Goal: Task Accomplishment & Management: Manage account settings

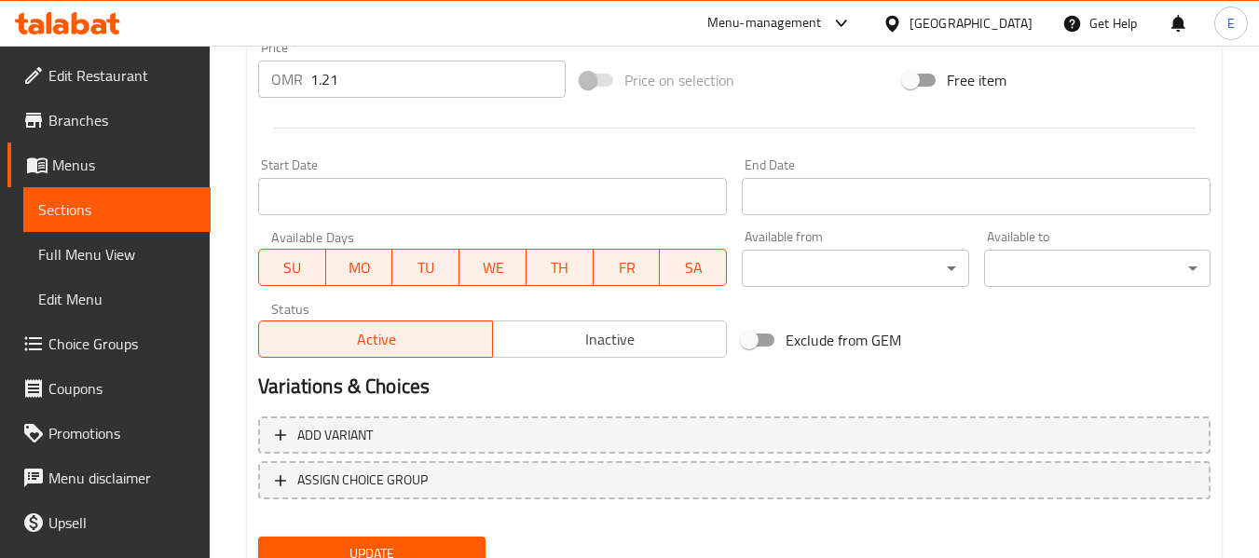
scroll to position [759, 0]
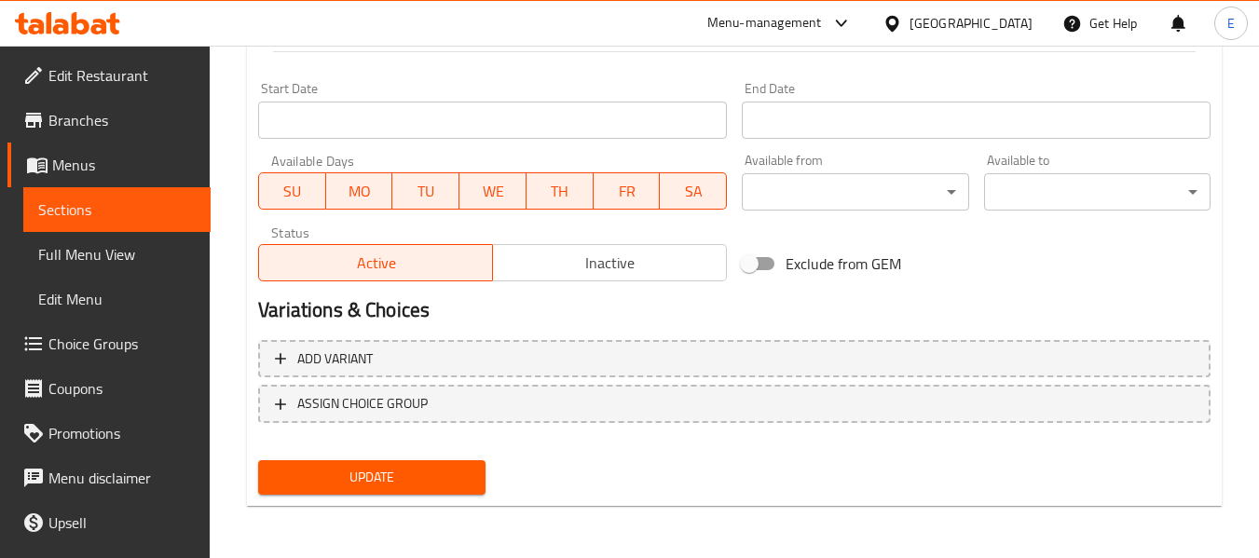
click at [433, 486] on span "Update" at bounding box center [371, 477] width 197 height 23
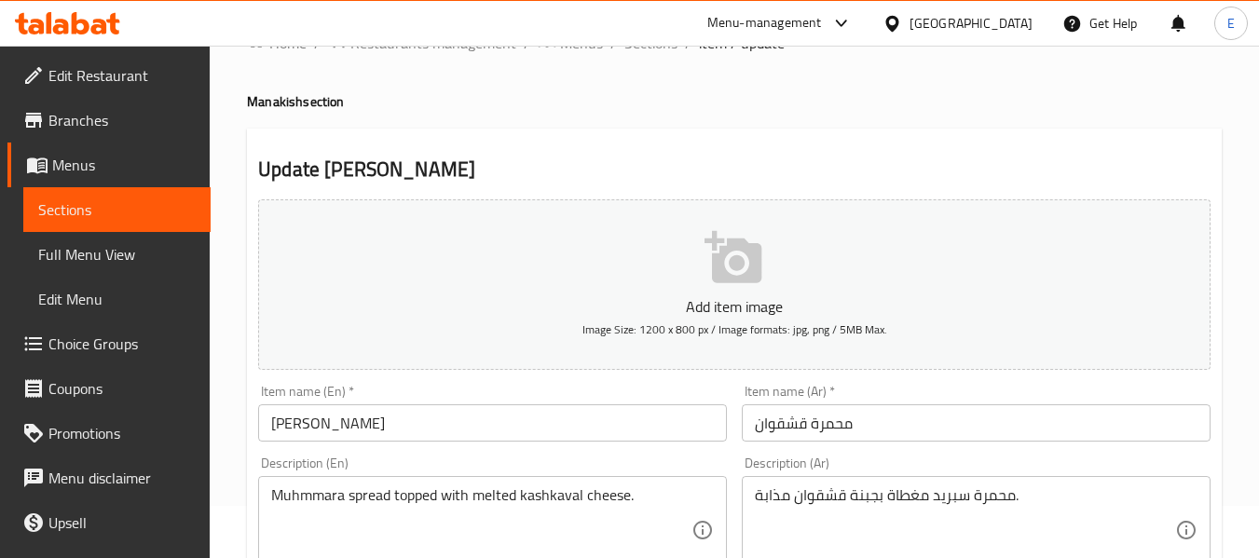
scroll to position [0, 0]
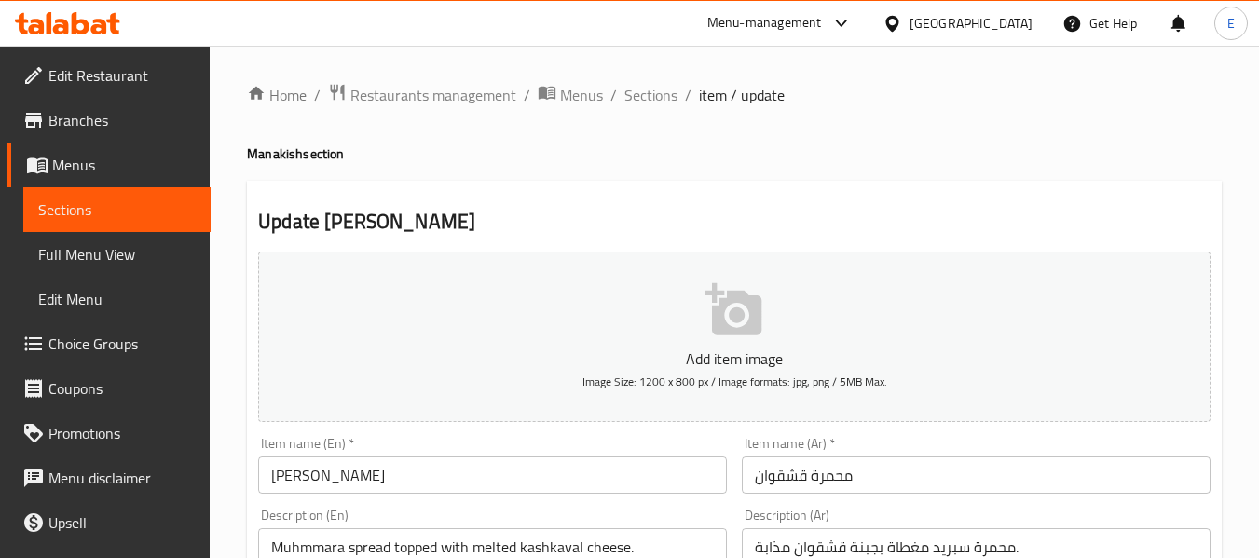
click at [650, 97] on span "Sections" at bounding box center [651, 95] width 53 height 22
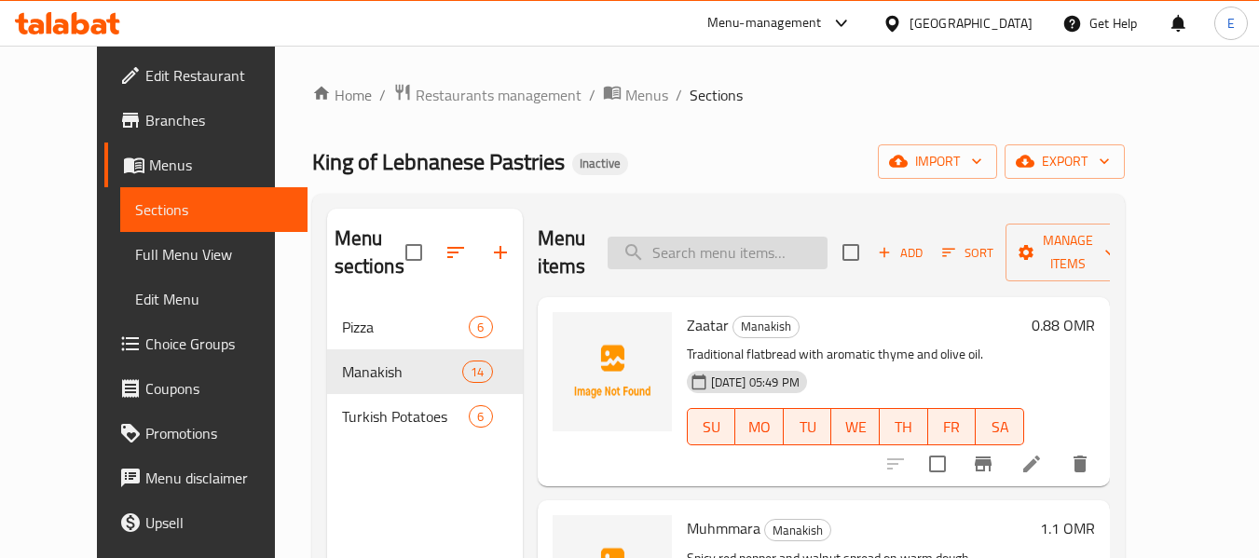
click at [725, 268] on input "search" at bounding box center [718, 253] width 220 height 33
paste input "Pepperoni Pizza"
type input "Pepperoni Pizza"
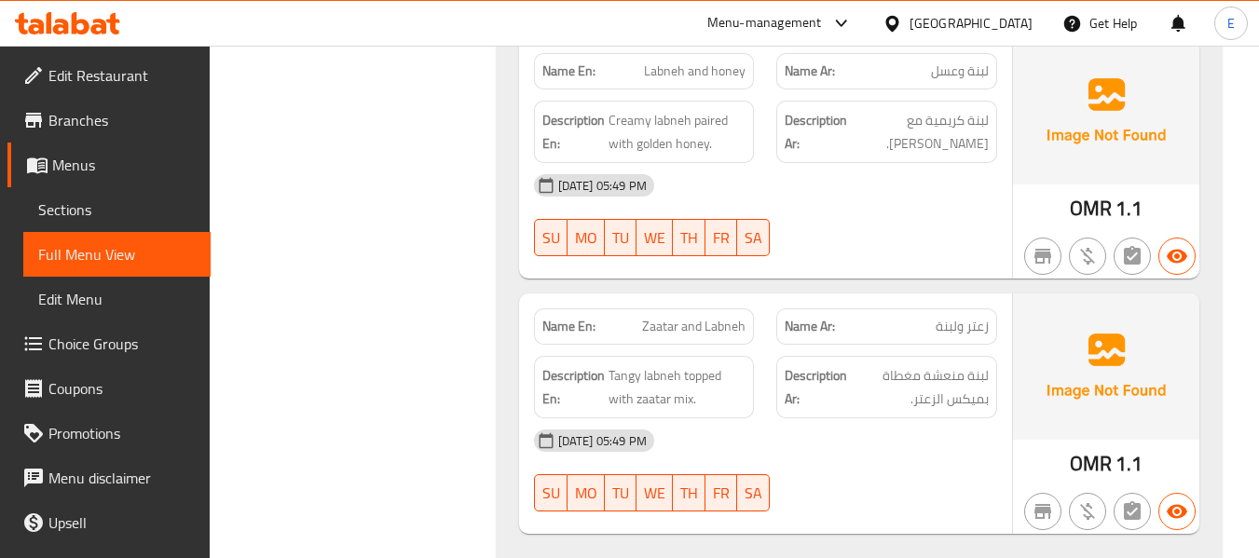
scroll to position [5817, 0]
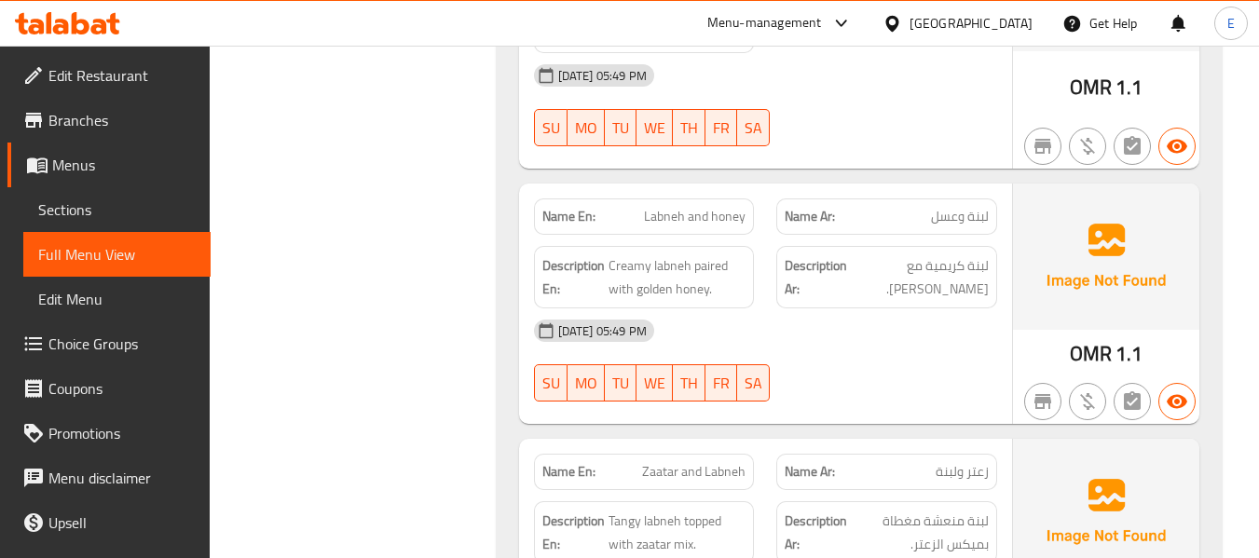
click at [867, 391] on div at bounding box center [886, 402] width 243 height 22
click at [883, 309] on div "10-09-2025 05:49 PM SU MO TU WE TH FR SA" at bounding box center [766, 361] width 486 height 104
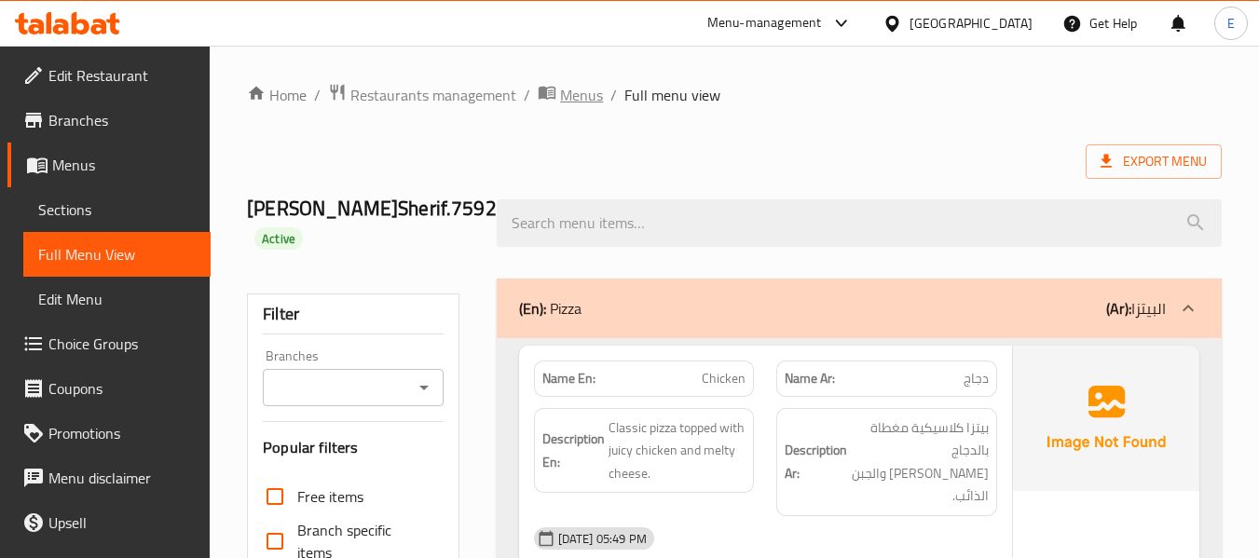
click at [578, 100] on span "Menus" at bounding box center [581, 95] width 43 height 22
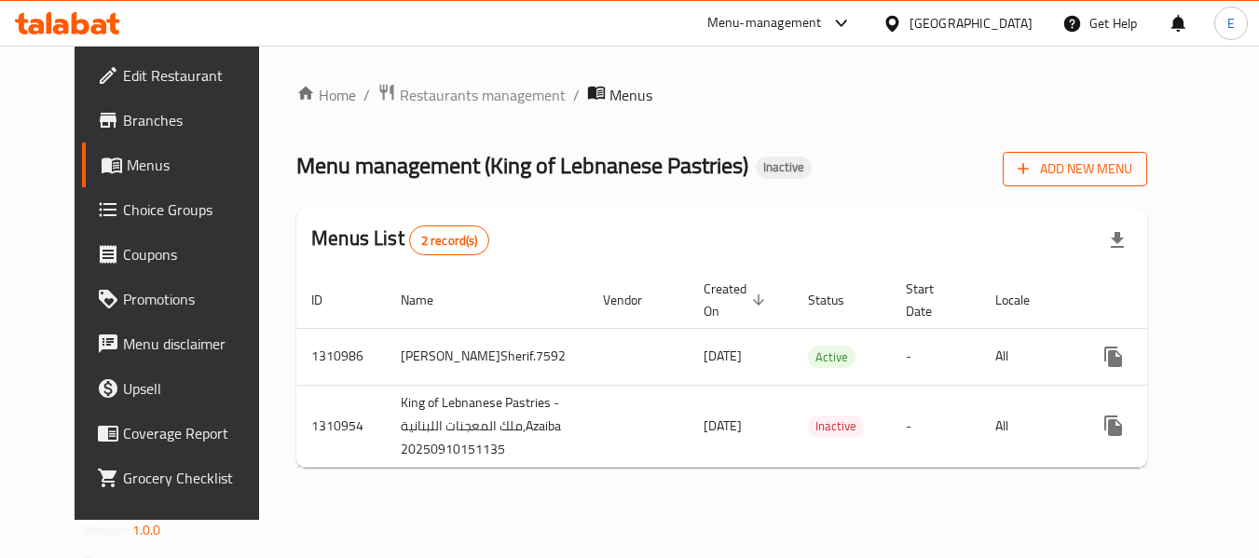
click at [1132, 174] on span "Add New Menu" at bounding box center [1075, 169] width 115 height 23
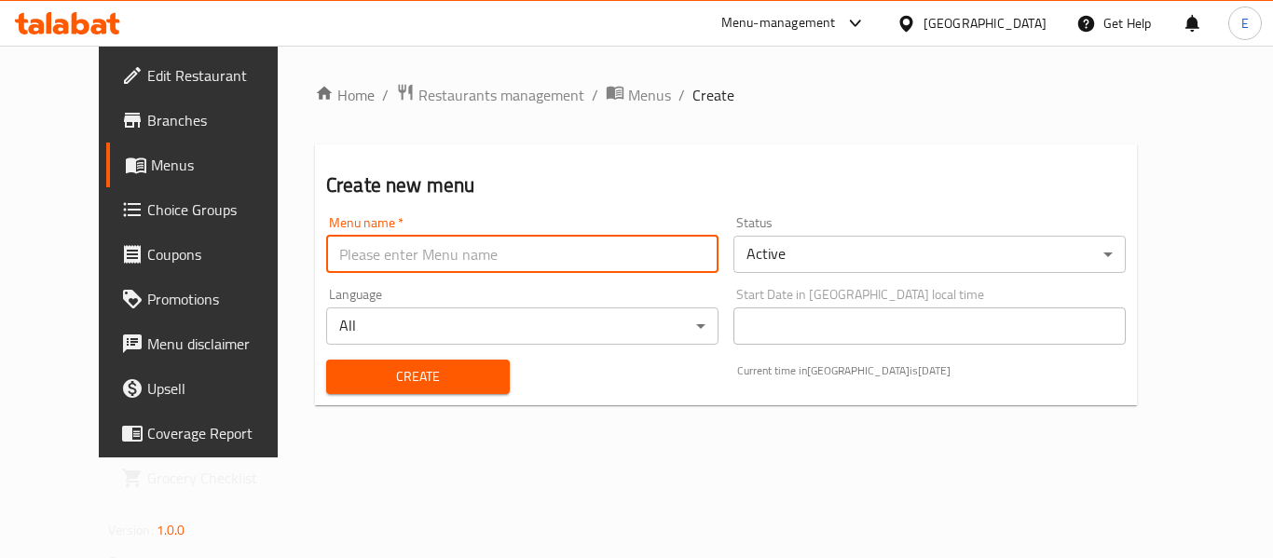
click at [452, 242] on input "text" at bounding box center [522, 254] width 392 height 37
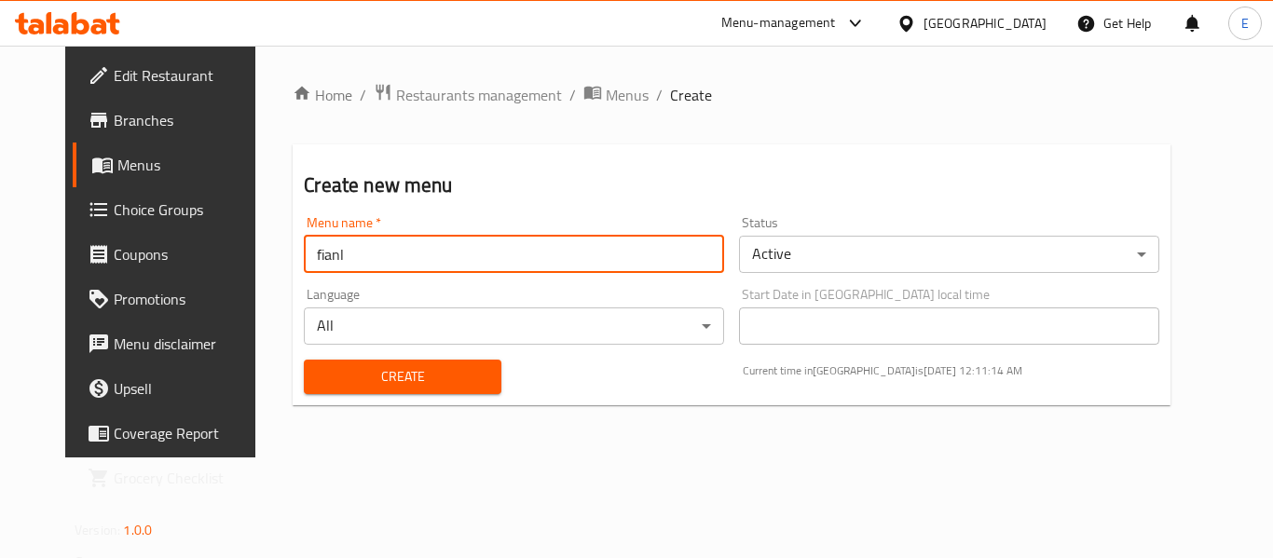
type input "fianl"
click at [444, 367] on span "Create" at bounding box center [402, 376] width 167 height 23
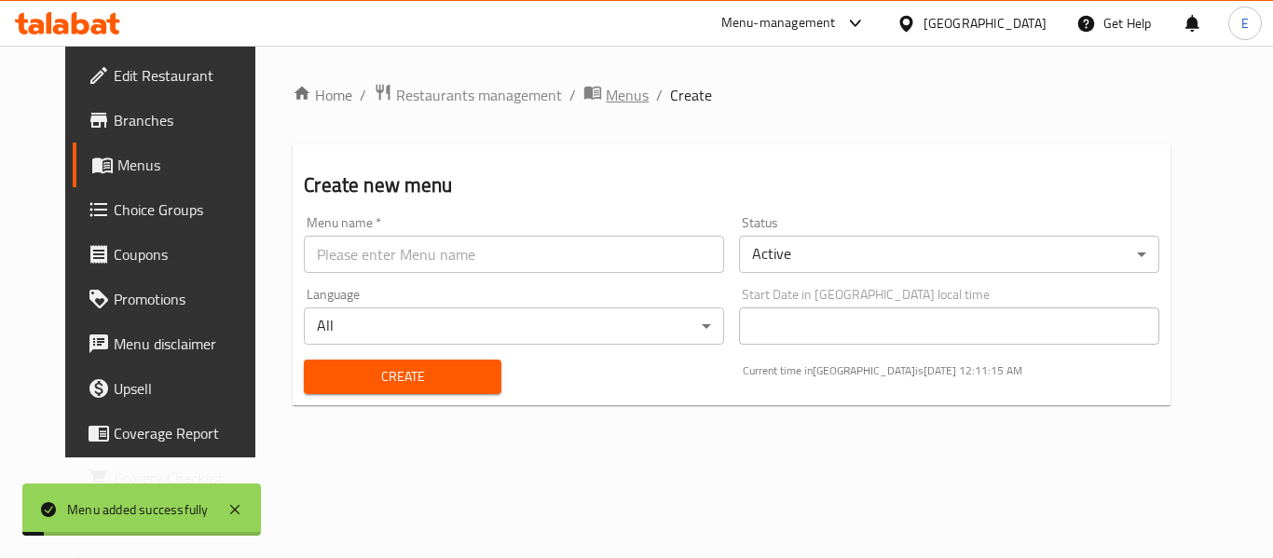
click at [606, 89] on span "Menus" at bounding box center [627, 95] width 43 height 22
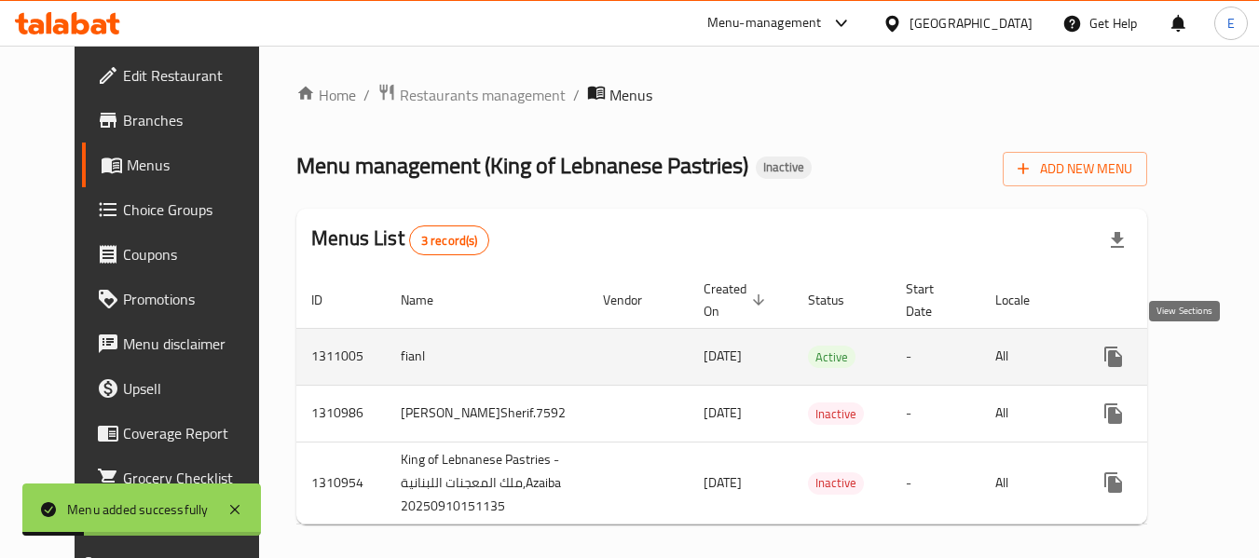
click at [1237, 363] on icon "enhanced table" at bounding box center [1248, 357] width 22 height 22
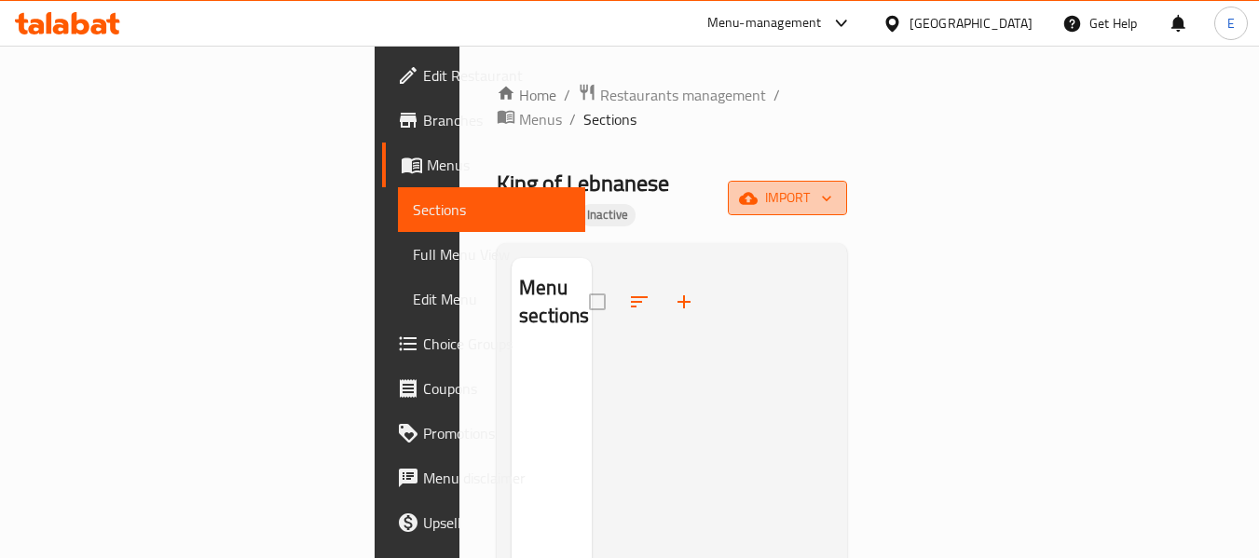
click at [832, 186] on span "import" at bounding box center [787, 197] width 89 height 23
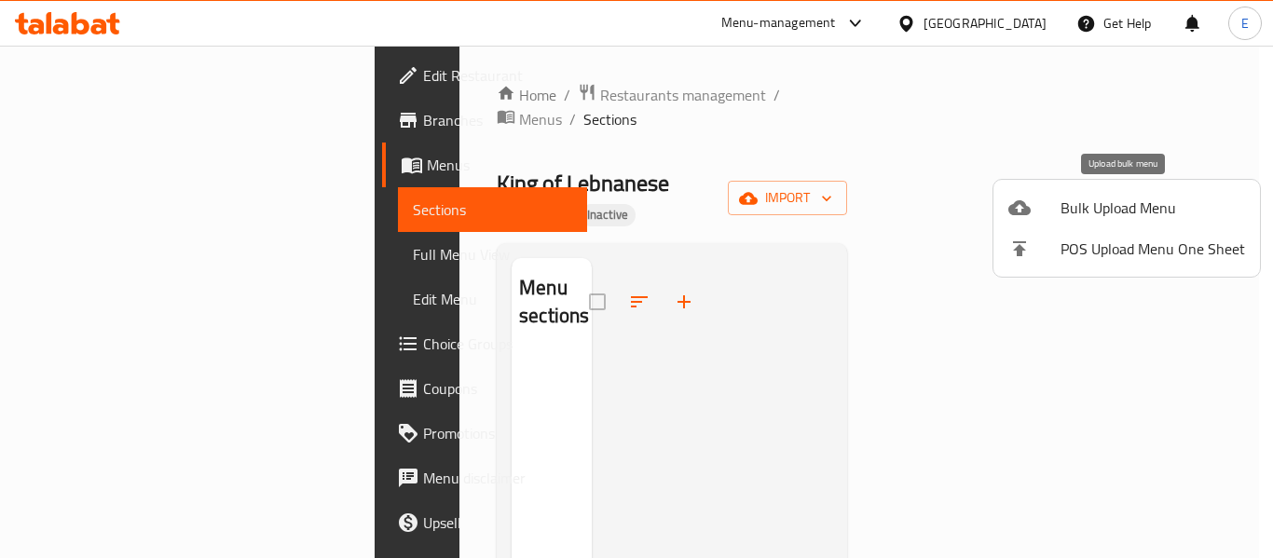
click at [1170, 216] on span "Bulk Upload Menu" at bounding box center [1153, 208] width 185 height 22
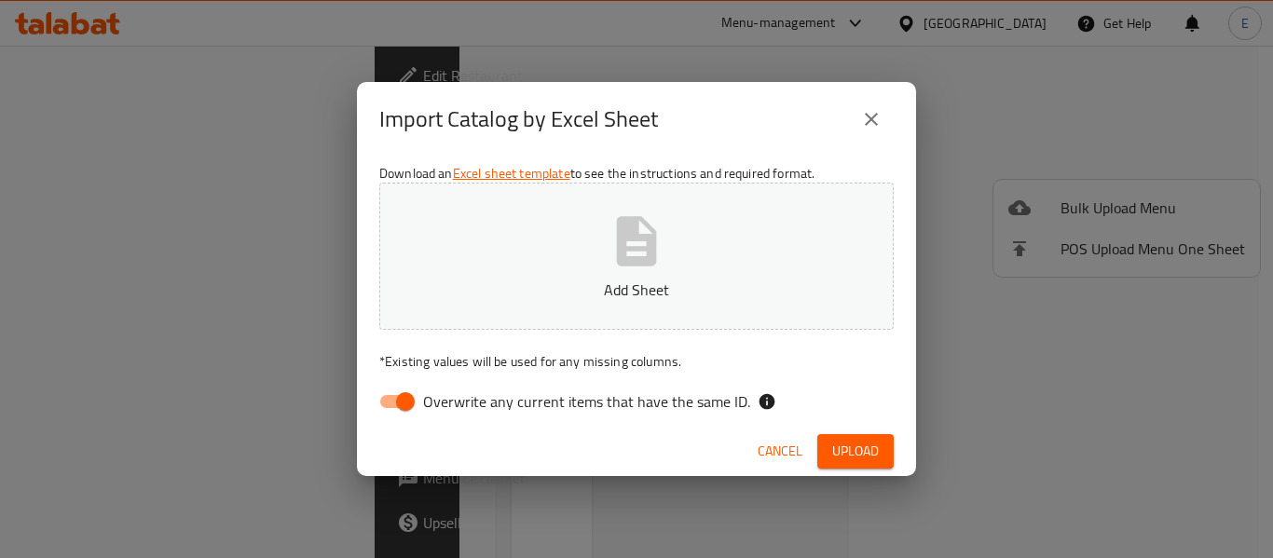
click at [639, 269] on icon "button" at bounding box center [637, 242] width 60 height 60
click at [405, 396] on input "Overwrite any current items that have the same ID." at bounding box center [405, 401] width 106 height 35
checkbox input "false"
click at [822, 455] on button "Upload" at bounding box center [855, 451] width 76 height 34
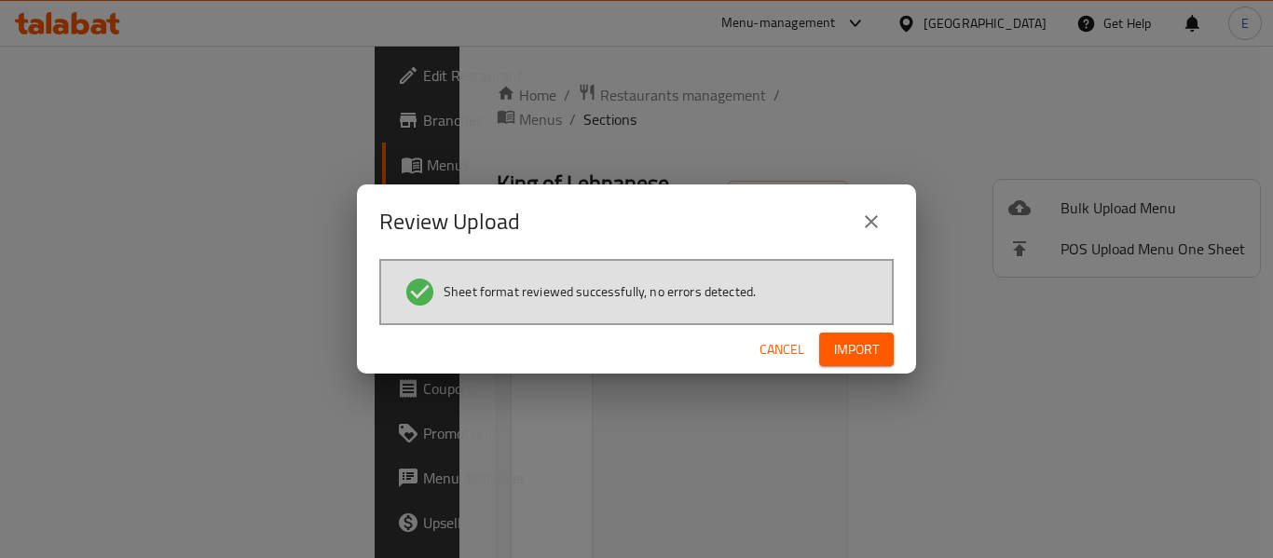
click at [825, 349] on button "Import" at bounding box center [856, 350] width 75 height 34
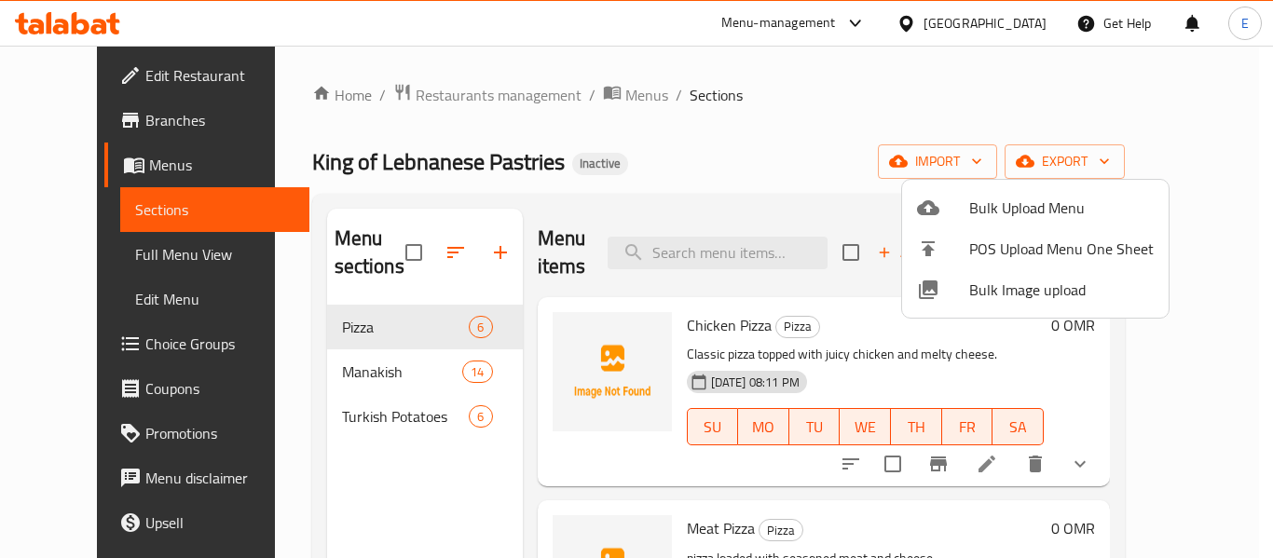
click at [775, 142] on div at bounding box center [636, 279] width 1273 height 558
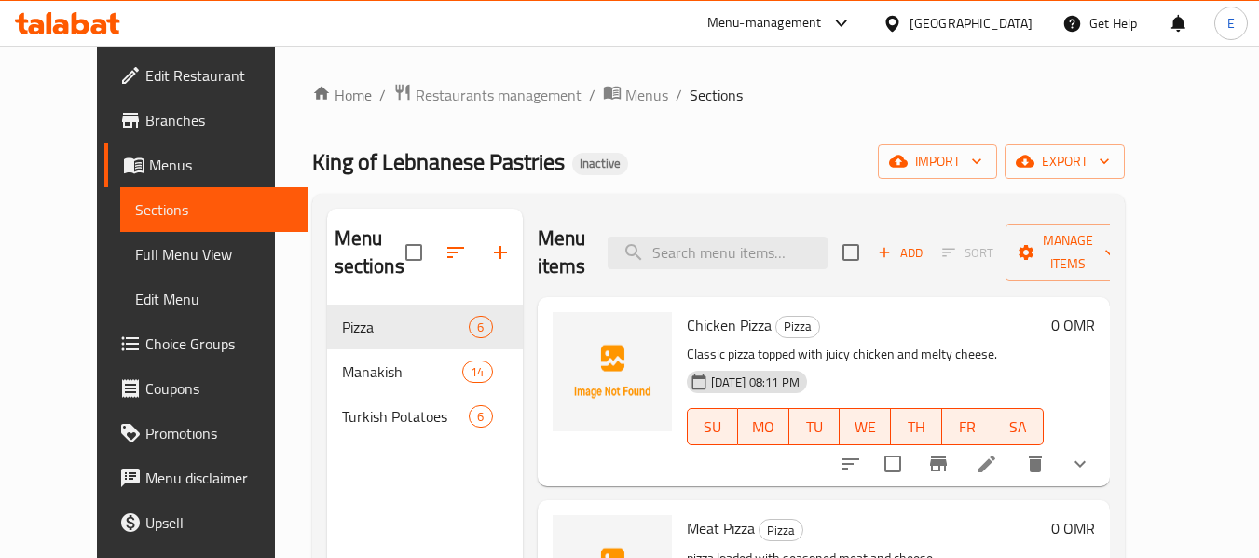
drag, startPoint x: 100, startPoint y: 246, endPoint x: 125, endPoint y: 252, distance: 25.8
click at [135, 246] on span "Full Menu View" at bounding box center [214, 254] width 158 height 22
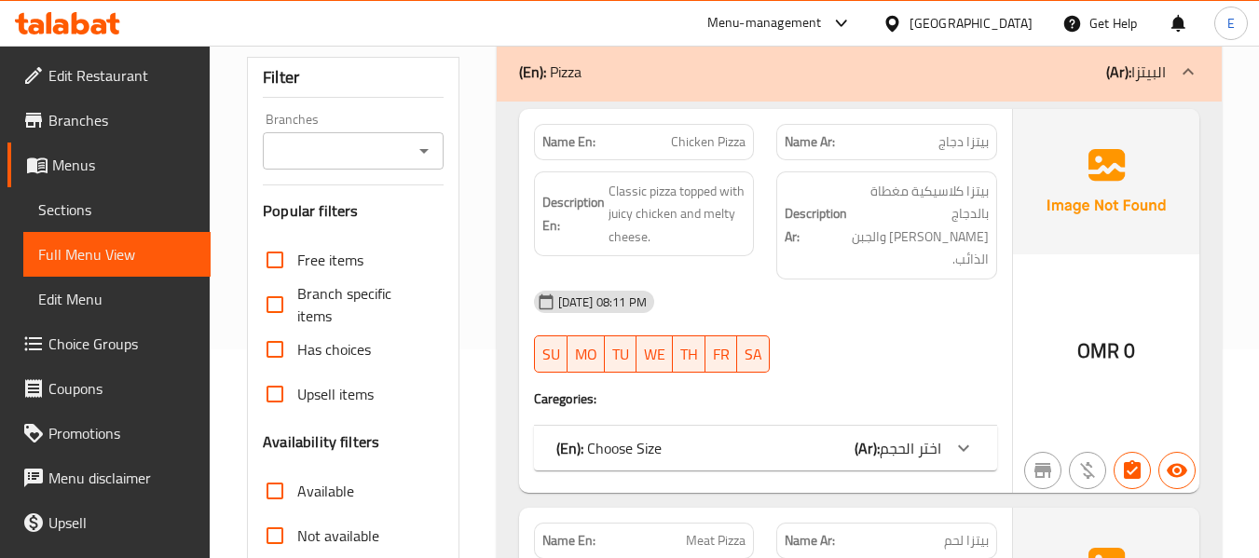
scroll to position [373, 0]
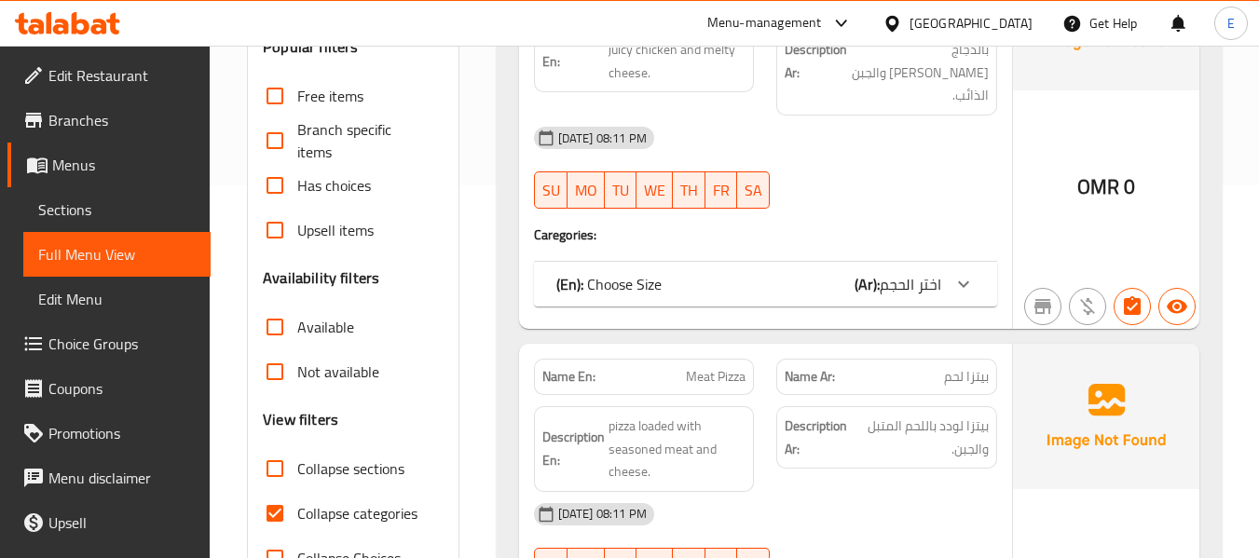
click at [289, 509] on input "Collapse categories" at bounding box center [275, 513] width 45 height 45
checkbox input "false"
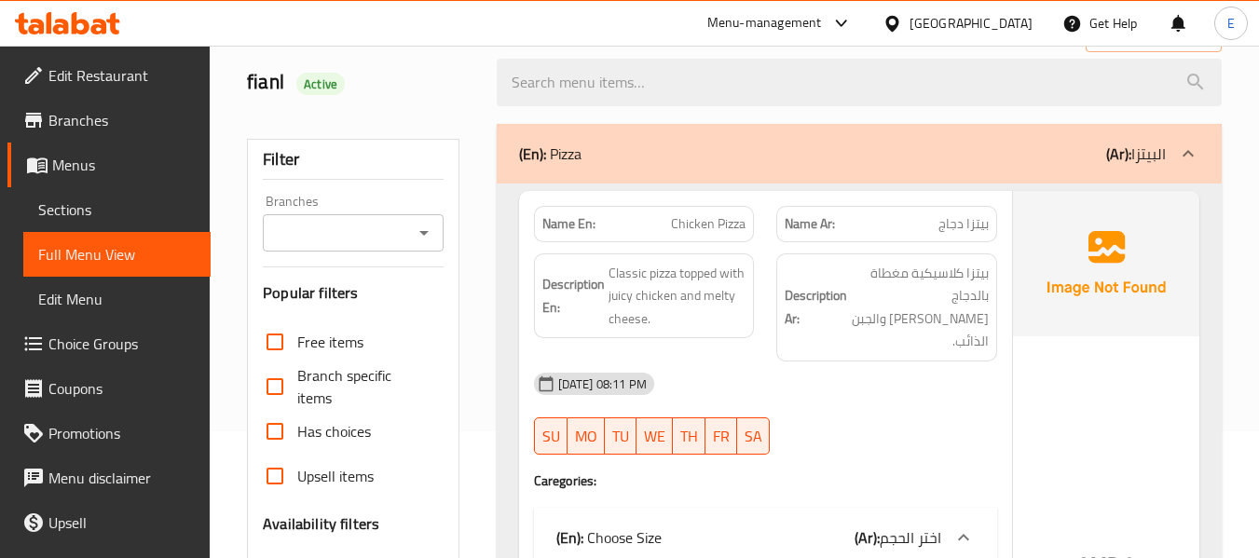
scroll to position [186, 0]
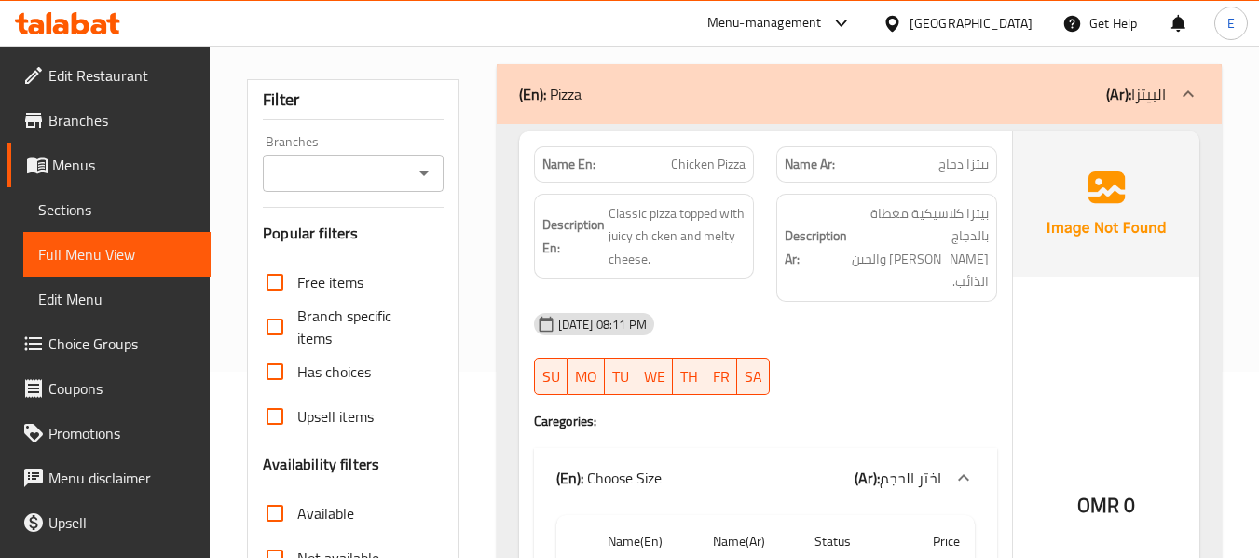
click at [722, 168] on span "Chicken Pizza" at bounding box center [708, 165] width 75 height 20
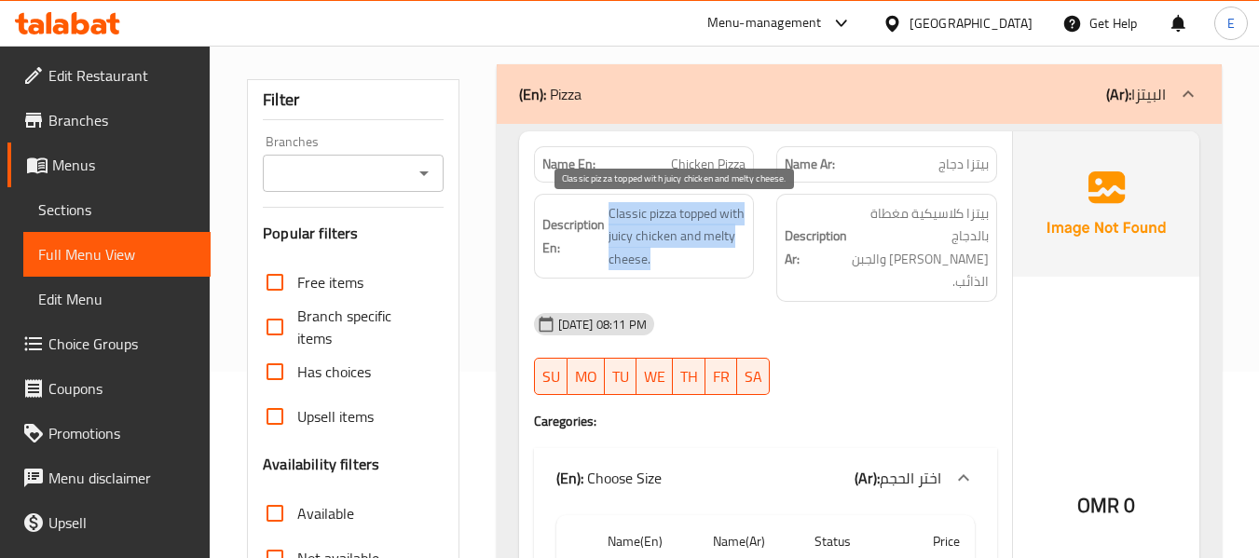
drag, startPoint x: 599, startPoint y: 198, endPoint x: 739, endPoint y: 260, distance: 153.1
click at [739, 260] on div "Description En: Classic pizza topped with juicy chicken and melty cheese." at bounding box center [644, 237] width 221 height 86
click at [739, 260] on span "Classic pizza topped with juicy chicken and melty cheese." at bounding box center [678, 236] width 138 height 69
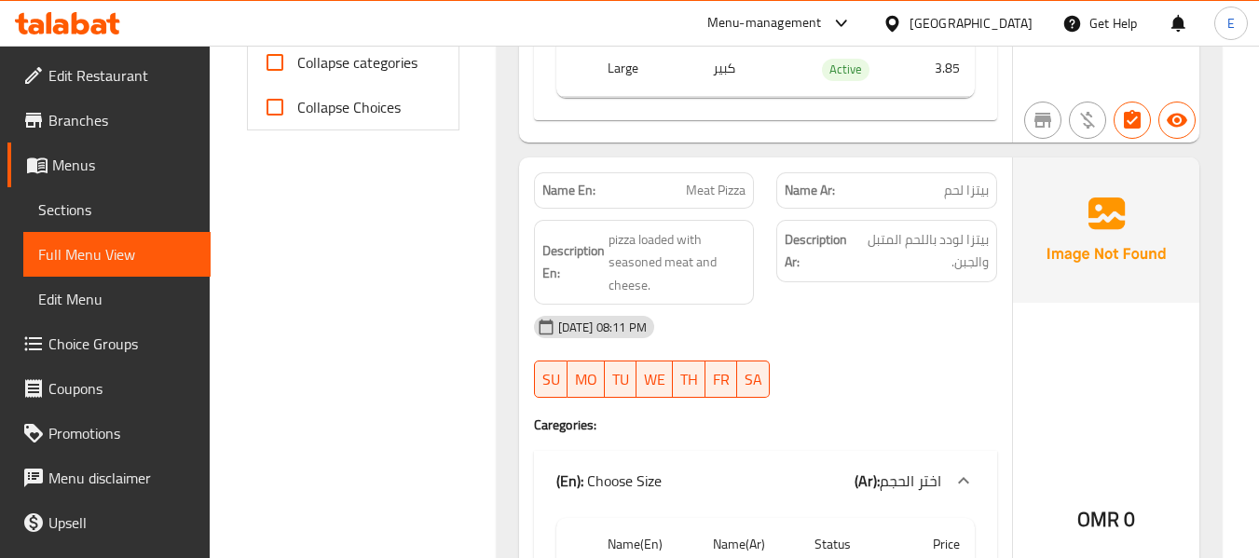
scroll to position [839, 0]
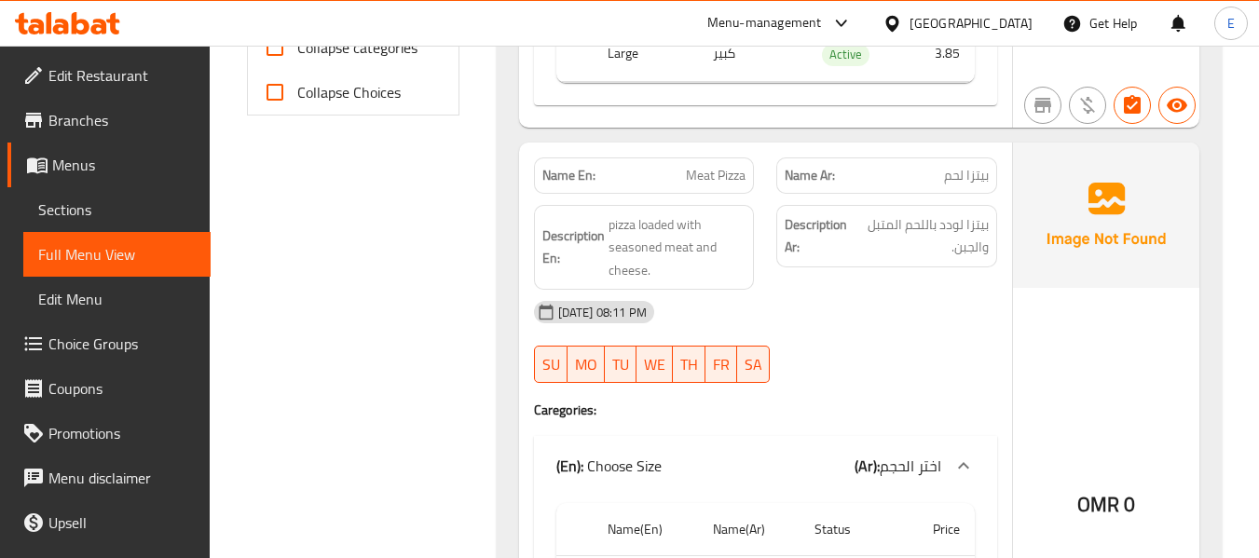
click at [979, 166] on span "بيتزا لحم" at bounding box center [966, 176] width 45 height 20
click at [707, 166] on span "Meat Pizza" at bounding box center [716, 176] width 60 height 20
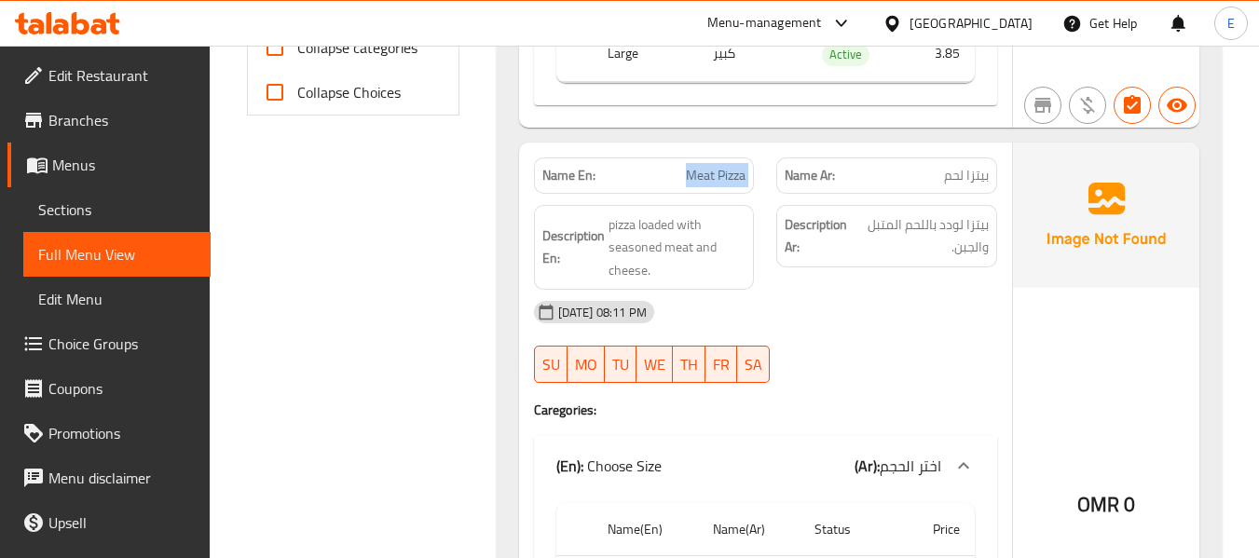
click at [707, 166] on span "Meat Pizza" at bounding box center [716, 176] width 60 height 20
click at [865, 297] on div "[DATE] 08:11 PM" at bounding box center [766, 312] width 486 height 45
click at [842, 290] on div "[DATE] 08:11 PM" at bounding box center [766, 312] width 486 height 45
drag, startPoint x: 680, startPoint y: 191, endPoint x: 719, endPoint y: 245, distance: 66.2
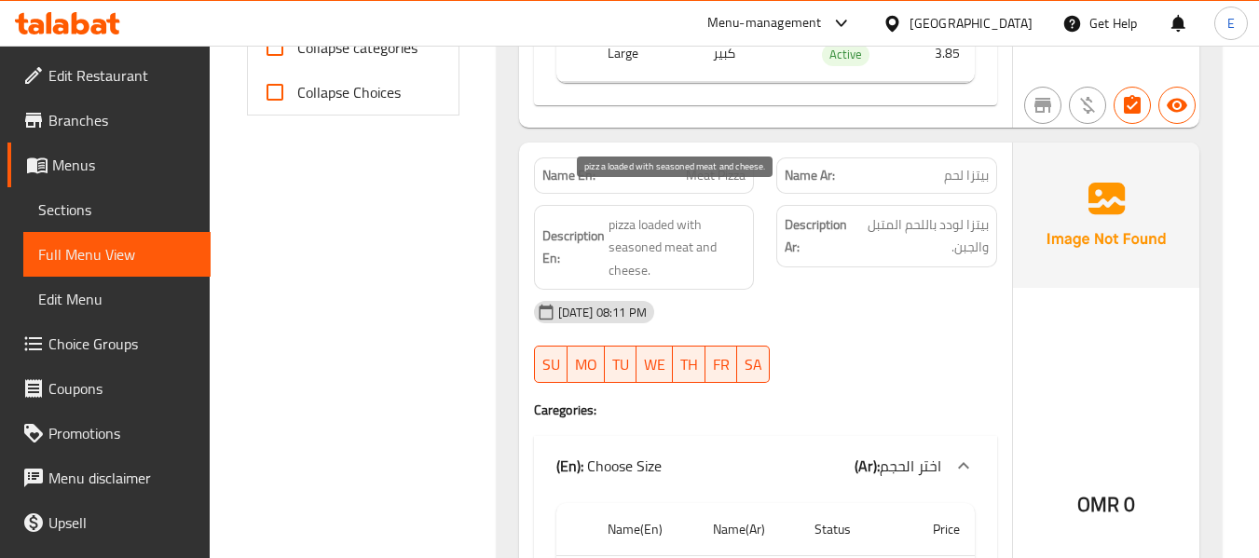
click at [719, 245] on h6 "Description En: pizza loaded with seasoned meat and cheese." at bounding box center [644, 247] width 204 height 69
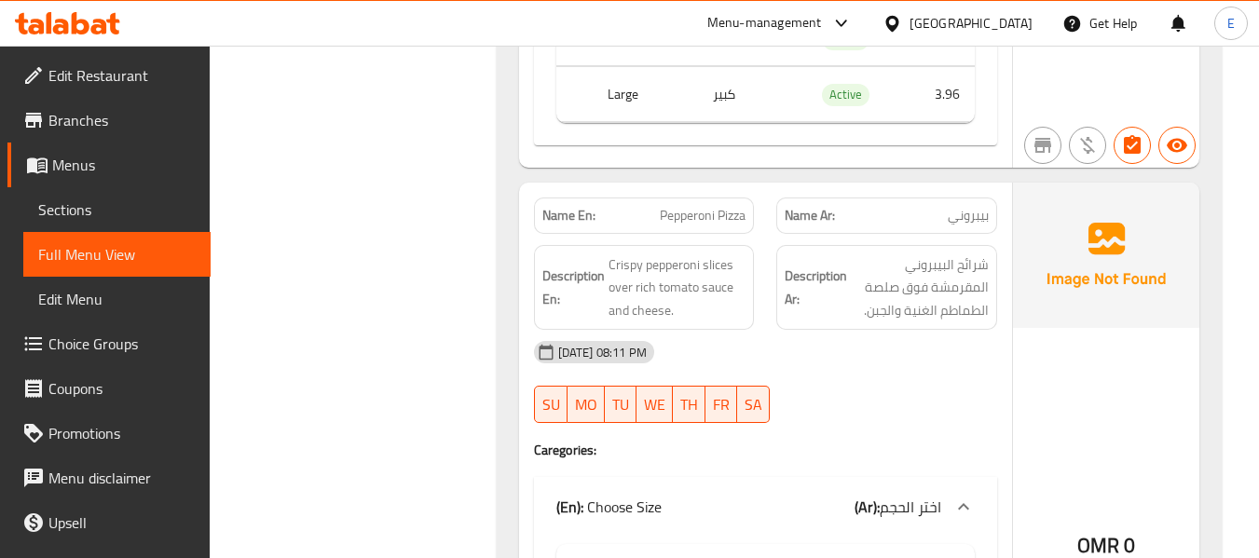
scroll to position [1491, 0]
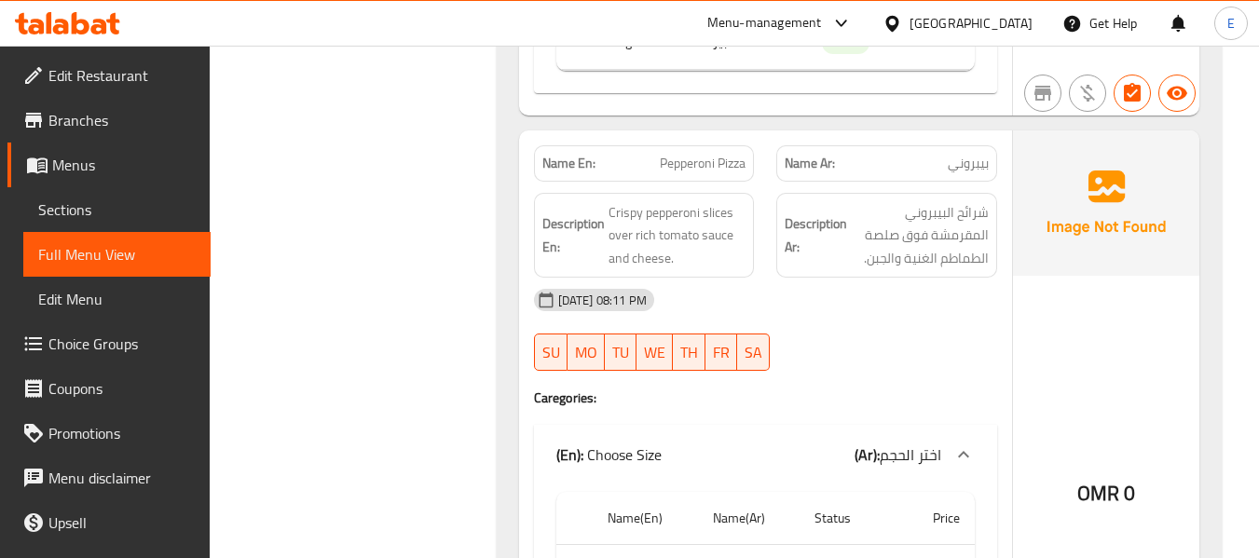
click at [980, 154] on div "Name Ar: بيبروني" at bounding box center [886, 163] width 221 height 36
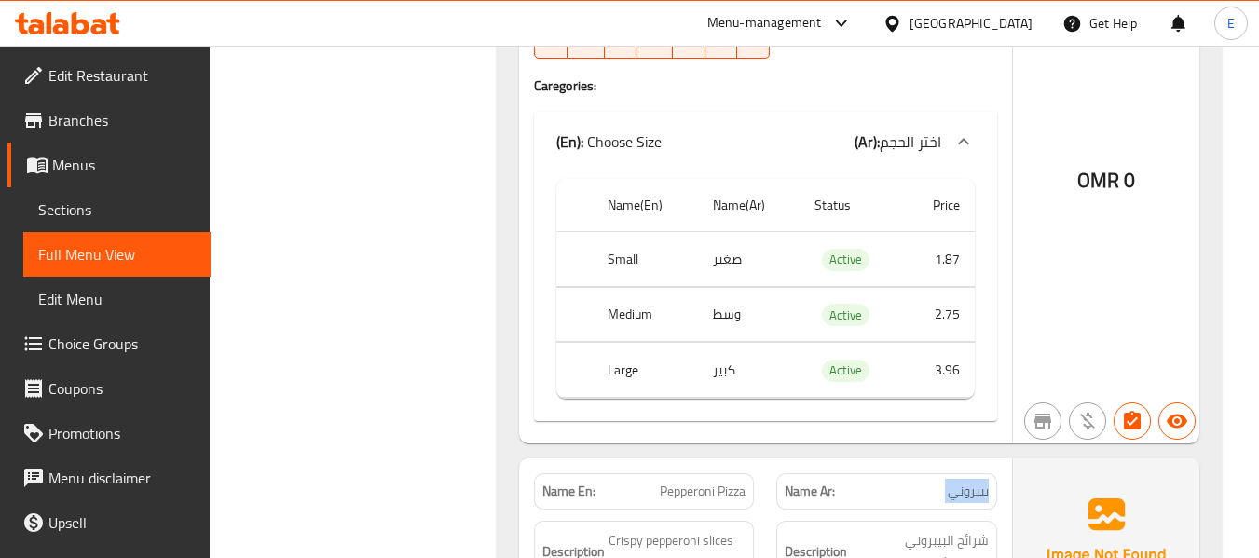
scroll to position [1212, 0]
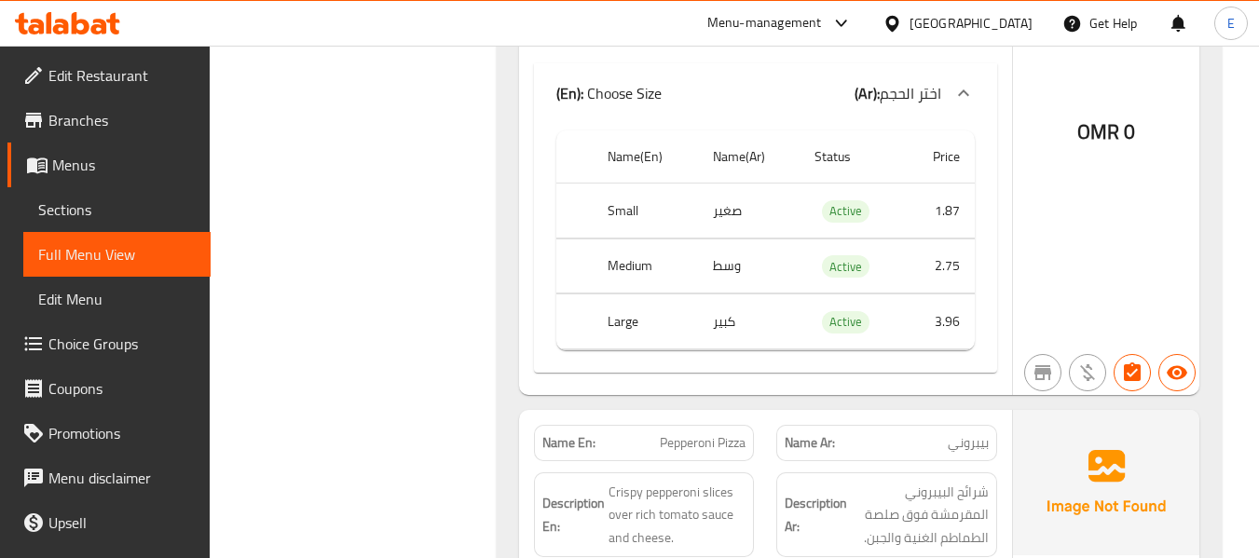
click at [705, 437] on div "Name En: Pepperoni Pizza" at bounding box center [644, 443] width 221 height 36
copy span "Pepperoni Pizza"
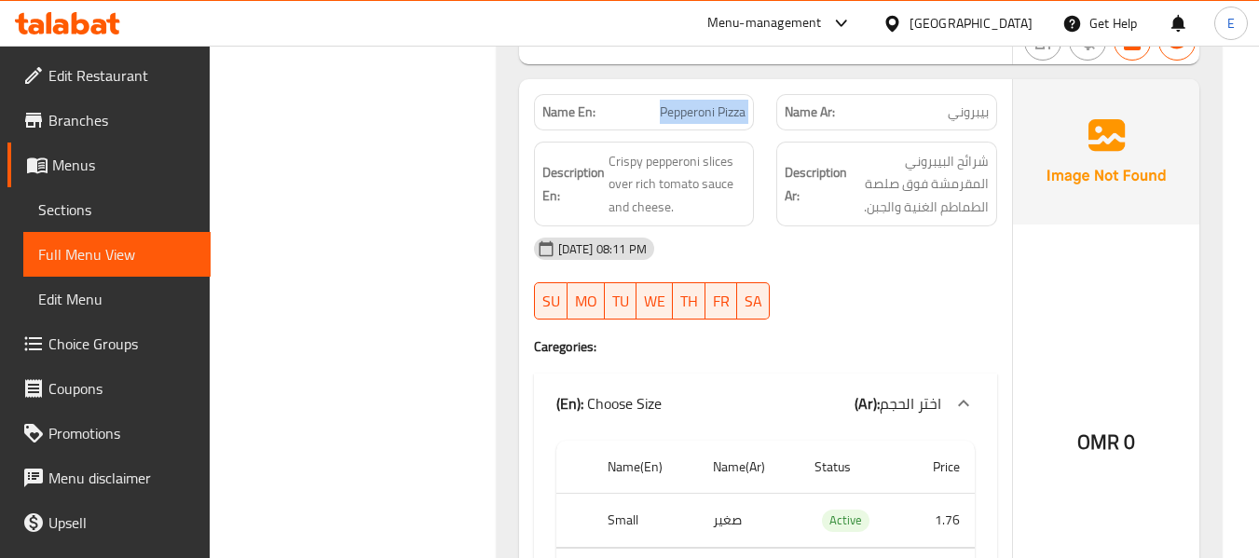
scroll to position [1585, 0]
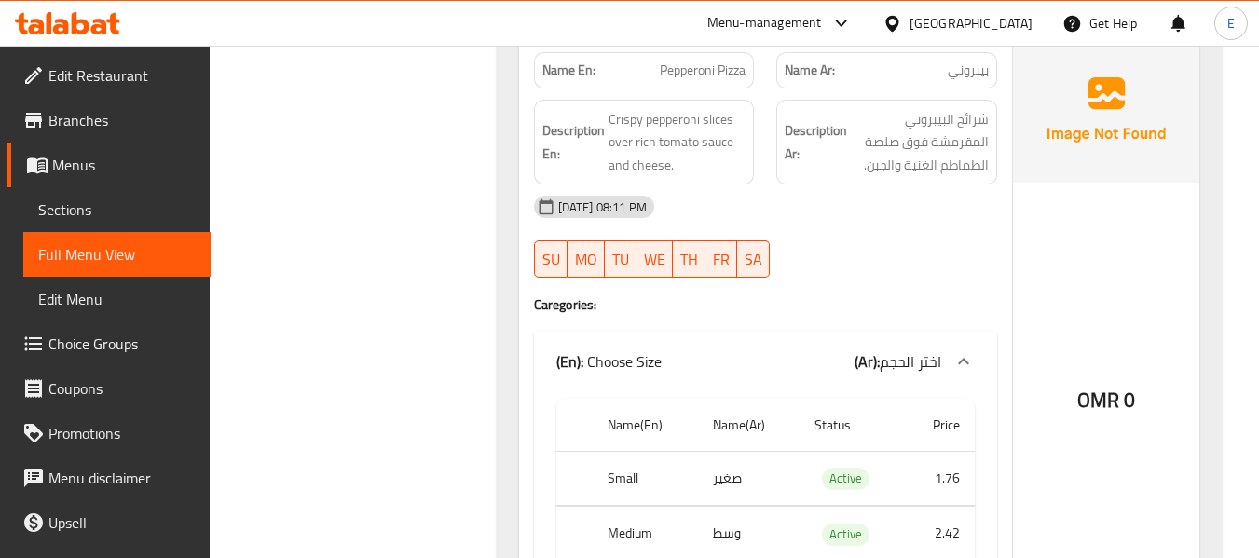
click at [920, 148] on span "شرائح البيبروني المقرمشة فوق صلصة الطماطم الغنية والجبن." at bounding box center [920, 142] width 138 height 69
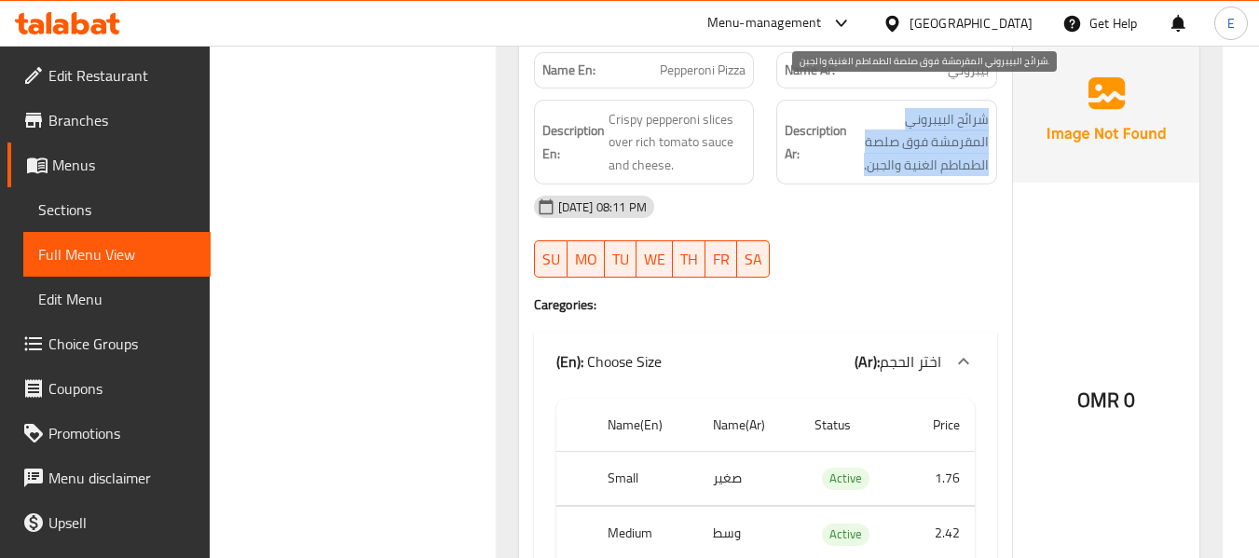
click at [920, 148] on span "شرائح البيبروني المقرمشة فوق صلصة الطماطم الغنية والجبن." at bounding box center [920, 142] width 138 height 69
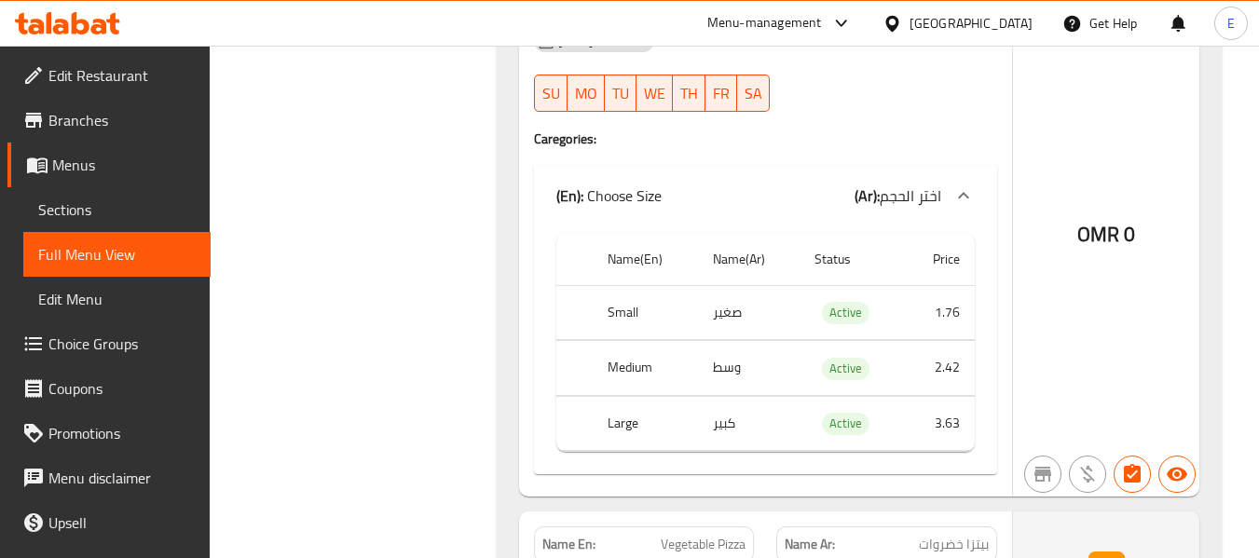
scroll to position [1771, 0]
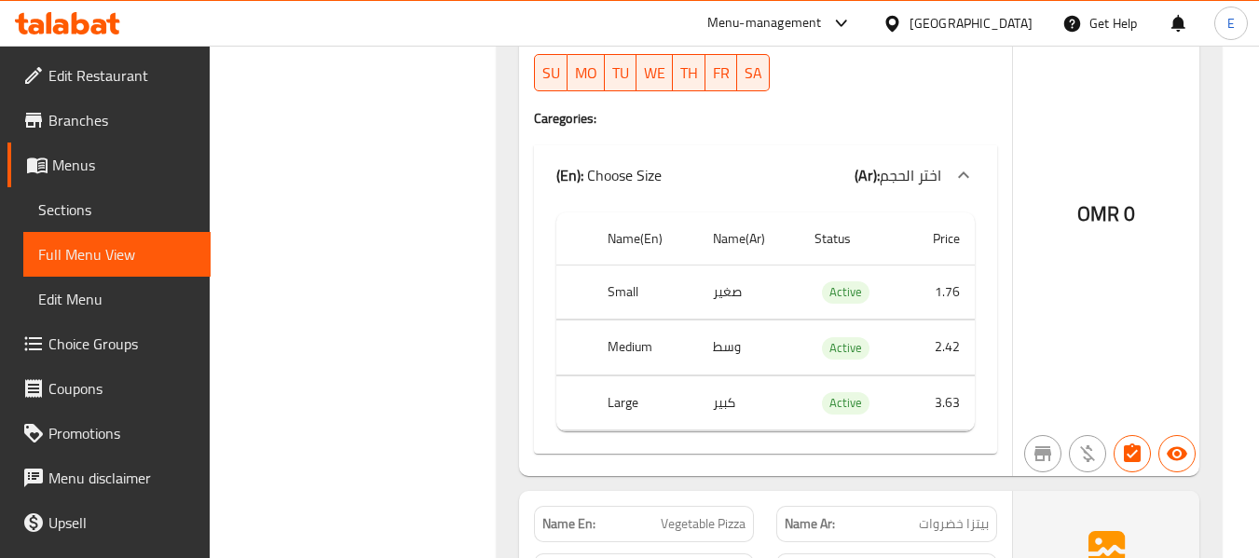
click at [934, 376] on td "3.63" at bounding box center [939, 403] width 71 height 55
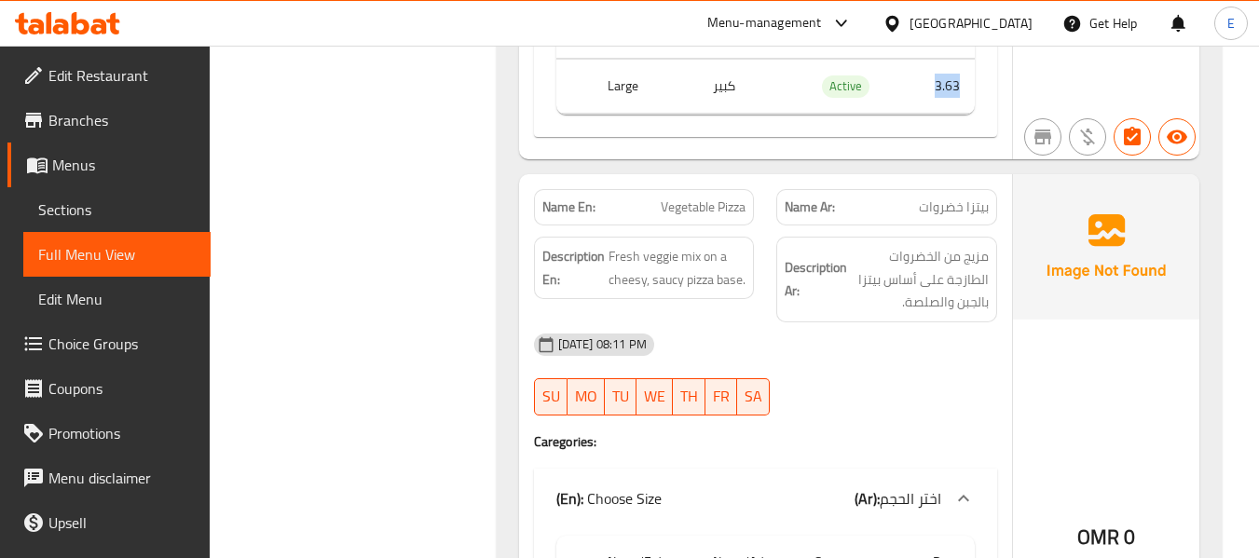
scroll to position [2144, 0]
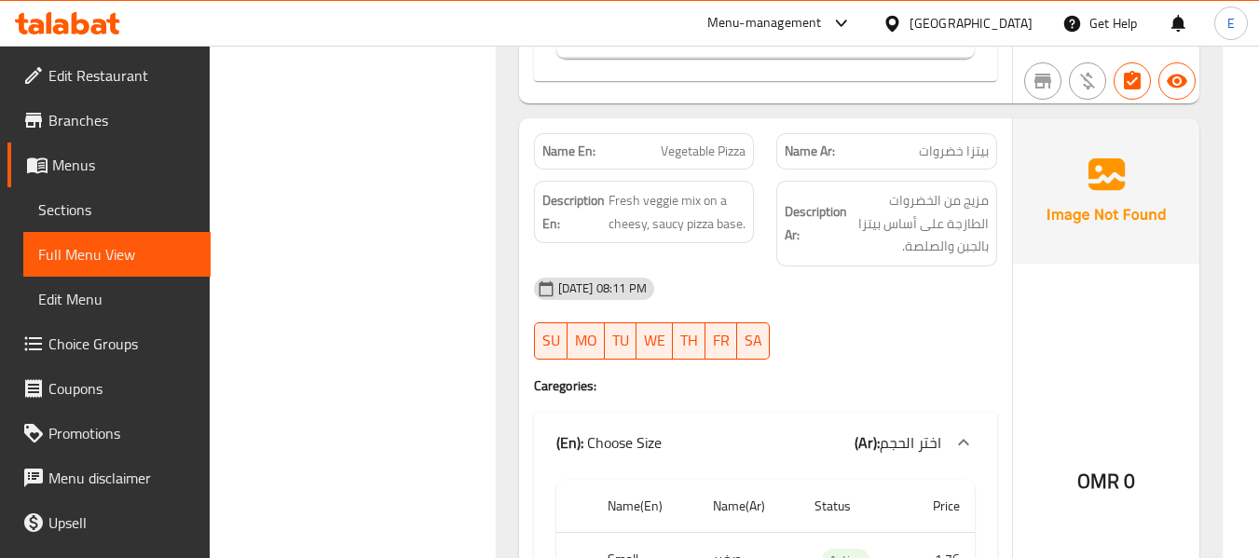
click at [735, 142] on span "Vegetable Pizza" at bounding box center [703, 152] width 85 height 20
click at [951, 142] on span "بيتزا خضروات" at bounding box center [954, 152] width 70 height 20
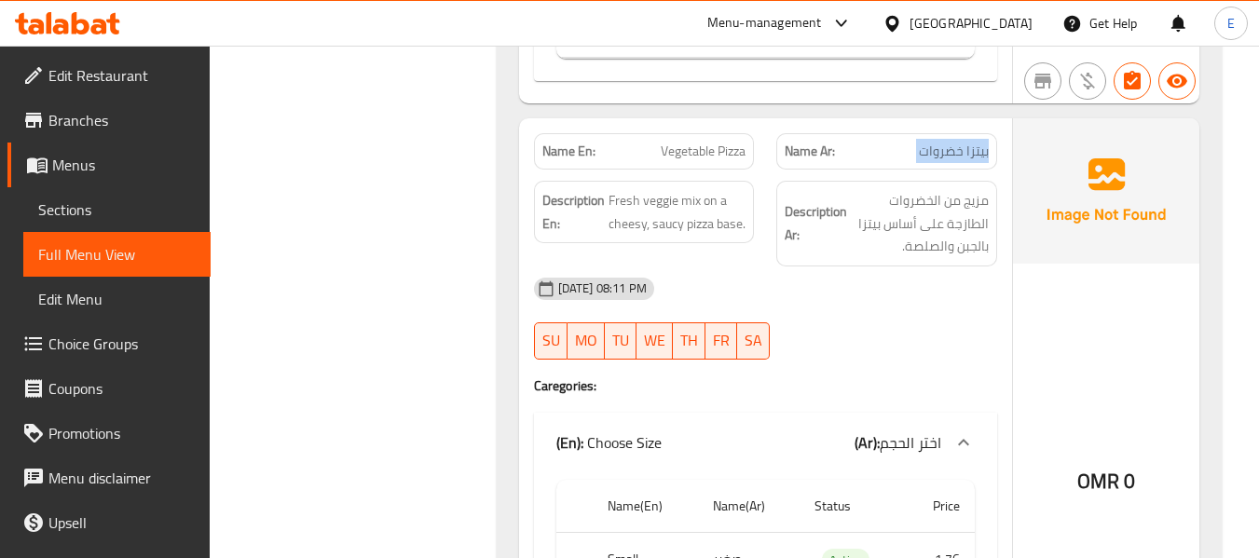
click at [951, 142] on span "بيتزا خضروات" at bounding box center [954, 152] width 70 height 20
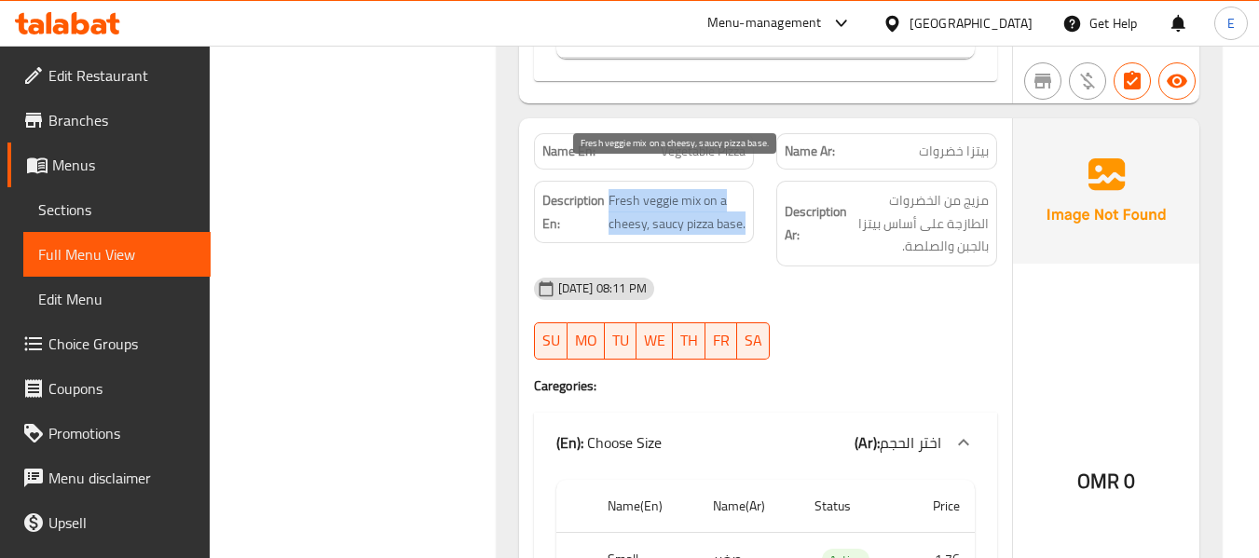
drag, startPoint x: 608, startPoint y: 175, endPoint x: 746, endPoint y: 200, distance: 140.2
click at [746, 200] on span "Fresh veggie mix on a cheesy, saucy pizza base." at bounding box center [678, 212] width 138 height 46
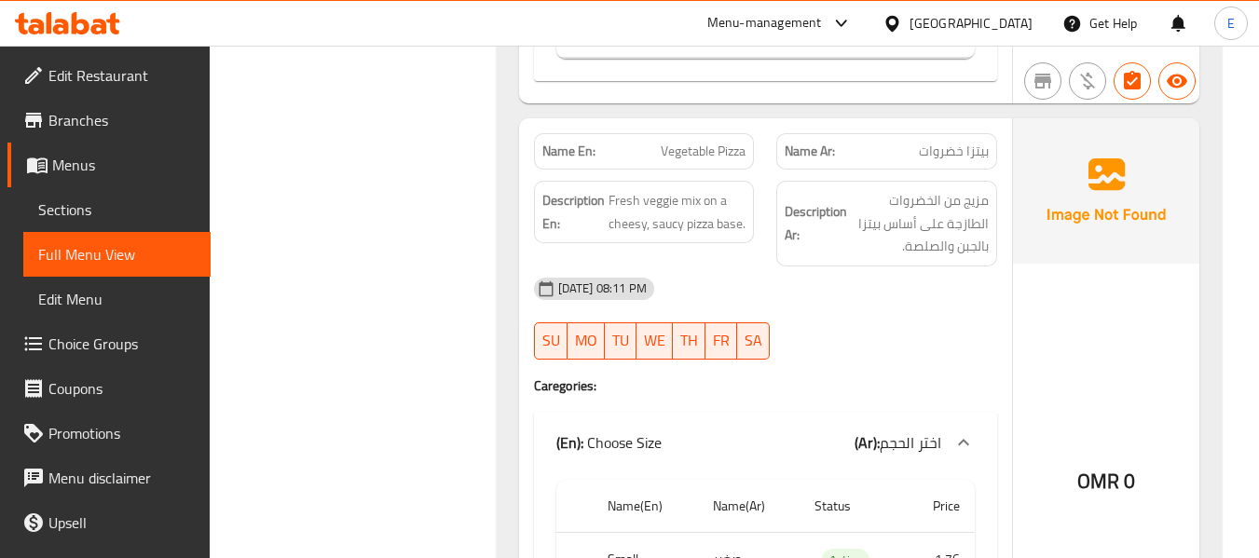
click at [948, 323] on div "10-09-2025 08:11 PM SU MO TU WE TH FR SA" at bounding box center [766, 319] width 486 height 104
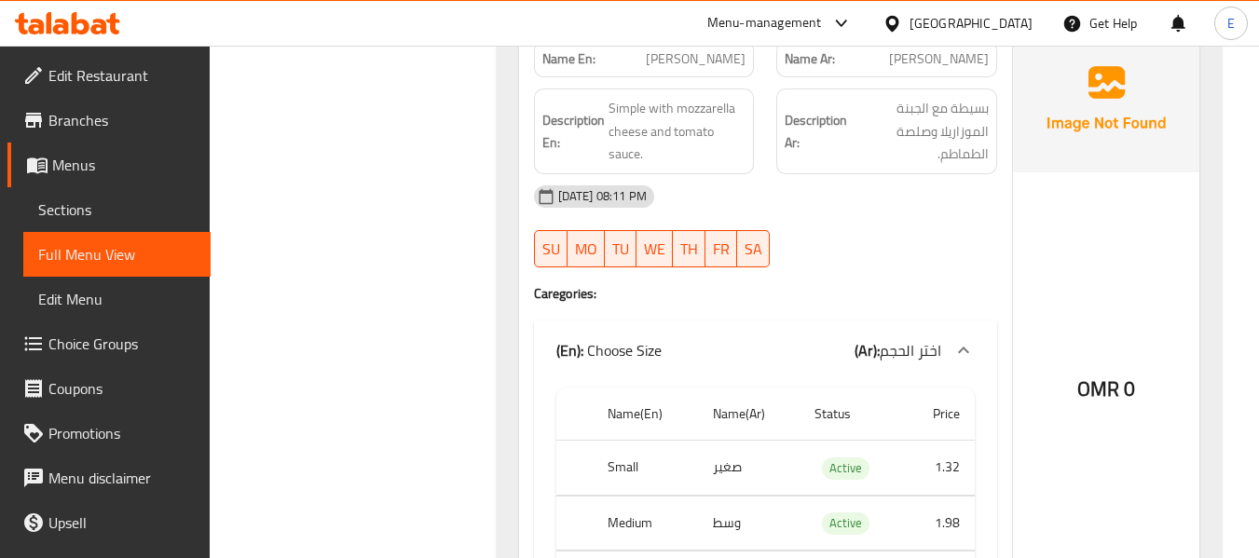
scroll to position [2796, 0]
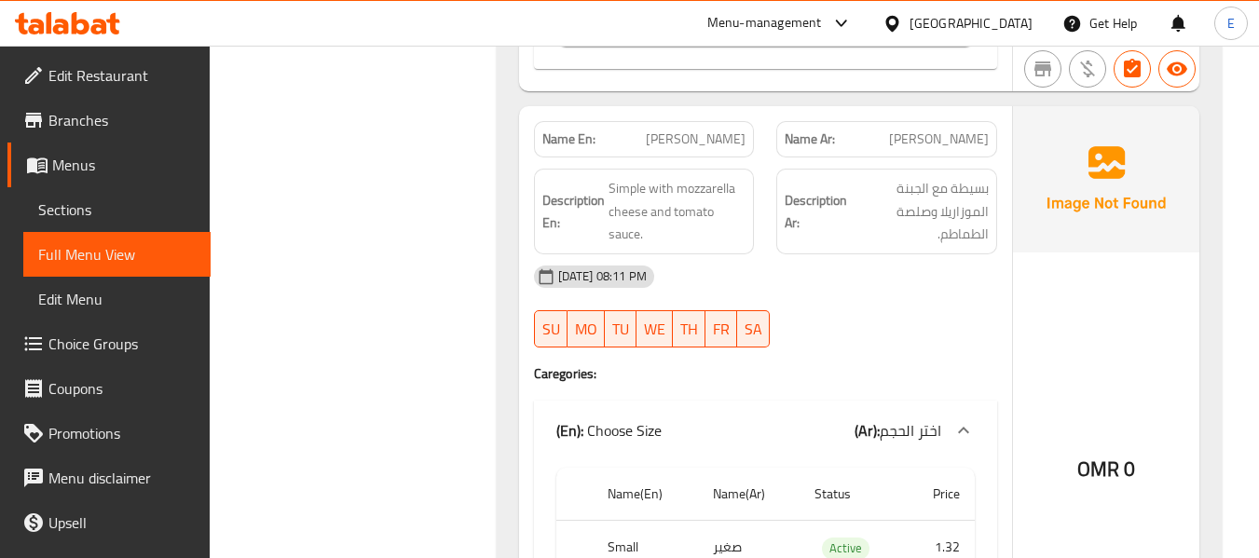
click at [946, 130] on span "[PERSON_NAME]" at bounding box center [939, 140] width 100 height 20
click at [725, 130] on span "[PERSON_NAME]" at bounding box center [696, 140] width 100 height 20
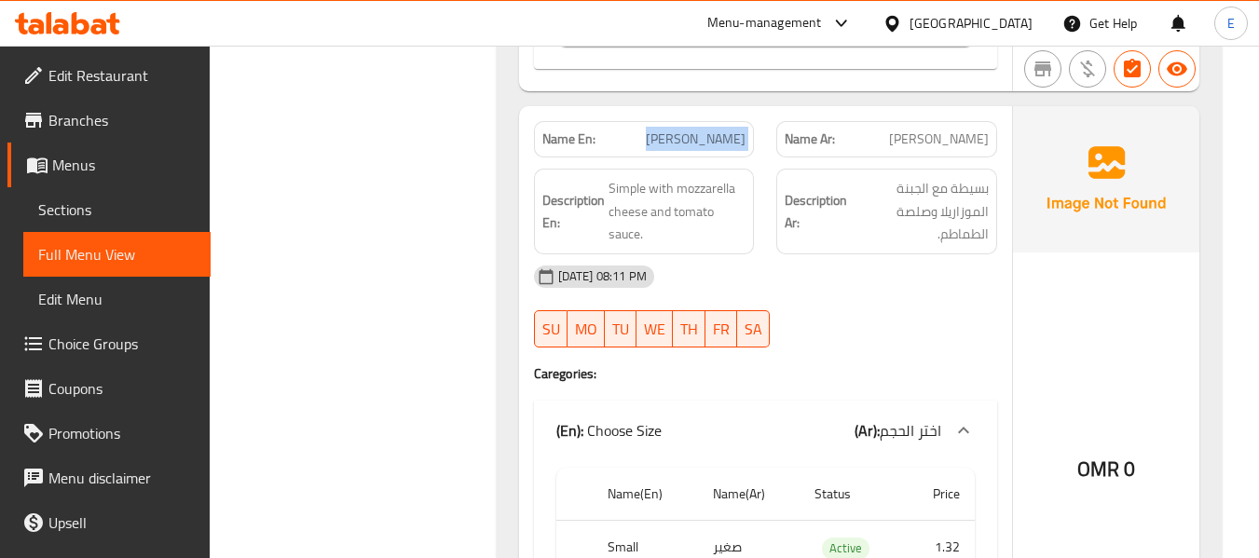
click at [725, 130] on span "[PERSON_NAME]" at bounding box center [696, 140] width 100 height 20
click at [838, 220] on h6 "Description Ar: بسيطة مع الجبنة الموزاريلا وصلصة الطماطم." at bounding box center [887, 211] width 204 height 69
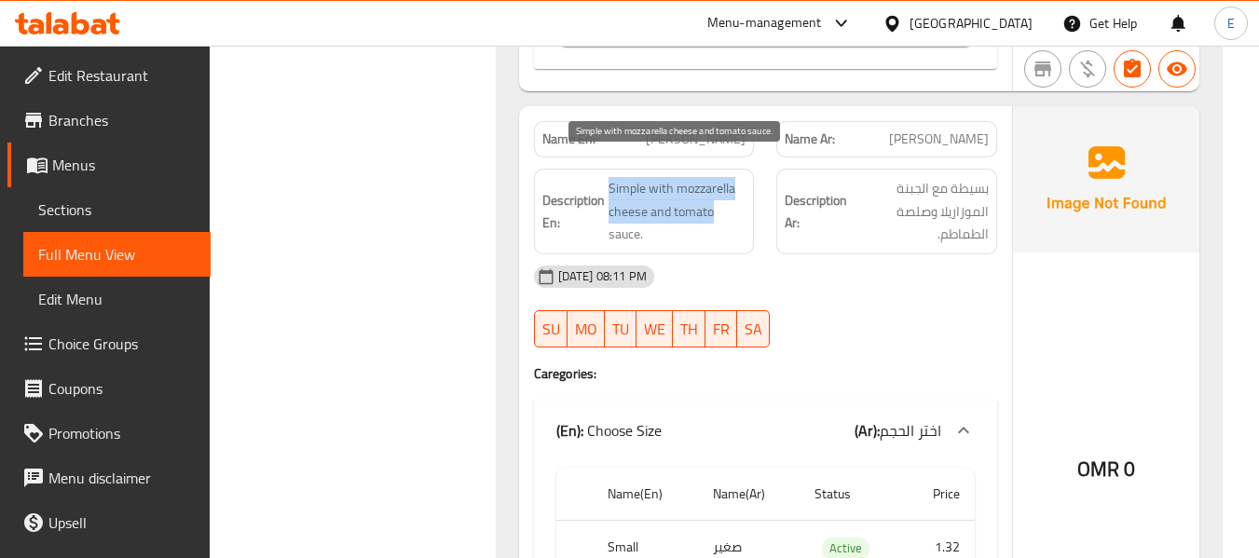
drag, startPoint x: 610, startPoint y: 155, endPoint x: 721, endPoint y: 199, distance: 120.1
click at [721, 199] on span "Simple with mozzarella cheese and tomato sauce." at bounding box center [678, 211] width 138 height 69
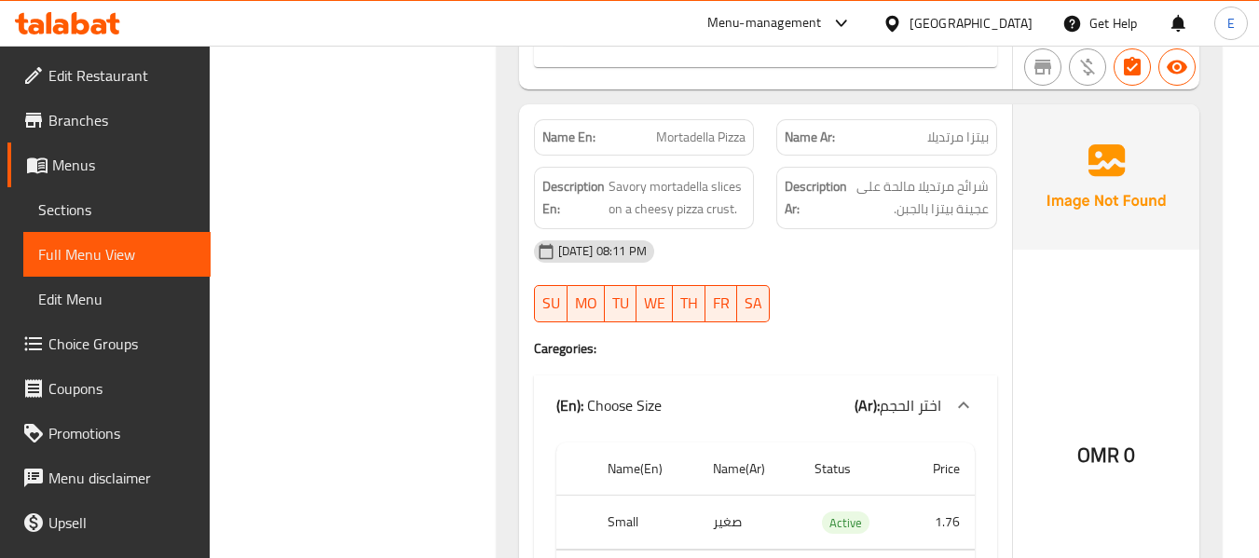
scroll to position [3449, 0]
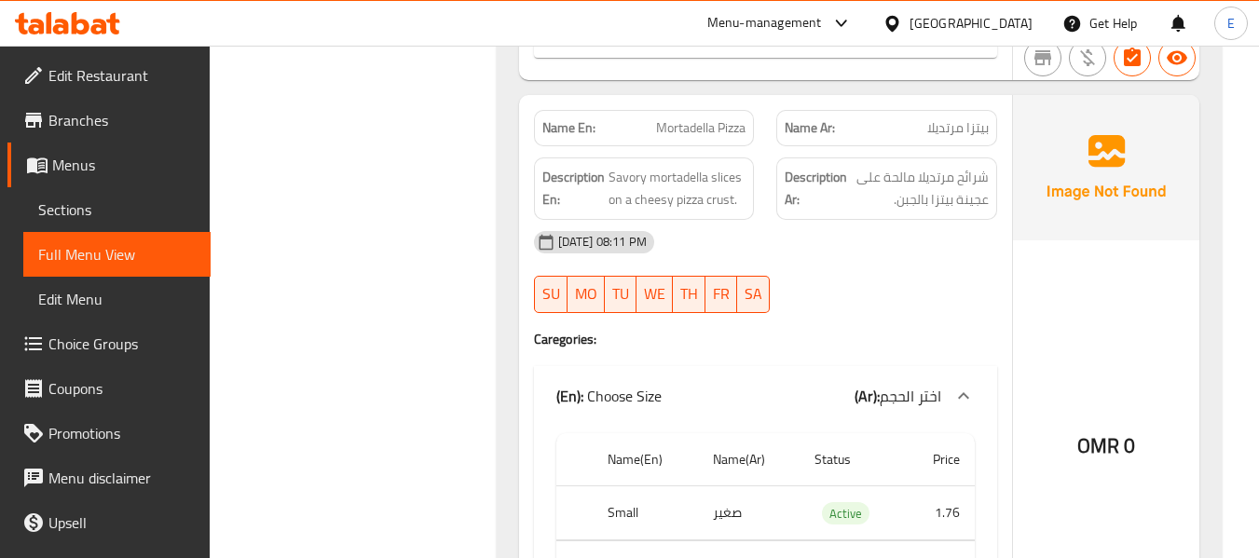
click at [985, 121] on div "Name Ar: بيتزا مرتديلا" at bounding box center [886, 128] width 221 height 36
click at [761, 112] on div "Name En: Mortadella Pizza" at bounding box center [644, 128] width 243 height 59
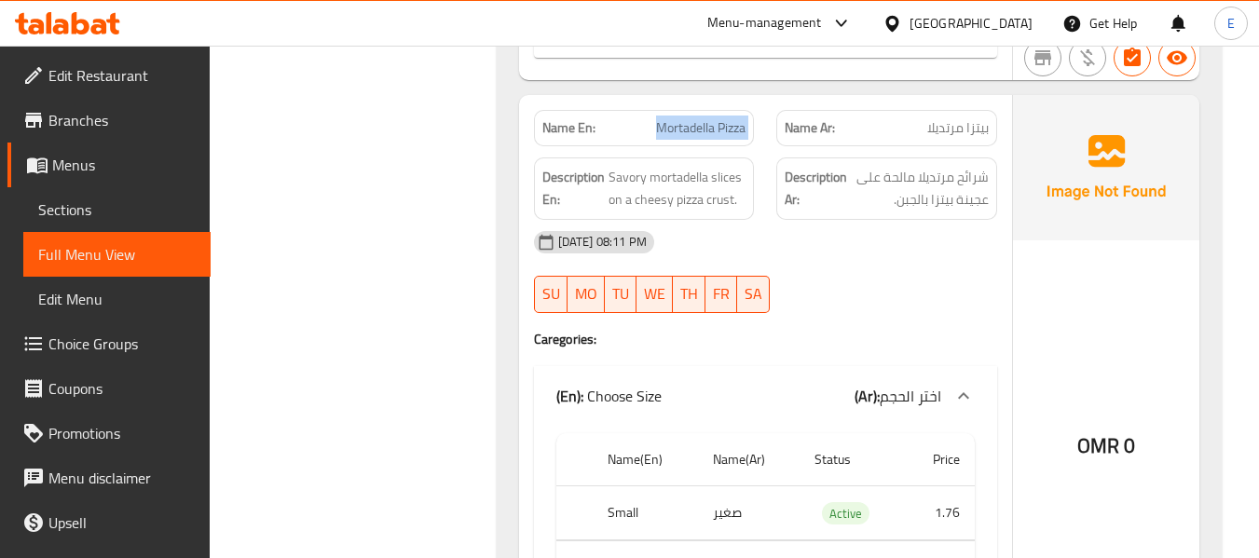
click at [761, 112] on div "Name En: Mortadella Pizza" at bounding box center [644, 128] width 243 height 59
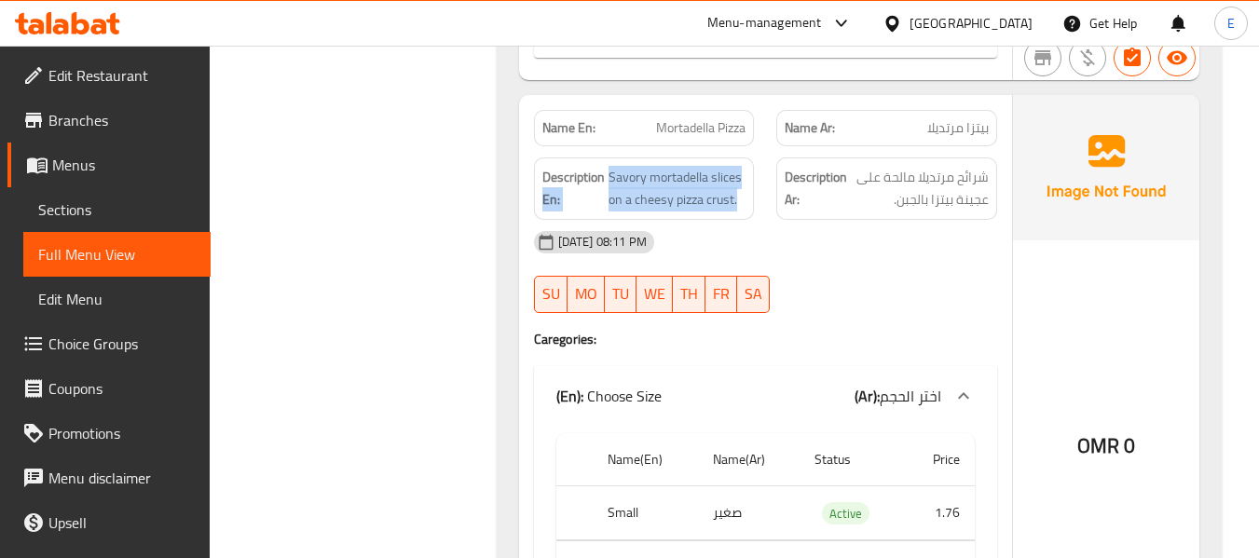
drag, startPoint x: 605, startPoint y: 149, endPoint x: 740, endPoint y: 191, distance: 141.5
click at [740, 191] on div "Description En: Savory mortadella slices on a cheesy pizza crust." at bounding box center [644, 189] width 221 height 62
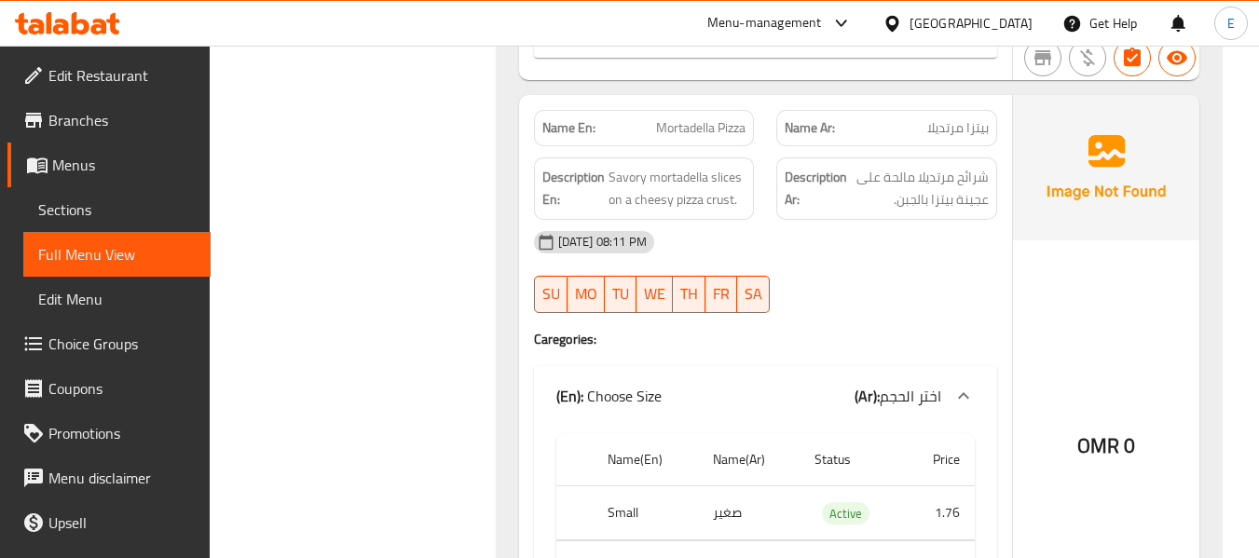
click at [857, 228] on div "[DATE] 08:11 PM" at bounding box center [766, 242] width 486 height 45
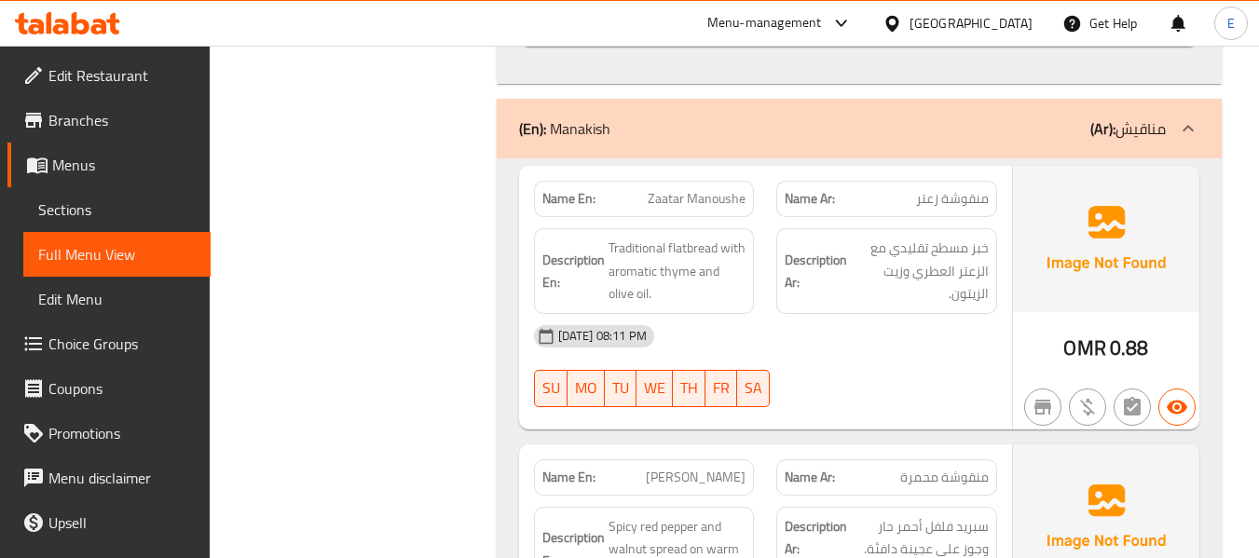
scroll to position [4101, 0]
click at [689, 187] on span "Zaatar Manoushe" at bounding box center [697, 197] width 98 height 20
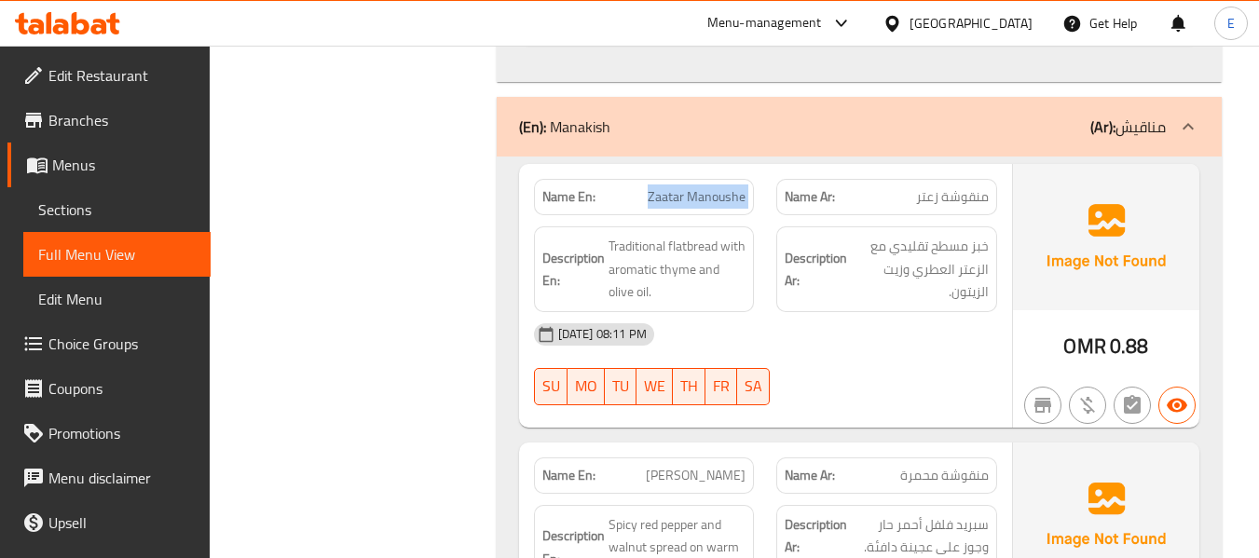
click at [689, 187] on span "Zaatar Manoushe" at bounding box center [697, 197] width 98 height 20
click at [930, 187] on span "منقوشة زعتر" at bounding box center [952, 197] width 73 height 20
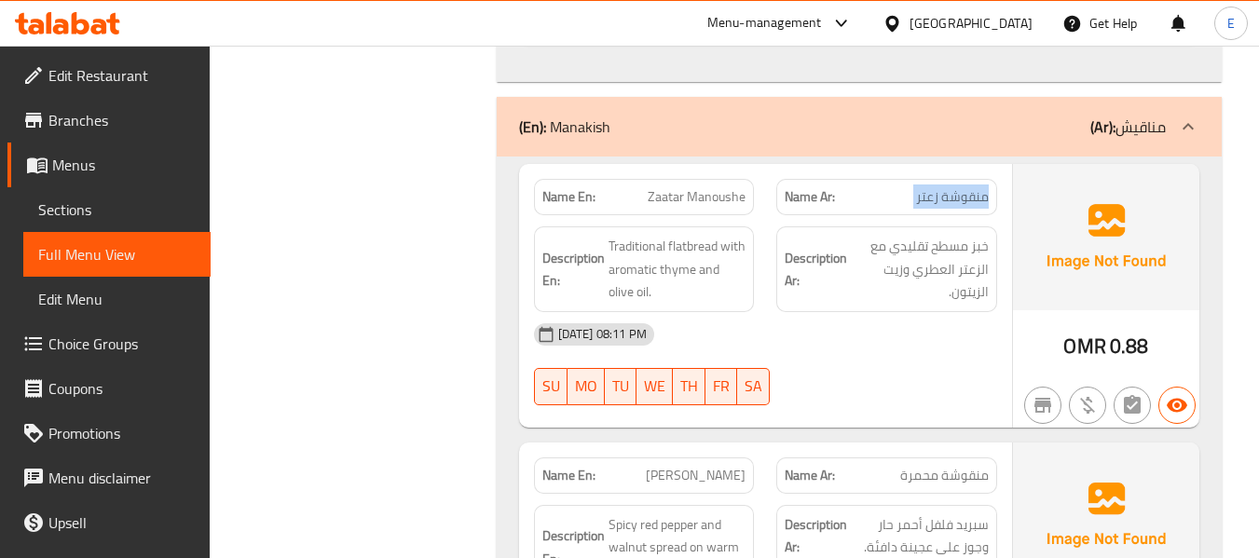
click at [930, 187] on span "منقوشة زعتر" at bounding box center [952, 197] width 73 height 20
click at [951, 312] on div "[DATE] 08:11 PM" at bounding box center [766, 334] width 486 height 45
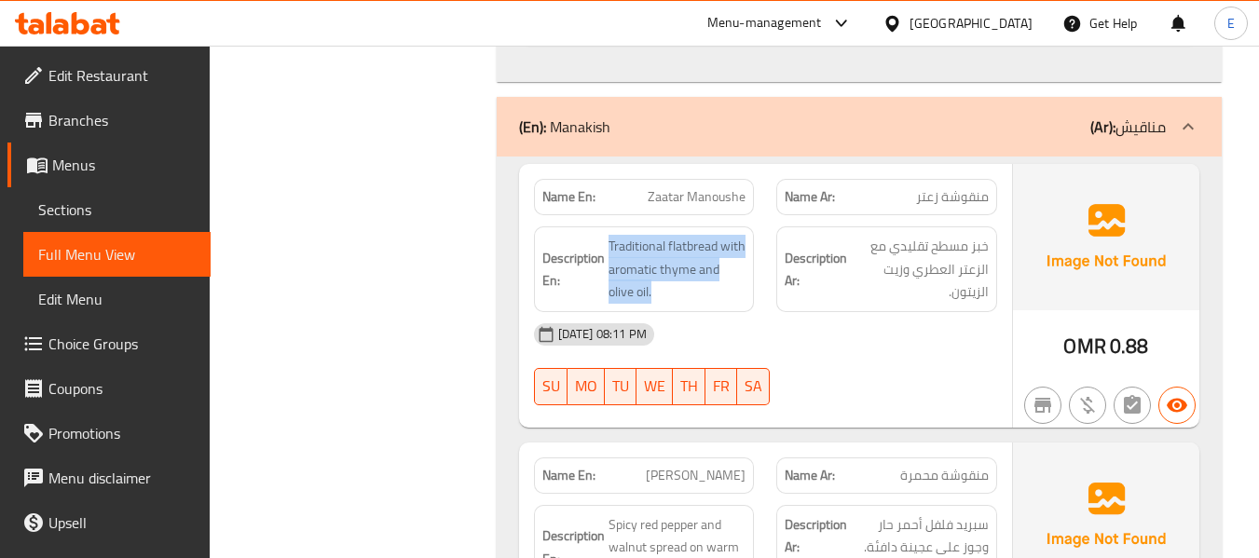
drag, startPoint x: 600, startPoint y: 205, endPoint x: 743, endPoint y: 266, distance: 155.0
click at [743, 266] on div "Description En: Traditional flatbread with aromatic thyme and olive oil." at bounding box center [644, 270] width 221 height 86
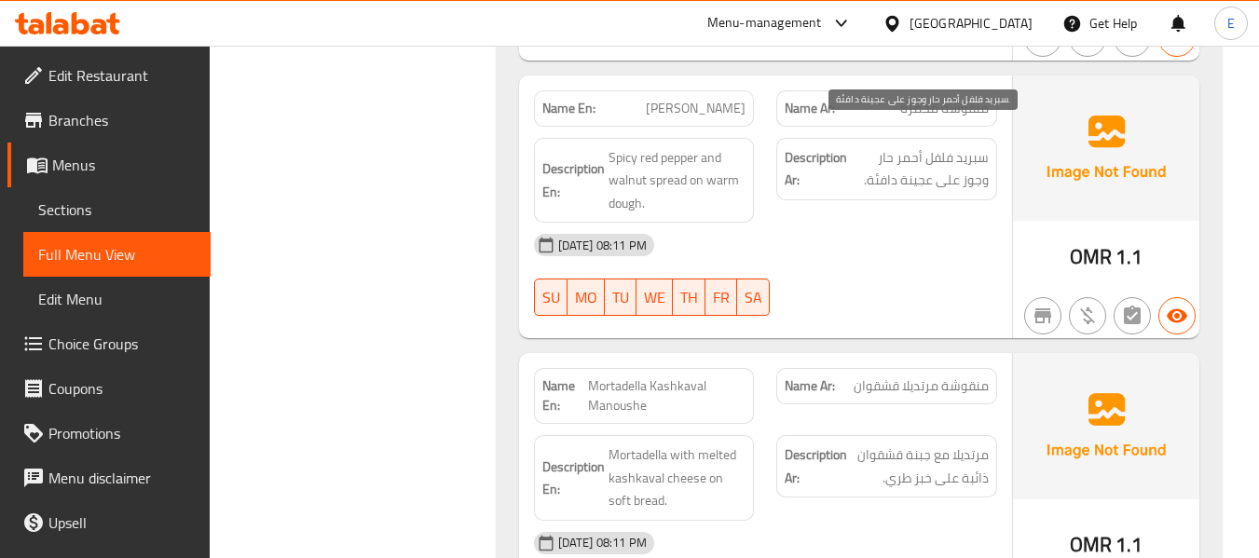
scroll to position [4474, 0]
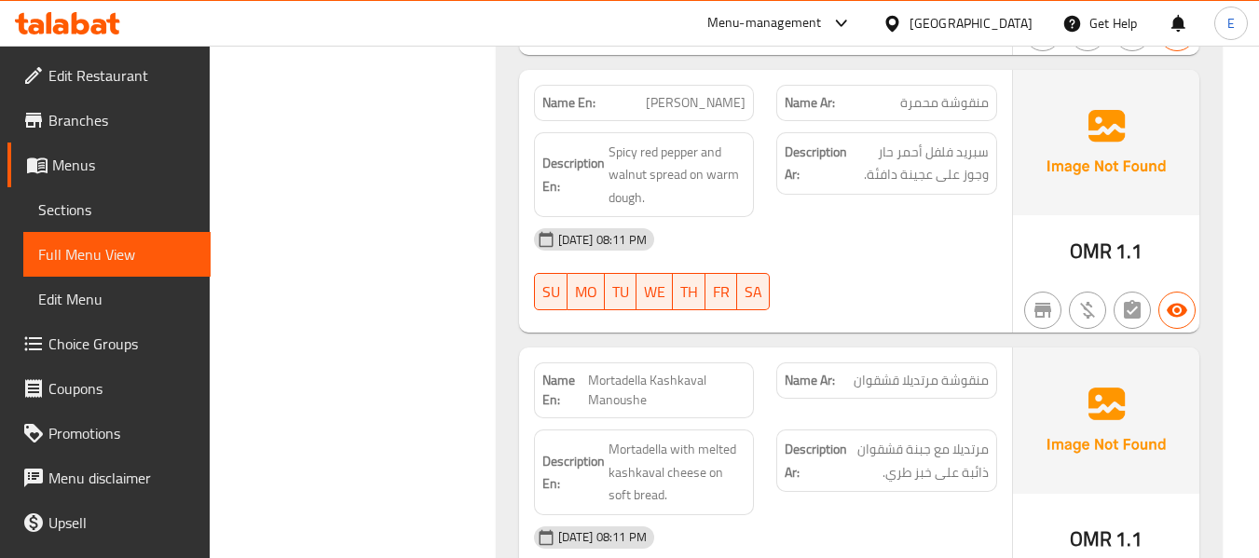
click at [717, 93] on span "[PERSON_NAME]" at bounding box center [696, 103] width 100 height 20
click at [913, 93] on span "منقوشة محمرة" at bounding box center [944, 103] width 89 height 20
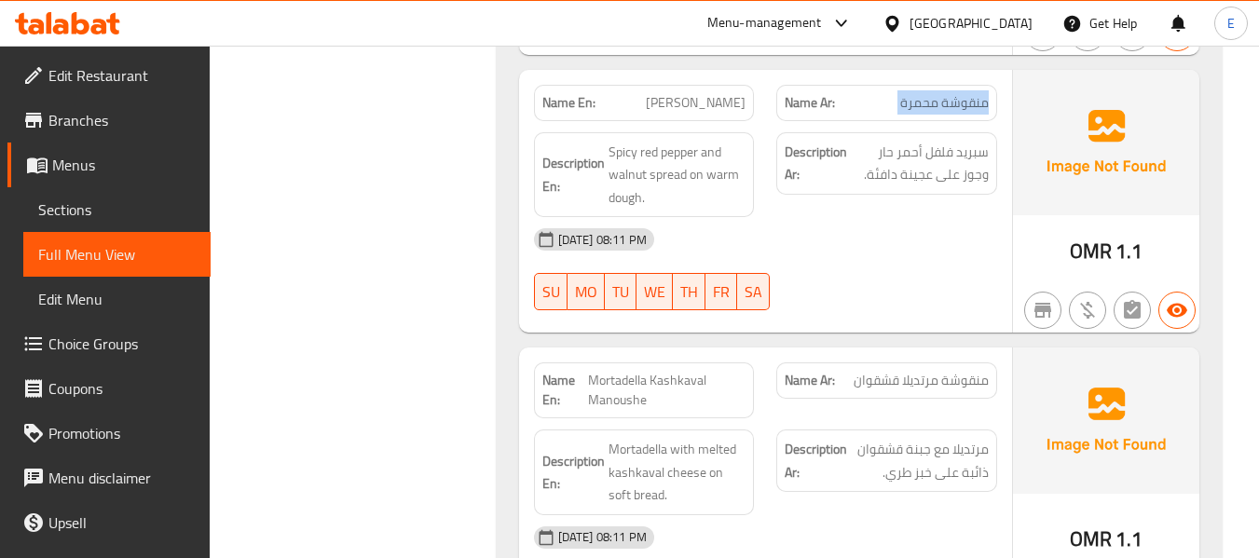
click at [913, 93] on span "منقوشة محمرة" at bounding box center [944, 103] width 89 height 20
click at [941, 217] on div "[DATE] 08:11 PM" at bounding box center [766, 239] width 486 height 45
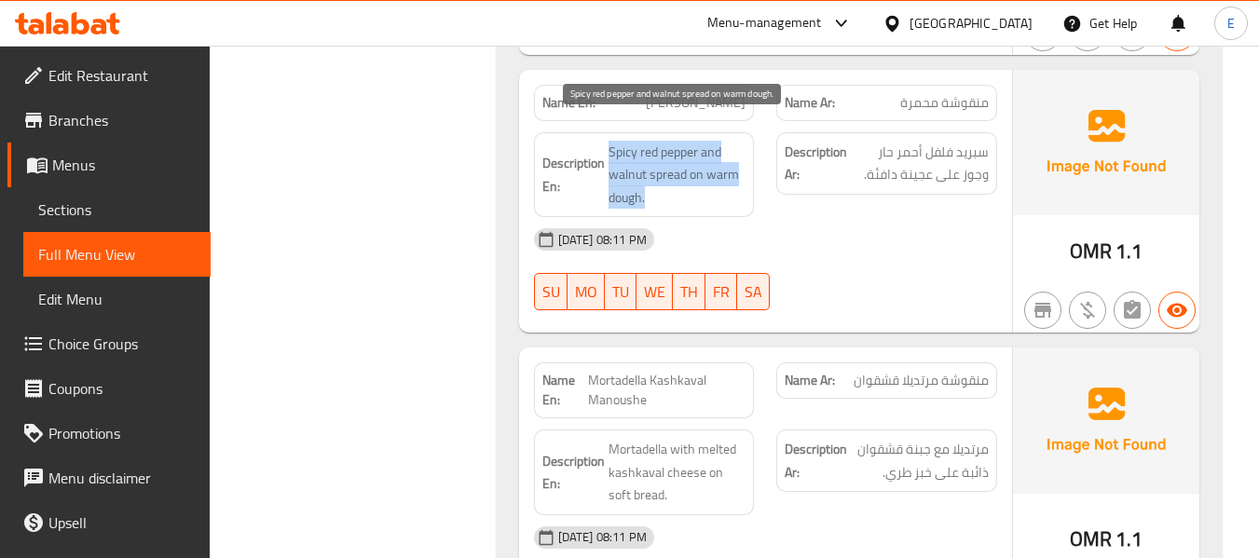
drag, startPoint x: 623, startPoint y: 119, endPoint x: 741, endPoint y: 179, distance: 132.6
click at [741, 179] on h6 "Description En: Spicy red pepper and walnut spread on warm dough." at bounding box center [644, 175] width 204 height 69
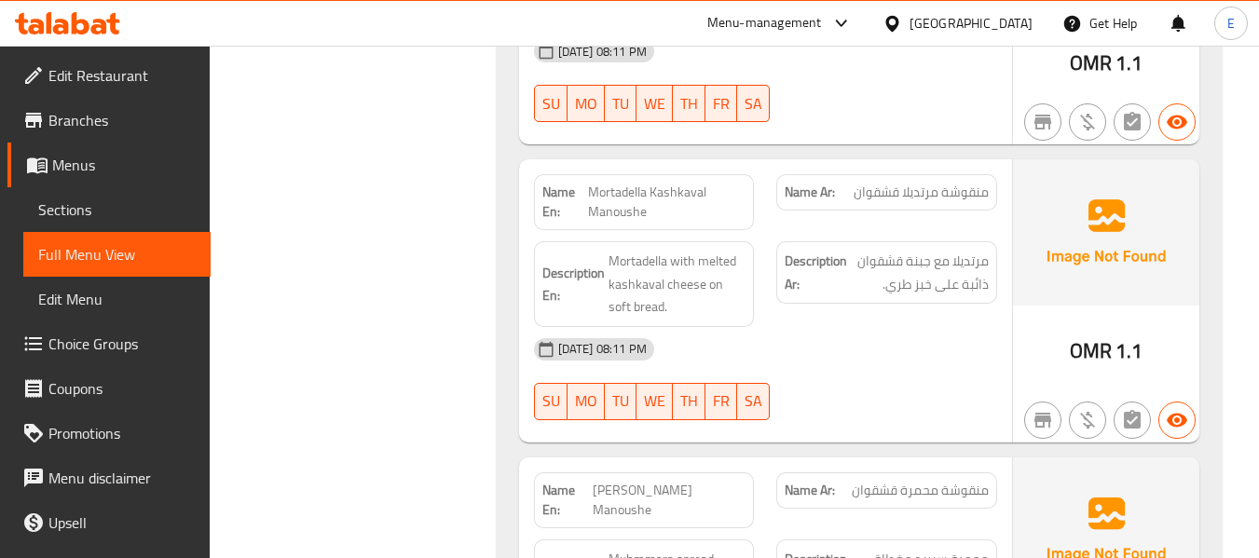
scroll to position [4754, 0]
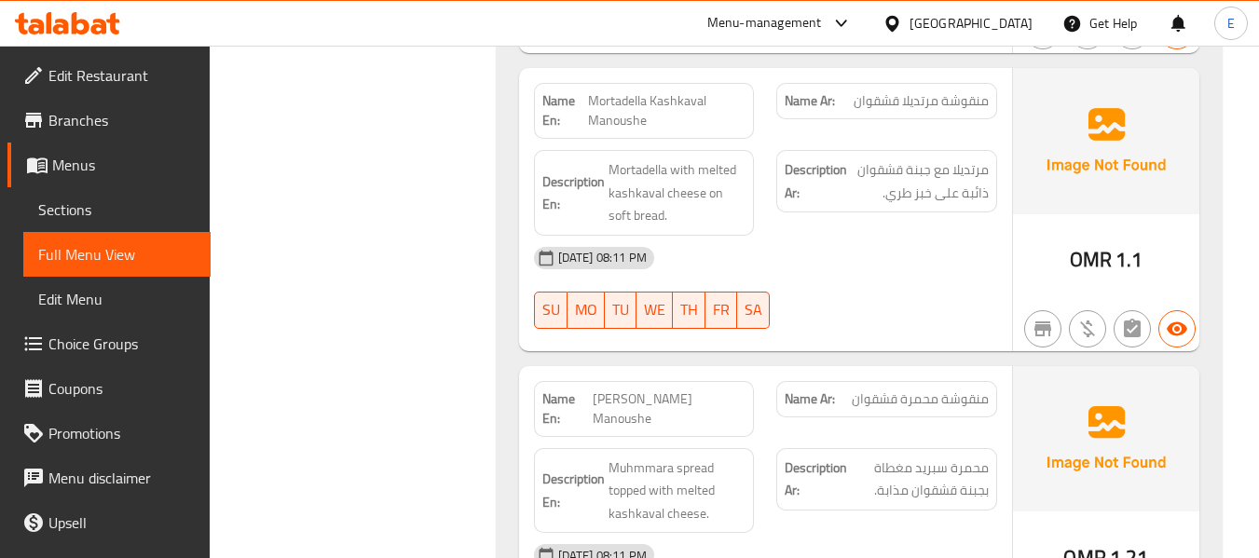
click at [680, 92] on span "Mortadella Kashkaval Manoushe" at bounding box center [667, 110] width 158 height 39
click at [916, 91] on span "منقوشة مرتديلا قشقوان" at bounding box center [921, 101] width 135 height 20
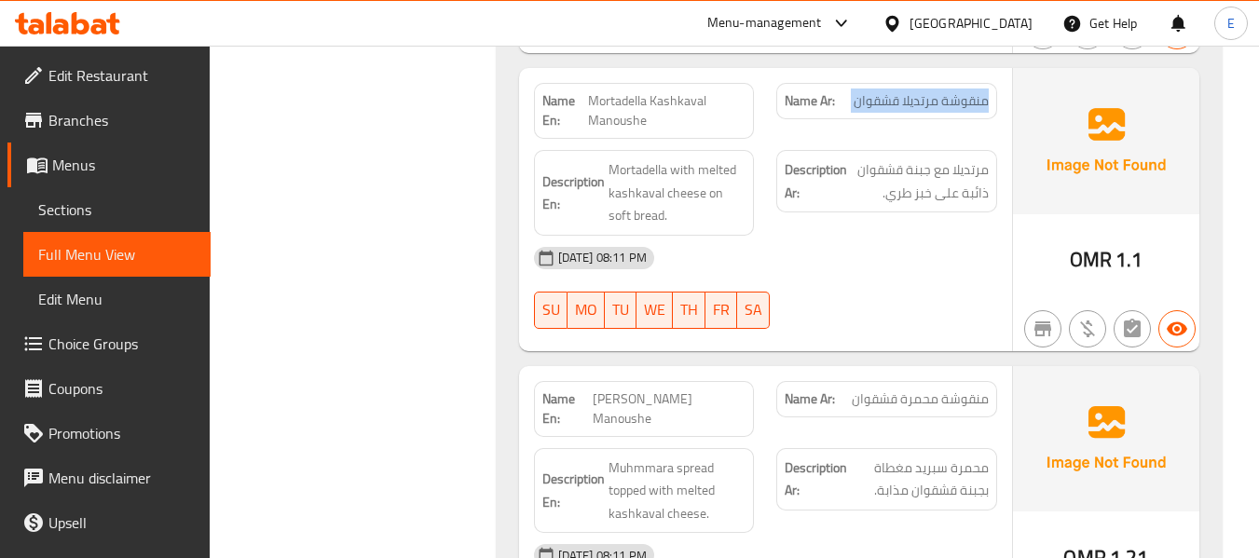
click at [916, 91] on span "منقوشة مرتديلا قشقوان" at bounding box center [921, 101] width 135 height 20
click at [668, 92] on span "Mortadella Kashkaval Manoushe" at bounding box center [667, 110] width 158 height 39
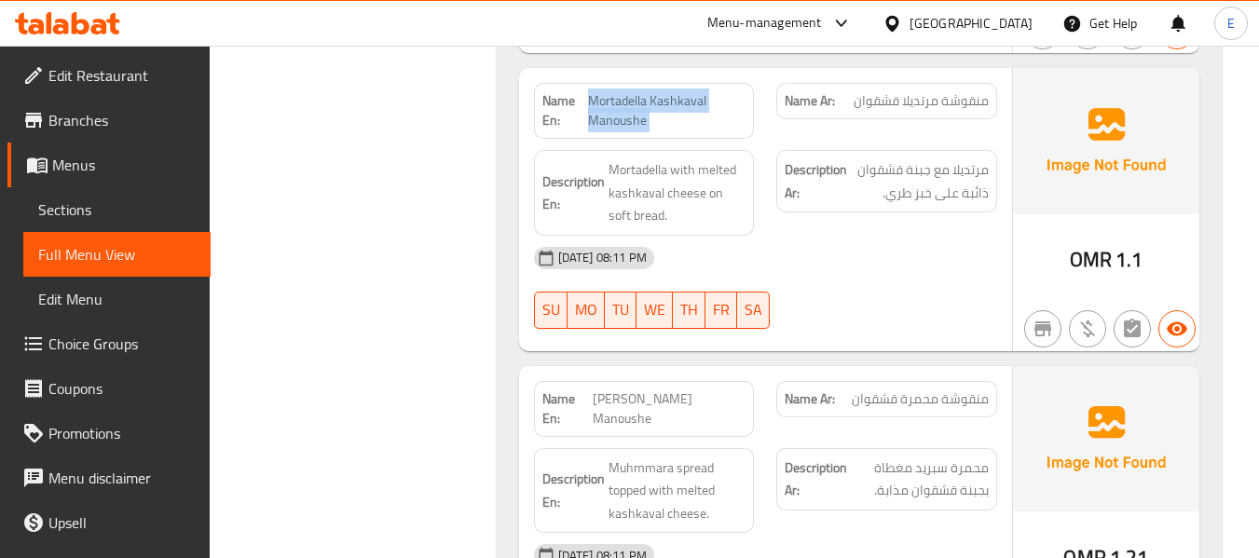
click at [668, 92] on span "Mortadella Kashkaval Manoushe" at bounding box center [667, 110] width 158 height 39
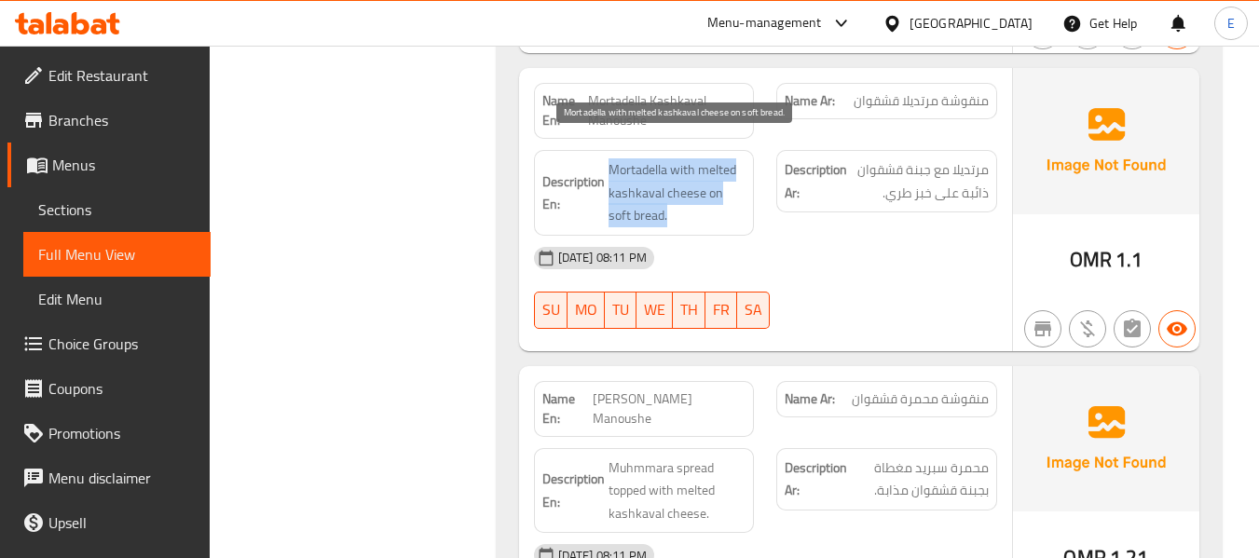
drag, startPoint x: 603, startPoint y: 134, endPoint x: 735, endPoint y: 188, distance: 142.1
click at [735, 188] on div "Description En: Mortadella with melted kashkaval cheese on soft bread." at bounding box center [644, 193] width 221 height 86
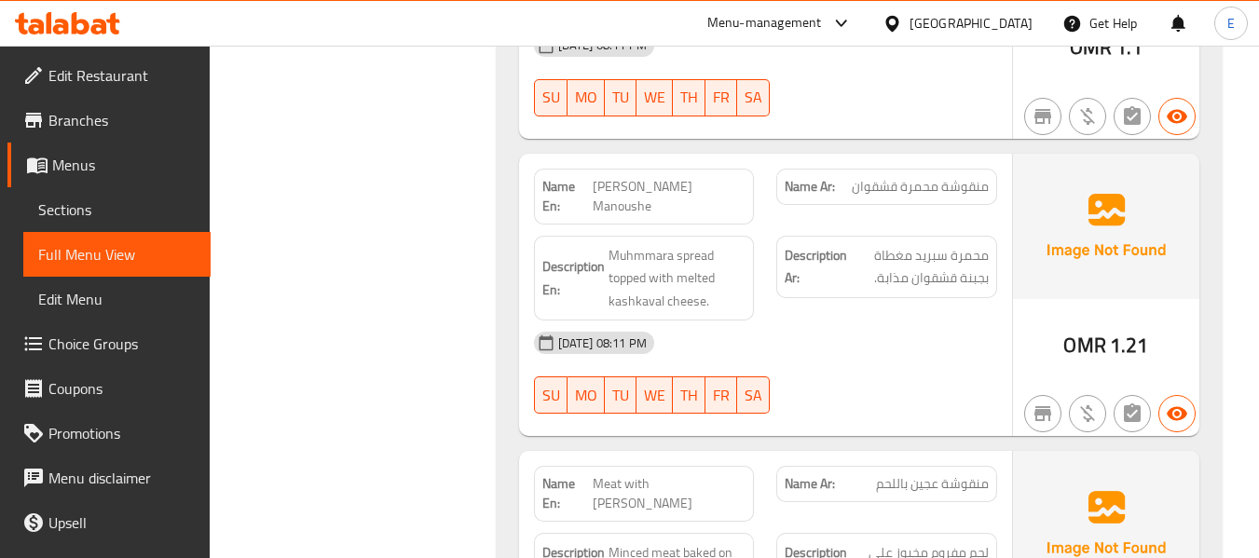
scroll to position [5033, 0]
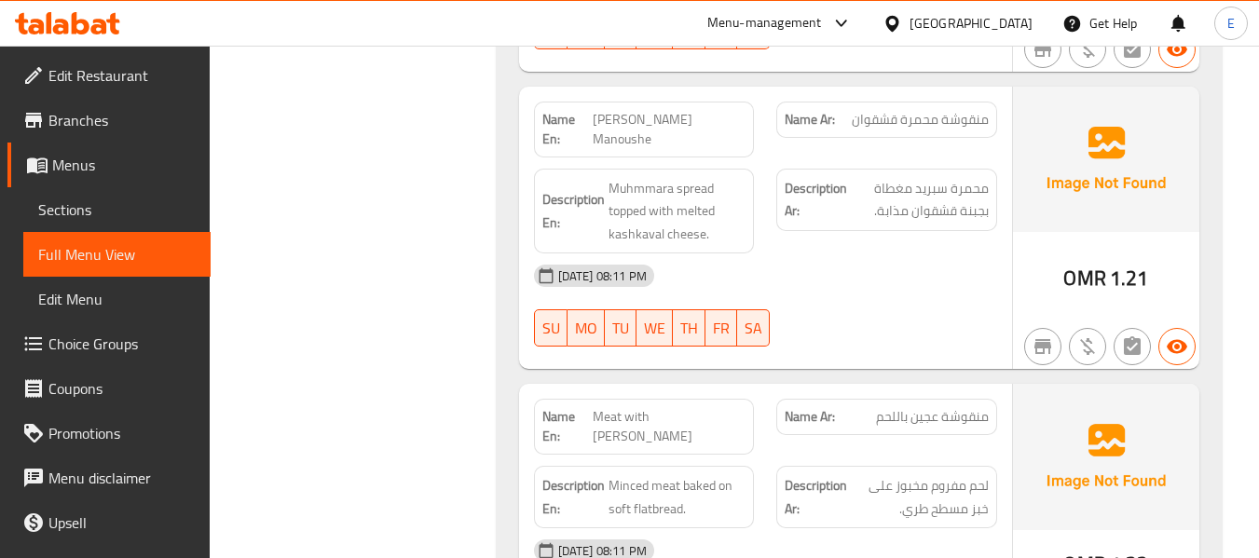
click at [625, 114] on span "[PERSON_NAME] Manoushe" at bounding box center [669, 129] width 153 height 39
click at [913, 102] on div "Name Ar: منقوشة محمرة قشقوان" at bounding box center [886, 120] width 221 height 36
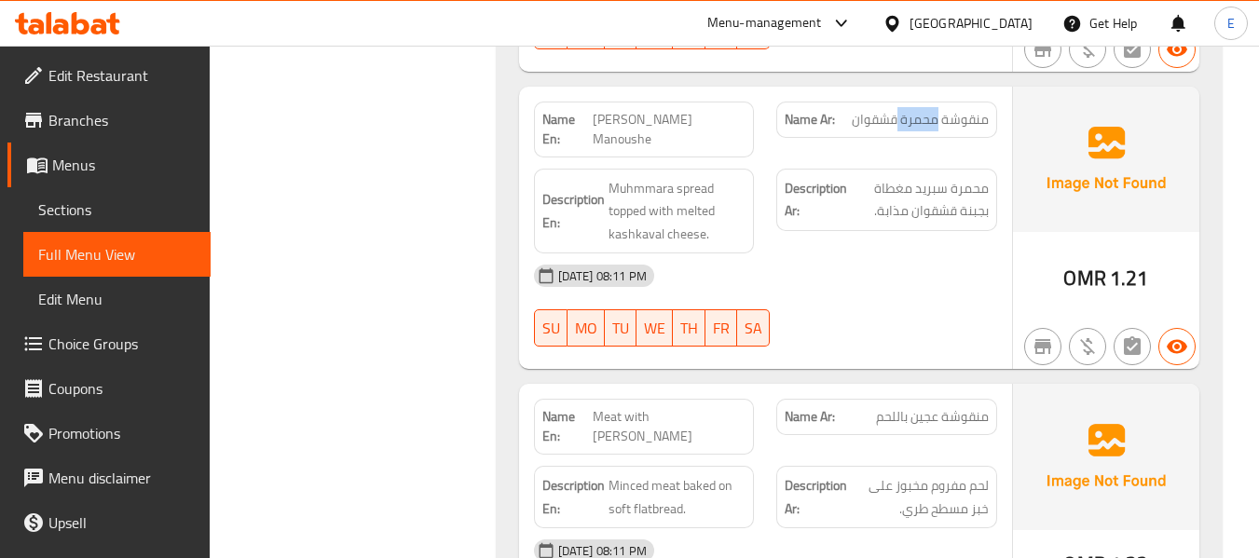
click at [913, 102] on div "Name Ar: منقوشة محمرة قشقوان" at bounding box center [886, 120] width 221 height 36
click at [903, 254] on div "[DATE] 08:11 PM" at bounding box center [766, 276] width 486 height 45
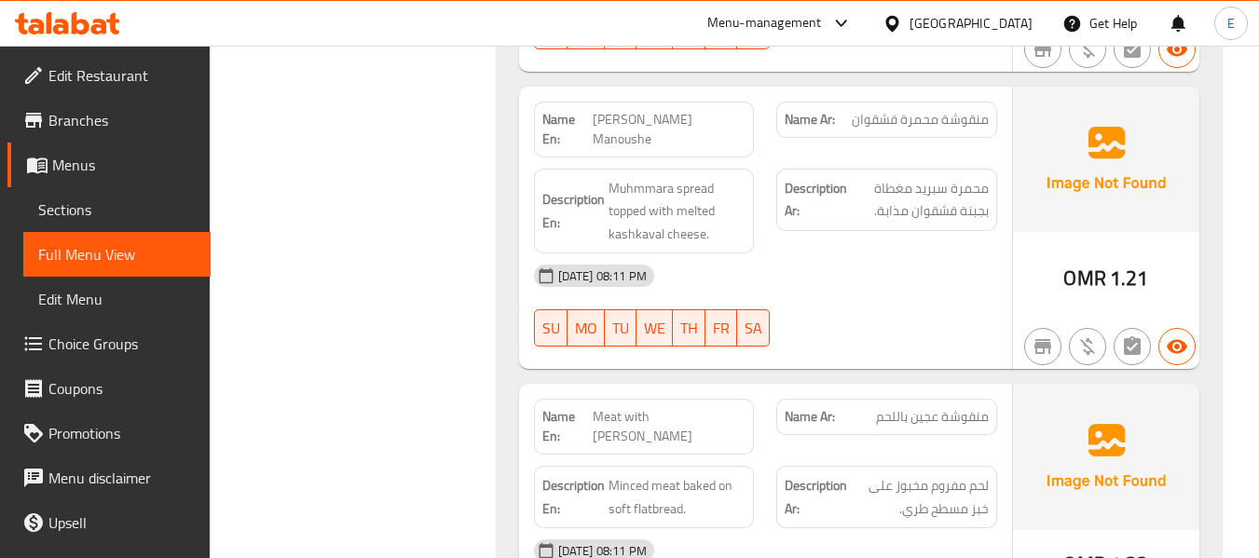
click at [903, 254] on div "[DATE] 08:11 PM" at bounding box center [766, 276] width 486 height 45
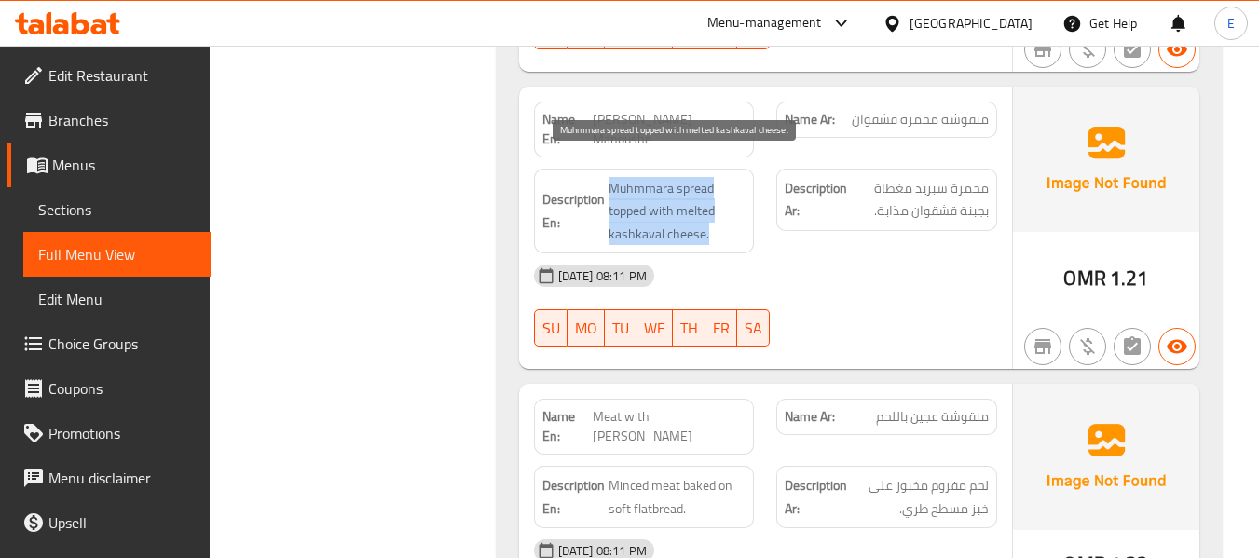
drag, startPoint x: 604, startPoint y: 150, endPoint x: 721, endPoint y: 209, distance: 131.3
click at [721, 209] on div "Description En: Muhmmara spread topped with melted kashkaval cheese." at bounding box center [644, 212] width 221 height 86
click at [721, 209] on span "Muhmmara spread topped with melted kashkaval cheese." at bounding box center [678, 211] width 138 height 69
click at [718, 206] on span "Muhmmara spread topped with melted kashkaval cheese." at bounding box center [678, 211] width 138 height 69
drag, startPoint x: 605, startPoint y: 150, endPoint x: 719, endPoint y: 214, distance: 130.6
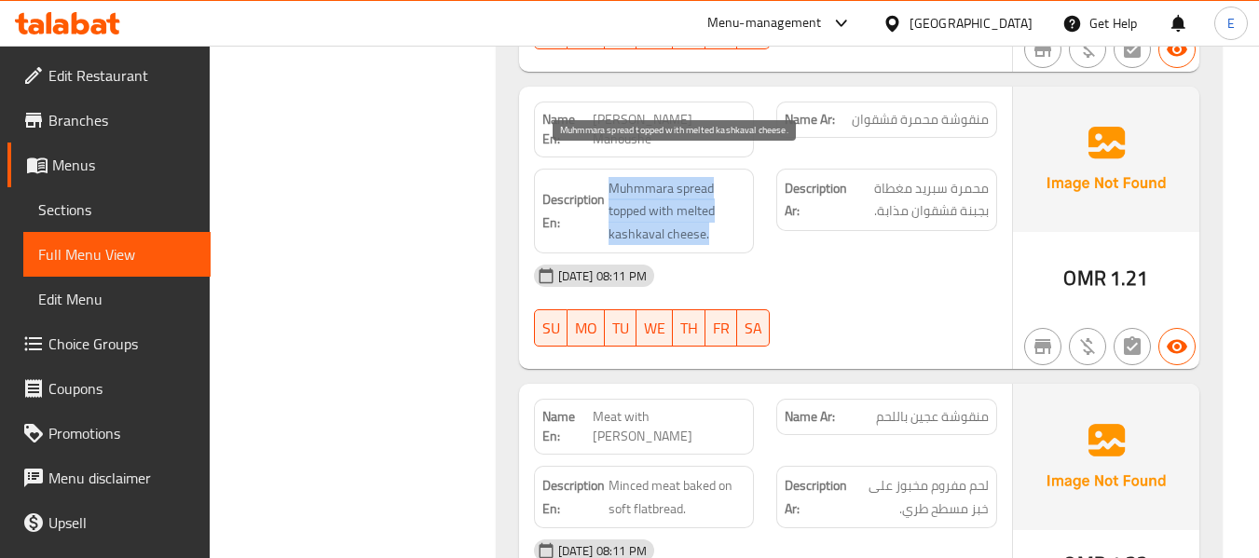
click at [719, 214] on div "Description En: Muhmmara spread topped with melted kashkaval cheese." at bounding box center [644, 212] width 221 height 86
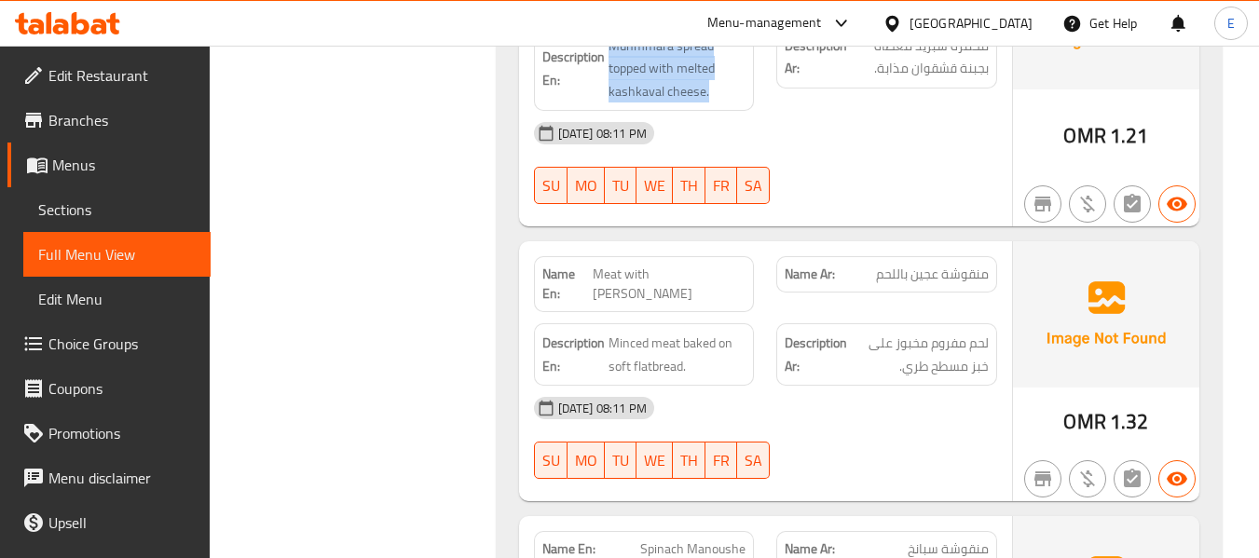
scroll to position [5127, 0]
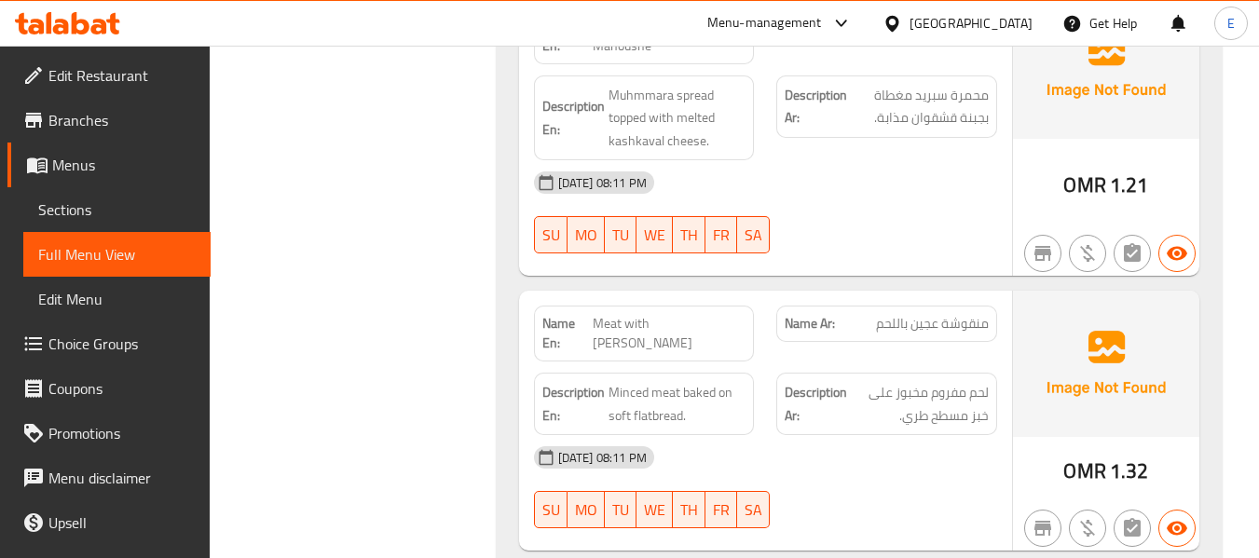
click at [964, 314] on span "منقوشة عجين باللحم" at bounding box center [932, 324] width 113 height 20
click at [637, 314] on span "Meat with [PERSON_NAME]" at bounding box center [669, 333] width 153 height 39
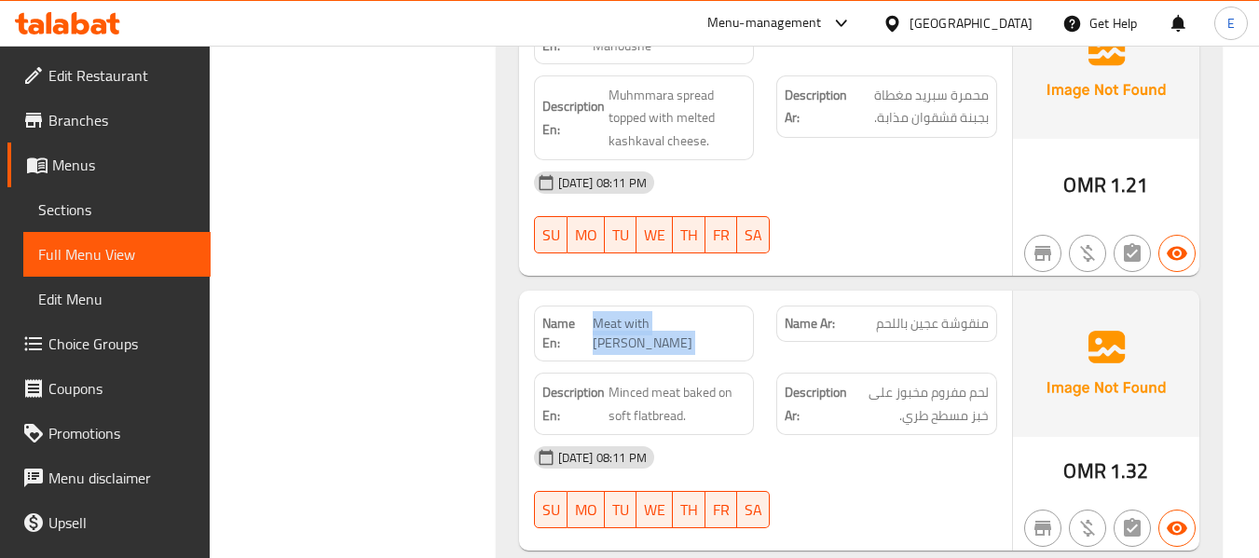
click at [637, 314] on span "Meat with [PERSON_NAME]" at bounding box center [669, 333] width 153 height 39
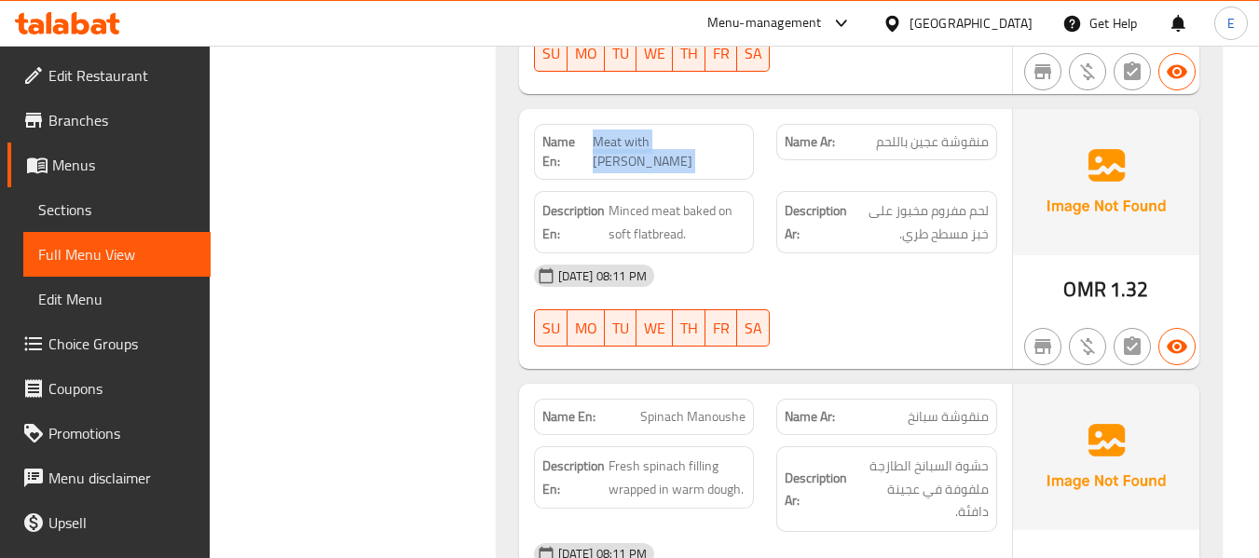
scroll to position [5313, 0]
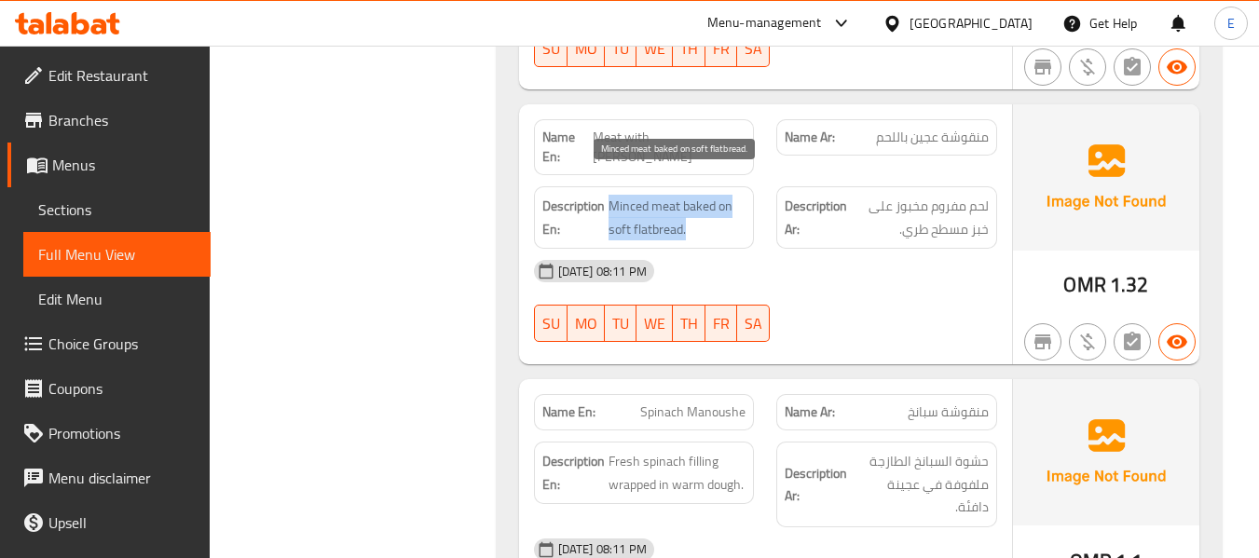
drag, startPoint x: 609, startPoint y: 179, endPoint x: 733, endPoint y: 208, distance: 127.3
click at [733, 208] on span "Minced meat baked on soft flatbread." at bounding box center [678, 218] width 138 height 46
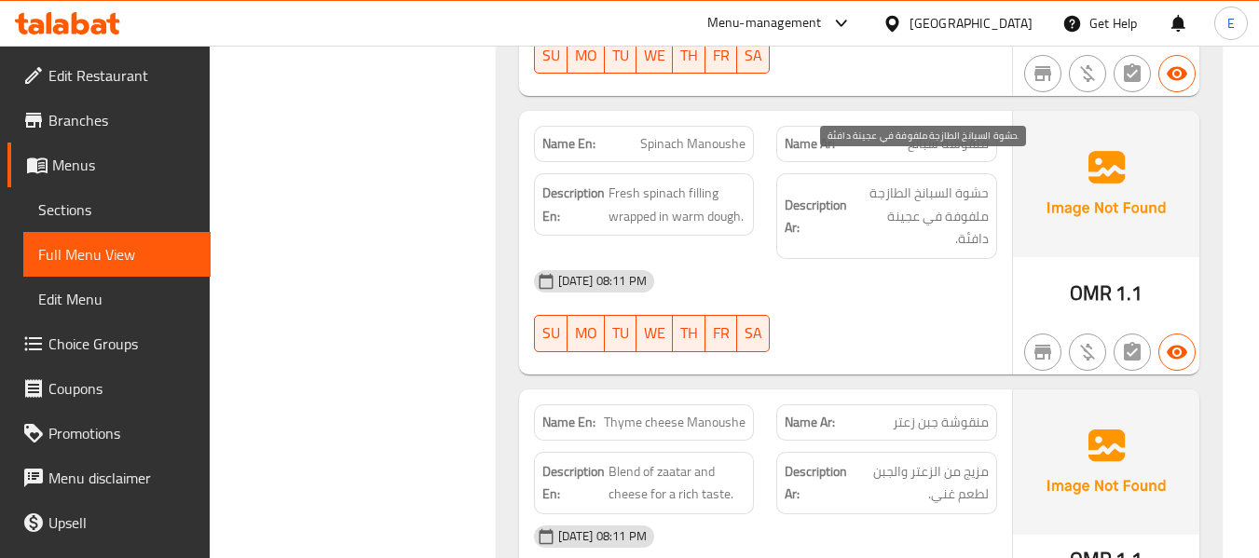
scroll to position [5593, 0]
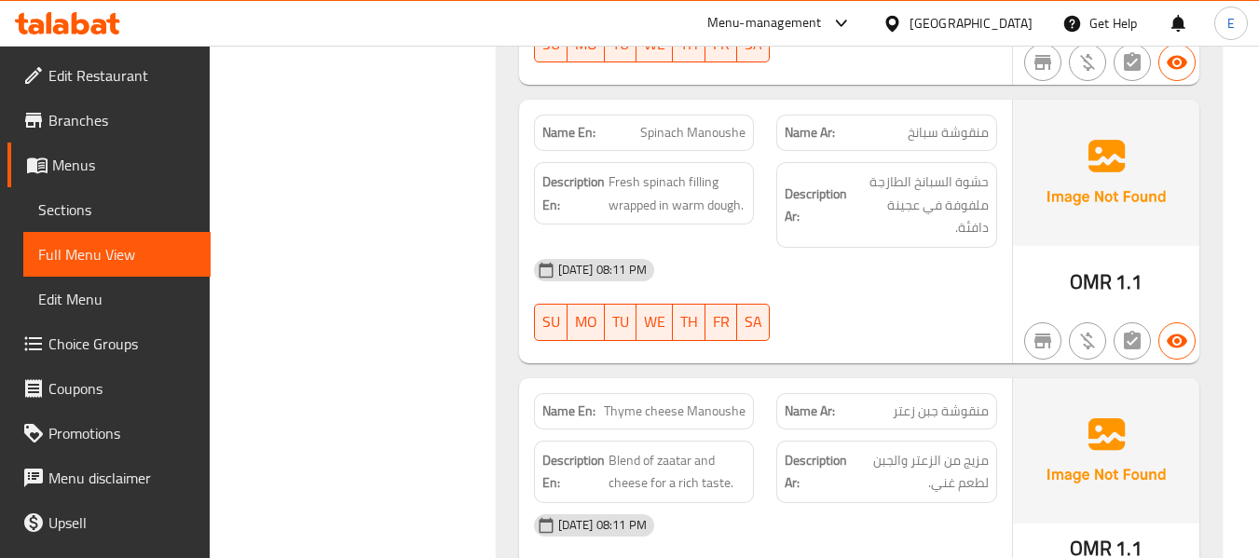
click at [697, 103] on div "Name En: Spinach Manoushe" at bounding box center [644, 132] width 243 height 59
click at [935, 123] on span "منقوشة سبانخ" at bounding box center [948, 133] width 81 height 20
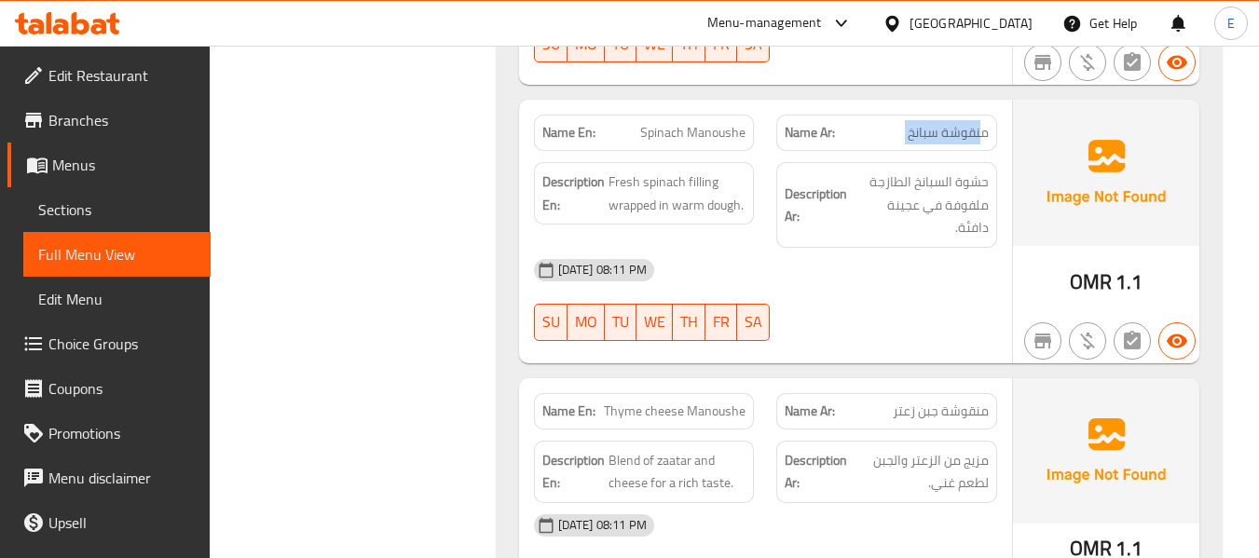
click at [935, 123] on span "منقوشة سبانخ" at bounding box center [948, 133] width 81 height 20
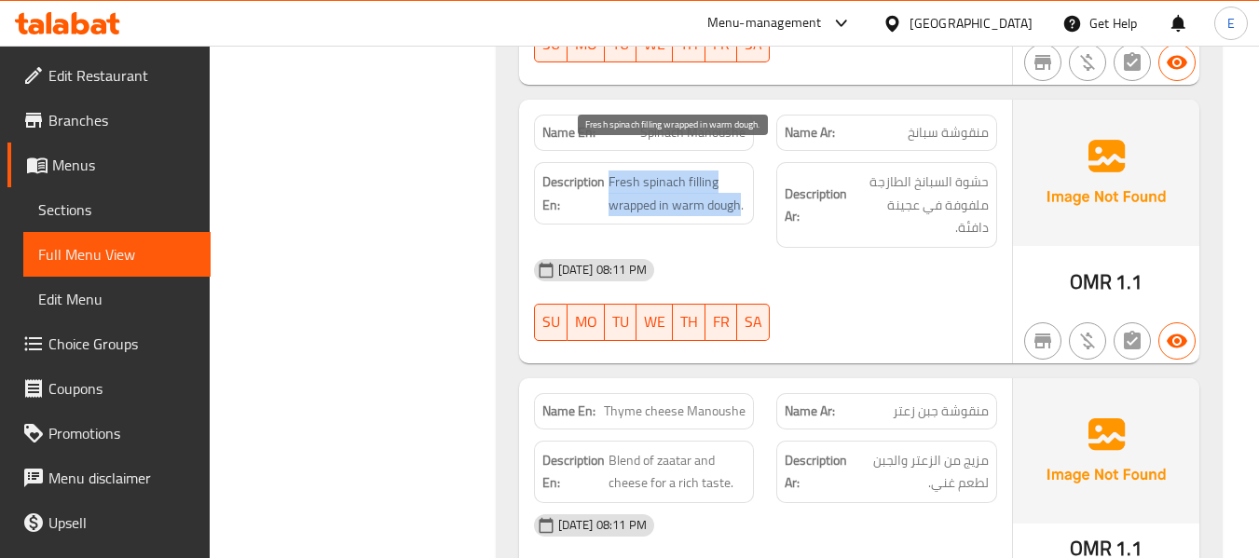
drag, startPoint x: 609, startPoint y: 160, endPoint x: 847, endPoint y: 166, distance: 238.7
click at [739, 182] on span "Fresh spinach filling wrapped in warm dough." at bounding box center [678, 194] width 138 height 46
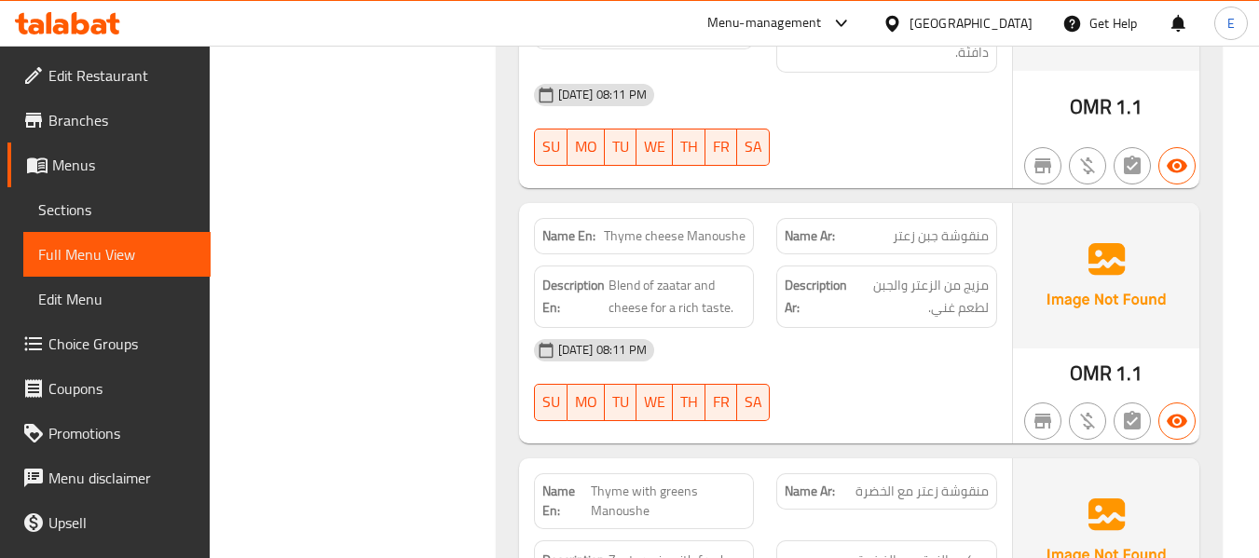
scroll to position [5779, 0]
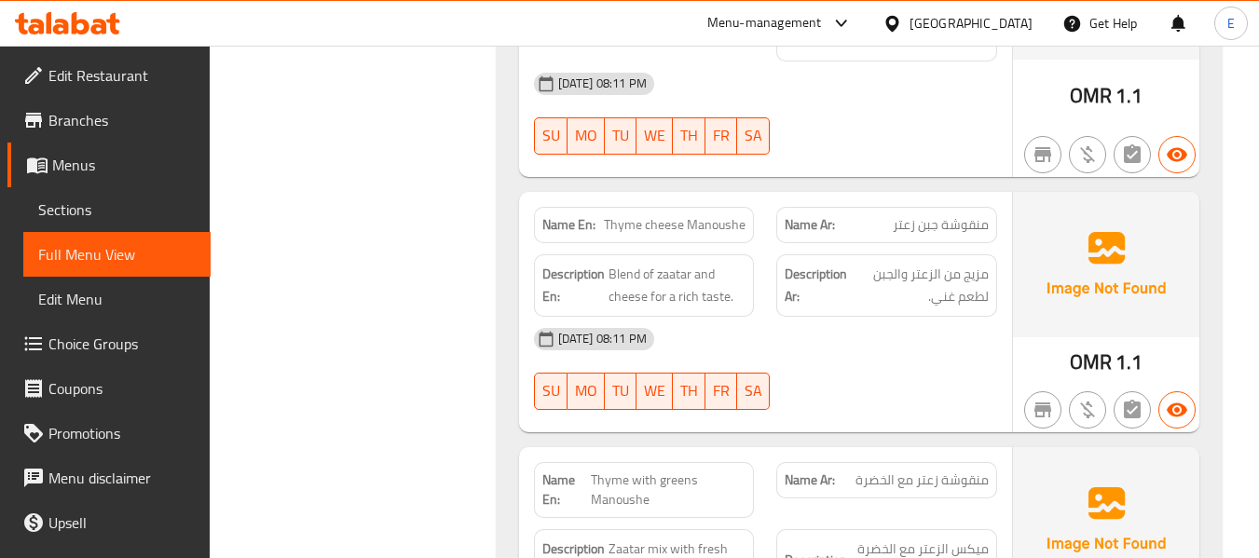
click at [690, 215] on span "Thyme cheese Manoushe" at bounding box center [675, 225] width 142 height 20
click at [912, 215] on span "منقوشة جبن زعتر" at bounding box center [941, 225] width 96 height 20
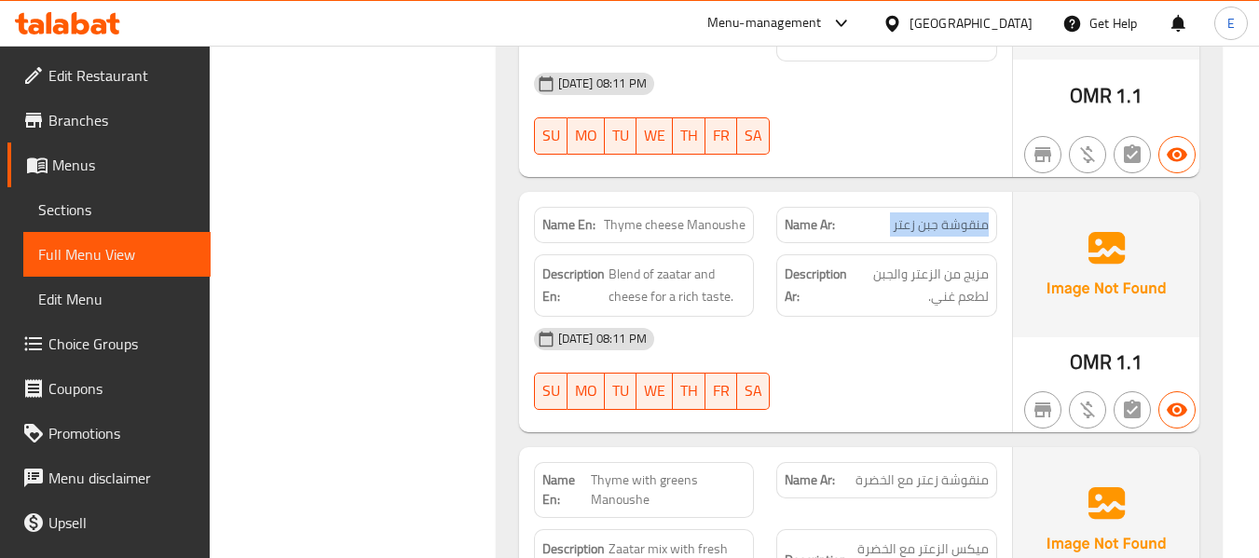
click at [912, 215] on span "منقوشة جبن زعتر" at bounding box center [941, 225] width 96 height 20
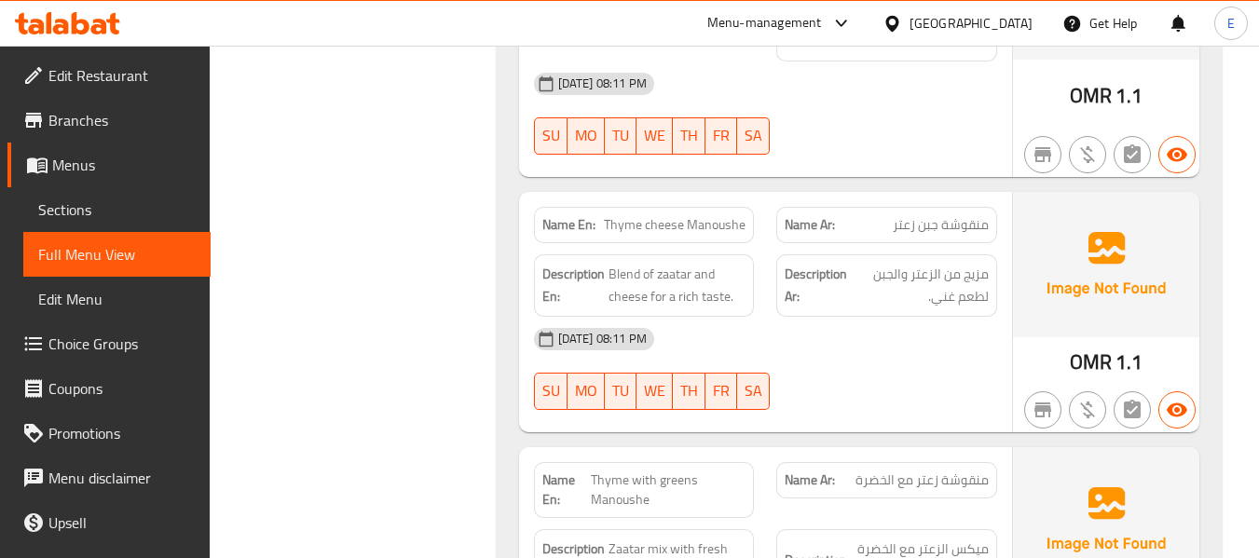
click at [692, 215] on span "Thyme cheese Manoushe" at bounding box center [675, 225] width 142 height 20
click at [900, 317] on div "[DATE] 08:11 PM" at bounding box center [766, 339] width 486 height 45
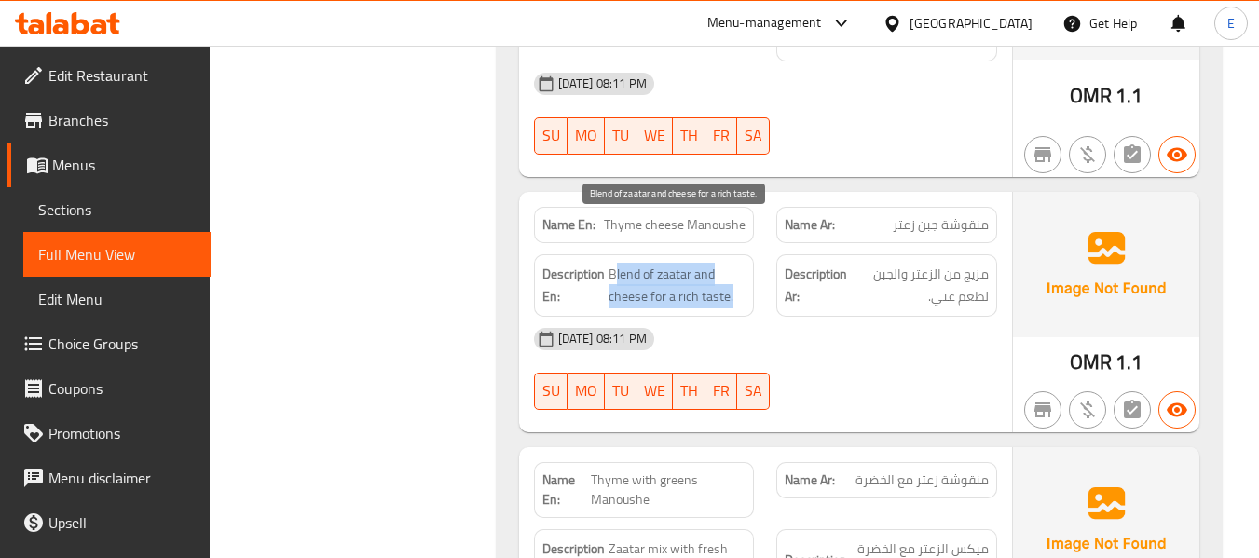
drag, startPoint x: 615, startPoint y: 227, endPoint x: 742, endPoint y: 263, distance: 131.6
click at [742, 263] on div "Description En: Blend of zaatar and cheese for a rich taste." at bounding box center [644, 285] width 221 height 62
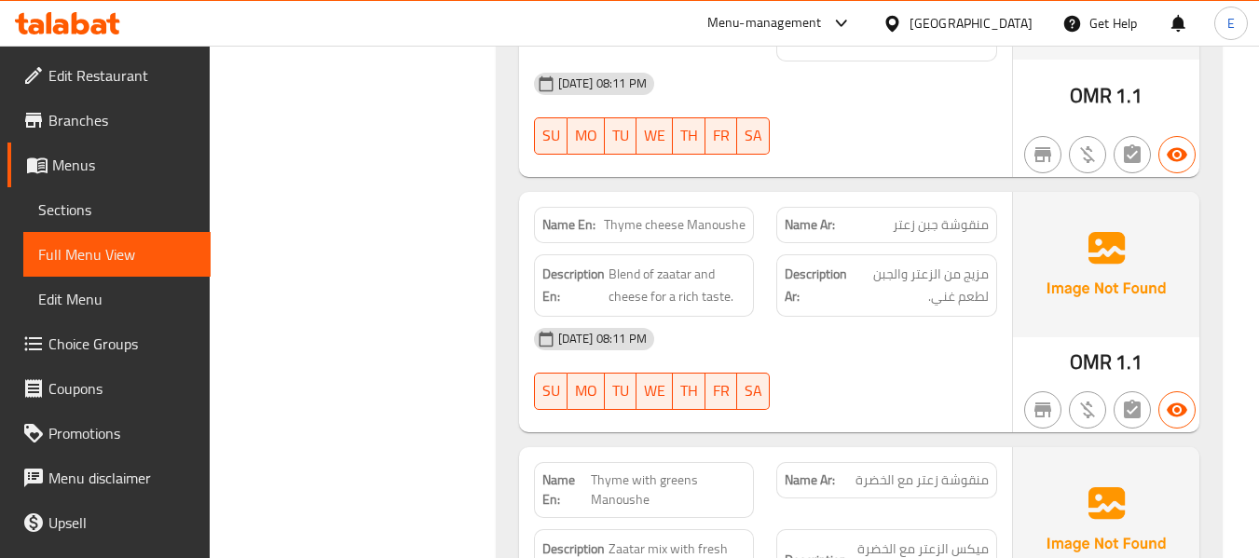
click at [742, 263] on div "Description En: Blend of zaatar and cheese for a rich taste." at bounding box center [644, 285] width 221 height 62
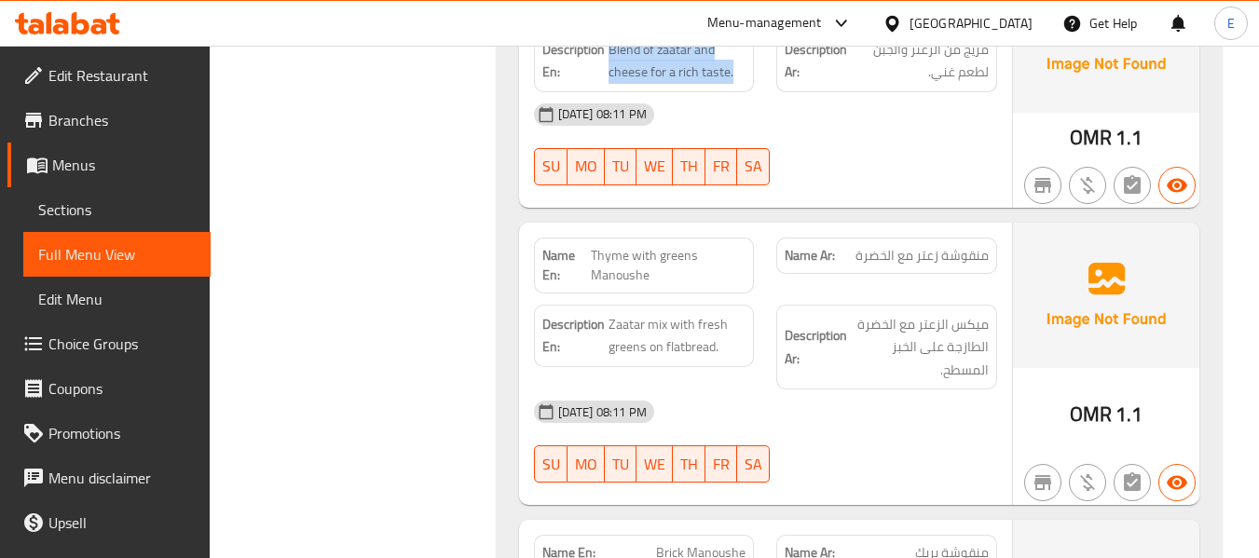
scroll to position [6059, 0]
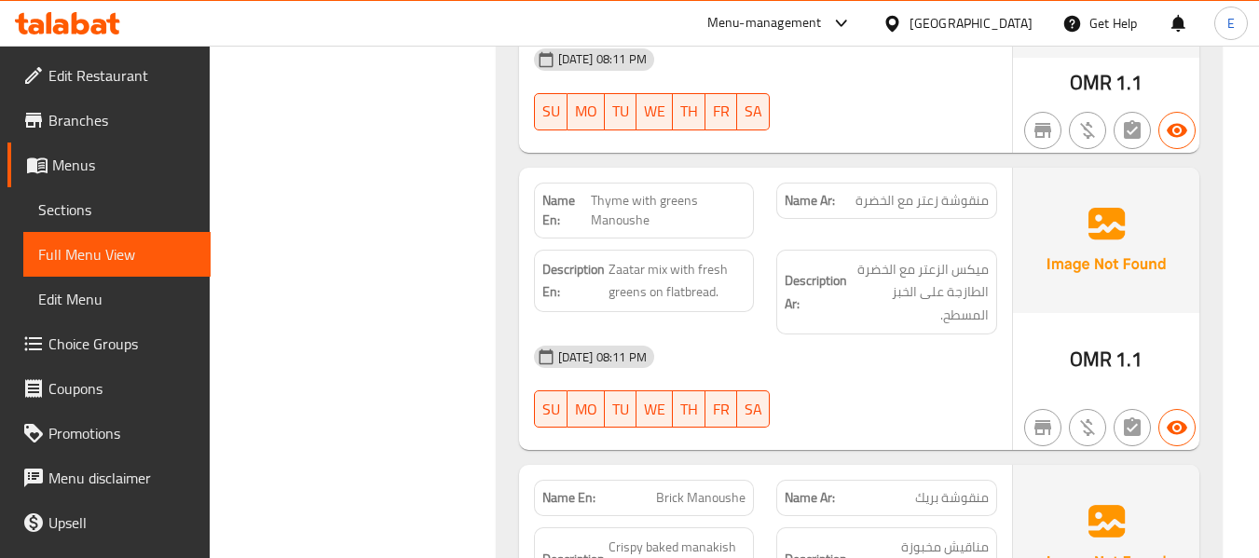
click at [888, 191] on span "منقوشة زعتر مع الخضرة" at bounding box center [922, 201] width 133 height 20
click at [889, 191] on span "منقوشة زعتر مع الخضرة" at bounding box center [922, 201] width 133 height 20
click at [890, 191] on span "منقوشة زعتر مع الخضرة" at bounding box center [922, 201] width 133 height 20
click at [908, 183] on div "Name Ar: منقوشة زعتر مع الخضرة" at bounding box center [886, 201] width 221 height 36
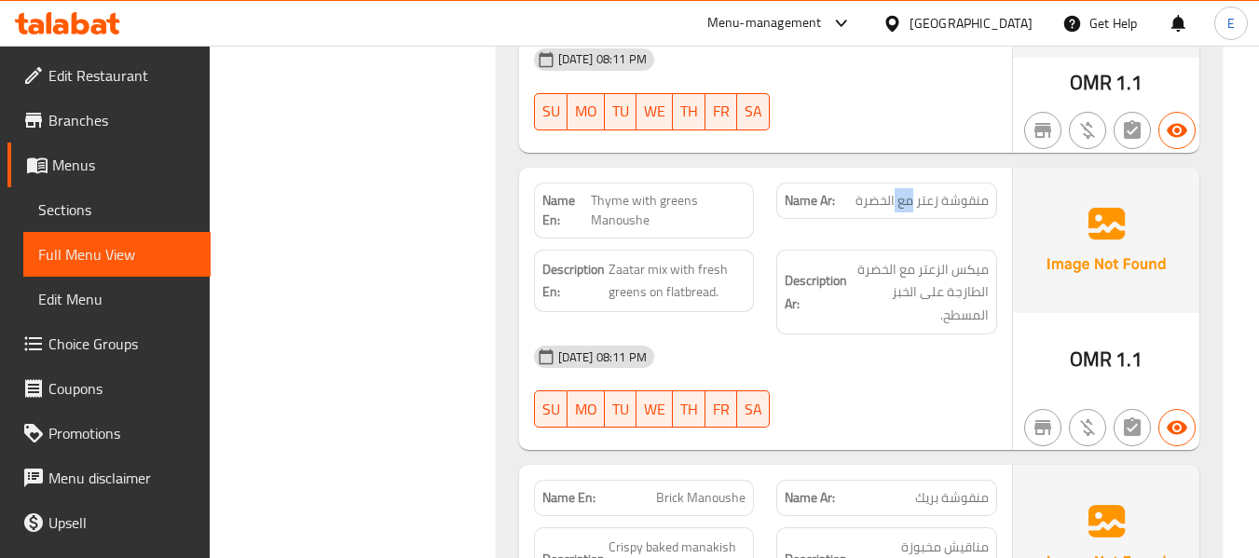
click at [908, 183] on div "Name Ar: منقوشة زعتر مع الخضرة" at bounding box center [886, 201] width 221 height 36
click at [668, 191] on span "Thyme with greens Manoushe" at bounding box center [668, 210] width 155 height 39
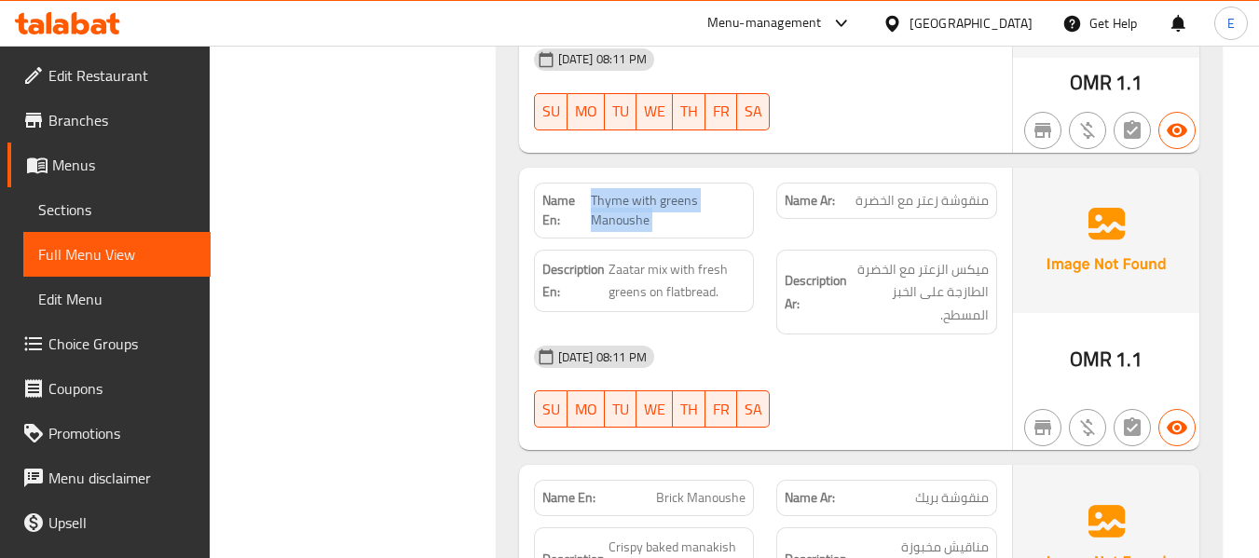
click at [668, 191] on span "Thyme with greens Manoushe" at bounding box center [668, 210] width 155 height 39
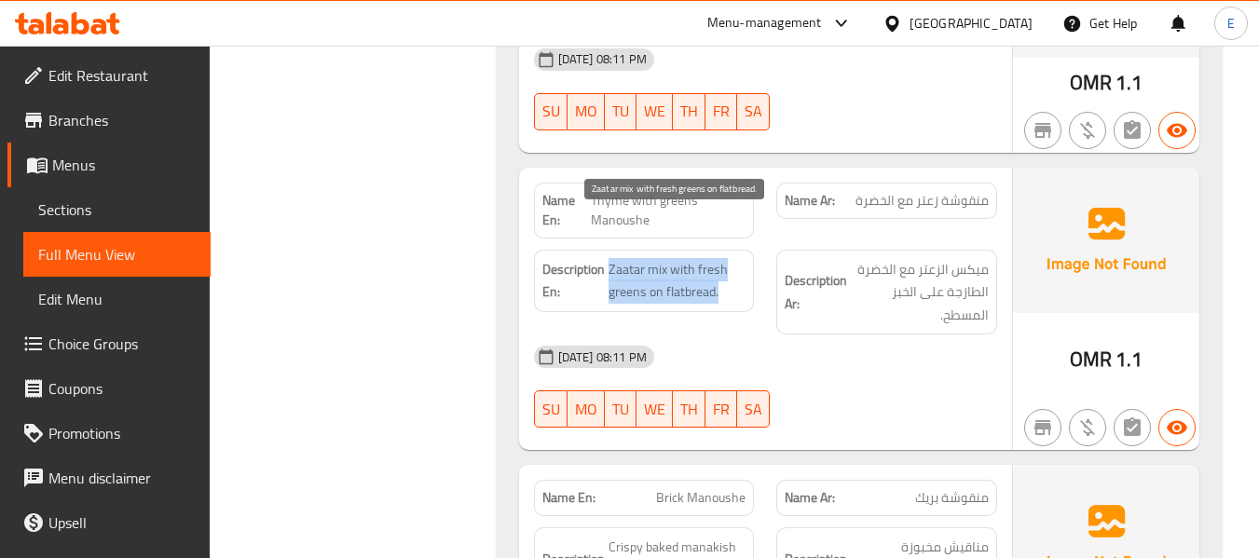
drag, startPoint x: 606, startPoint y: 215, endPoint x: 728, endPoint y: 250, distance: 126.9
click at [728, 258] on h6 "Description En: Zaatar mix with fresh greens on flatbread." at bounding box center [644, 281] width 204 height 46
click at [728, 258] on span "Zaatar mix with fresh greens on flatbread." at bounding box center [678, 281] width 138 height 46
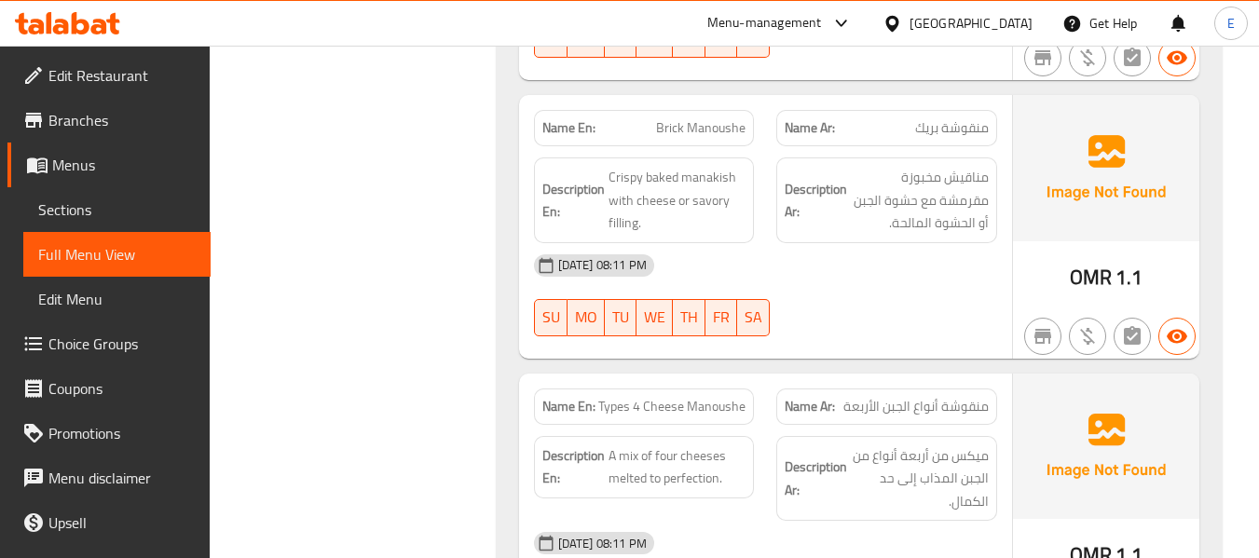
scroll to position [6432, 0]
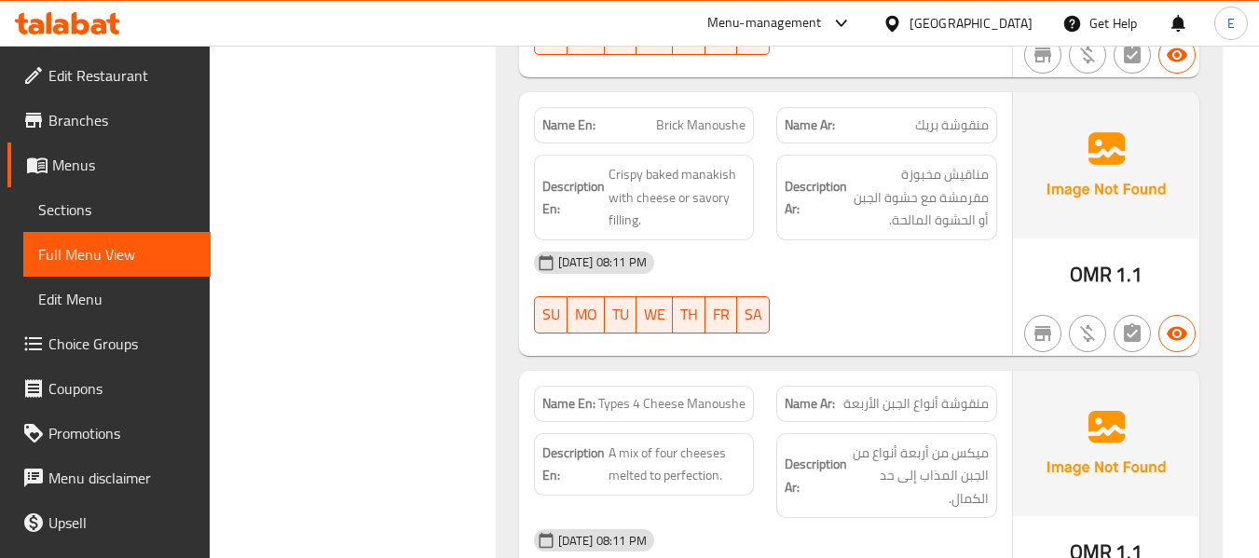
click at [1101, 256] on span "OMR" at bounding box center [1091, 274] width 42 height 36
click at [699, 116] on span "Brick Manoushe" at bounding box center [700, 126] width 89 height 20
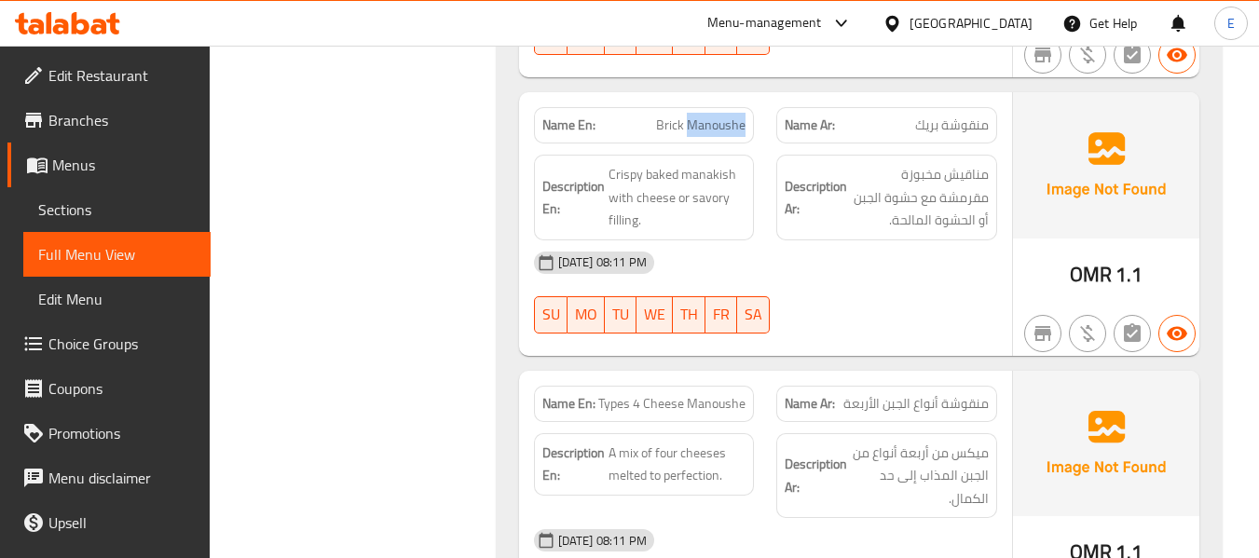
click at [699, 116] on span "Brick Manoushe" at bounding box center [700, 126] width 89 height 20
copy span "Brick Manoushe"
click at [895, 240] on div "[DATE] 08:11 PM" at bounding box center [766, 262] width 486 height 45
click at [924, 116] on span "منقوشة بريك" at bounding box center [952, 126] width 74 height 20
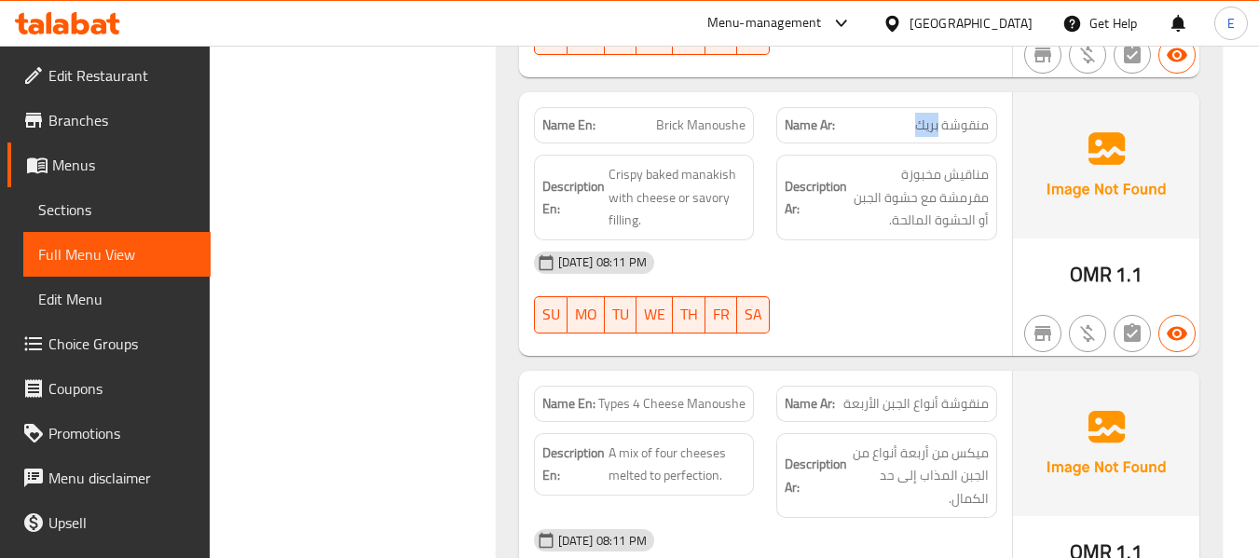
click at [924, 116] on span "منقوشة بريك" at bounding box center [952, 126] width 74 height 20
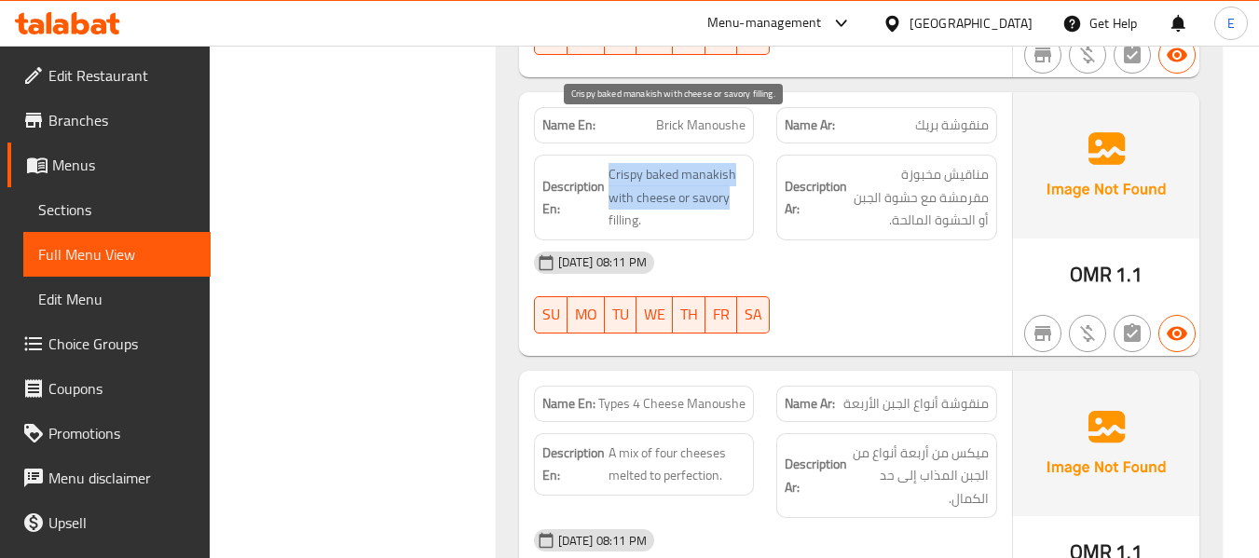
drag, startPoint x: 604, startPoint y: 115, endPoint x: 729, endPoint y: 161, distance: 133.3
click at [729, 161] on div "Description En: Crispy baked manakish with cheese or savory filling." at bounding box center [644, 198] width 221 height 86
click at [729, 163] on span "Crispy baked manakish with cheese or savory filling." at bounding box center [678, 197] width 138 height 69
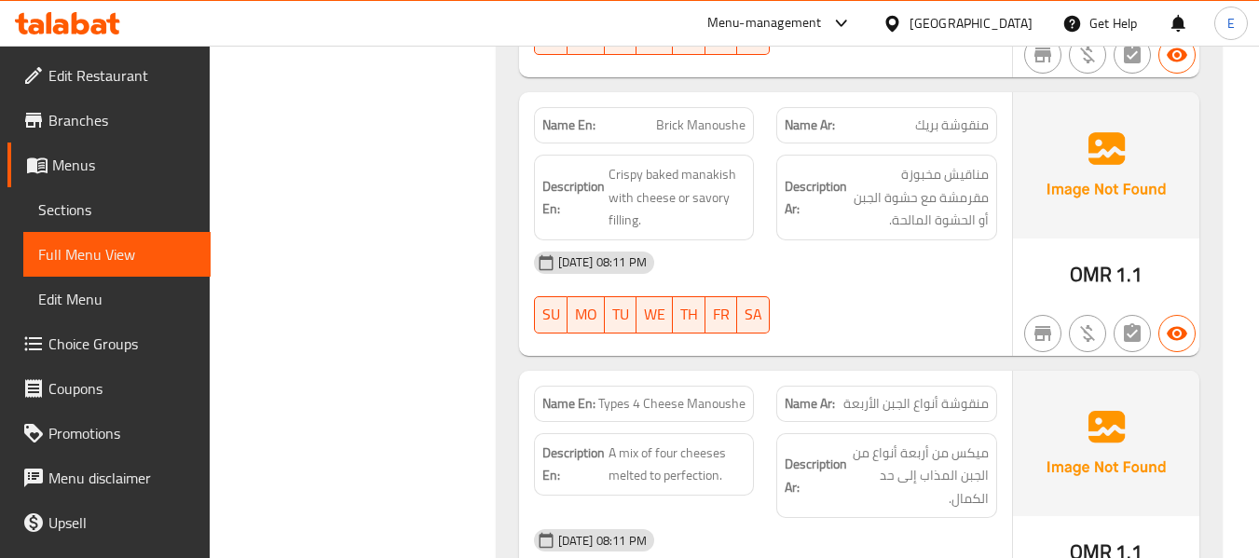
click at [714, 116] on span "Brick Manoushe" at bounding box center [700, 126] width 89 height 20
copy span "Brick Manoushe"
click at [697, 116] on span "Brick Manoushe" at bounding box center [700, 126] width 89 height 20
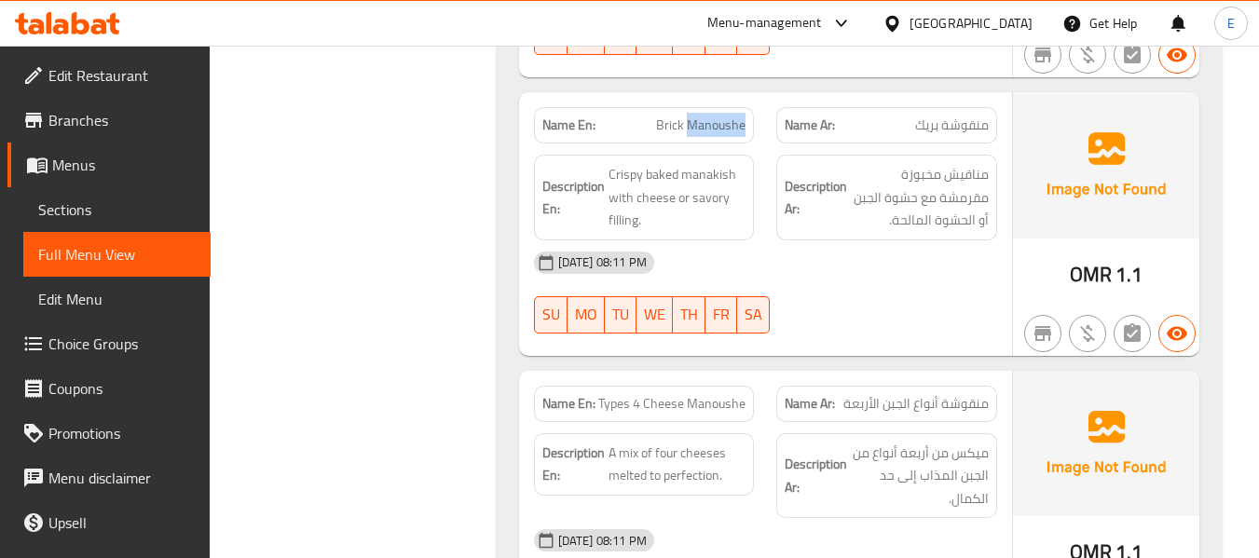
click at [697, 116] on span "Brick Manoushe" at bounding box center [700, 126] width 89 height 20
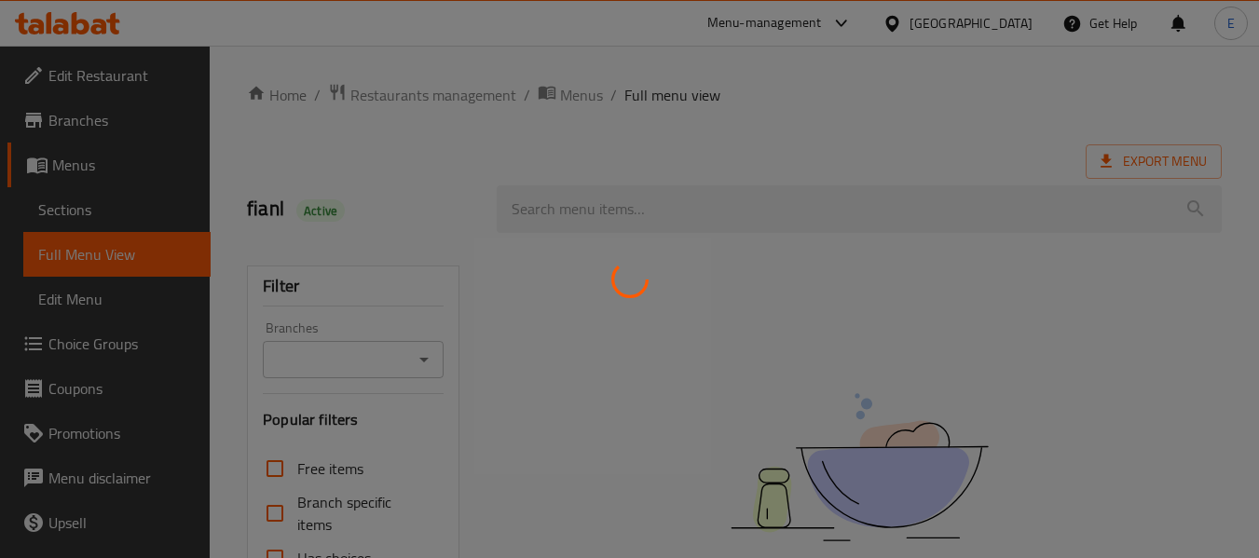
click at [89, 212] on div at bounding box center [629, 279] width 1259 height 558
click at [86, 215] on div at bounding box center [629, 279] width 1259 height 558
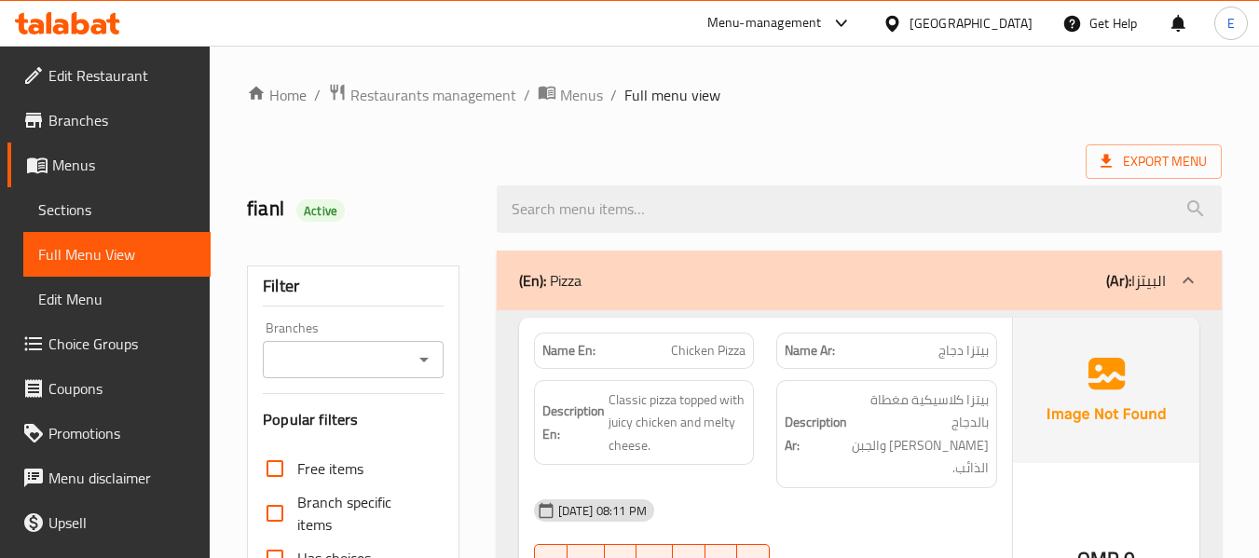
click at [79, 201] on span "Sections" at bounding box center [117, 210] width 158 height 22
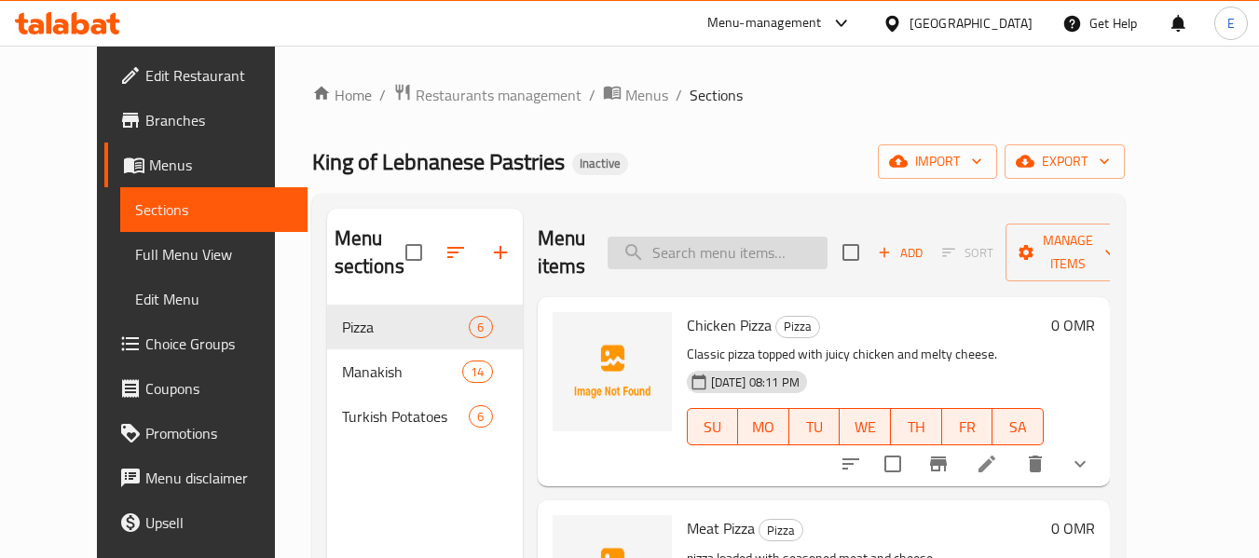
click at [710, 256] on input "search" at bounding box center [718, 253] width 220 height 33
paste input "Pepperoni Pizza"
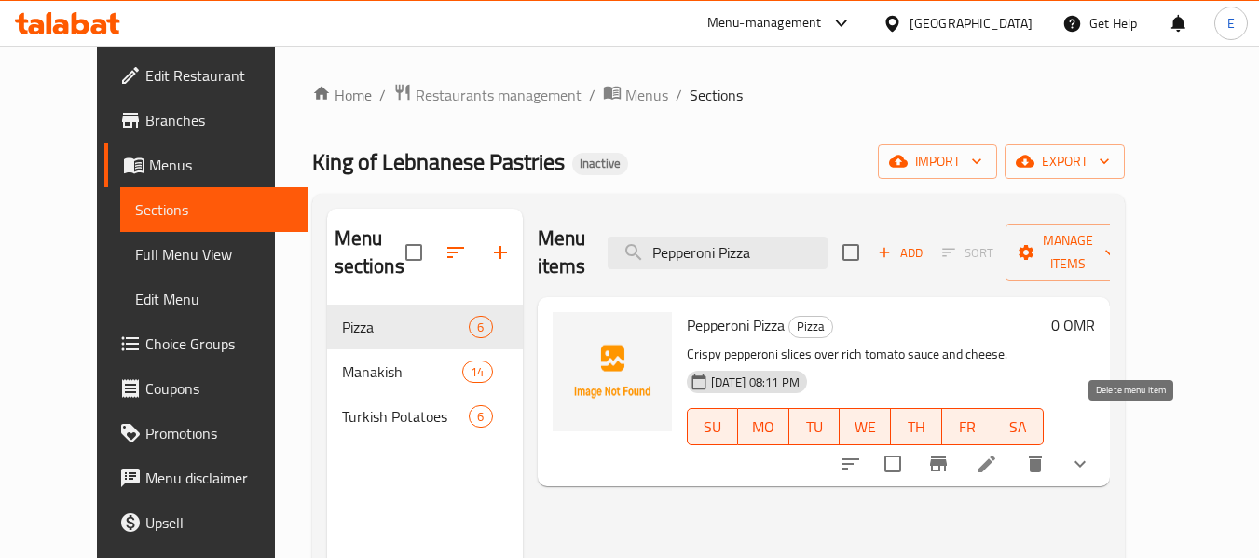
type input "Pepperoni Pizza"
click at [998, 453] on icon at bounding box center [987, 464] width 22 height 22
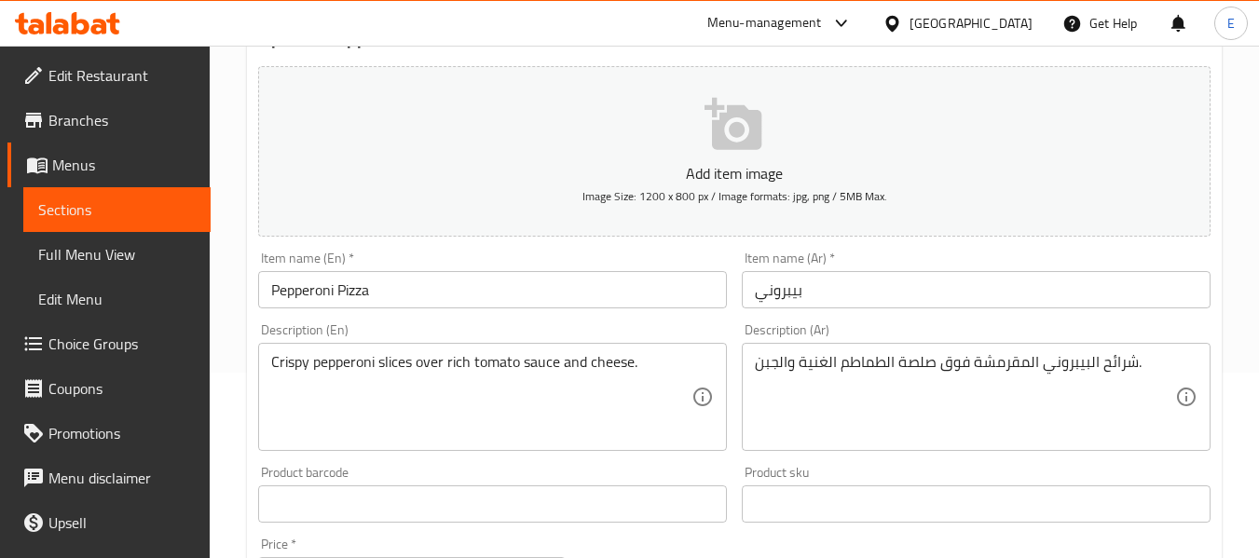
scroll to position [186, 0]
click at [874, 300] on input "بيبروني" at bounding box center [976, 288] width 469 height 37
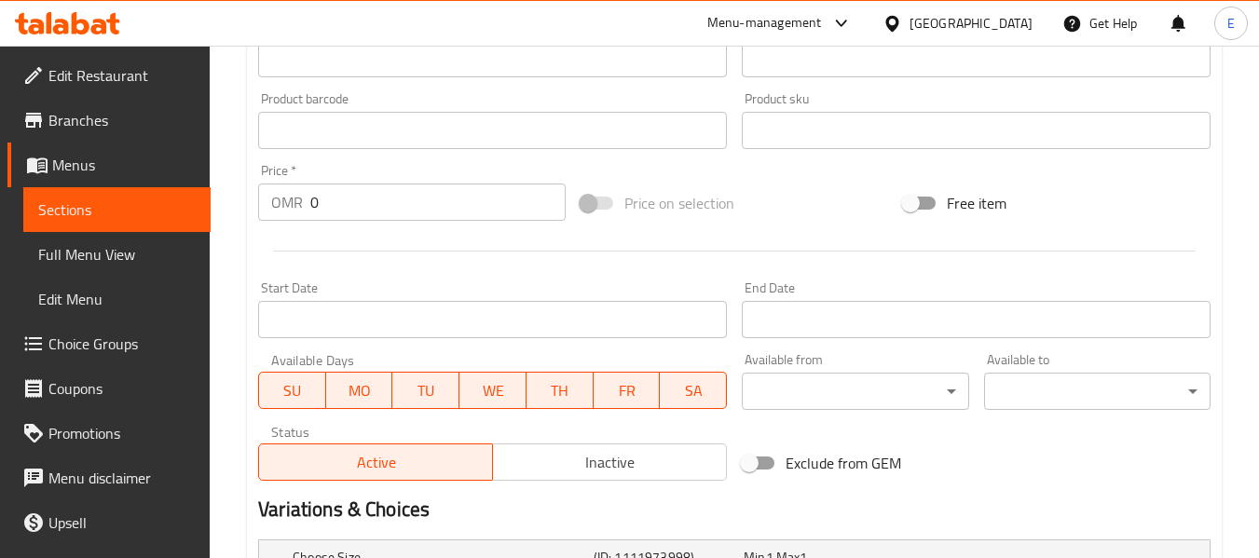
scroll to position [855, 0]
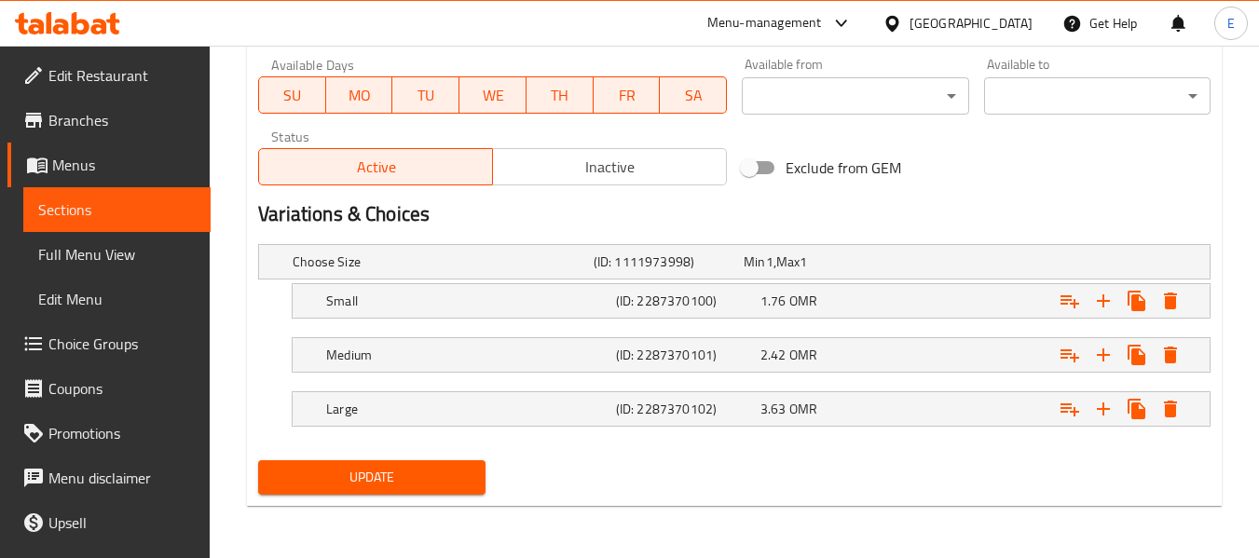
type input "بيبروني بيتزا"
click at [477, 467] on button "Update" at bounding box center [371, 477] width 227 height 34
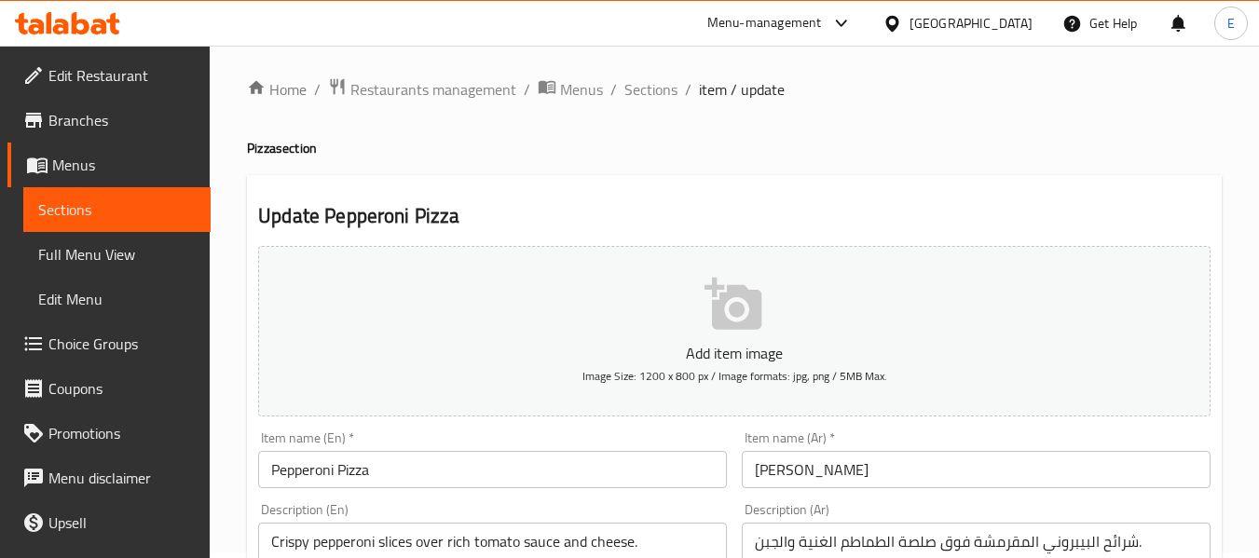
scroll to position [0, 0]
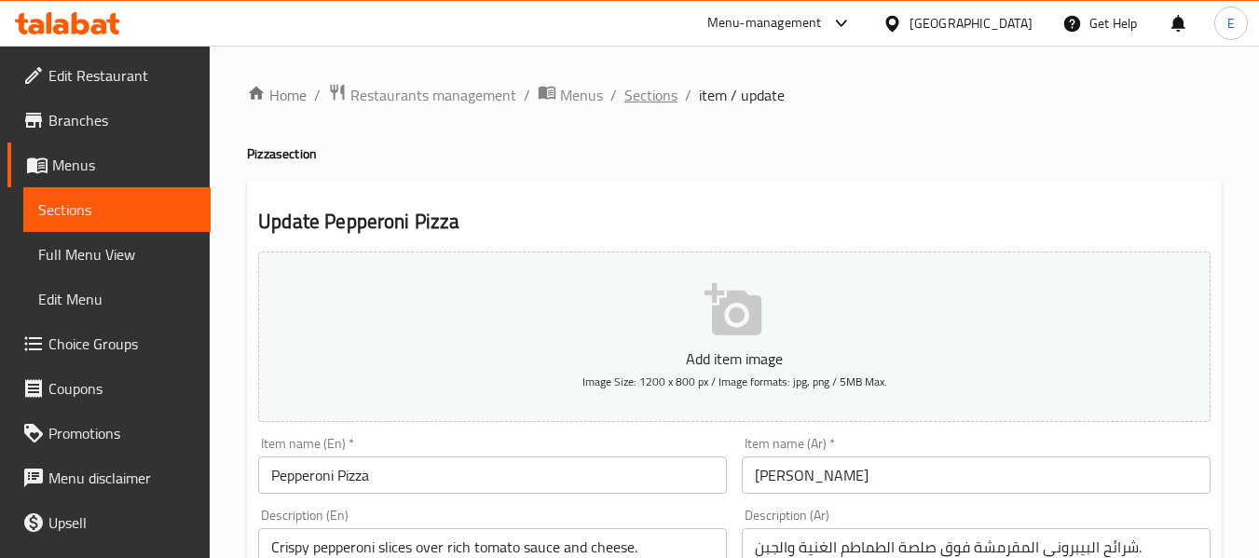
click at [652, 103] on span "Sections" at bounding box center [651, 95] width 53 height 22
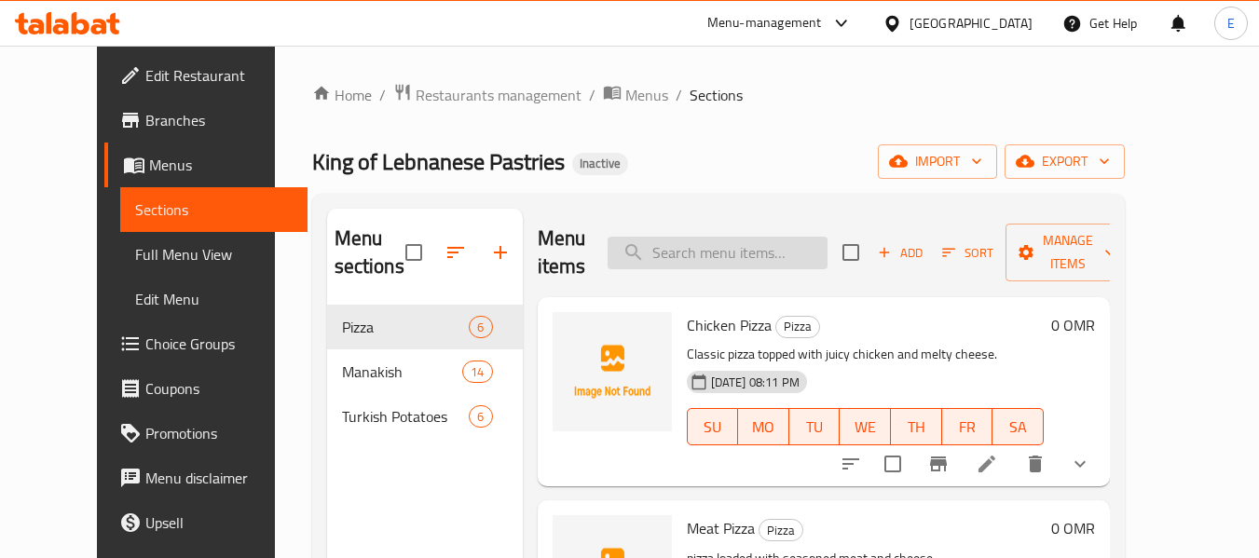
click at [729, 266] on input "search" at bounding box center [718, 253] width 220 height 33
paste input "Brick Manoushe"
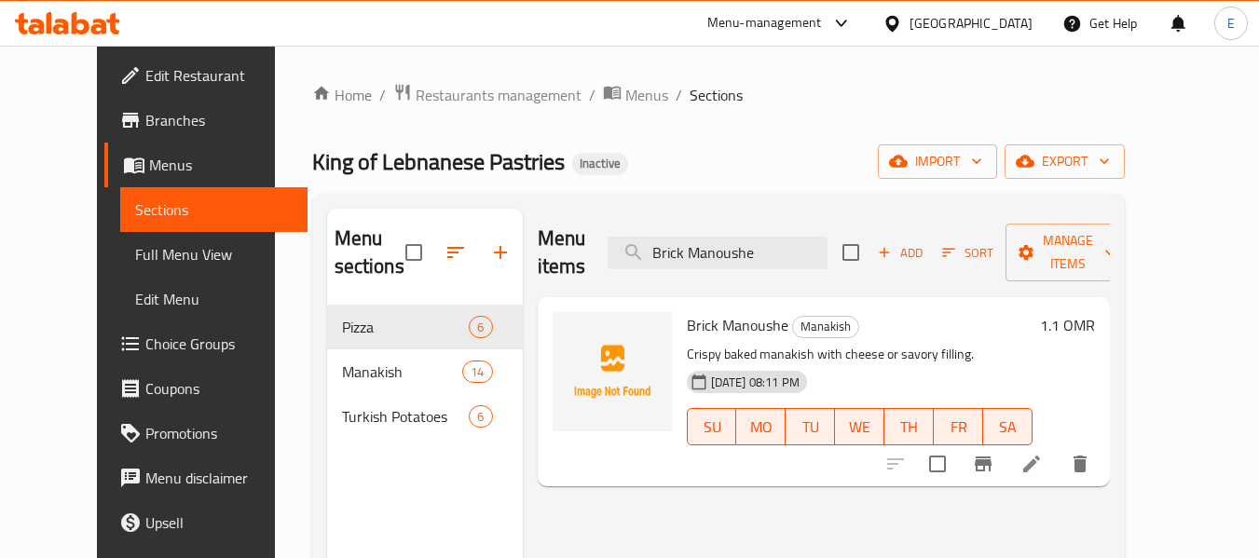
type input "Brick Manoushe"
click at [1043, 453] on icon at bounding box center [1032, 464] width 22 height 22
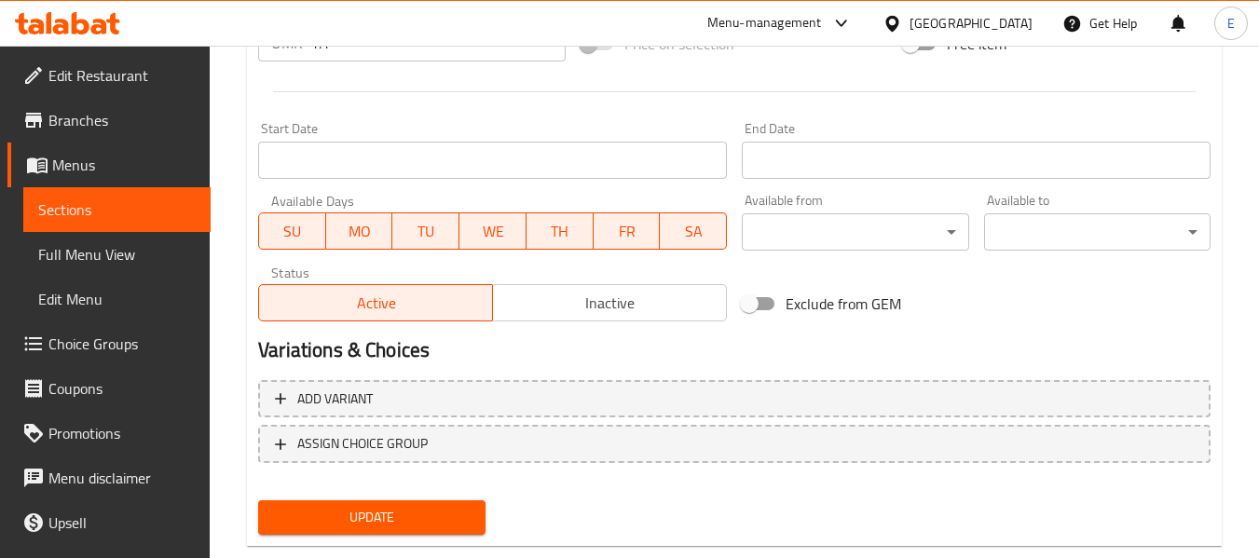
scroll to position [759, 0]
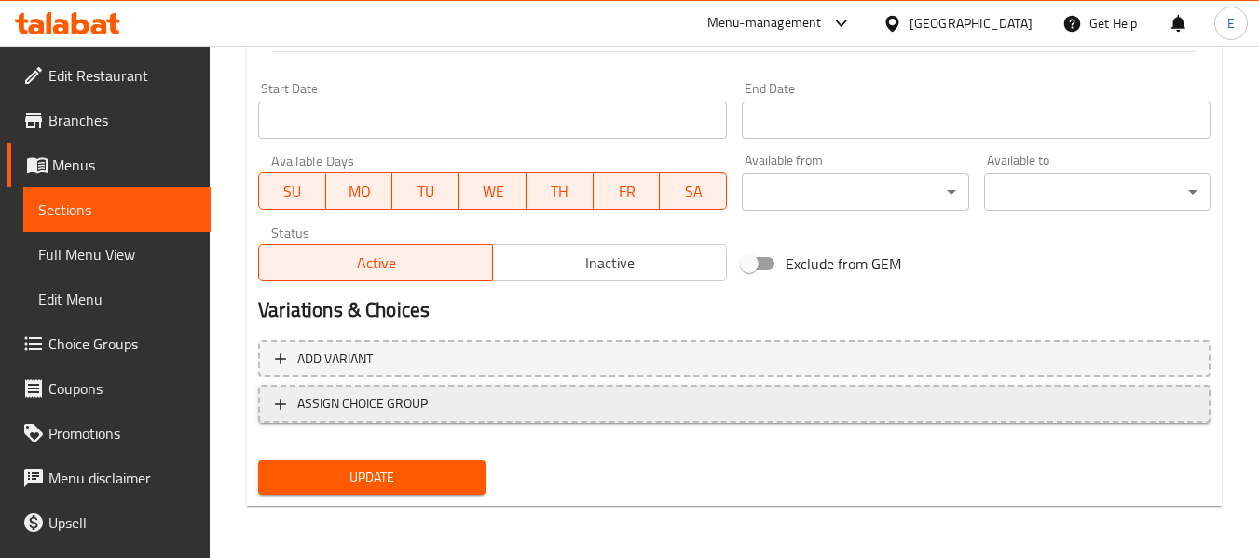
click at [339, 407] on span "ASSIGN CHOICE GROUP" at bounding box center [362, 403] width 130 height 23
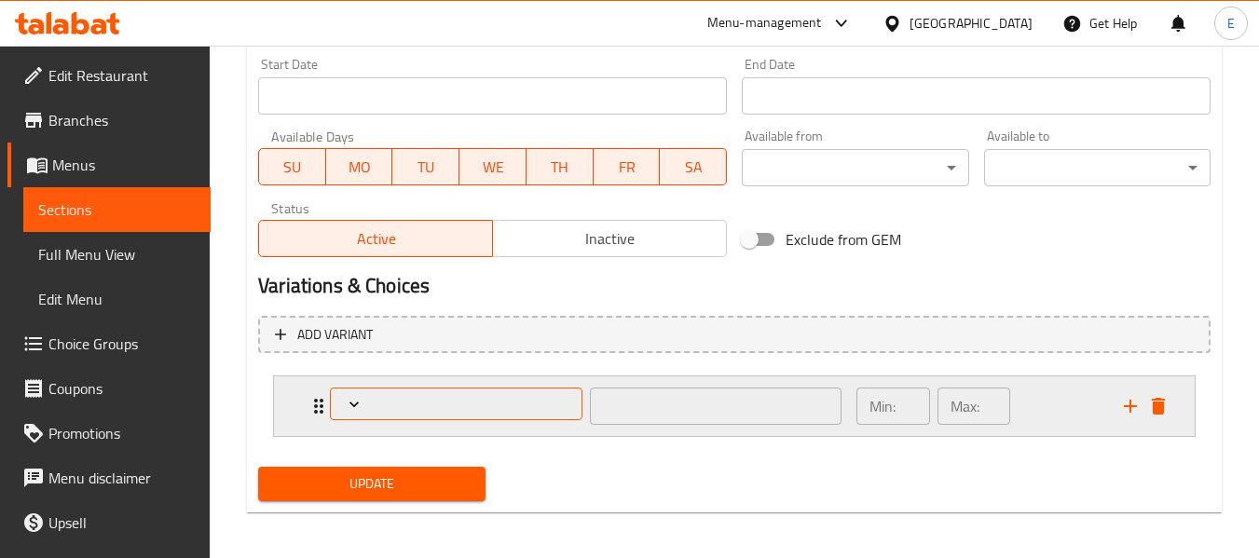
scroll to position [790, 0]
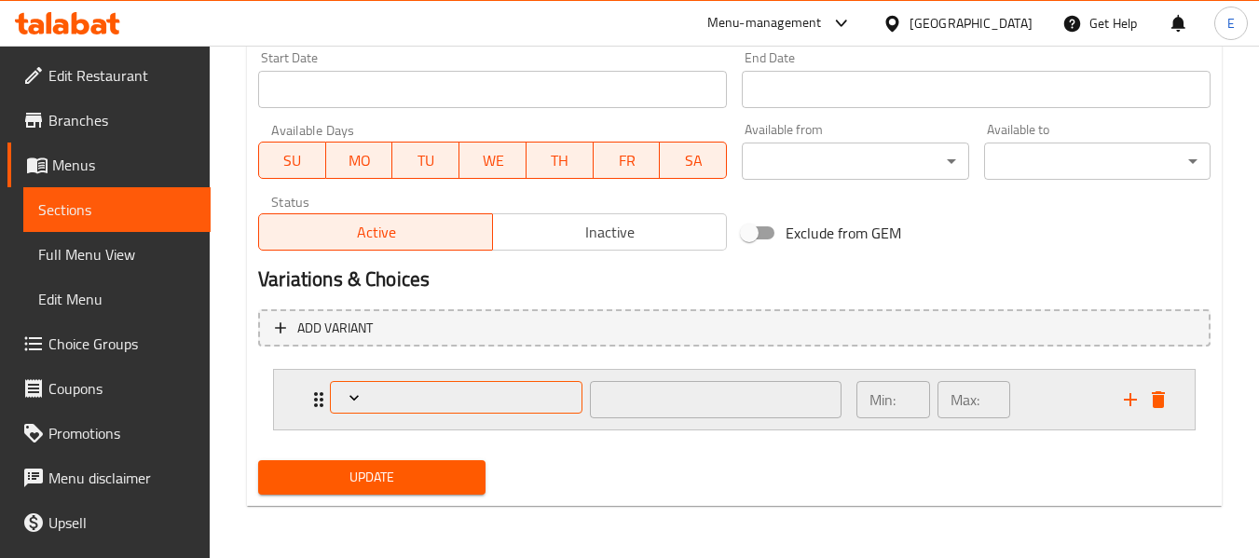
click at [415, 402] on span "Expand" at bounding box center [456, 398] width 239 height 19
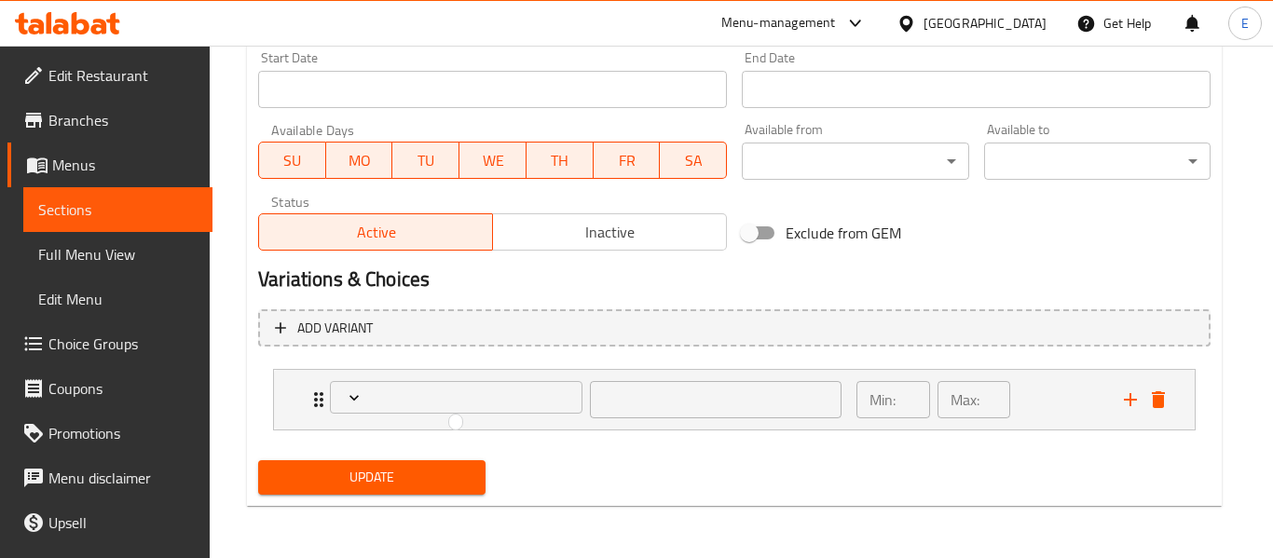
click at [323, 397] on div at bounding box center [636, 279] width 1273 height 558
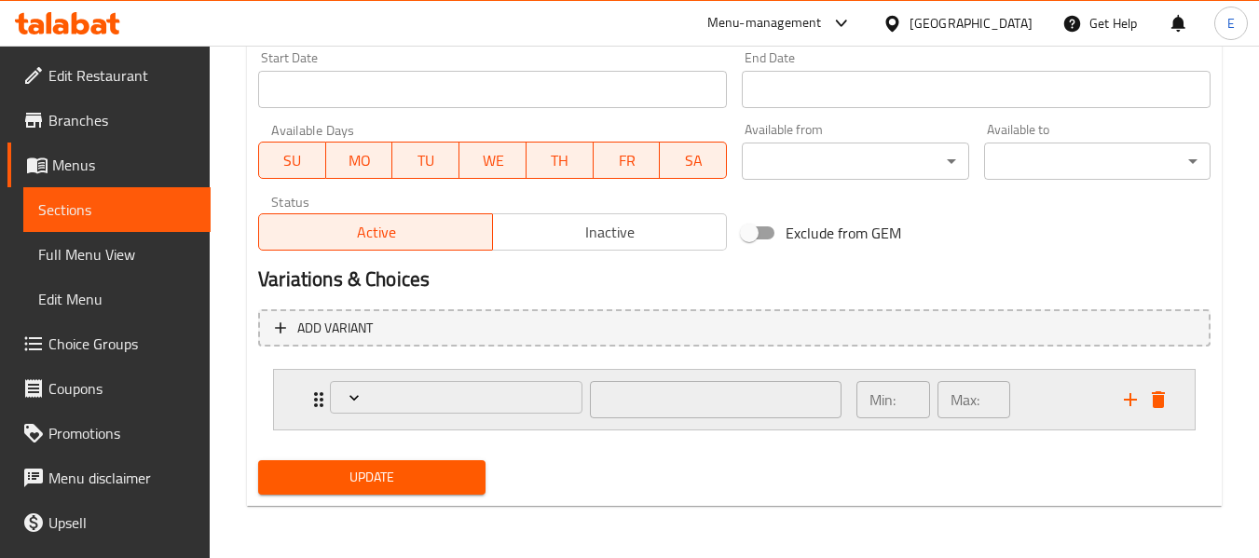
click at [318, 400] on icon "Expand" at bounding box center [318, 399] width 9 height 15
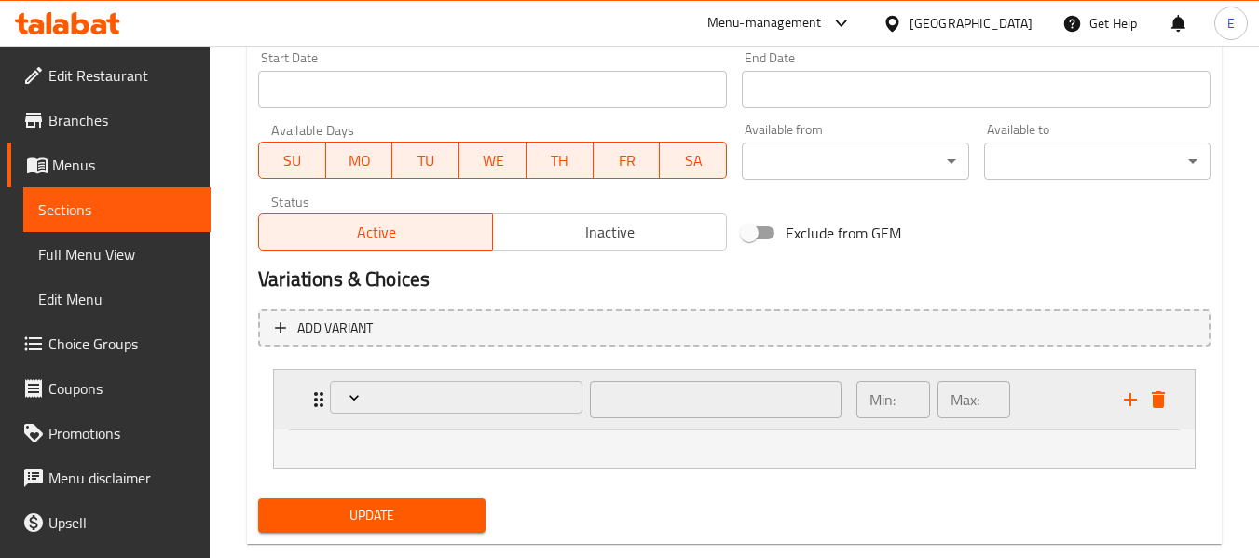
click at [327, 405] on div "Expand" at bounding box center [456, 400] width 260 height 45
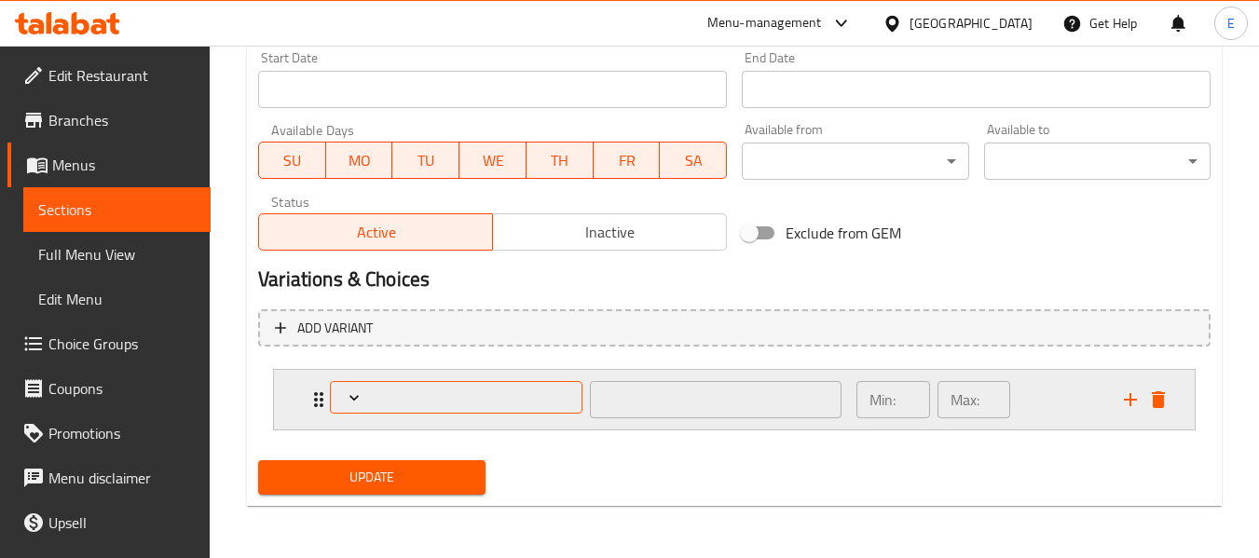
click at [377, 398] on span "Expand" at bounding box center [456, 398] width 239 height 19
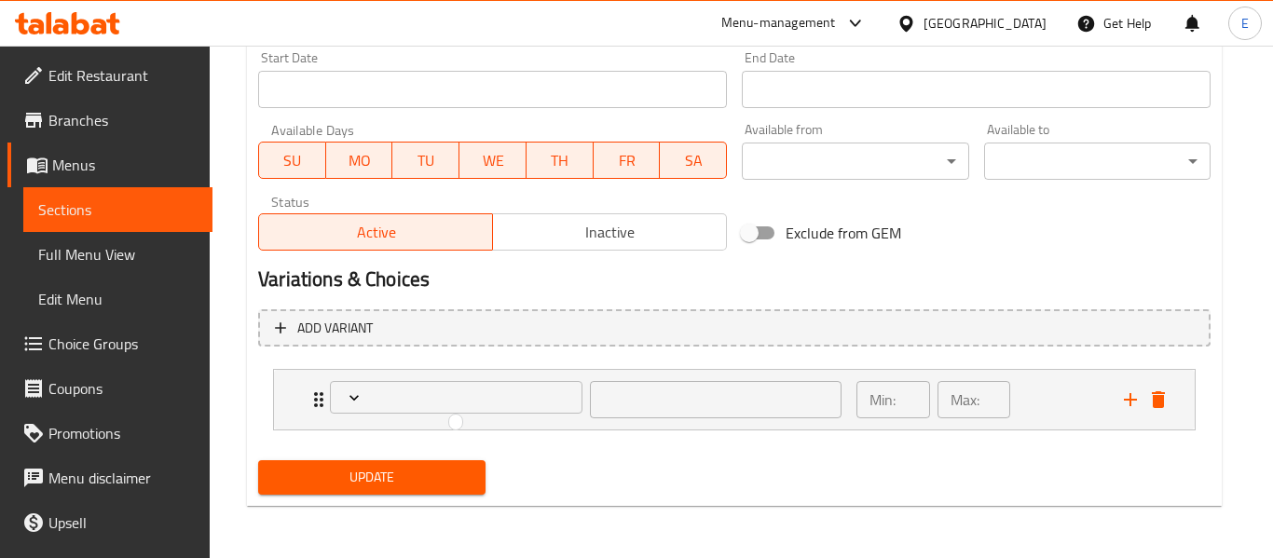
click at [230, 292] on div at bounding box center [636, 279] width 1273 height 558
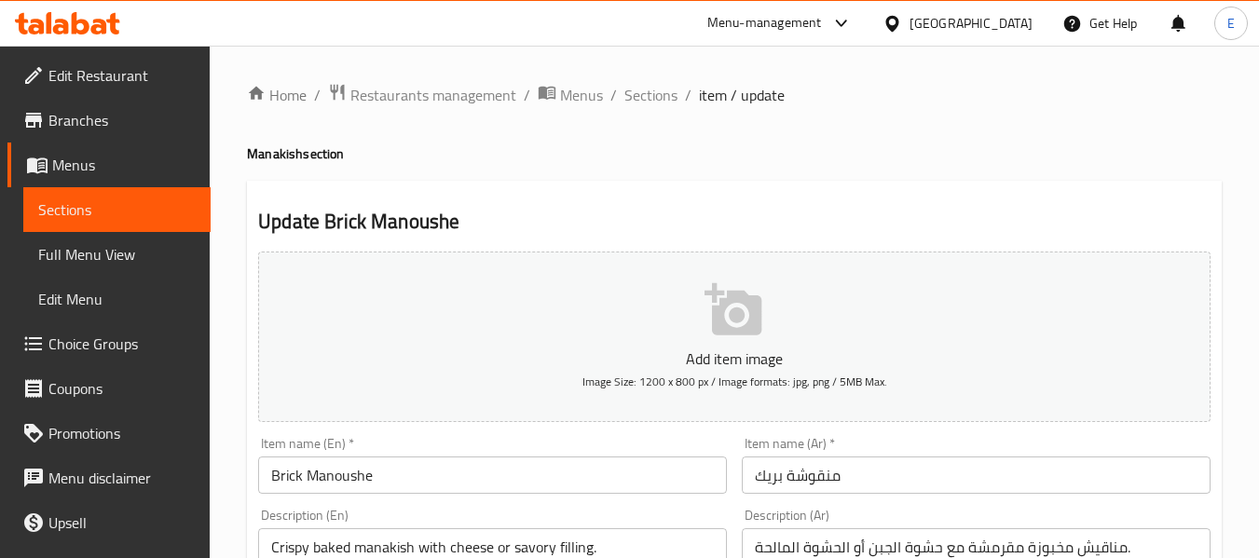
click at [127, 343] on span "Choice Groups" at bounding box center [121, 344] width 147 height 22
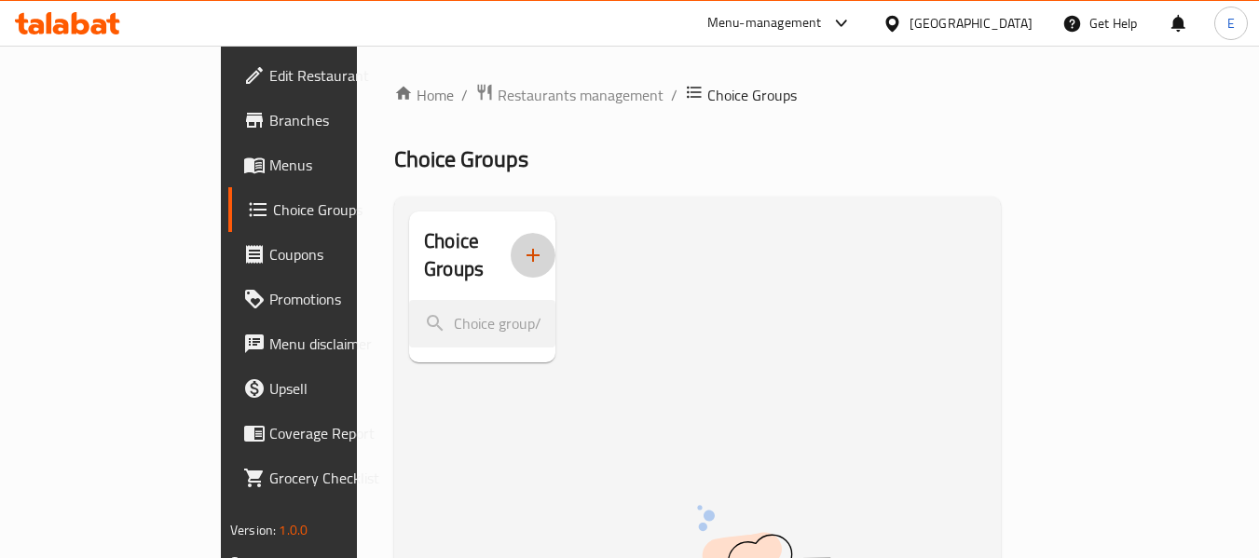
click at [522, 248] on icon "button" at bounding box center [533, 255] width 22 height 22
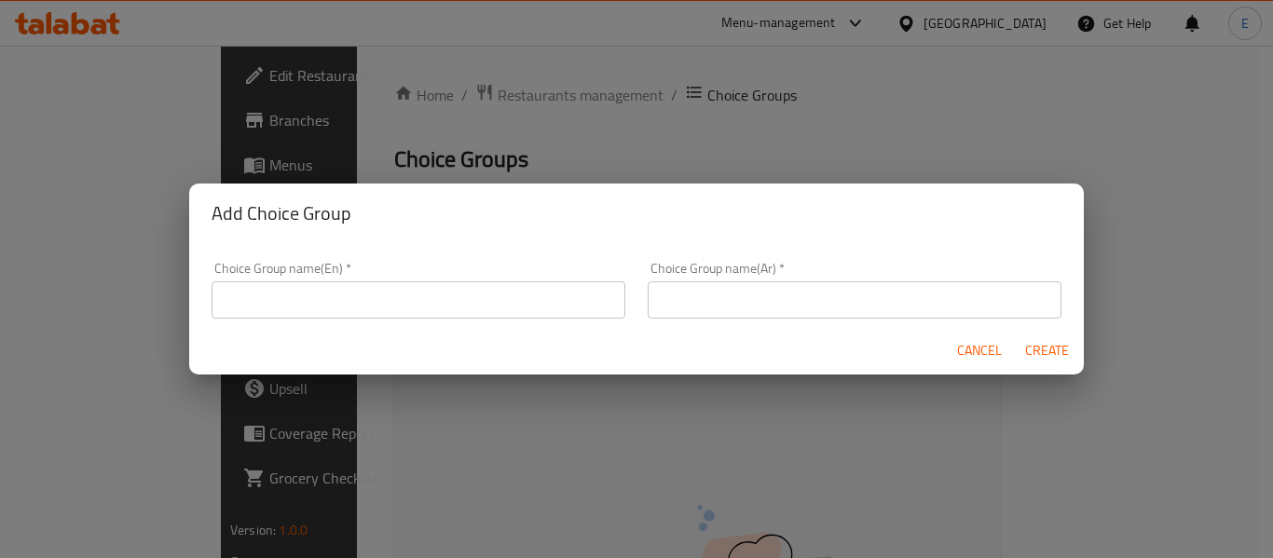
click at [507, 291] on input "text" at bounding box center [419, 300] width 414 height 37
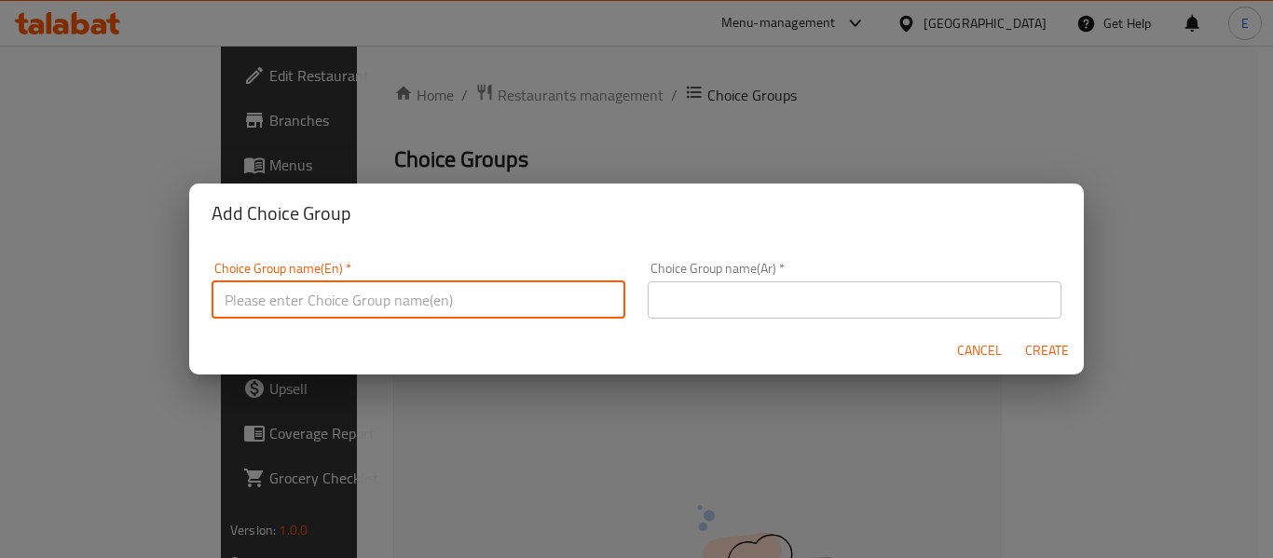
type input "your choice of:"
click at [662, 306] on input "text" at bounding box center [855, 300] width 414 height 37
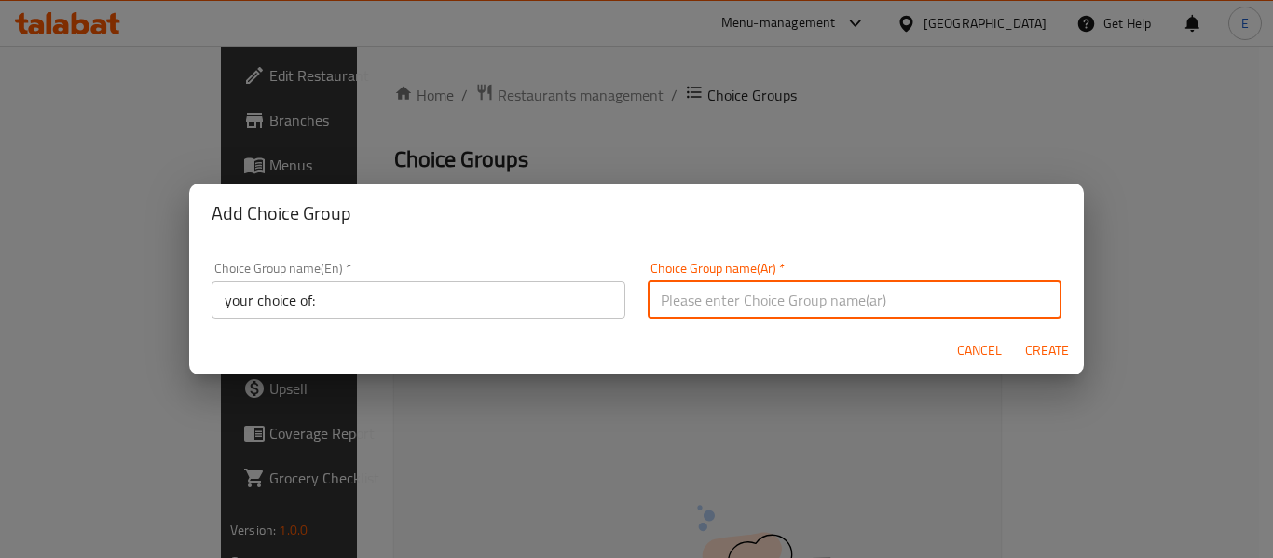
type input "إختيارك من:"
click at [1086, 337] on div "Add Choice Group Choice Group name(En)   * your choice of: Choice Group name(En…" at bounding box center [636, 279] width 1273 height 558
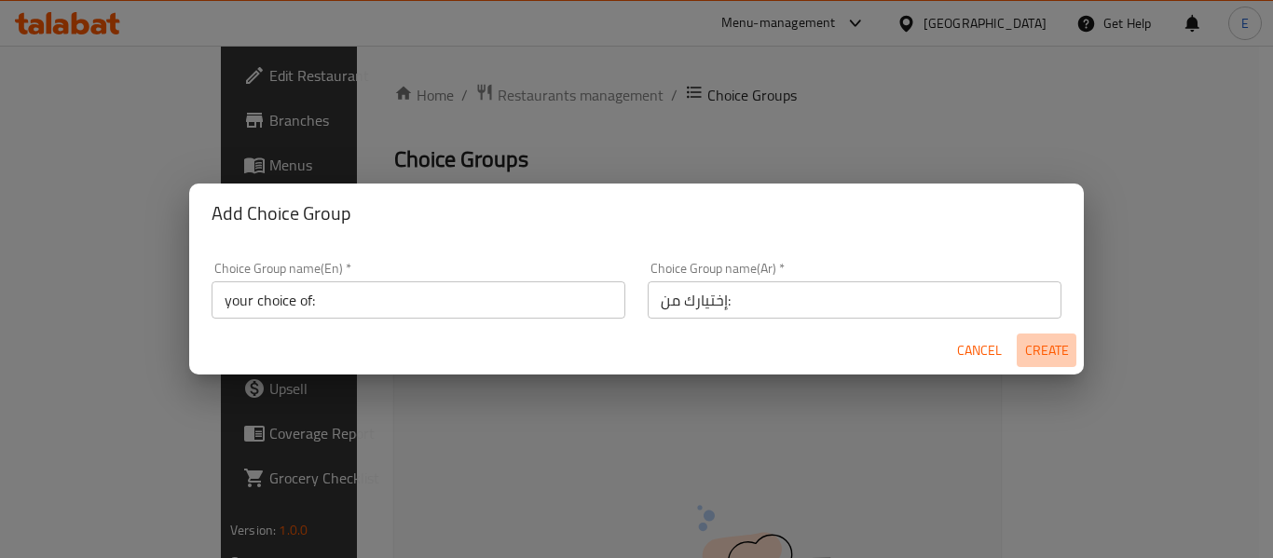
click at [1062, 344] on span "Create" at bounding box center [1046, 350] width 45 height 23
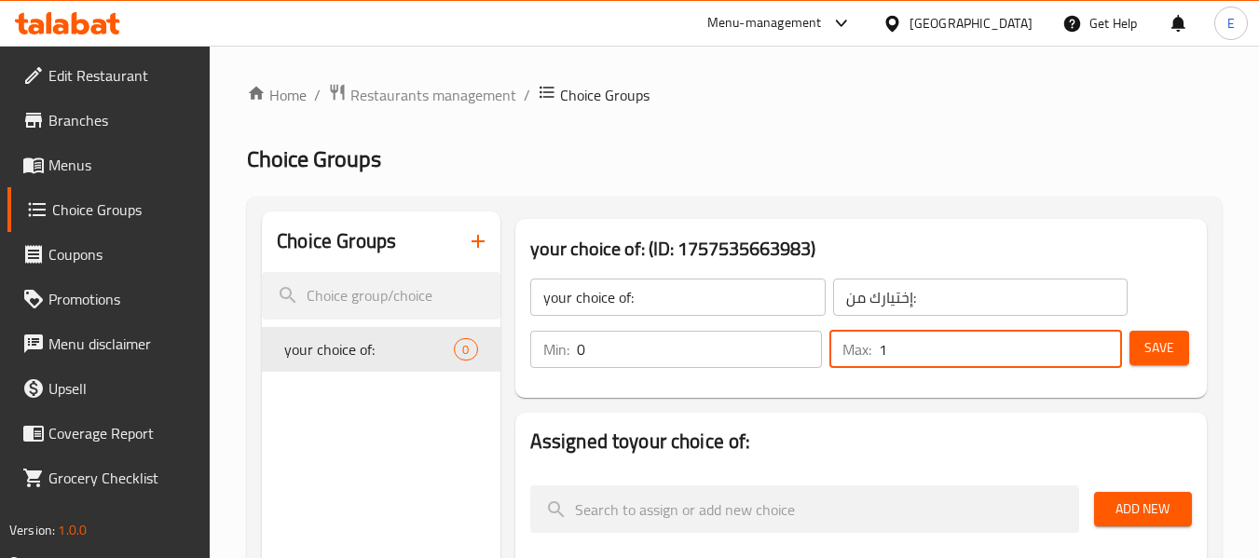
type input "1"
click at [1102, 340] on input "1" at bounding box center [1000, 349] width 243 height 37
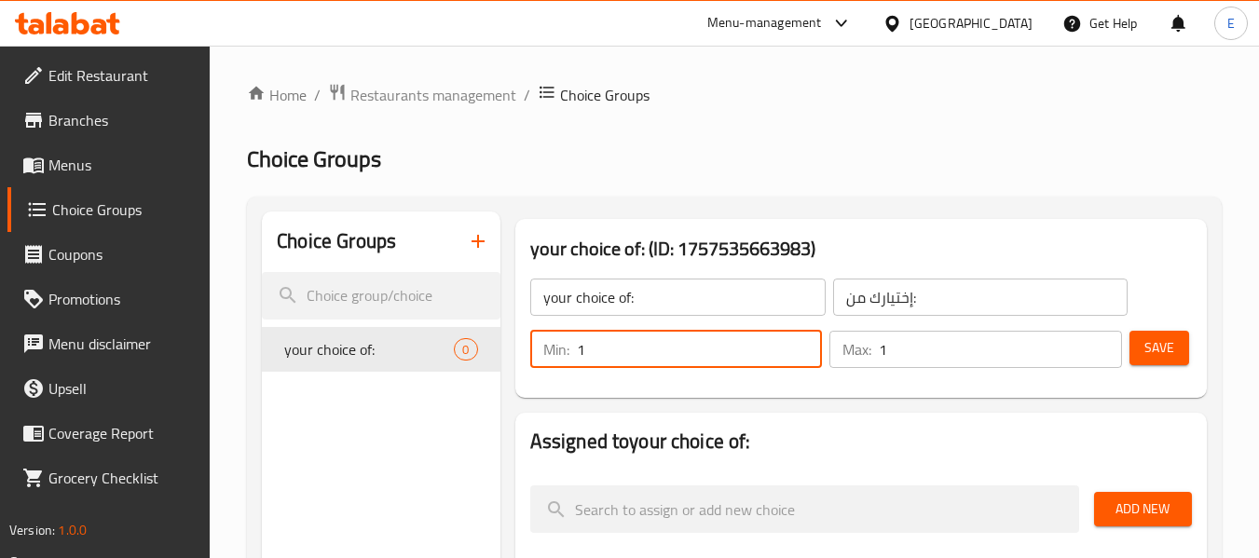
type input "1"
click at [800, 342] on input "1" at bounding box center [700, 349] width 246 height 37
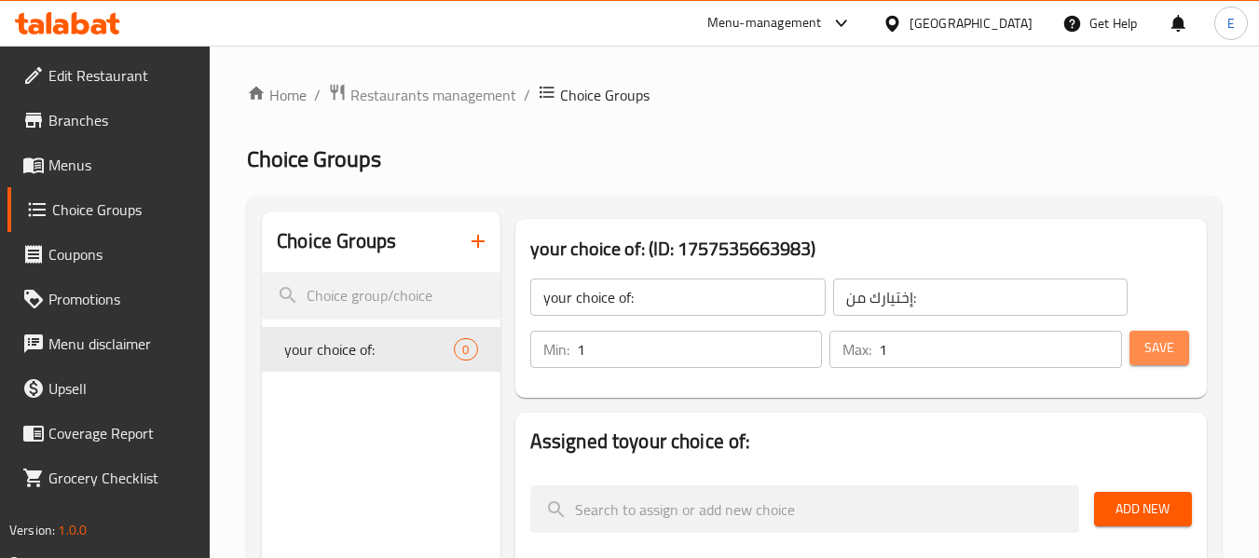
click at [1145, 340] on span "Save" at bounding box center [1160, 347] width 30 height 23
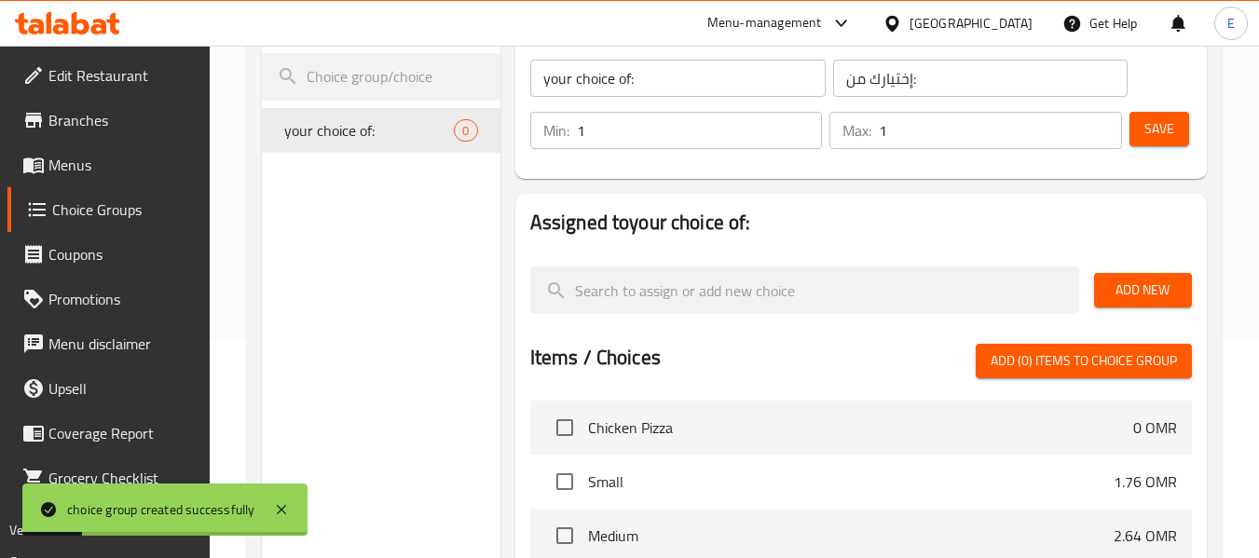
scroll to position [186, 0]
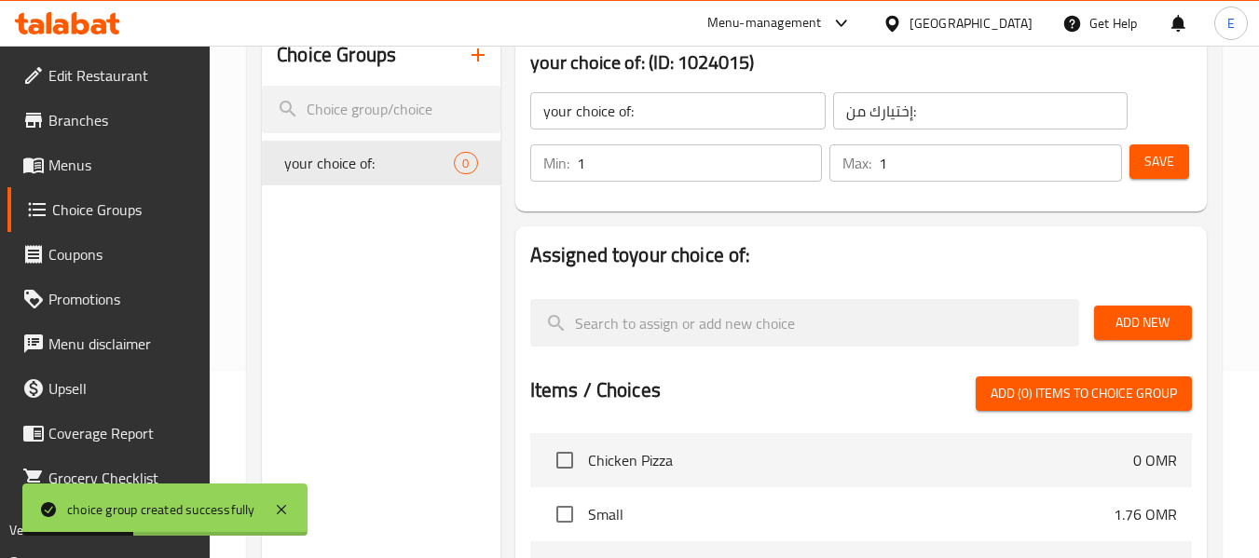
click at [1146, 158] on span "Save" at bounding box center [1160, 161] width 30 height 23
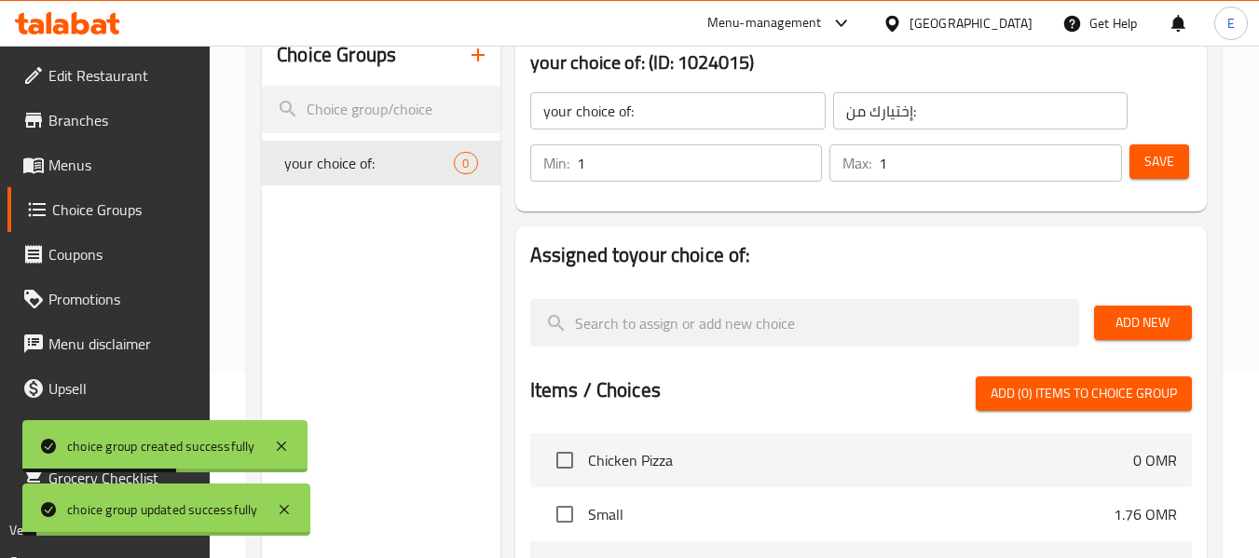
click at [1126, 337] on button "Add New" at bounding box center [1143, 323] width 98 height 34
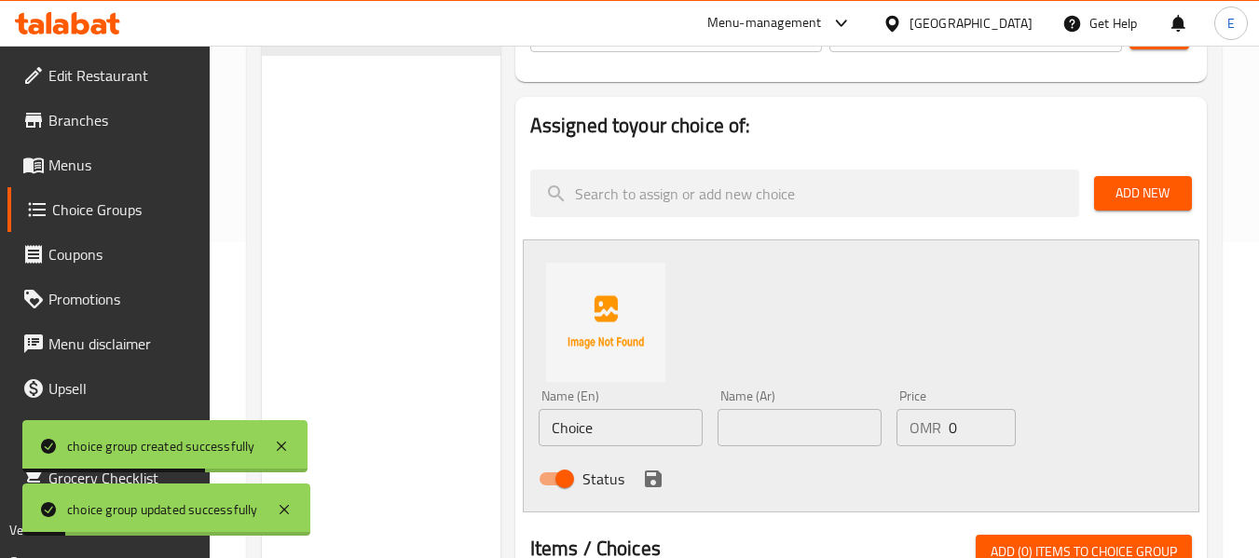
scroll to position [373, 0]
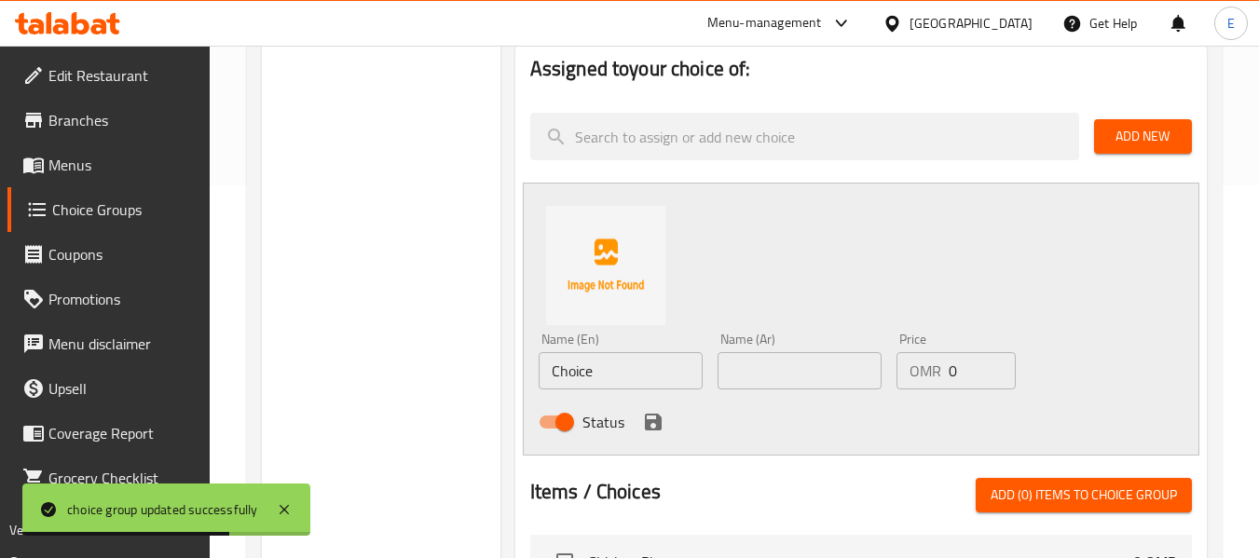
click at [625, 374] on input "Choice" at bounding box center [621, 370] width 164 height 37
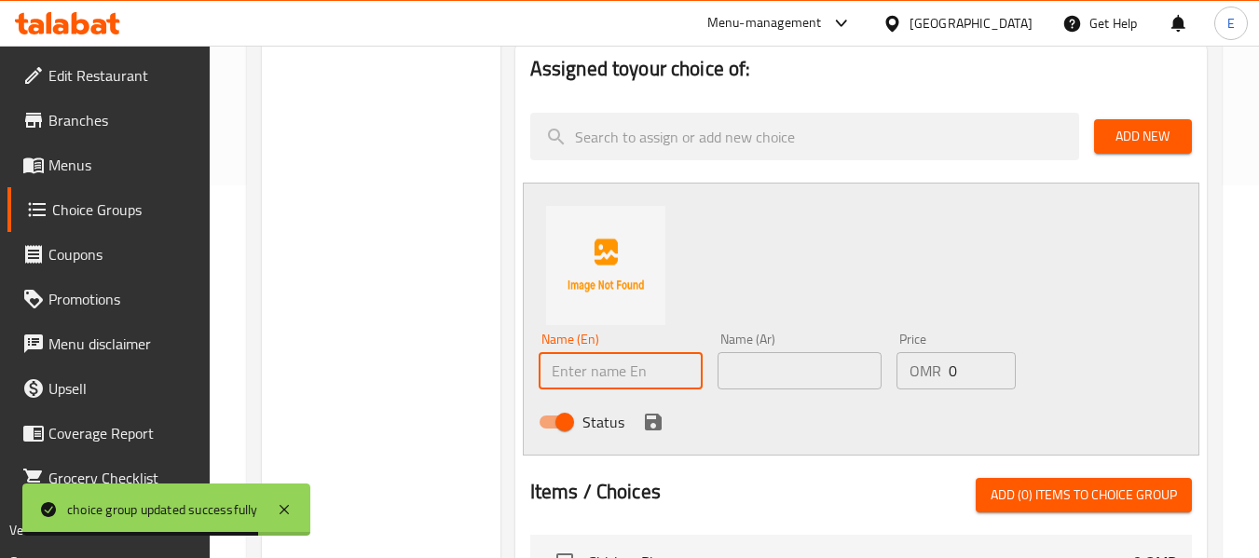
paste input "cheese"
type input "cheese"
click at [751, 367] on input "text" at bounding box center [800, 370] width 164 height 37
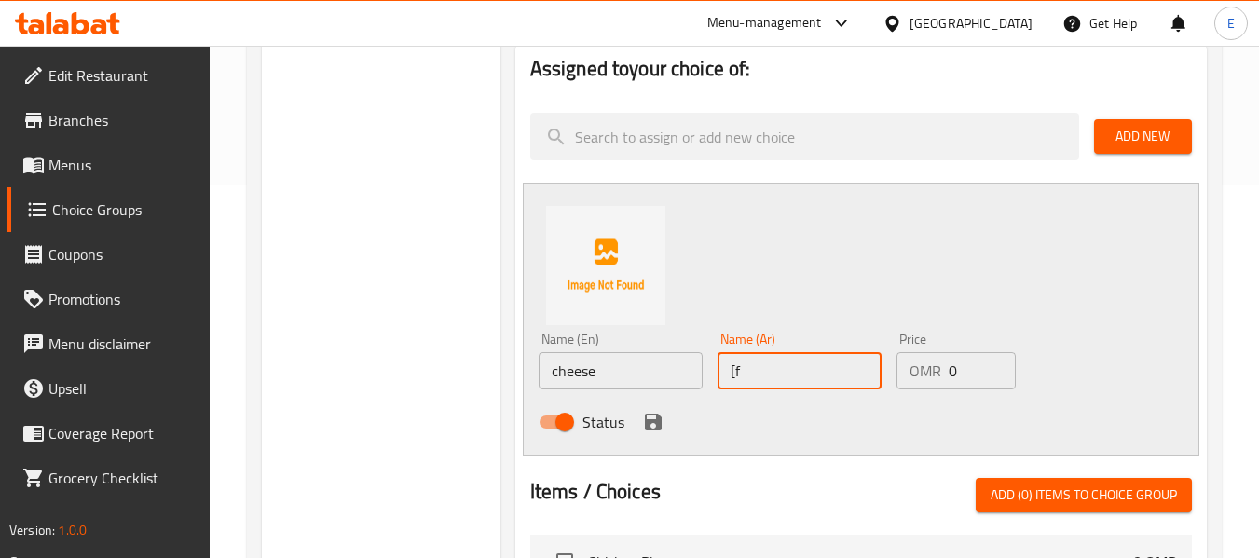
type input "["
type input "جبنة"
click at [732, 418] on div "Status" at bounding box center [800, 422] width 538 height 50
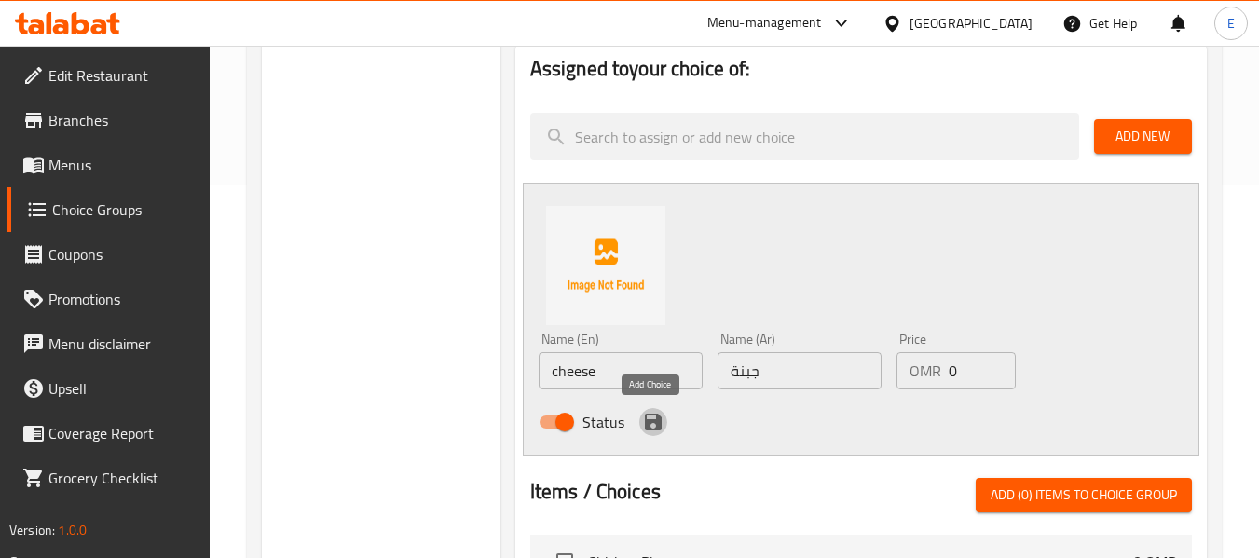
click at [654, 429] on icon "save" at bounding box center [653, 422] width 17 height 17
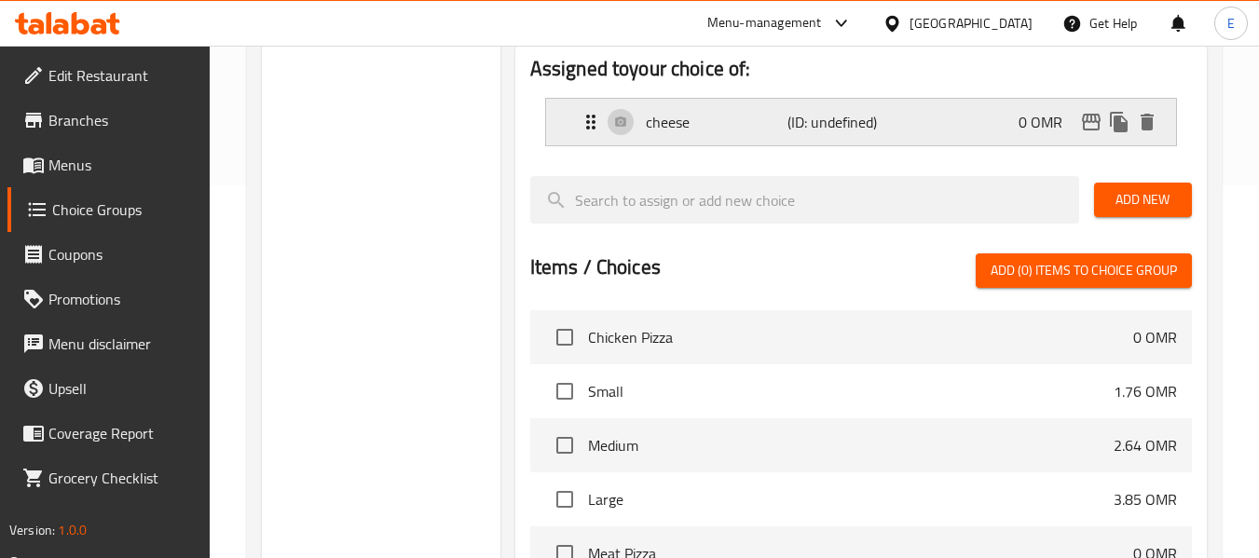
click at [720, 121] on p "cheese" at bounding box center [717, 122] width 143 height 22
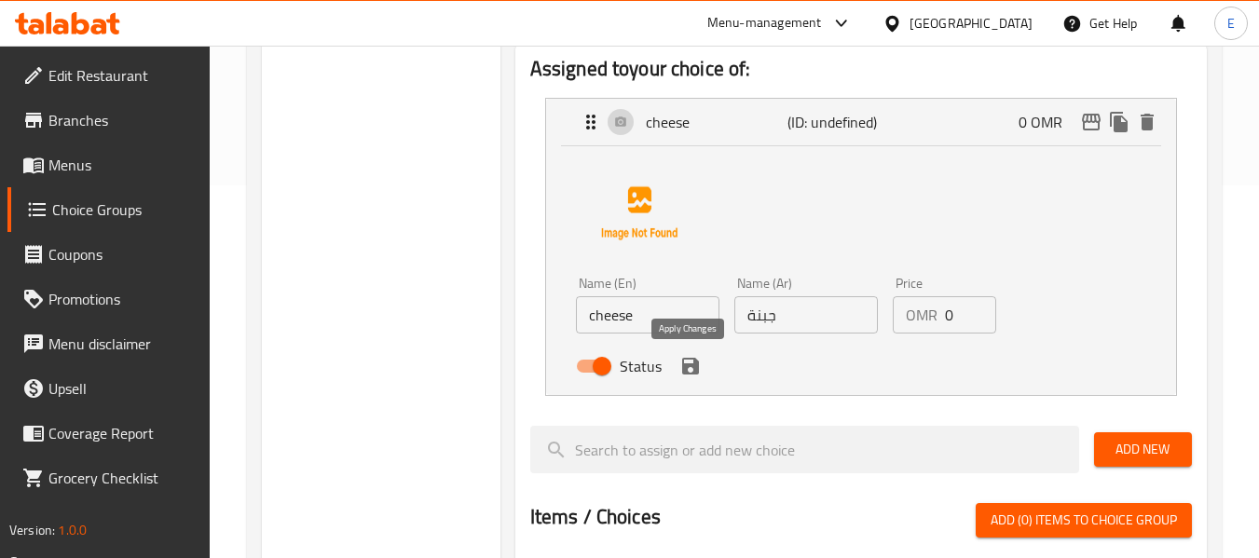
click at [693, 377] on icon "save" at bounding box center [691, 366] width 22 height 22
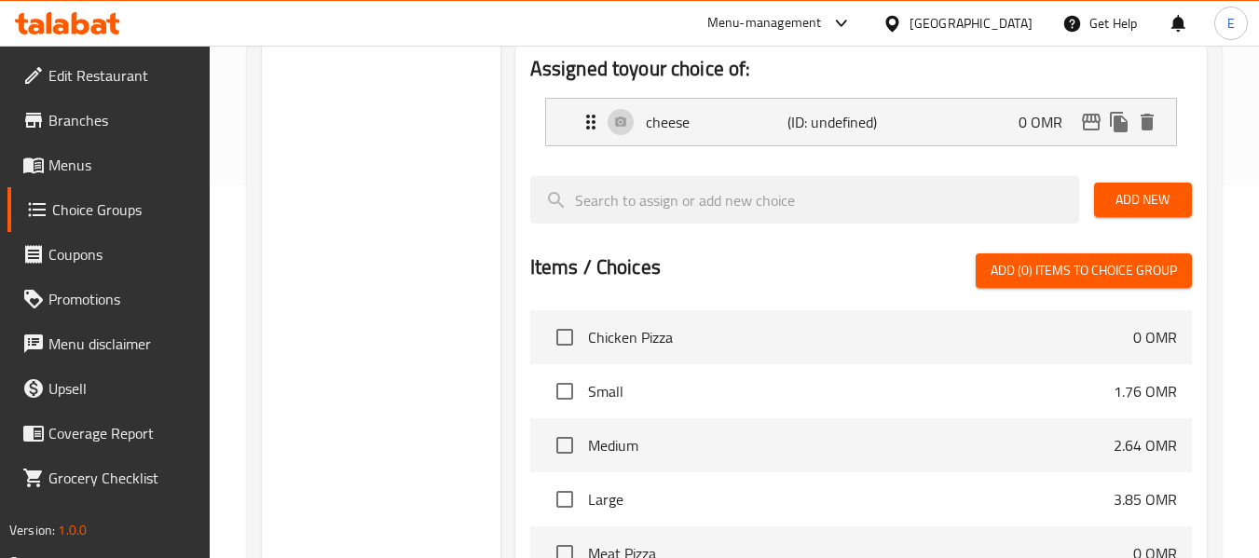
click at [1115, 199] on span "Add New" at bounding box center [1143, 199] width 68 height 23
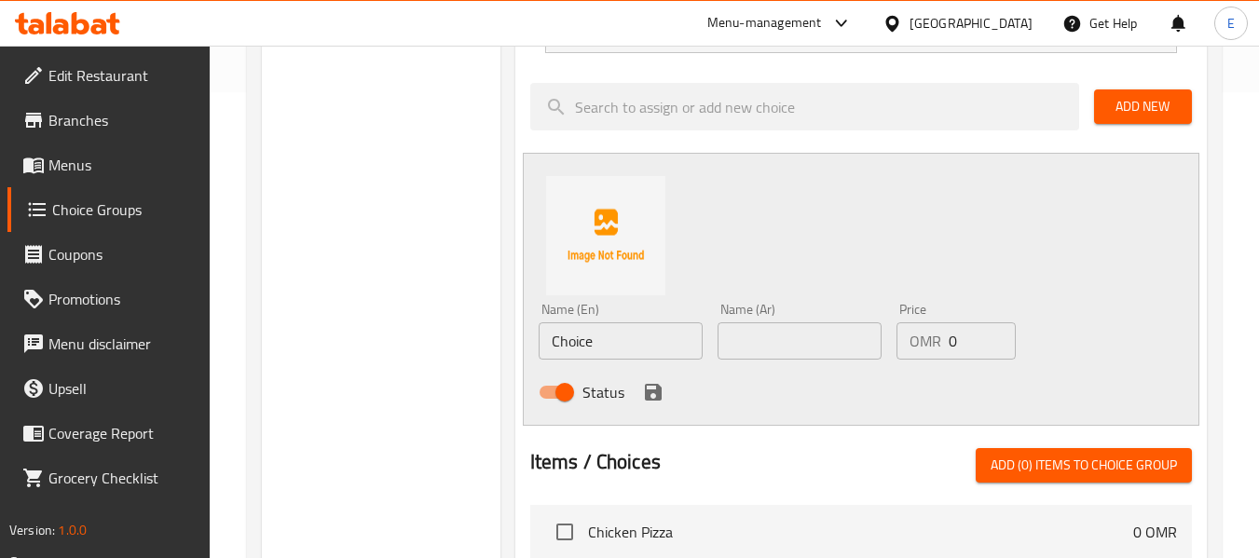
scroll to position [559, 0]
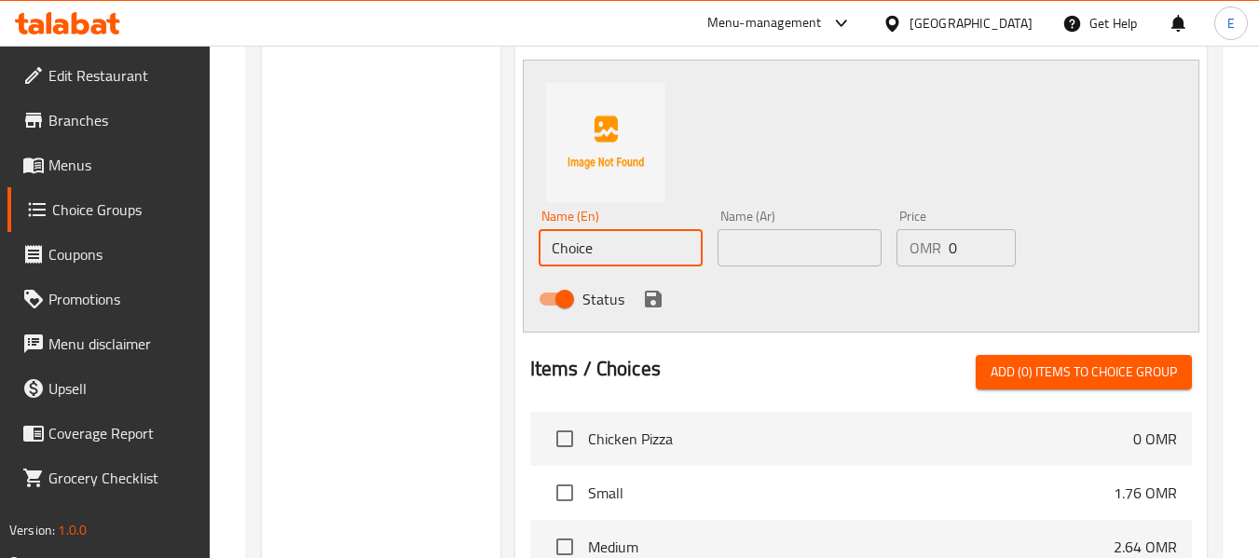
click at [619, 229] on input "Choice" at bounding box center [621, 247] width 164 height 37
paste input "savory filling."
type input "savory filling"
click at [777, 242] on input "text" at bounding box center [800, 247] width 164 height 37
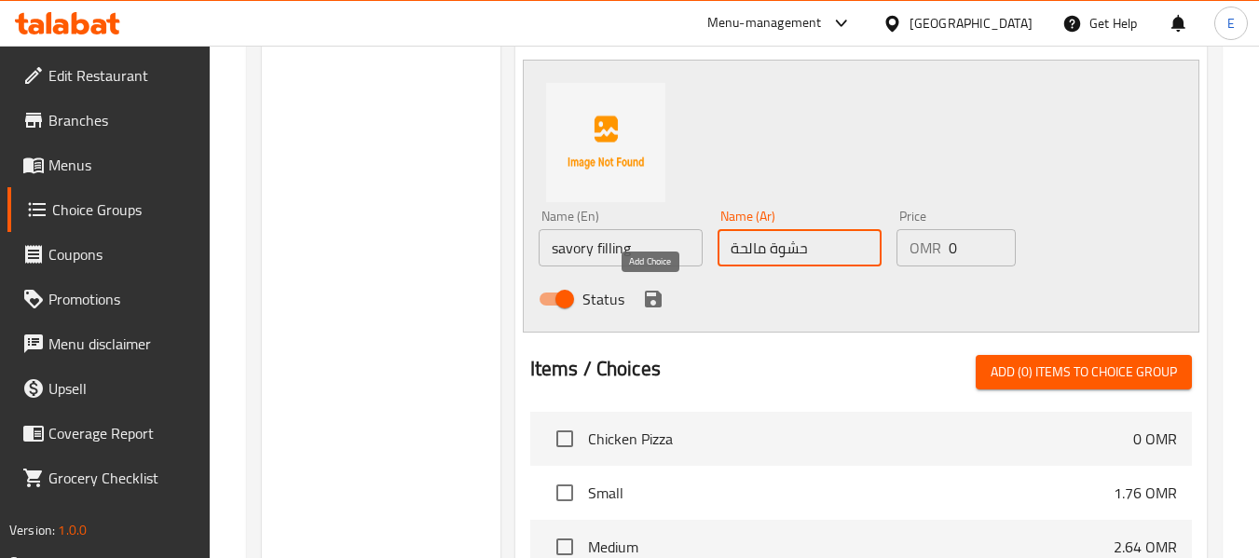
type input "حشوة مالحة"
click at [658, 308] on icon "save" at bounding box center [653, 299] width 17 height 17
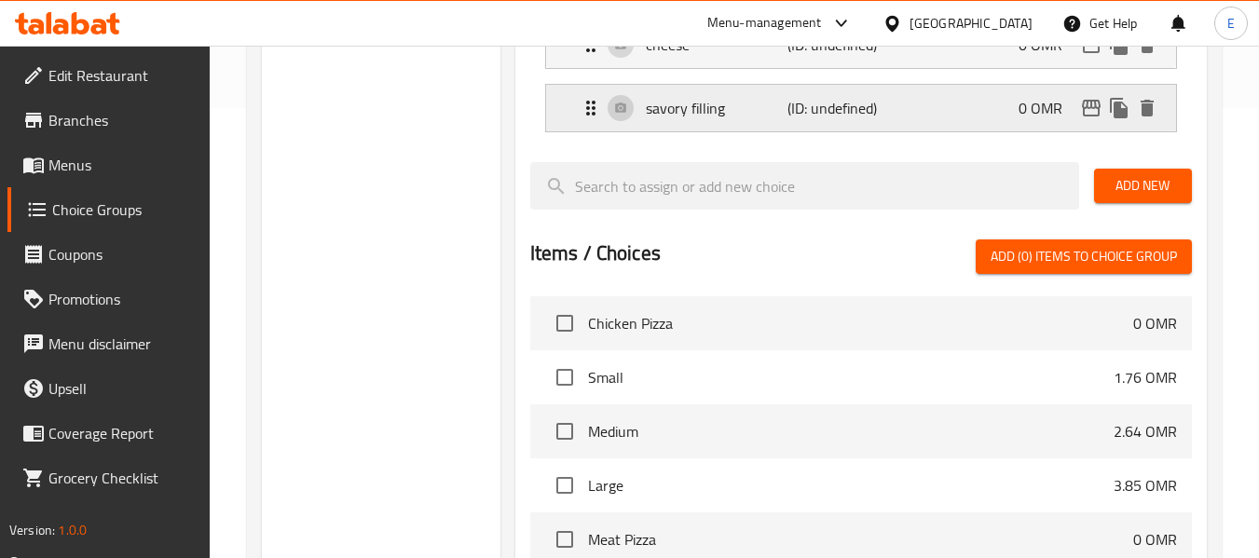
scroll to position [280, 0]
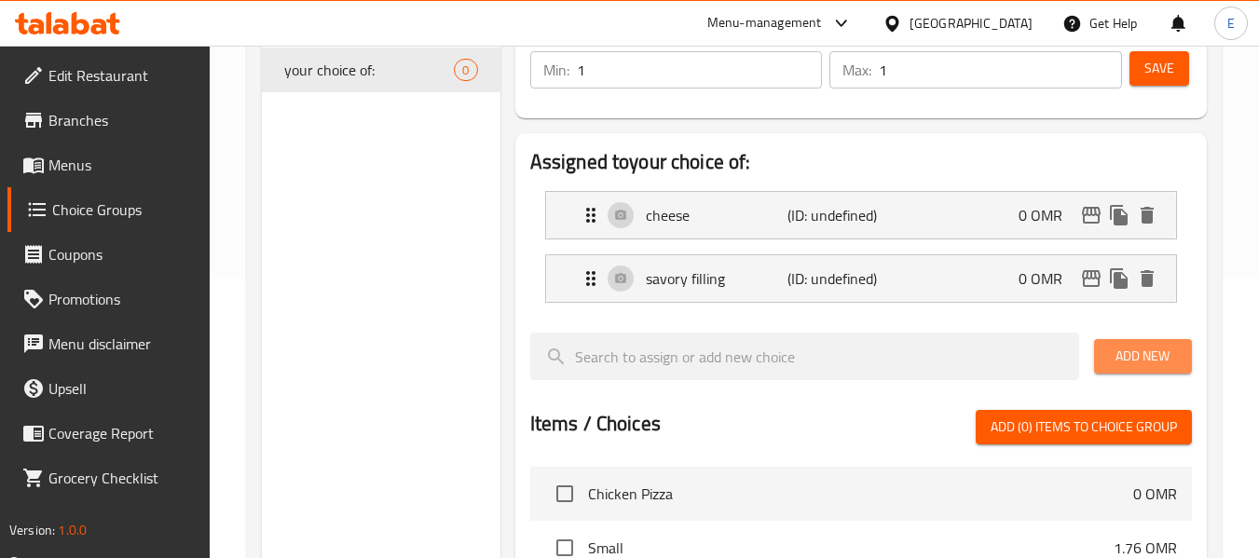
click at [1115, 361] on span "Add New" at bounding box center [1143, 356] width 68 height 23
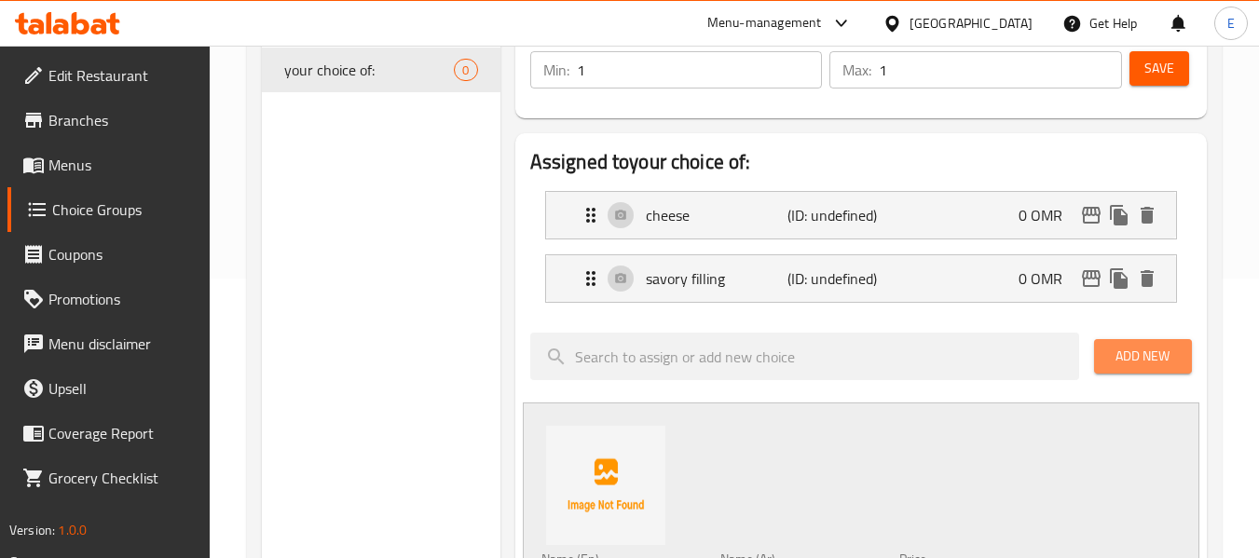
click at [1115, 361] on span "Add New" at bounding box center [1143, 356] width 68 height 23
click at [1116, 362] on span "Add New" at bounding box center [1143, 356] width 68 height 23
click at [1160, 70] on span "Save" at bounding box center [1160, 68] width 30 height 23
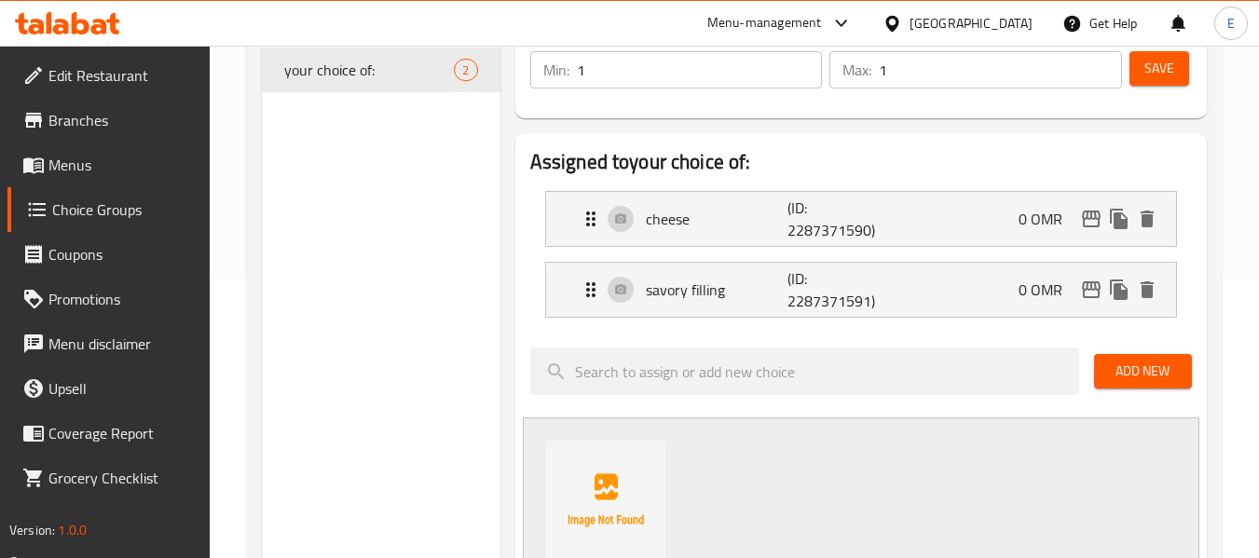
scroll to position [0, 0]
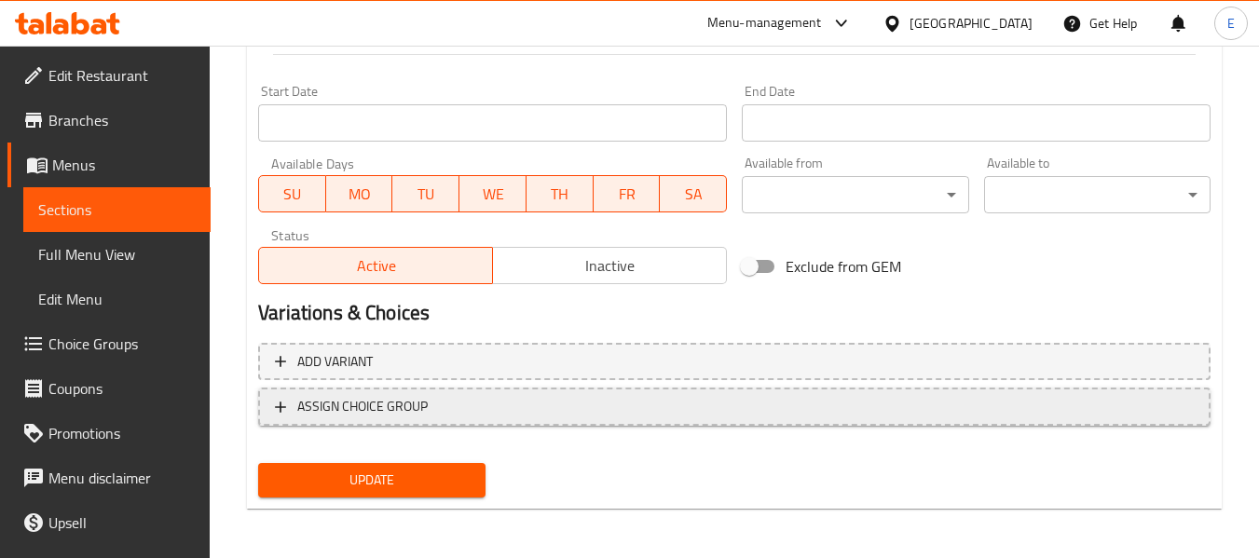
scroll to position [759, 0]
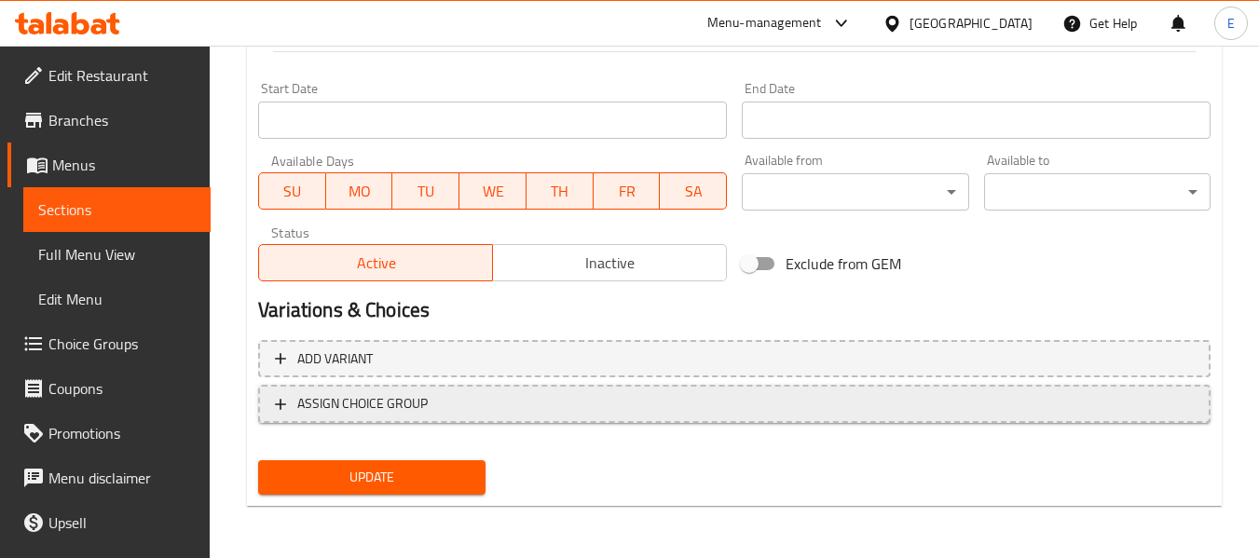
click at [357, 408] on span "ASSIGN CHOICE GROUP" at bounding box center [362, 403] width 130 height 23
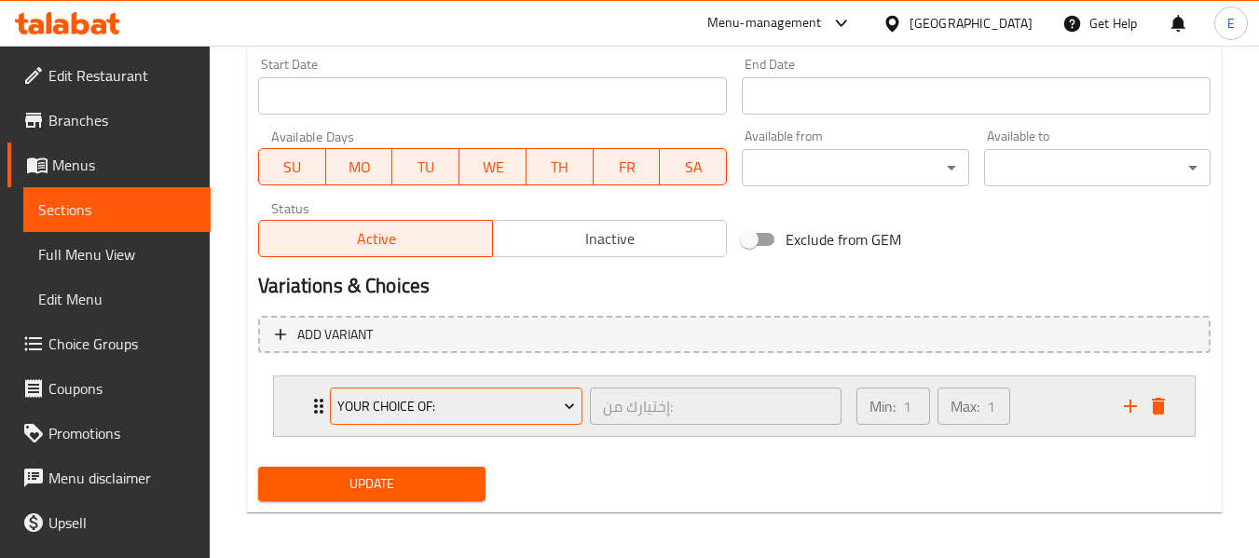
scroll to position [790, 0]
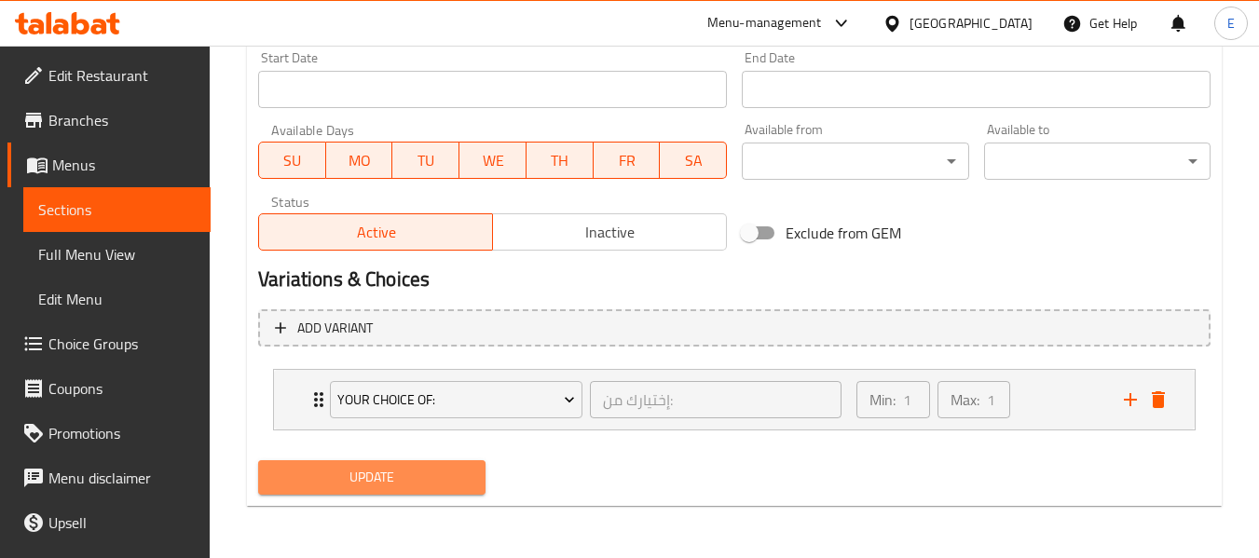
click at [376, 474] on span "Update" at bounding box center [371, 477] width 197 height 23
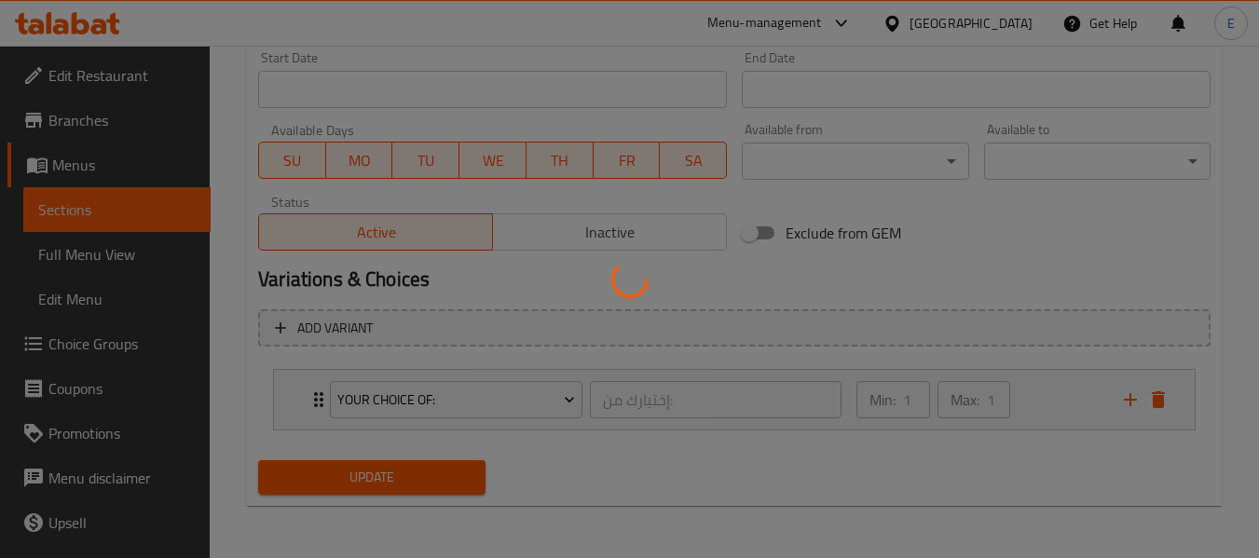
click at [376, 474] on div at bounding box center [629, 279] width 1259 height 558
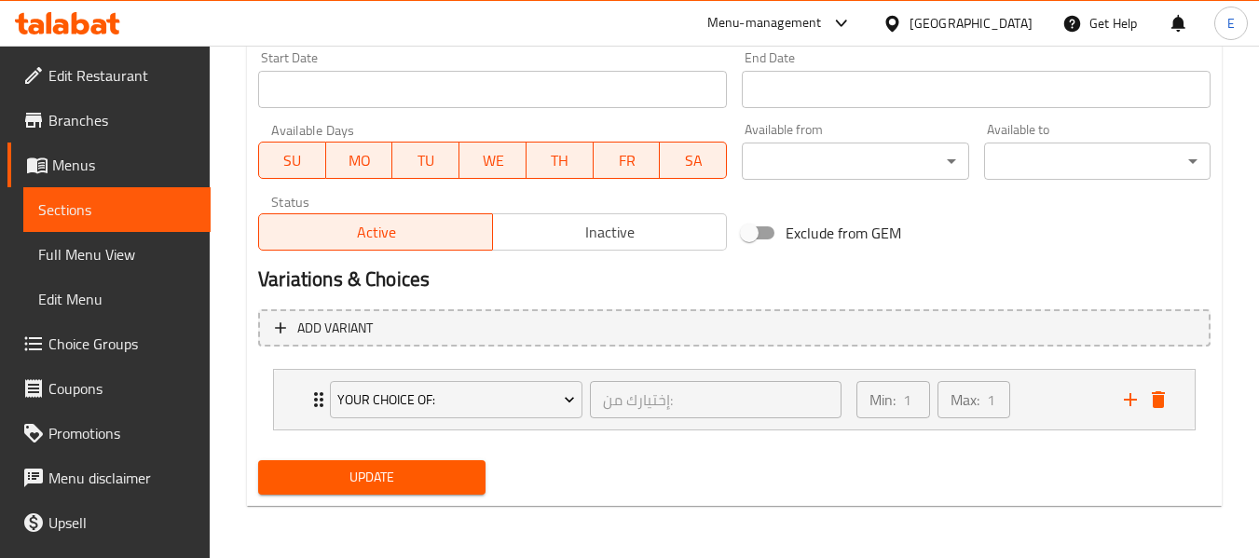
click at [350, 479] on span "Update" at bounding box center [371, 477] width 197 height 23
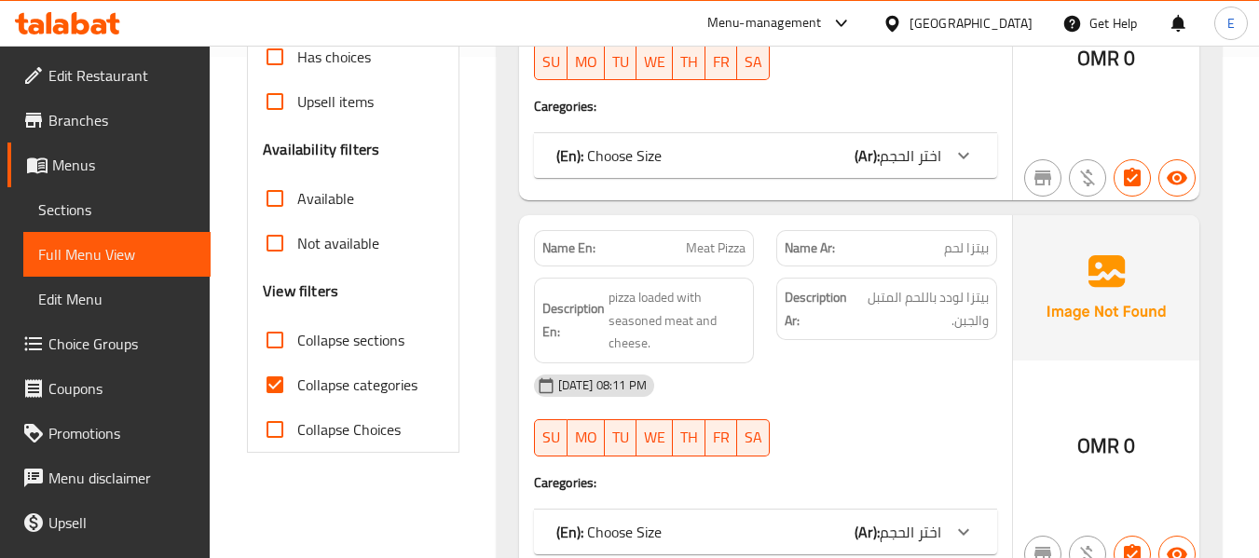
scroll to position [559, 0]
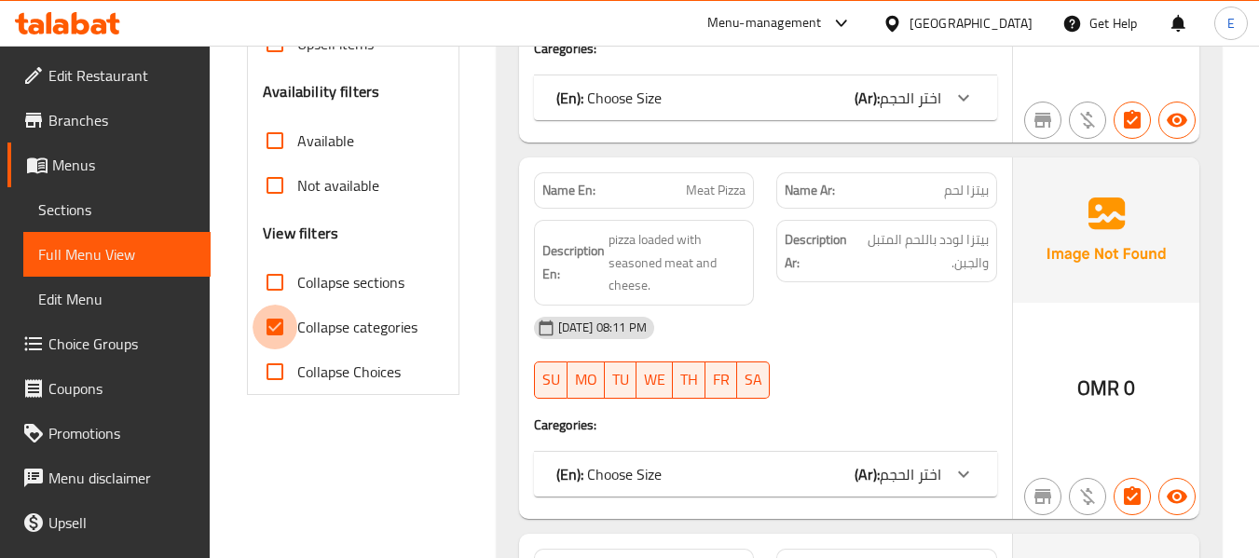
click at [270, 335] on input "Collapse categories" at bounding box center [275, 327] width 45 height 45
checkbox input "false"
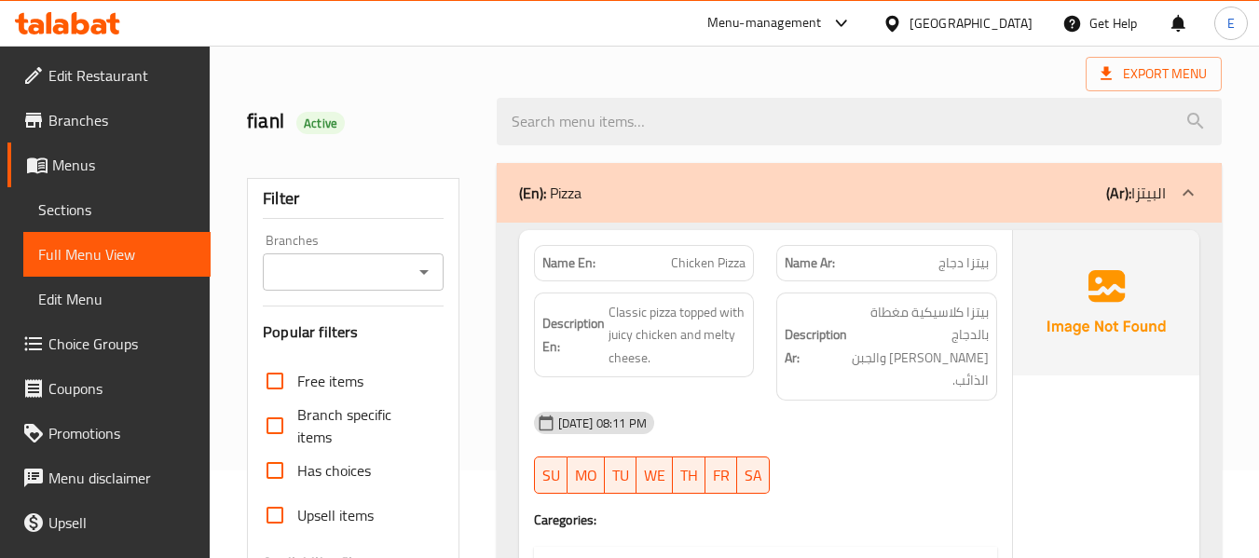
scroll to position [0, 0]
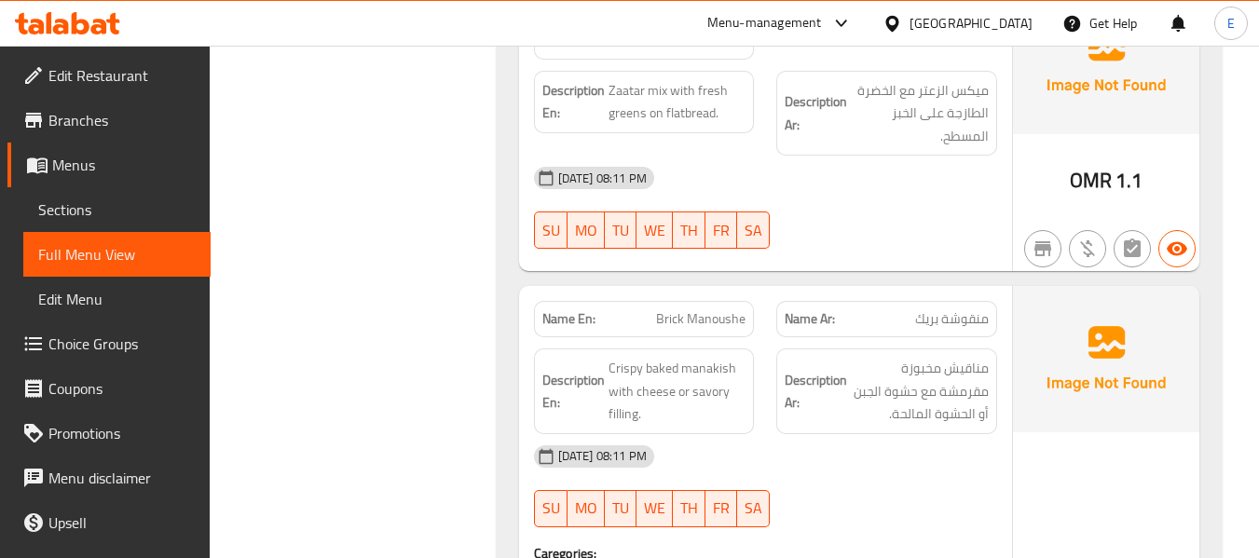
scroll to position [6325, 0]
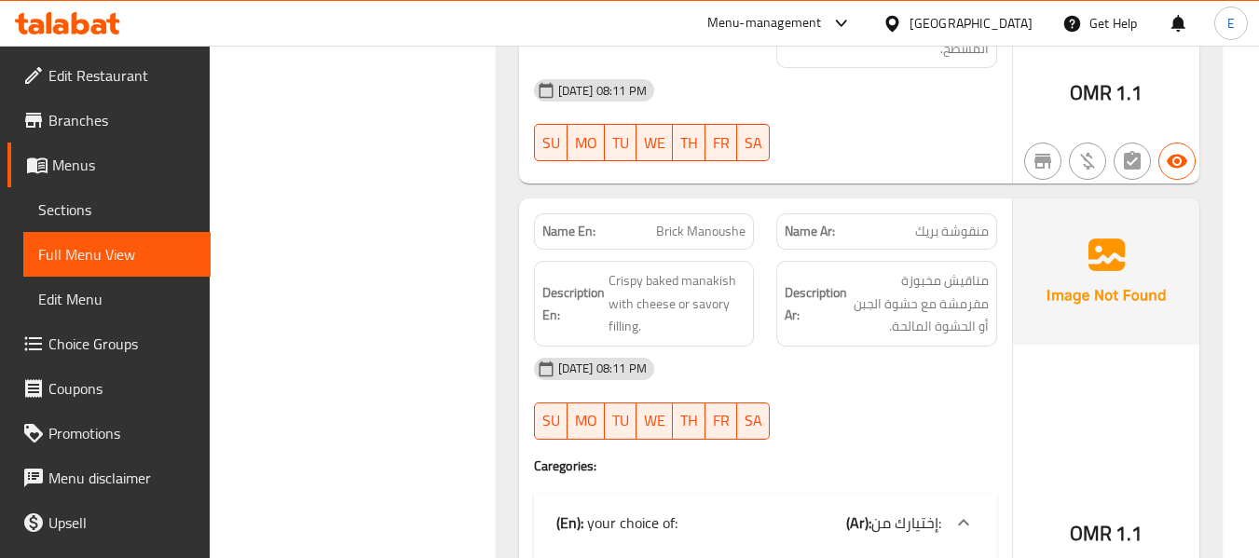
click at [970, 222] on span "منقوشة بريك" at bounding box center [952, 232] width 74 height 20
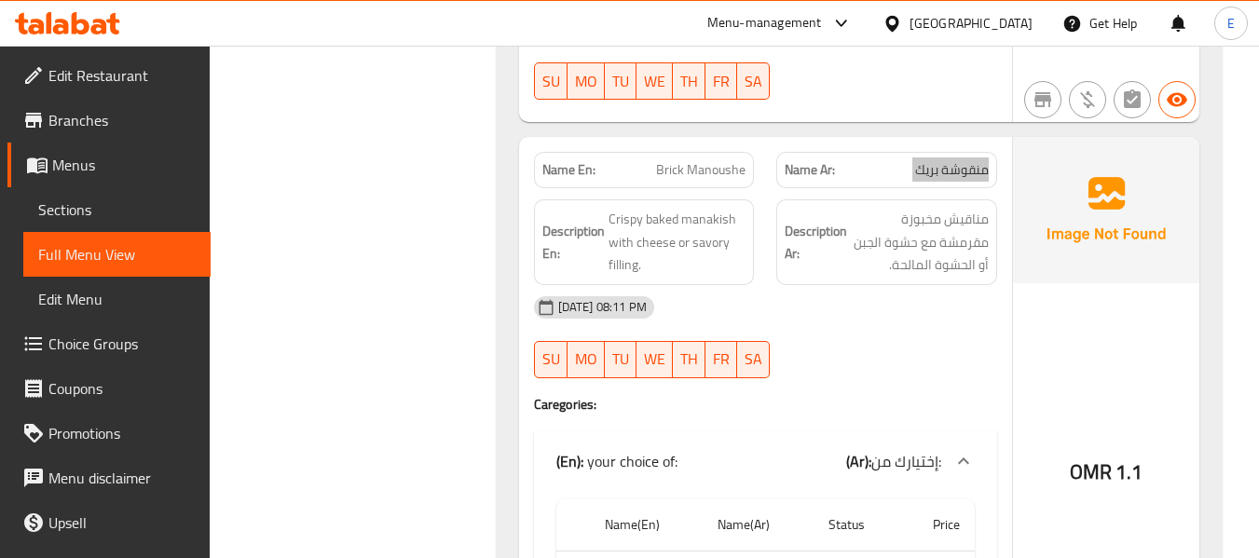
scroll to position [6419, 0]
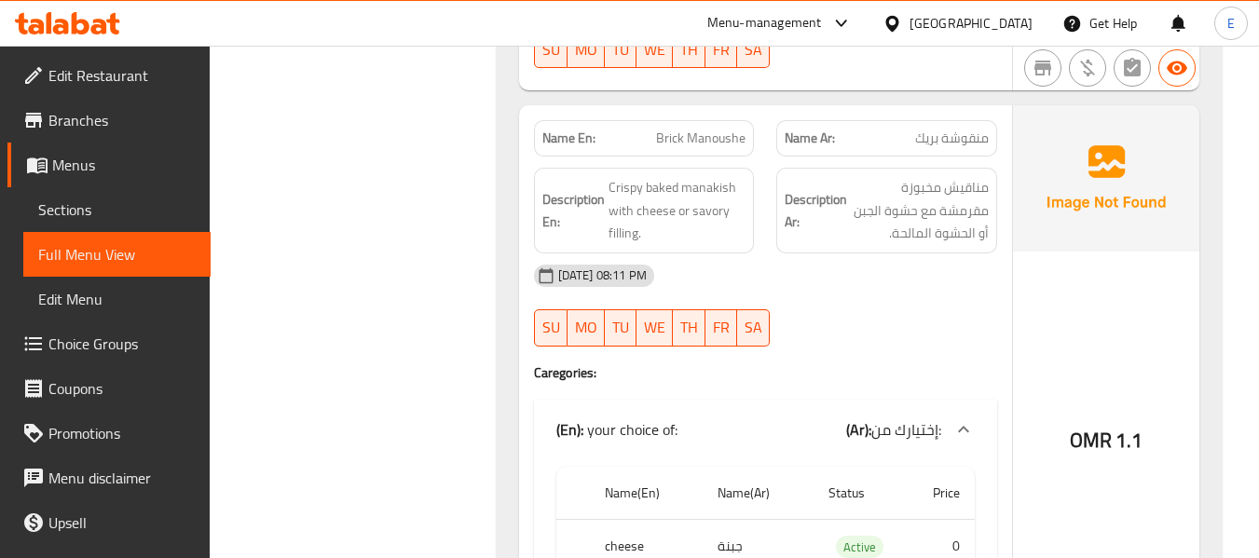
click at [893, 281] on div "10-09-2025 08:11 PM SU MO TU WE TH FR SA" at bounding box center [766, 306] width 486 height 104
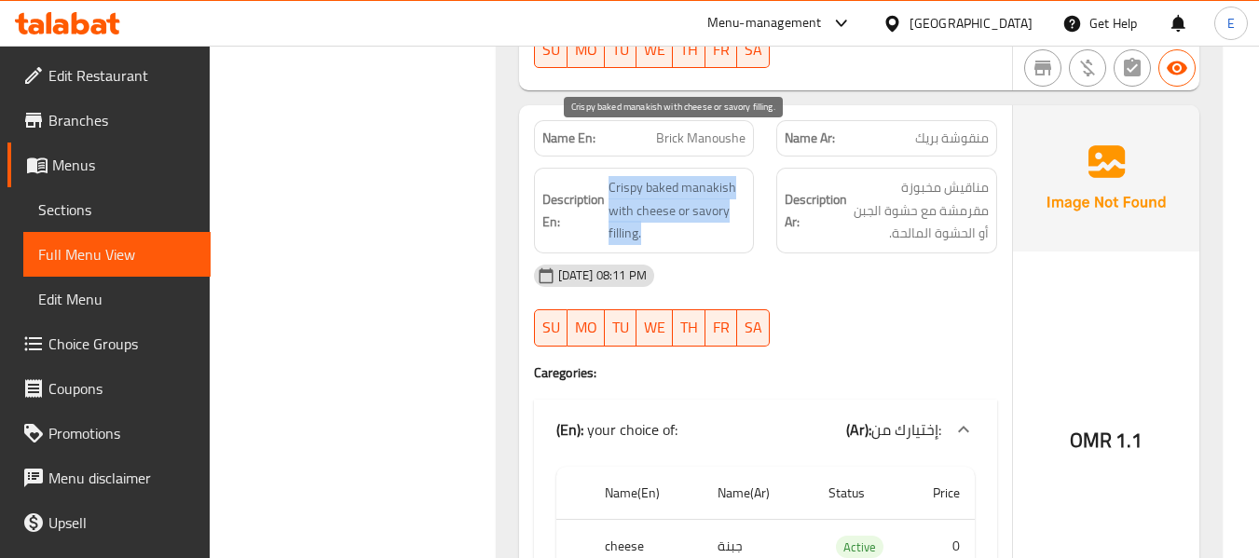
drag, startPoint x: 608, startPoint y: 133, endPoint x: 740, endPoint y: 182, distance: 141.0
click at [740, 182] on span "Crispy baked manakish with cheese or savory filling." at bounding box center [678, 210] width 138 height 69
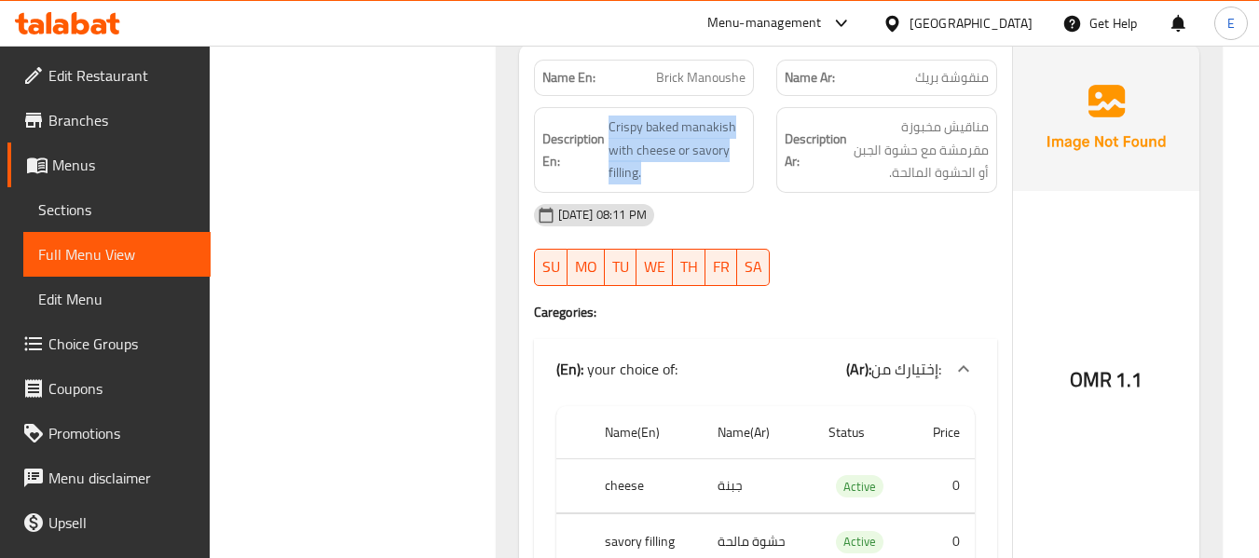
scroll to position [6605, 0]
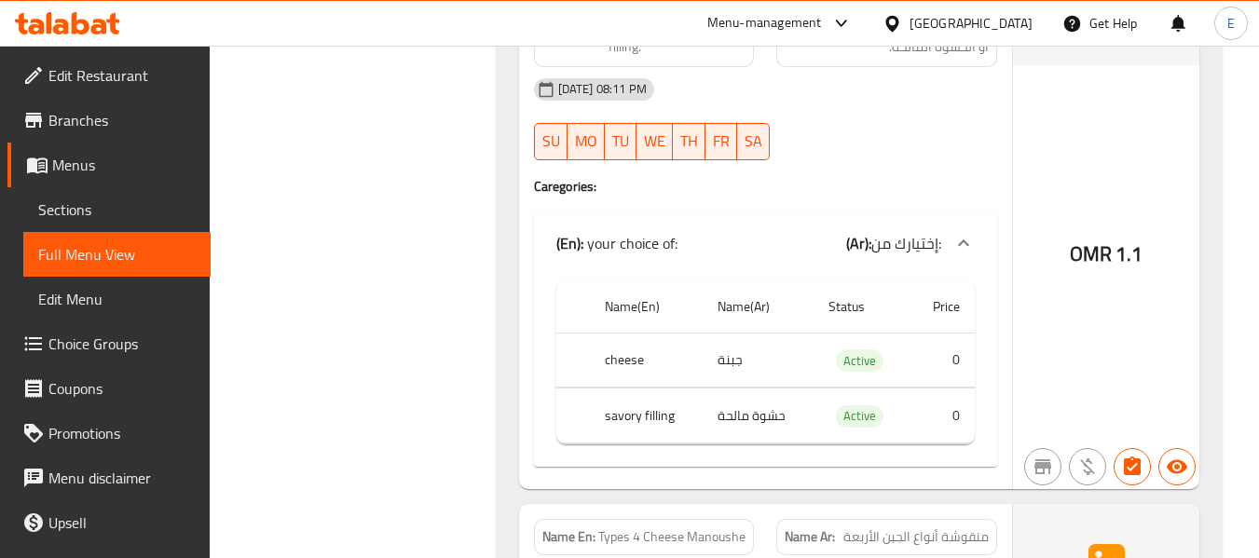
click at [639, 333] on th "cheese" at bounding box center [646, 360] width 113 height 55
click at [738, 333] on td "جبنة" at bounding box center [758, 360] width 111 height 55
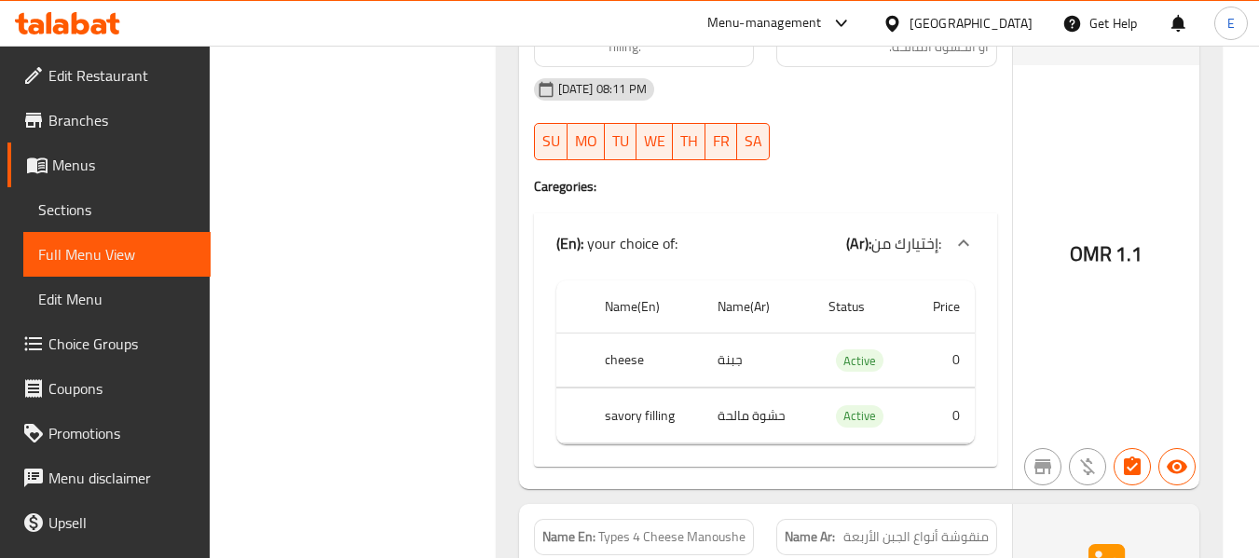
click at [752, 389] on td "حشوة مالحة" at bounding box center [758, 416] width 111 height 55
click at [612, 389] on th "savory filling" at bounding box center [646, 416] width 113 height 55
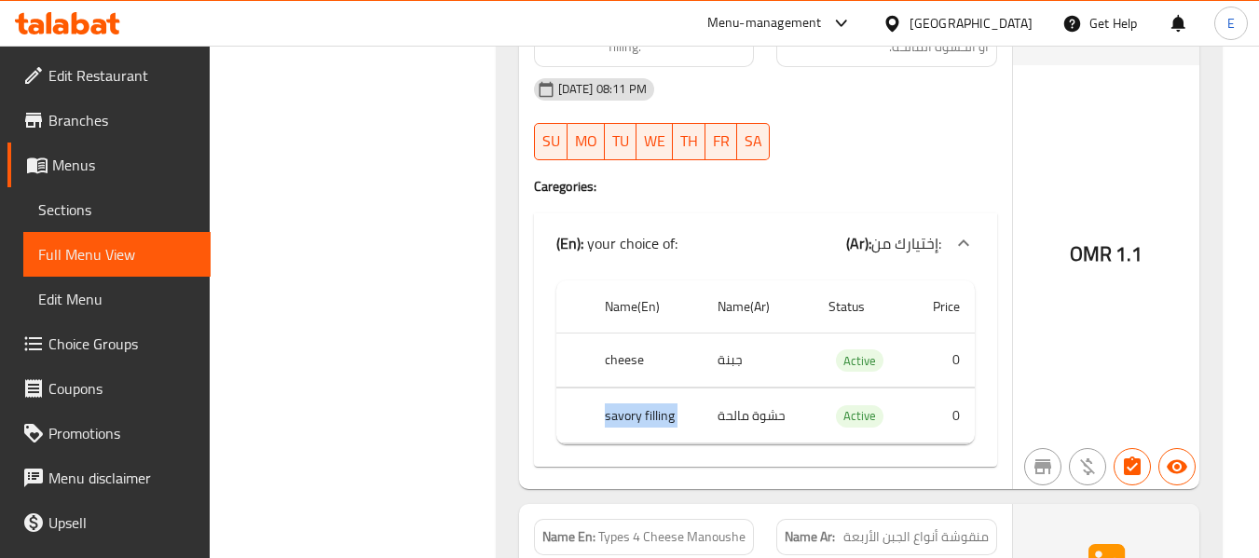
click at [612, 389] on th "savory filling" at bounding box center [646, 416] width 113 height 55
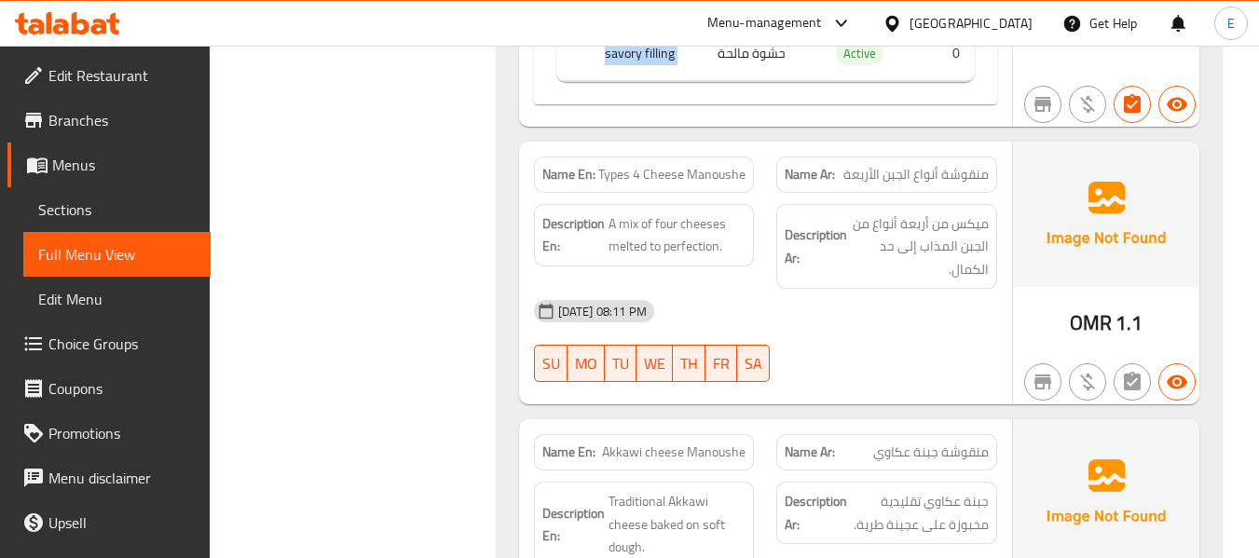
scroll to position [6978, 0]
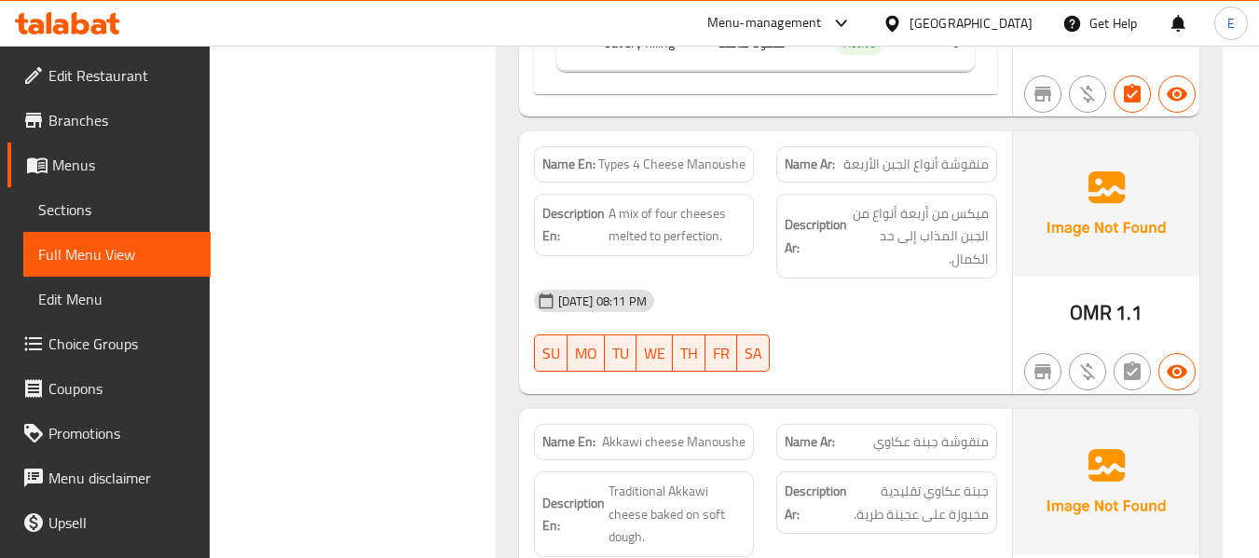
click at [699, 155] on span "Types 4 Cheese Manoushe" at bounding box center [671, 165] width 147 height 20
click at [926, 155] on span "منقوشة أنواع الجبن الأربعة" at bounding box center [916, 165] width 145 height 20
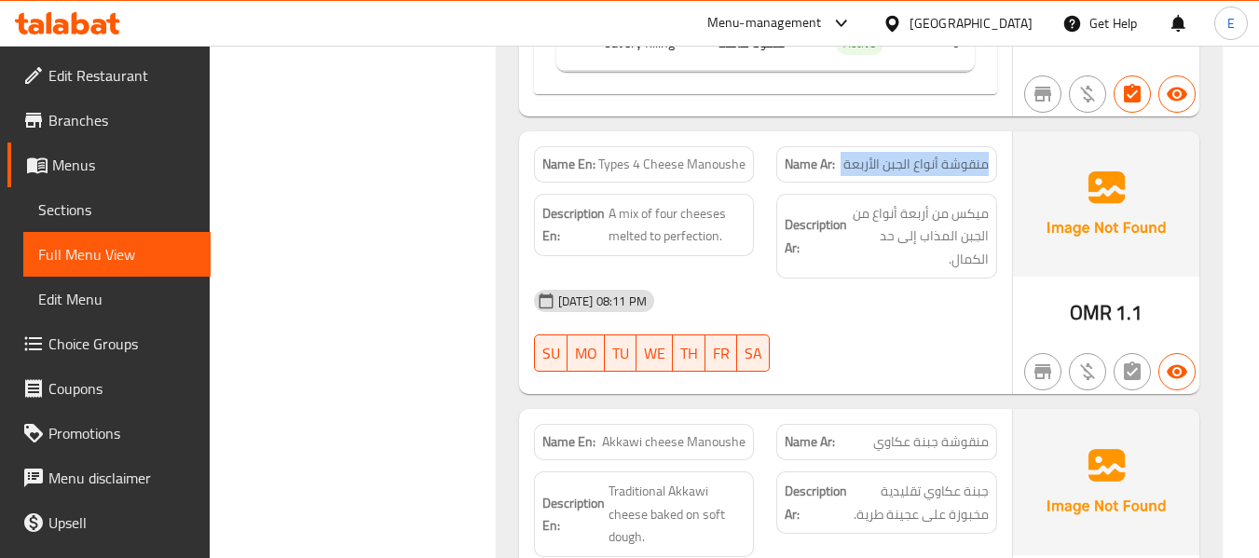
click at [926, 155] on span "منقوشة أنواع الجبن الأربعة" at bounding box center [916, 165] width 145 height 20
click at [903, 311] on div "10-09-2025 08:11 PM SU MO TU WE TH FR SA" at bounding box center [766, 331] width 486 height 104
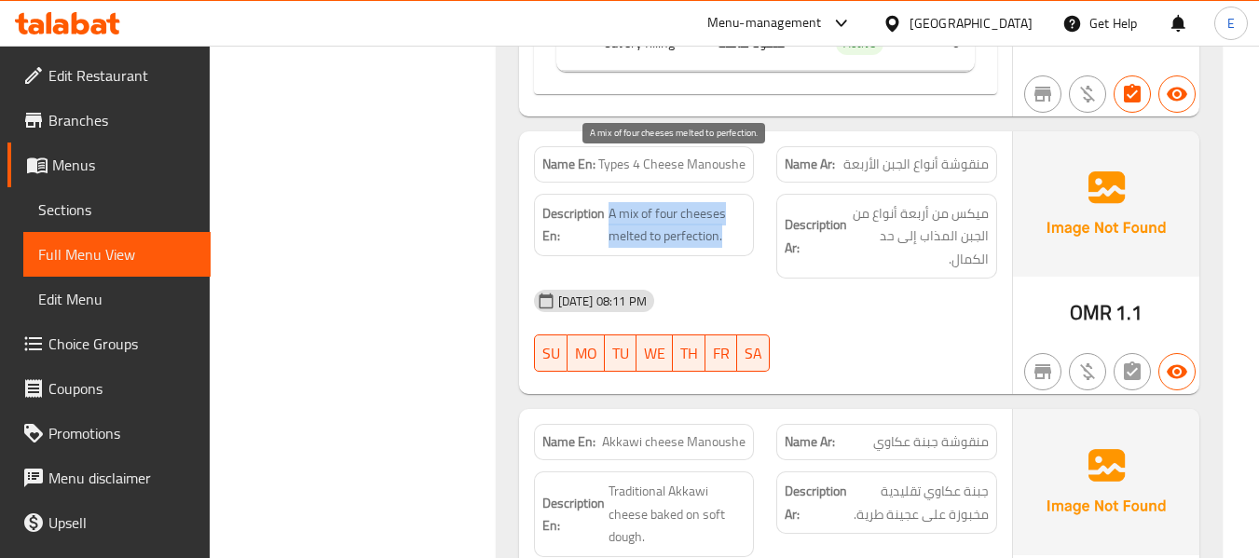
drag, startPoint x: 607, startPoint y: 165, endPoint x: 740, endPoint y: 195, distance: 136.6
click at [740, 202] on h6 "Description En: A mix of four cheeses melted to perfection." at bounding box center [644, 225] width 204 height 46
click at [740, 202] on span "A mix of four cheeses melted to perfection." at bounding box center [678, 225] width 138 height 46
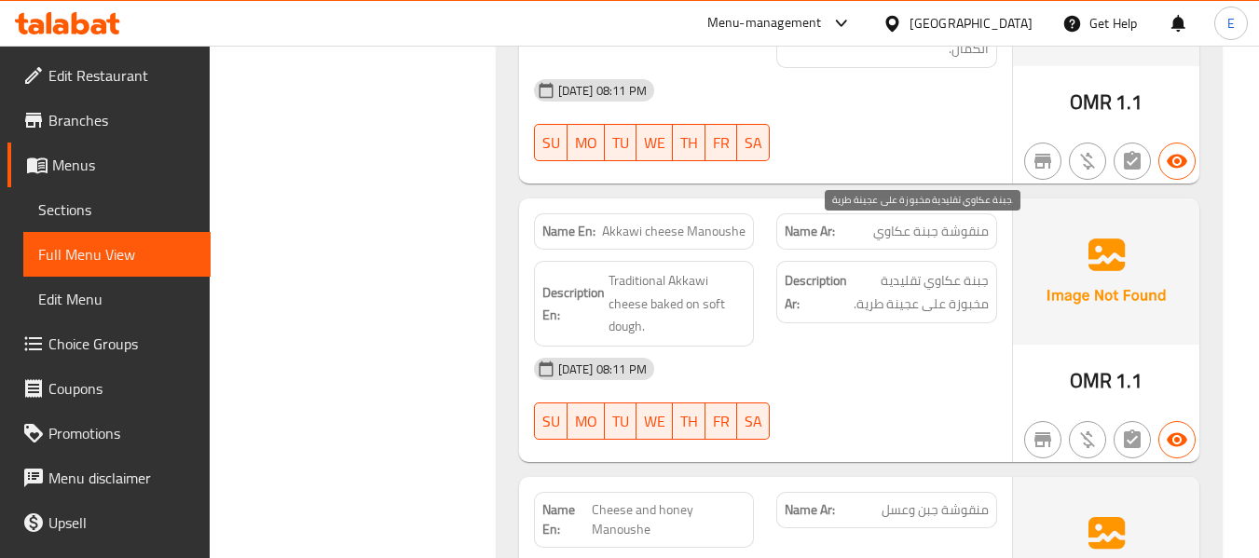
scroll to position [7258, 0]
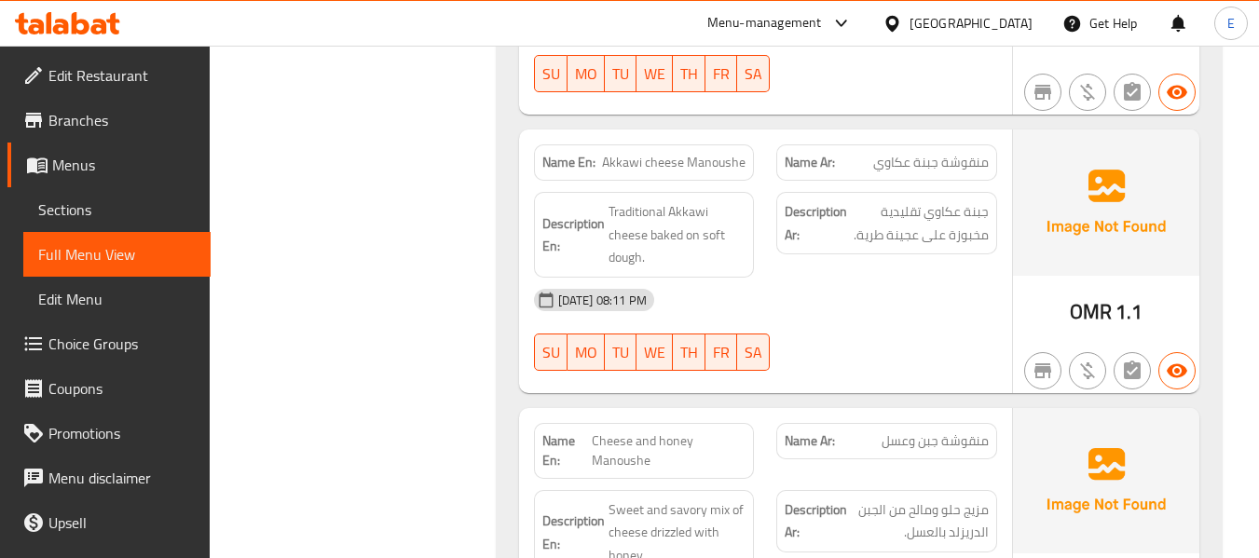
click at [939, 153] on span "منقوشة جبنة عكاوي" at bounding box center [931, 163] width 116 height 20
click at [695, 153] on span "Akkawi cheese Manoushe" at bounding box center [674, 163] width 144 height 20
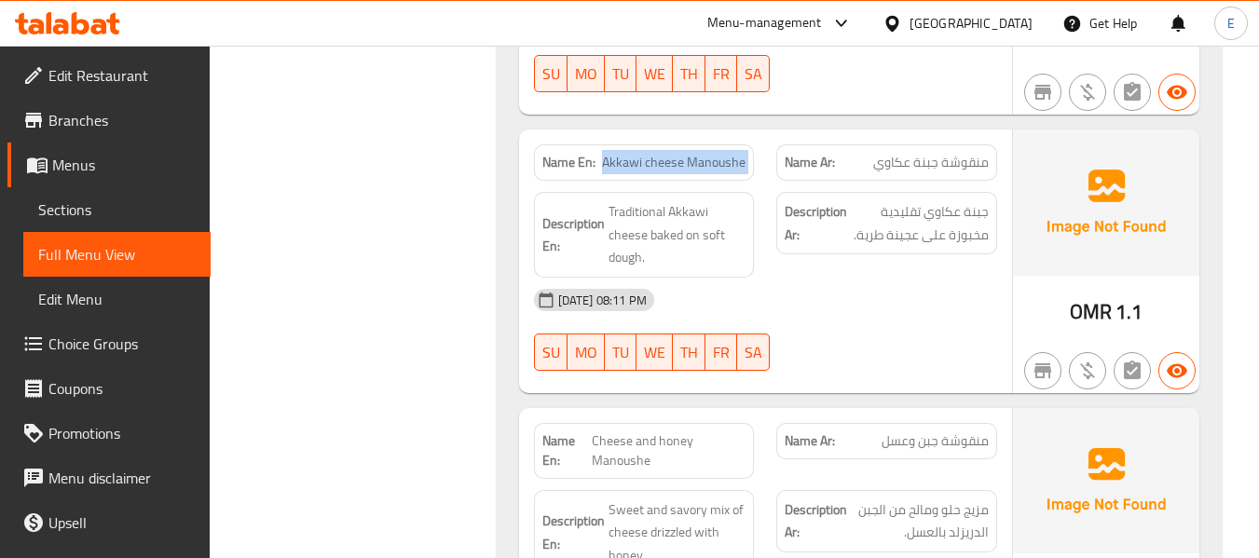
click at [695, 153] on span "Akkawi cheese Manoushe" at bounding box center [674, 163] width 144 height 20
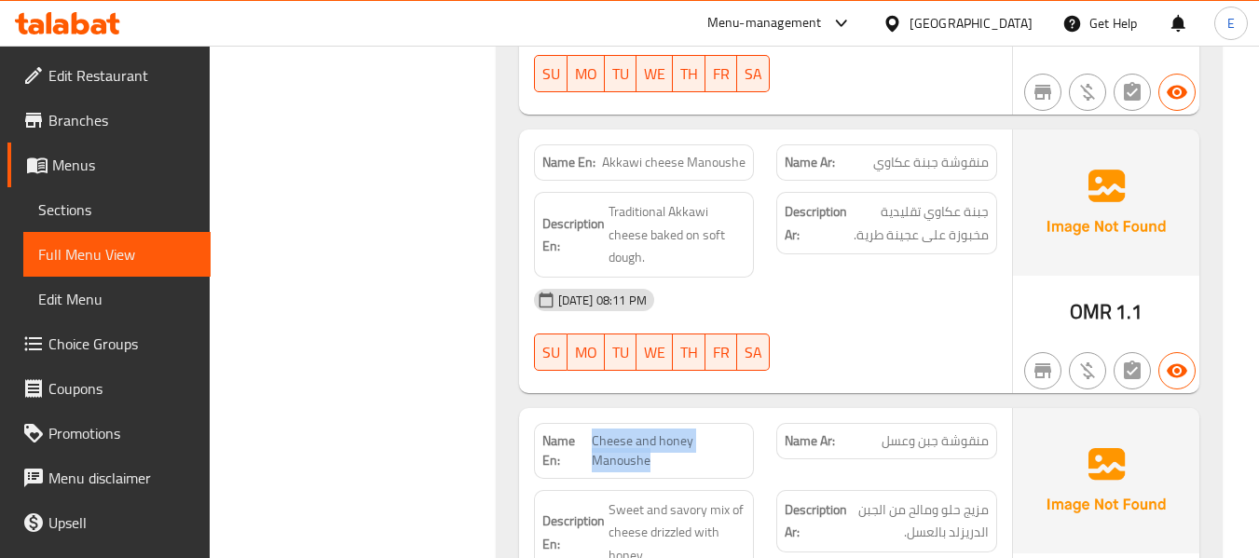
drag, startPoint x: 593, startPoint y: 394, endPoint x: 814, endPoint y: 408, distance: 221.4
click at [701, 432] on span "Cheese and honey Manoushe" at bounding box center [669, 451] width 154 height 39
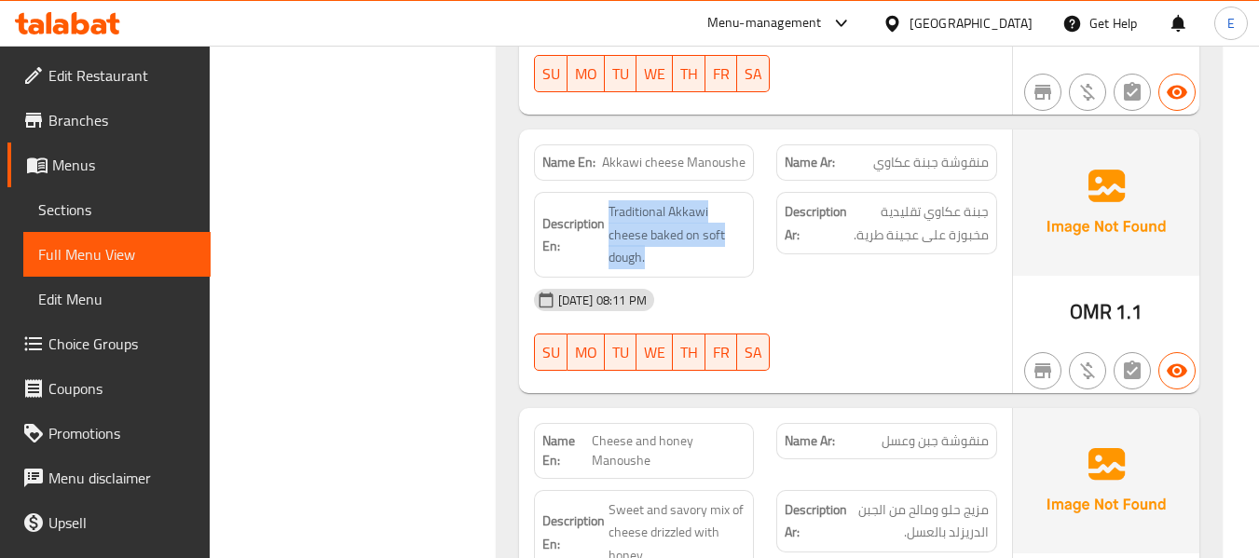
drag, startPoint x: 608, startPoint y: 159, endPoint x: 751, endPoint y: 224, distance: 157.3
click at [751, 224] on div "Description En: Traditional Akkawi cheese baked on soft dough." at bounding box center [644, 235] width 221 height 86
click at [856, 278] on div "[DATE] 08:11 PM" at bounding box center [766, 300] width 486 height 45
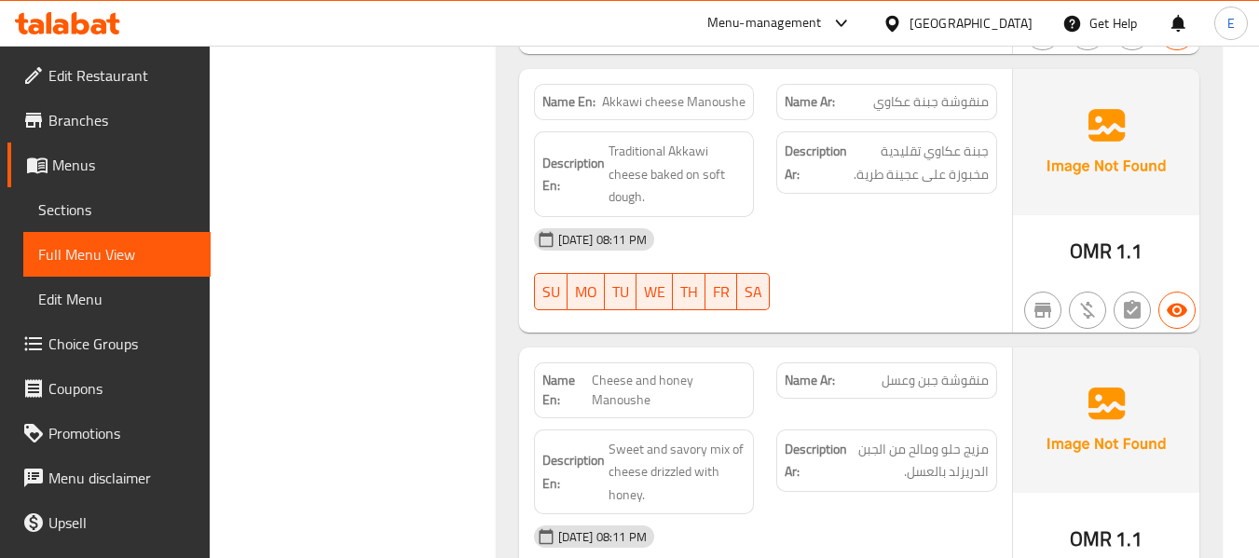
scroll to position [7351, 0]
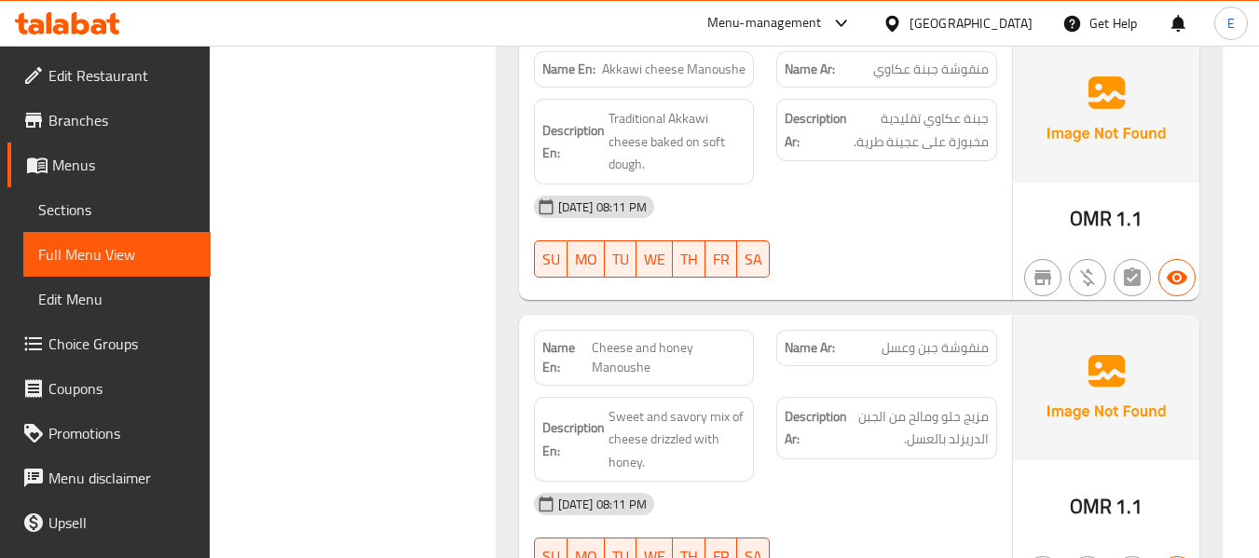
click at [645, 338] on span "Cheese and honey Manoushe" at bounding box center [669, 357] width 154 height 39
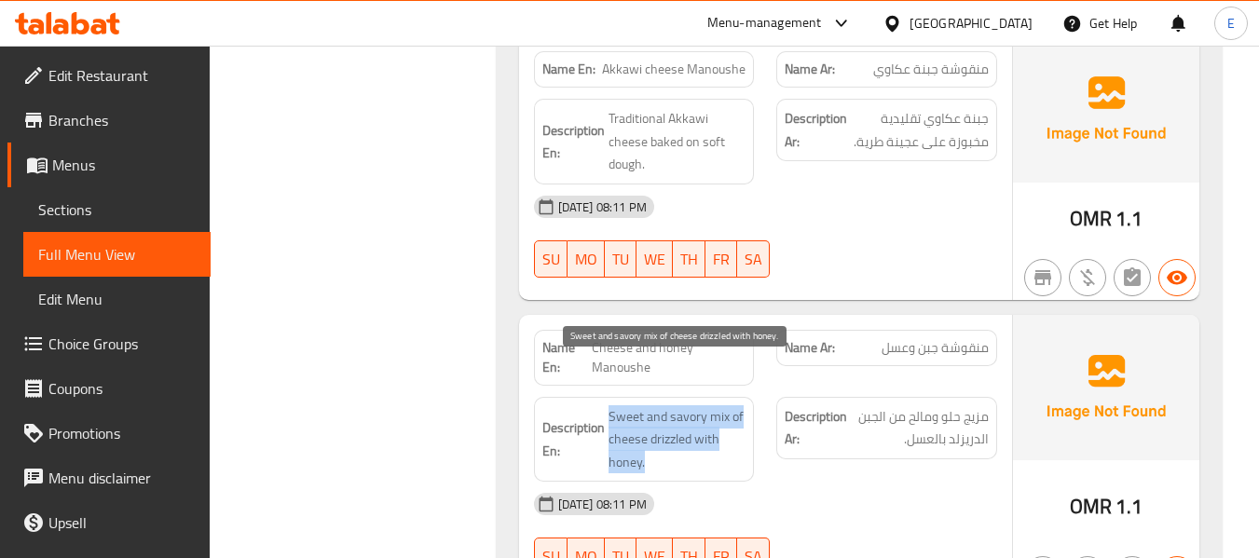
drag, startPoint x: 603, startPoint y: 357, endPoint x: 732, endPoint y: 416, distance: 141.4
click at [732, 416] on div "Description En: Sweet and savory mix of cheese drizzled with honey." at bounding box center [644, 440] width 221 height 86
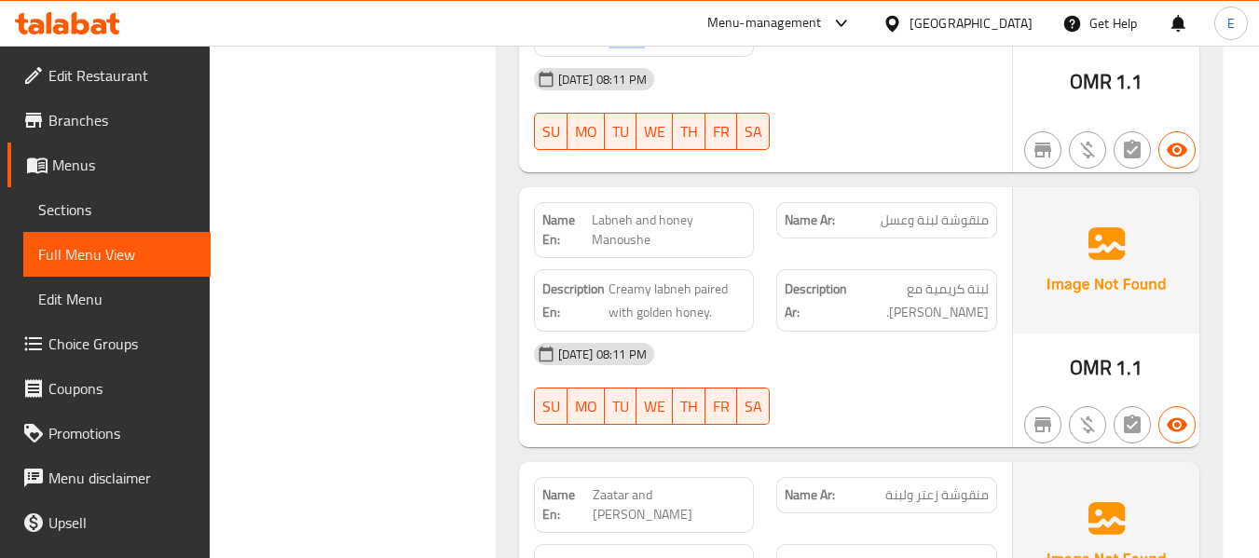
scroll to position [7817, 0]
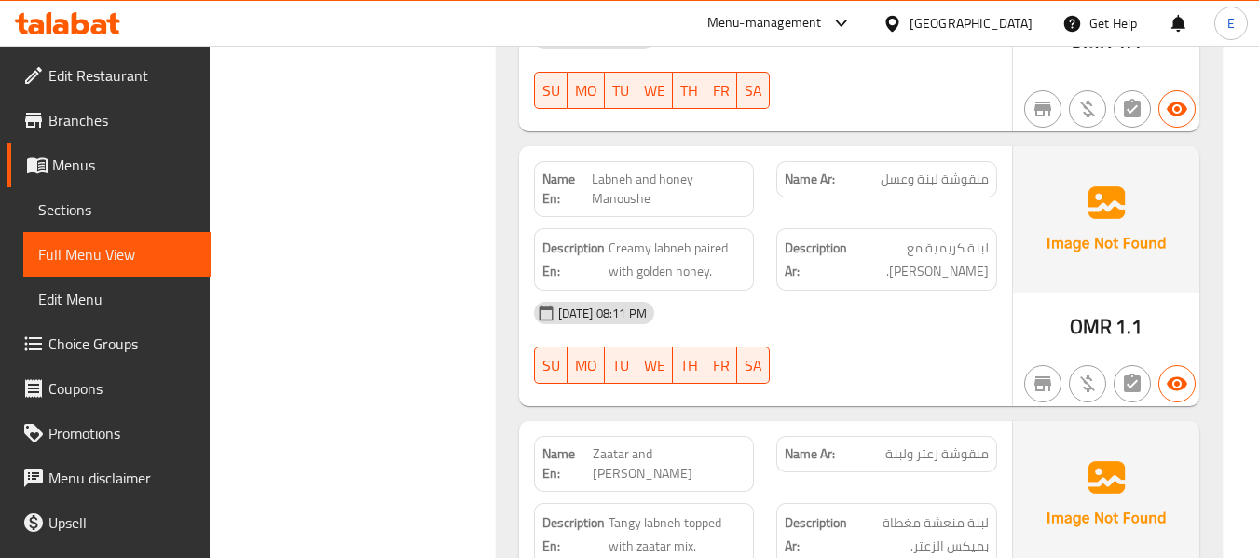
click at [666, 170] on span "Labneh and honey Manoushe" at bounding box center [669, 189] width 154 height 39
click at [923, 170] on span "منقوشة لبنة وعسل" at bounding box center [935, 180] width 108 height 20
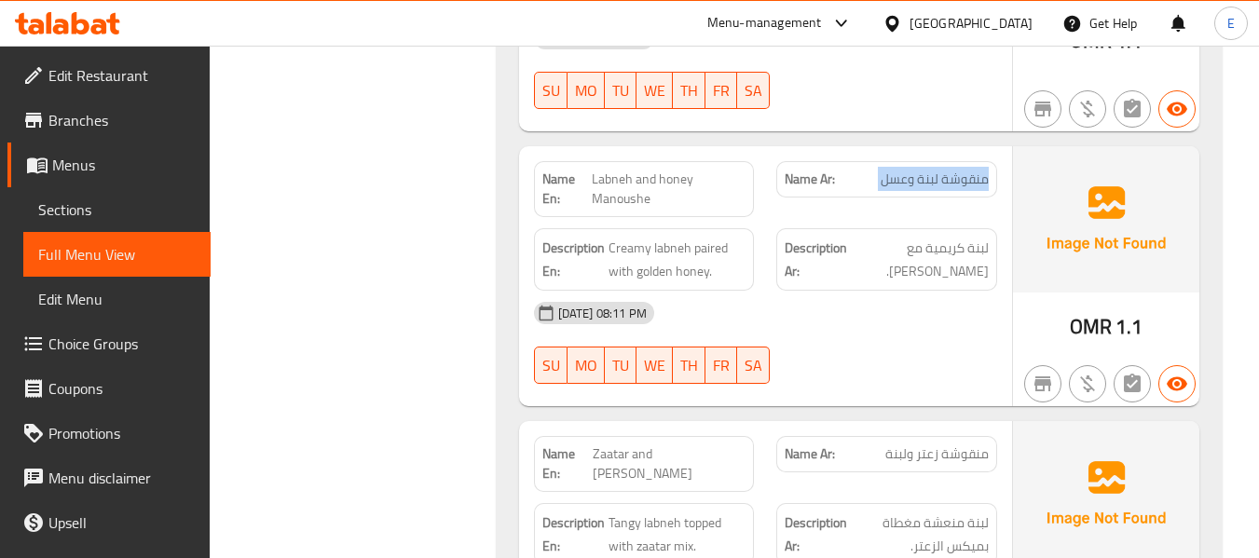
click at [923, 170] on span "منقوشة لبنة وعسل" at bounding box center [935, 180] width 108 height 20
click at [906, 292] on div "10-09-2025 08:11 PM SU MO TU WE TH FR SA" at bounding box center [766, 343] width 486 height 104
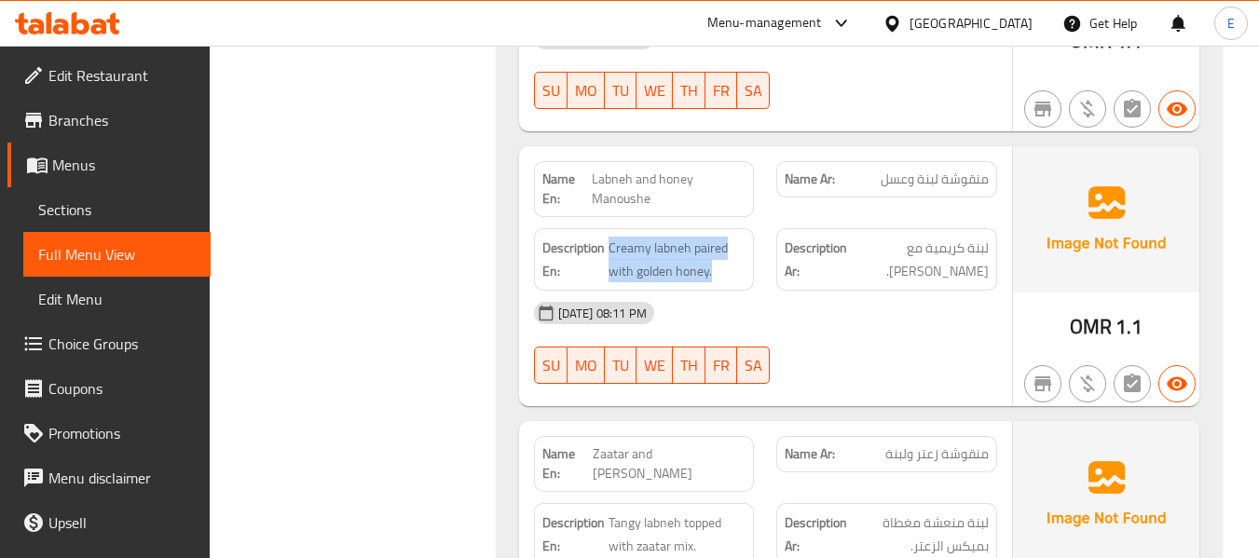
drag, startPoint x: 611, startPoint y: 202, endPoint x: 747, endPoint y: 225, distance: 137.9
click at [747, 228] on div "Description En: Creamy labneh paired with golden honey." at bounding box center [644, 259] width 221 height 62
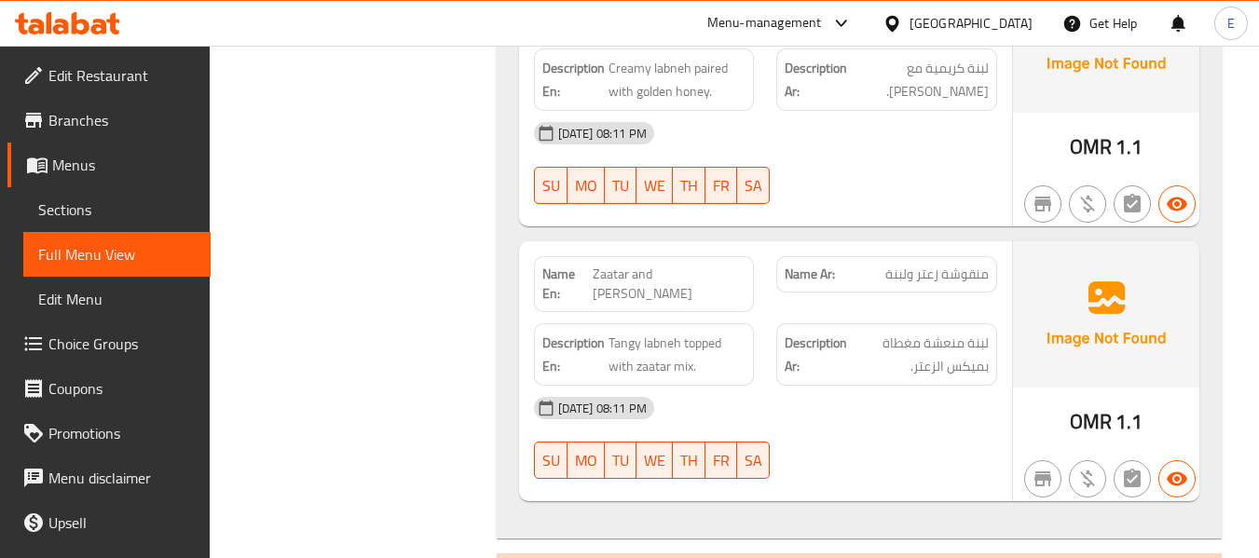
scroll to position [8003, 0]
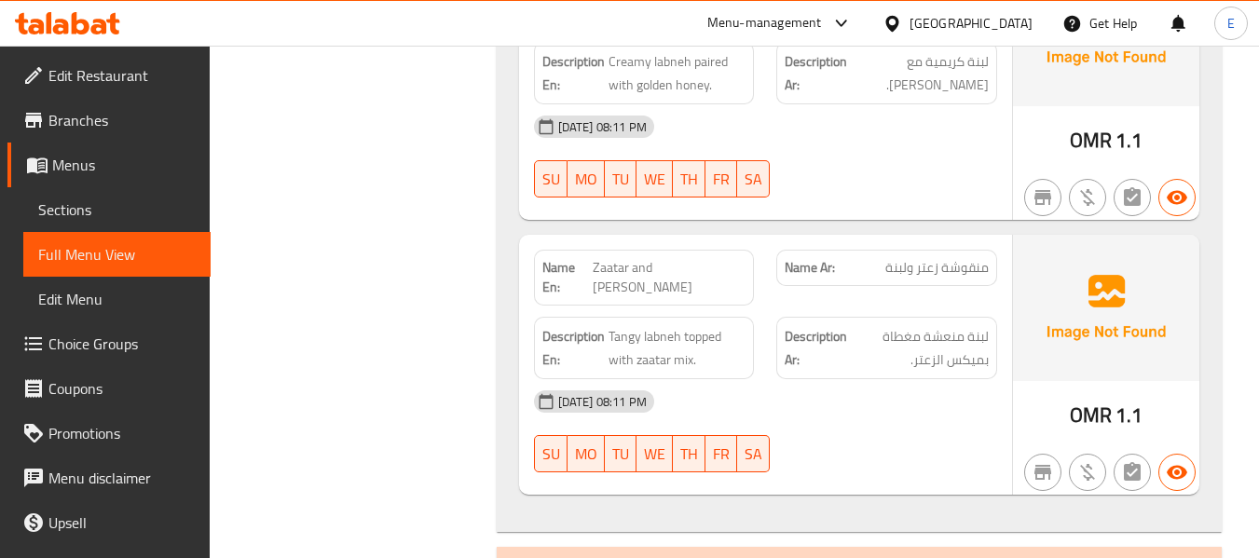
click at [1090, 397] on span "OMR" at bounding box center [1091, 415] width 42 height 36
click at [666, 258] on span "Zaatar and [PERSON_NAME]" at bounding box center [670, 277] width 154 height 39
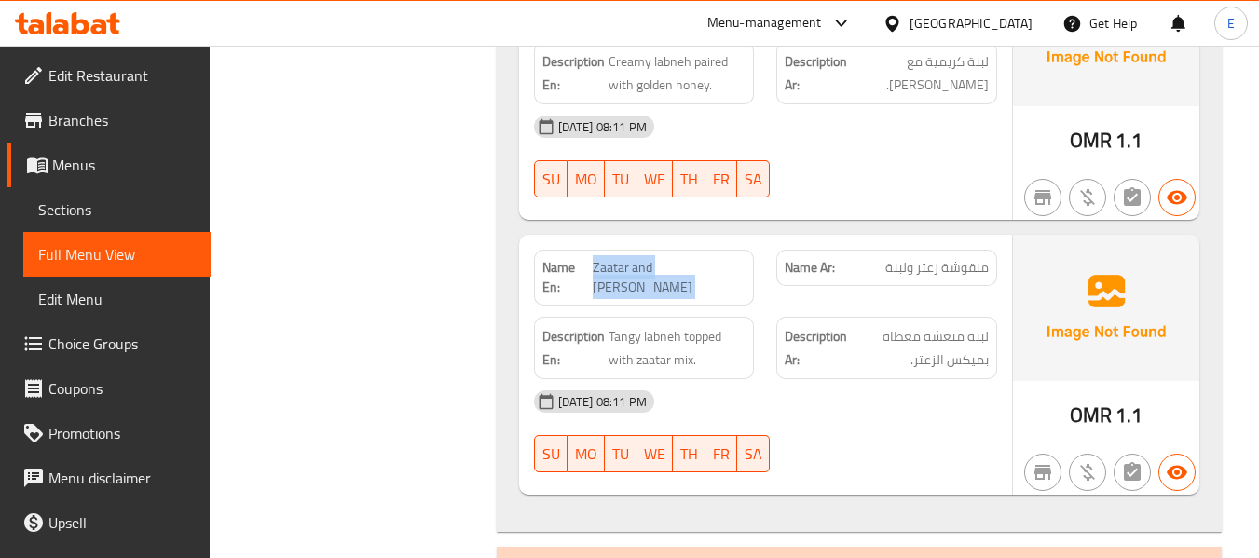
click at [666, 258] on span "Zaatar and [PERSON_NAME]" at bounding box center [670, 277] width 154 height 39
click at [961, 258] on span "منقوشة زعتر ولبنة" at bounding box center [937, 268] width 103 height 20
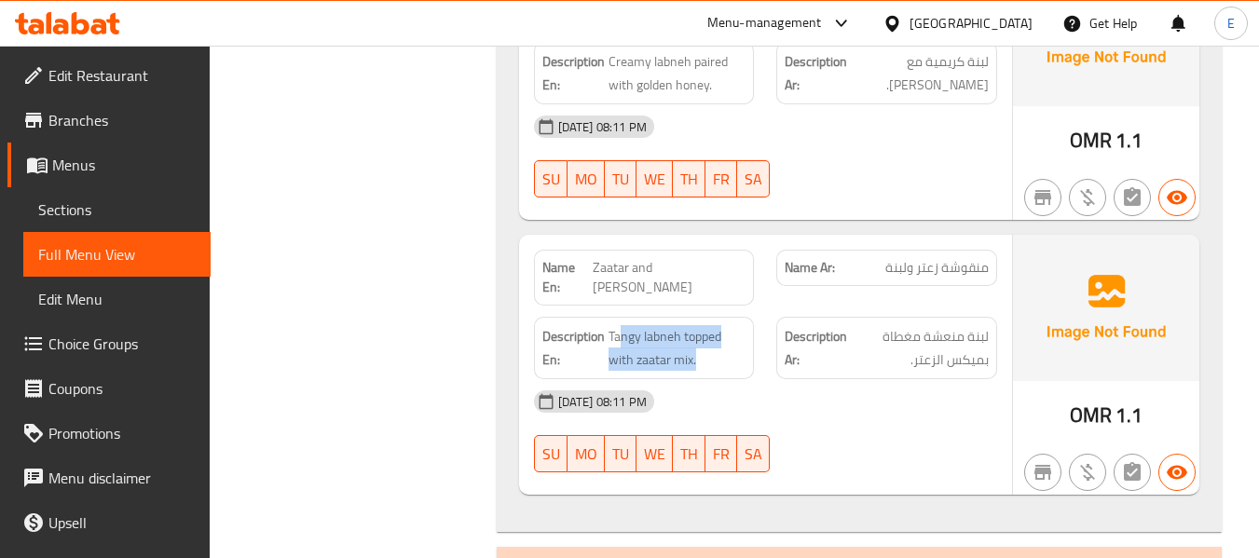
drag, startPoint x: 620, startPoint y: 283, endPoint x: 711, endPoint y: 331, distance: 103.0
click at [711, 331] on div "Description En: Tangy labneh topped with zaatar mix." at bounding box center [644, 348] width 221 height 62
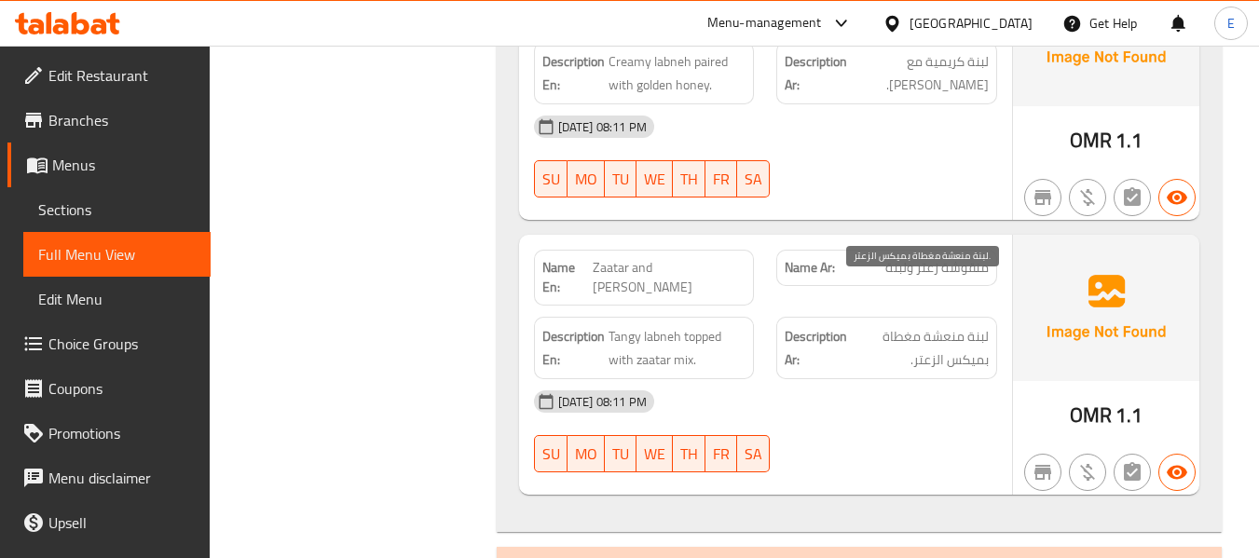
click at [944, 325] on span "لبنة منعشة مغطاة بميكس الزعتر." at bounding box center [920, 348] width 138 height 46
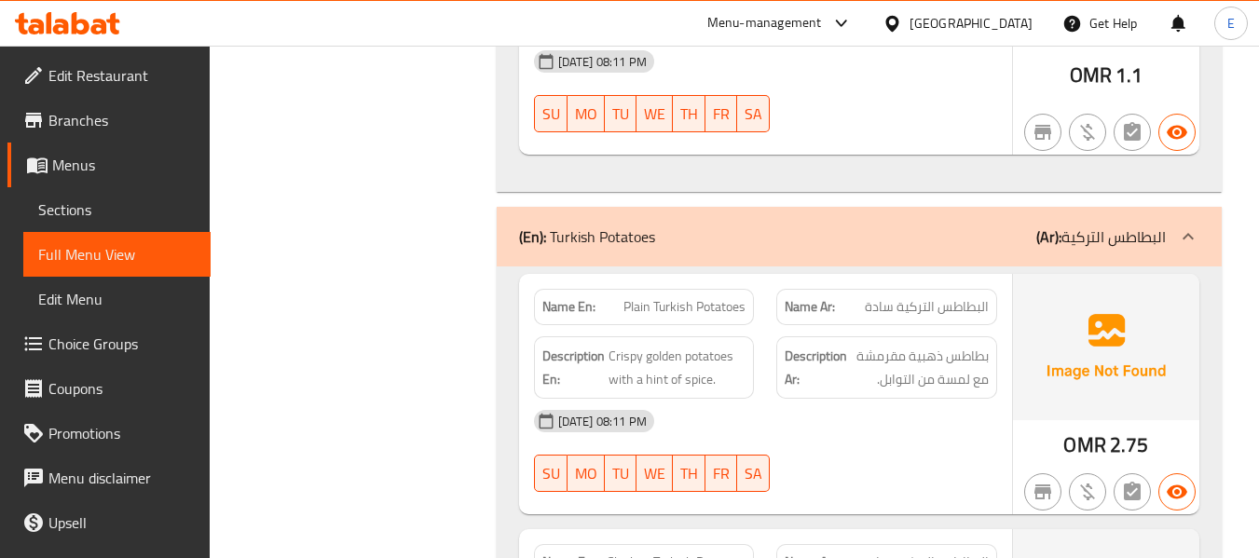
scroll to position [8376, 0]
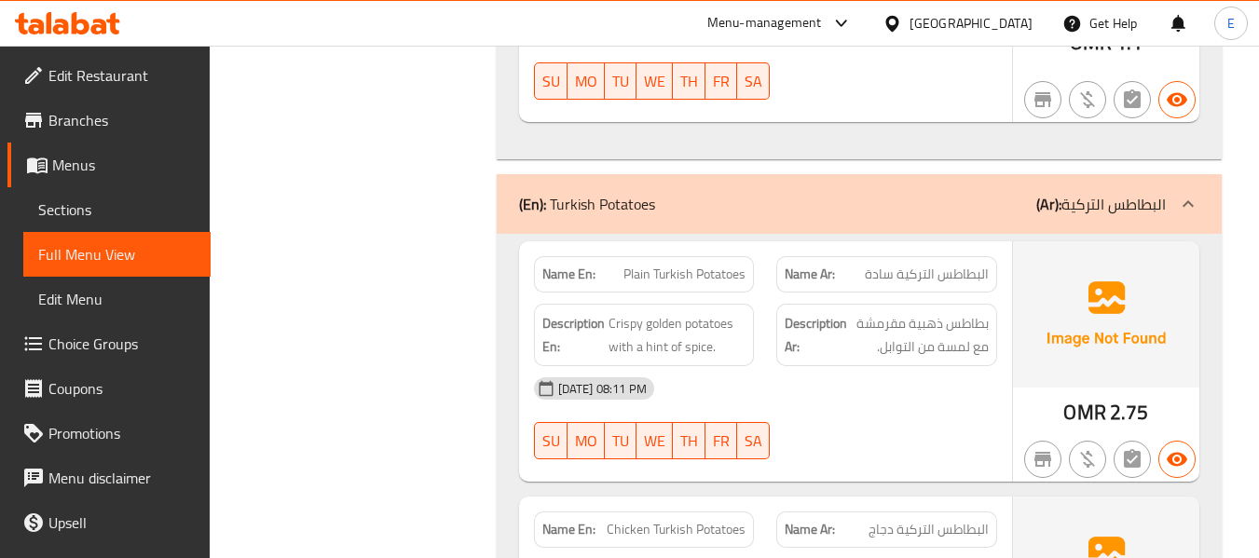
click at [932, 265] on span "البطاطس التركية سادة" at bounding box center [927, 275] width 124 height 20
click at [680, 265] on span "Plain Turkish Potatoes" at bounding box center [685, 275] width 122 height 20
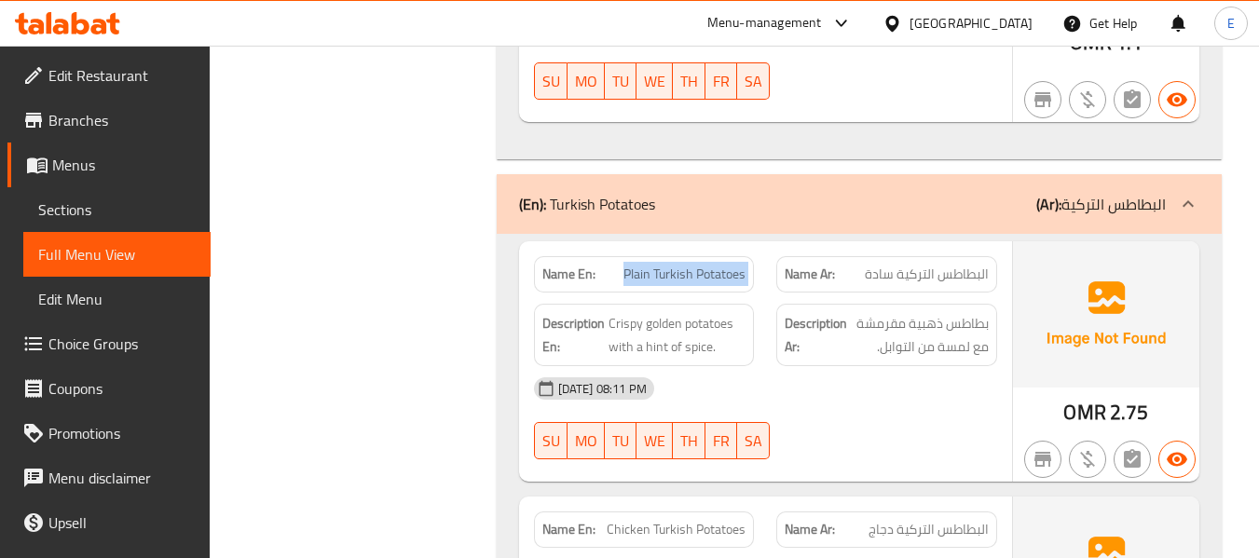
click at [680, 265] on span "Plain Turkish Potatoes" at bounding box center [685, 275] width 122 height 20
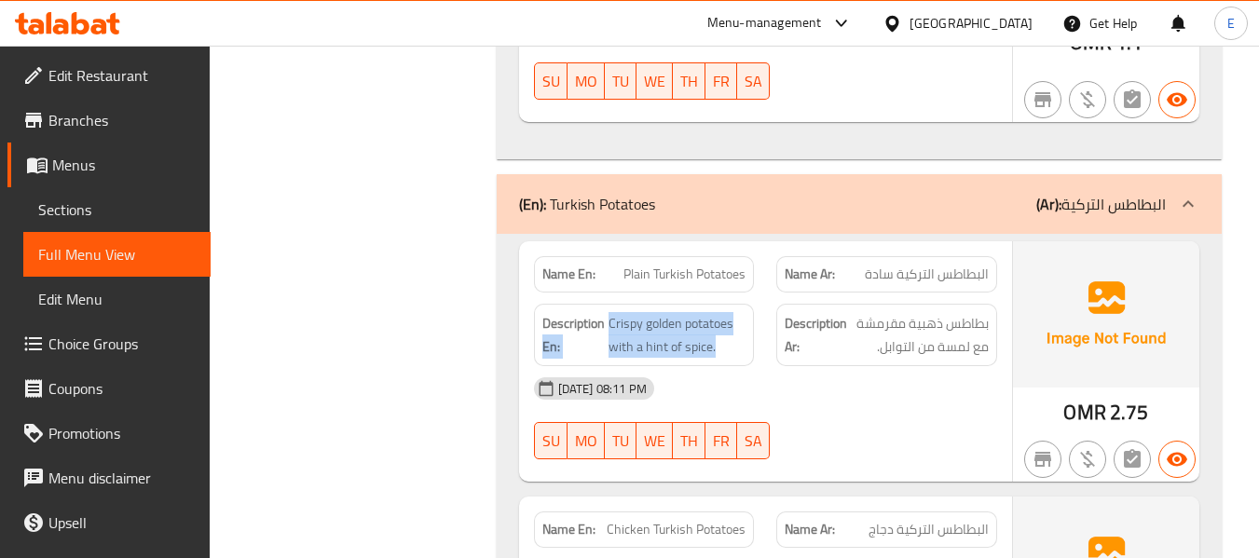
drag, startPoint x: 606, startPoint y: 279, endPoint x: 732, endPoint y: 318, distance: 131.8
click at [732, 318] on div "Description En: Crispy golden potatoes with a hint of spice." at bounding box center [644, 335] width 221 height 62
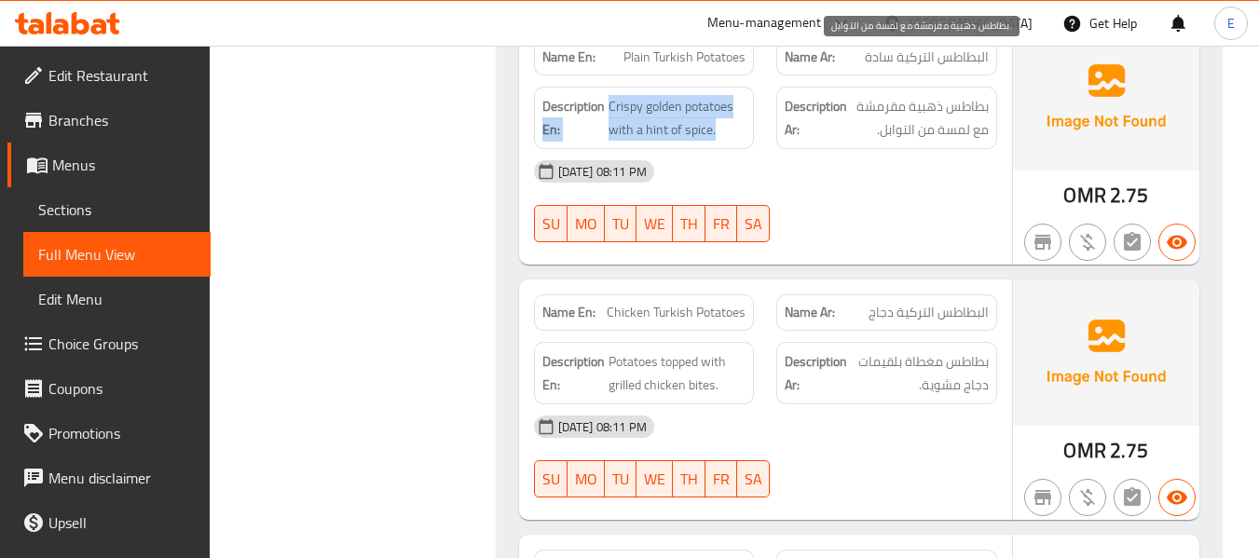
scroll to position [8656, 0]
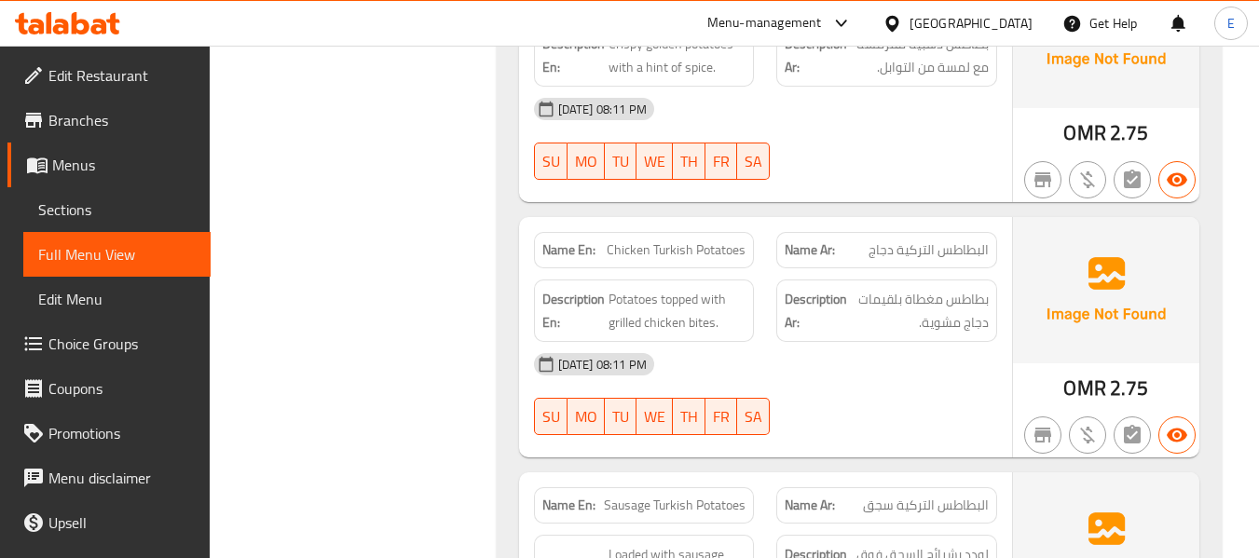
click at [734, 240] on span "Chicken Turkish Potatoes" at bounding box center [676, 250] width 139 height 20
click at [903, 232] on div "Name Ar: البطاطس التركية دجاج" at bounding box center [886, 250] width 221 height 36
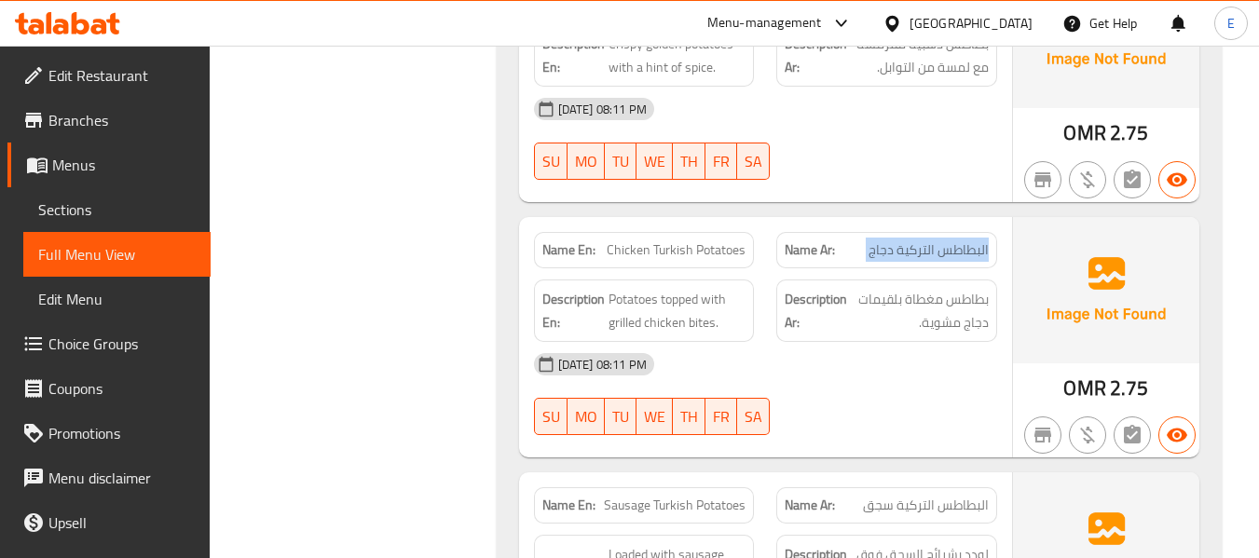
click at [903, 232] on div "Name Ar: البطاطس التركية دجاج" at bounding box center [886, 250] width 221 height 36
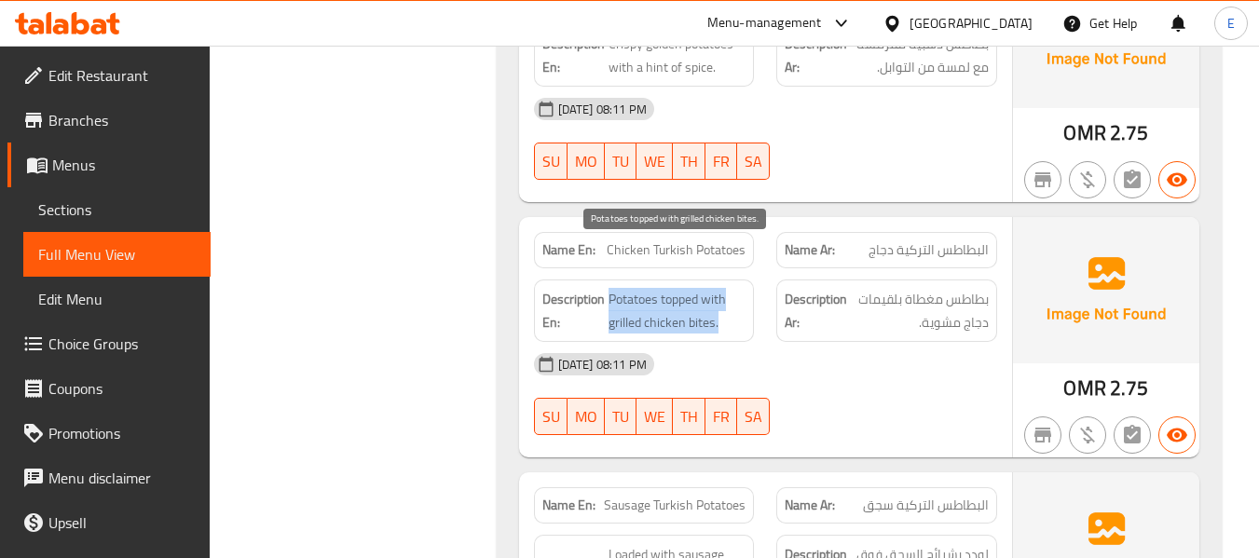
drag, startPoint x: 608, startPoint y: 249, endPoint x: 728, endPoint y: 283, distance: 125.1
click at [728, 288] on span "Potatoes topped with grilled chicken bites." at bounding box center [678, 311] width 138 height 46
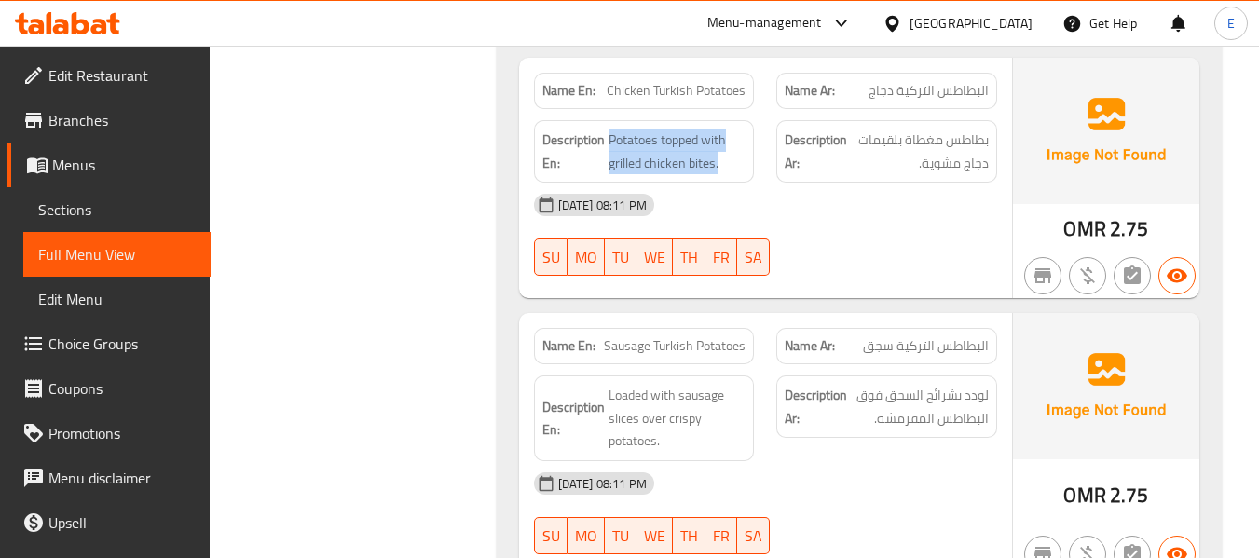
scroll to position [8935, 0]
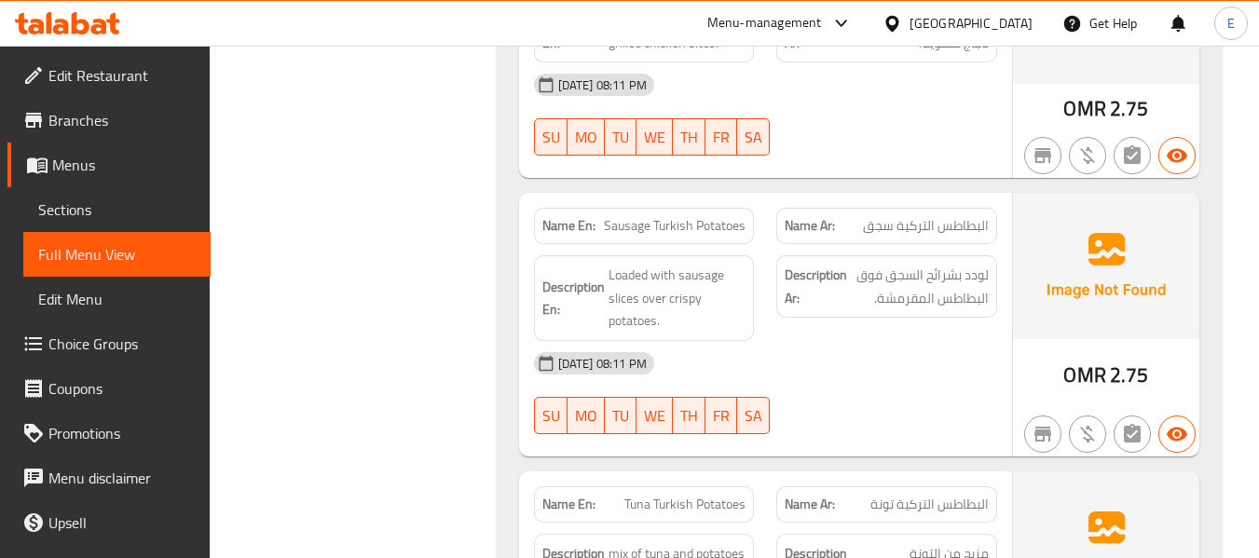
click at [1074, 357] on span "OMR" at bounding box center [1085, 375] width 42 height 36
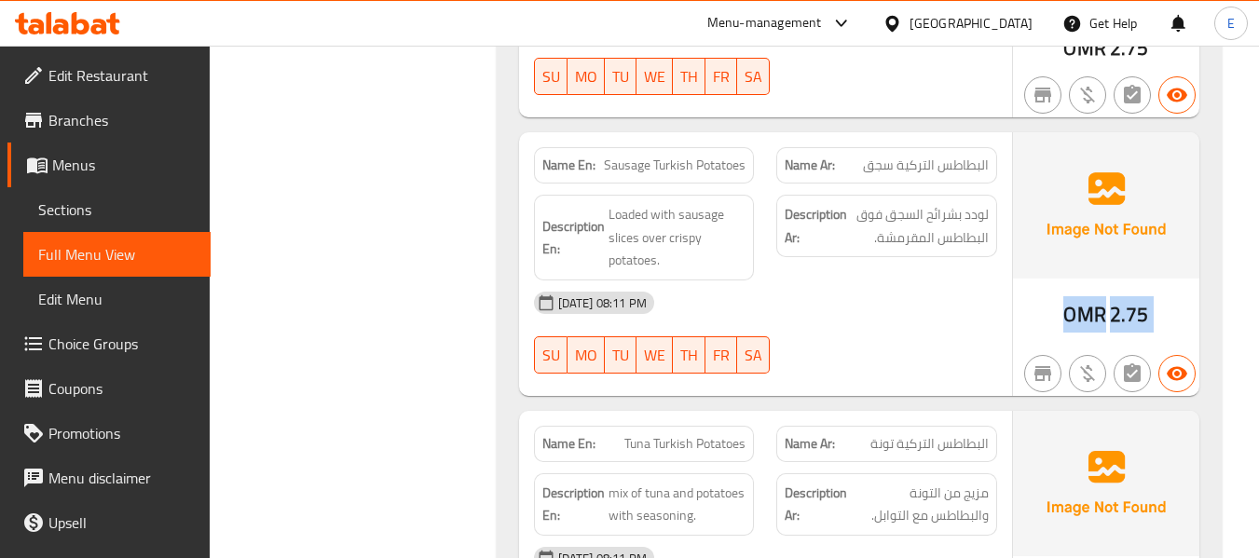
scroll to position [9029, 0]
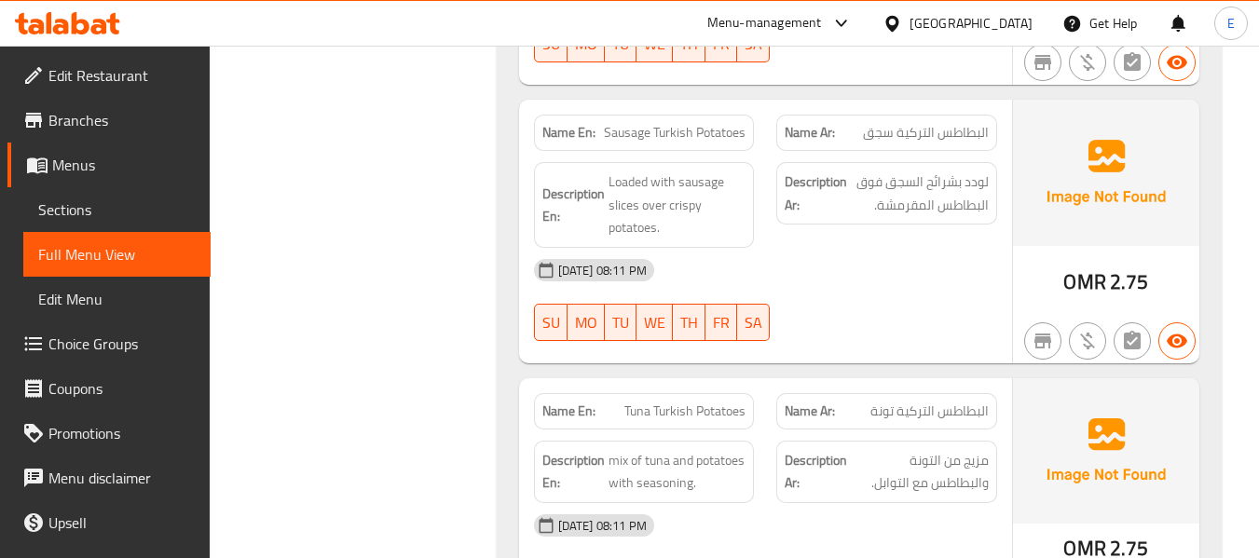
click at [941, 123] on span "البطاطس التركية سجق" at bounding box center [926, 133] width 126 height 20
click at [672, 123] on span "Sausage Turkish Potatoes" at bounding box center [675, 133] width 142 height 20
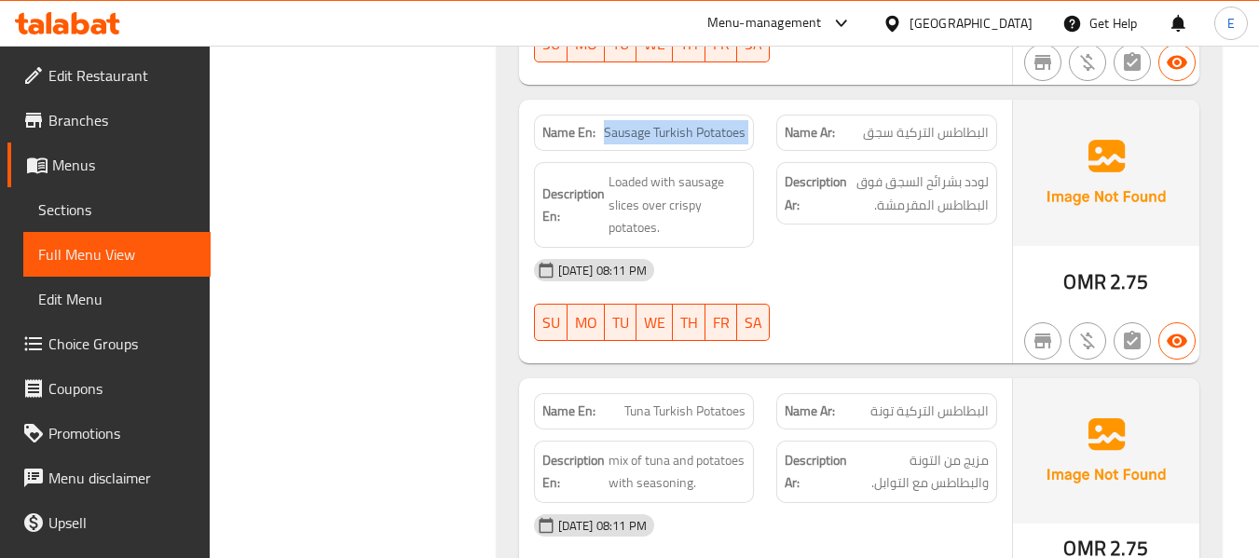
click at [672, 123] on span "Sausage Turkish Potatoes" at bounding box center [675, 133] width 142 height 20
click at [907, 123] on span "البطاطس التركية سجق" at bounding box center [926, 133] width 126 height 20
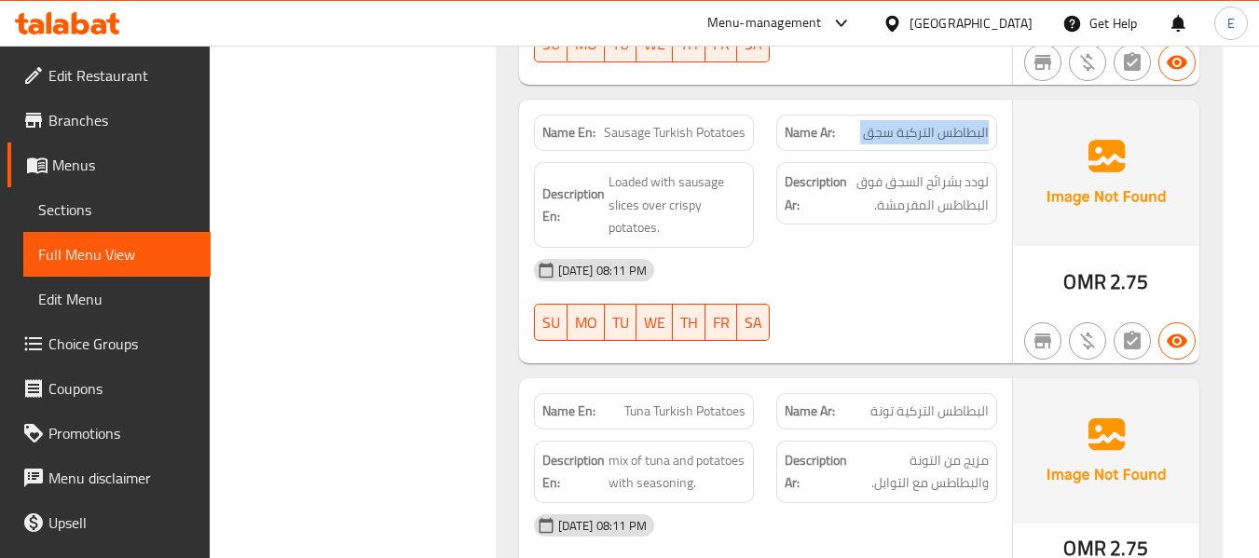
click at [907, 123] on span "البطاطس التركية سجق" at bounding box center [926, 133] width 126 height 20
click at [686, 123] on span "Sausage Turkish Potatoes" at bounding box center [675, 133] width 142 height 20
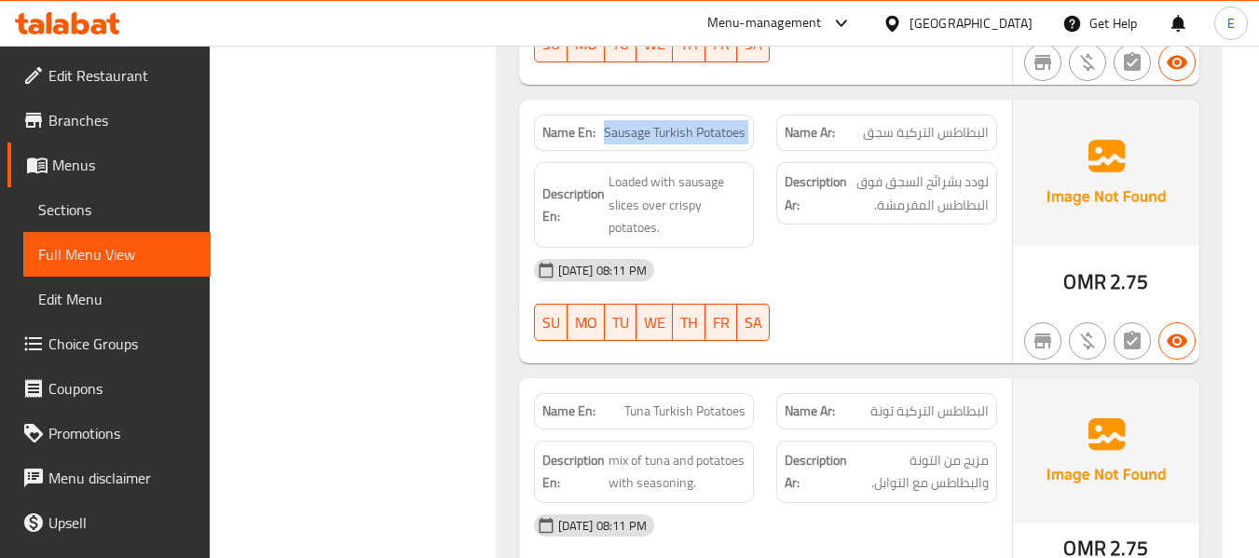
click at [686, 123] on span "Sausage Turkish Potatoes" at bounding box center [675, 133] width 142 height 20
click at [872, 248] on div "[DATE] 08:11 PM" at bounding box center [766, 270] width 486 height 45
click at [1075, 264] on span "OMR" at bounding box center [1085, 282] width 42 height 36
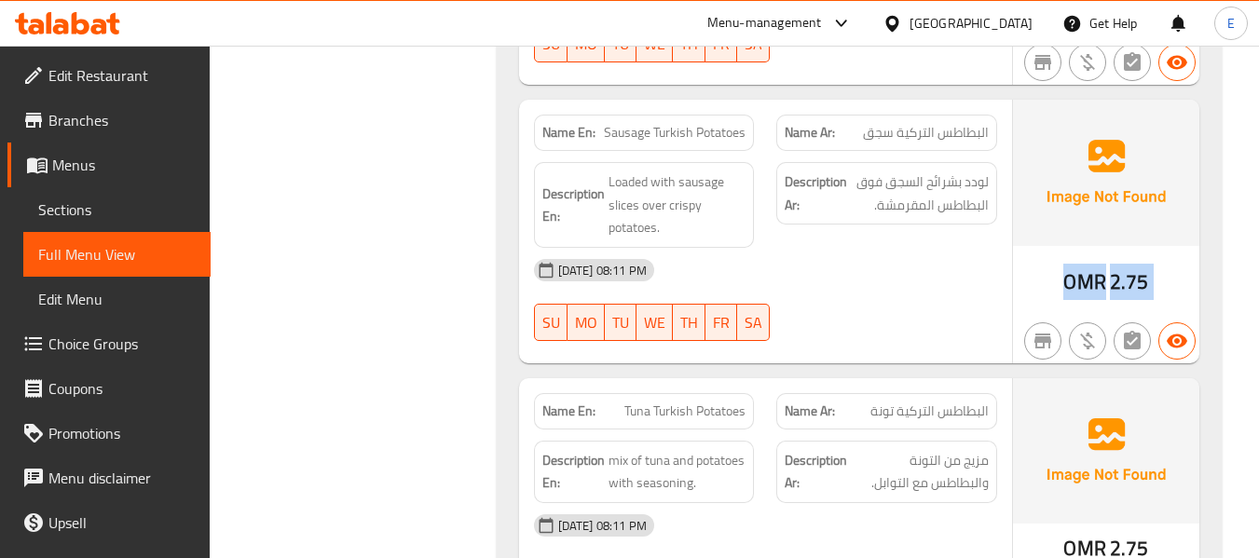
click at [1075, 264] on span "OMR" at bounding box center [1085, 282] width 42 height 36
click at [971, 248] on div "[DATE] 08:11 PM" at bounding box center [766, 270] width 486 height 45
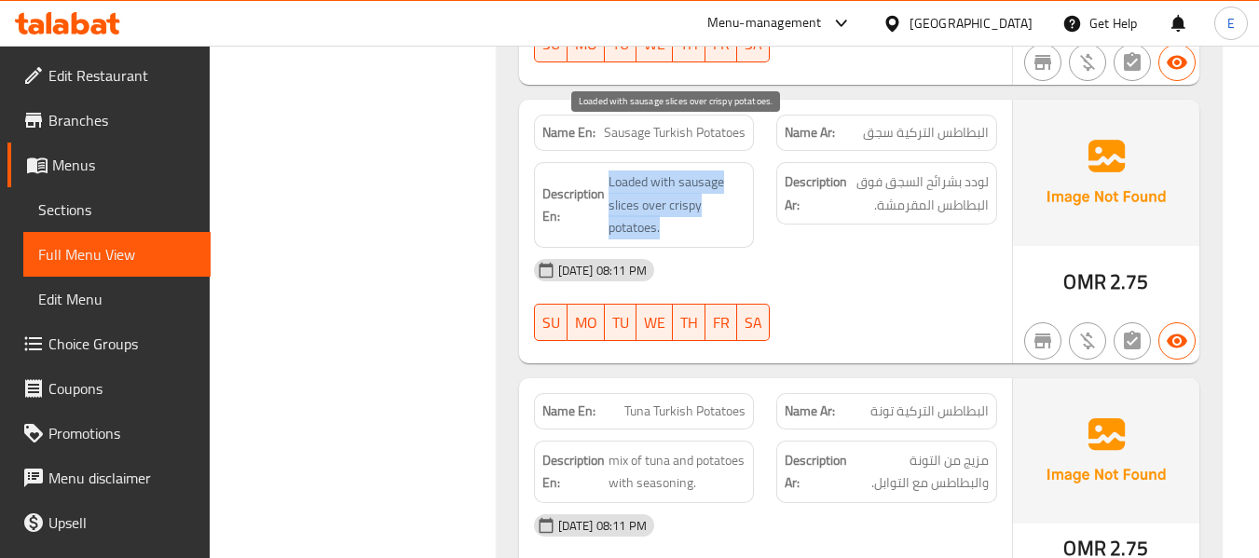
drag, startPoint x: 613, startPoint y: 128, endPoint x: 715, endPoint y: 178, distance: 113.4
click at [715, 178] on h6 "Description En: Loaded with sausage slices over crispy potatoes." at bounding box center [644, 205] width 204 height 69
click at [715, 178] on span "Loaded with sausage slices over crispy potatoes." at bounding box center [678, 205] width 138 height 69
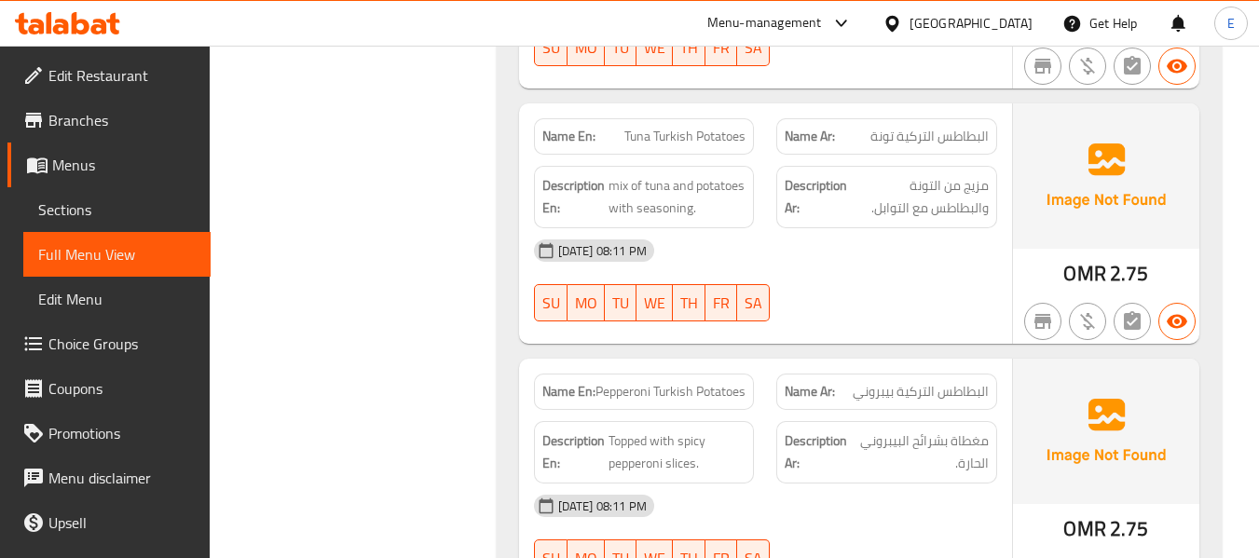
scroll to position [9308, 0]
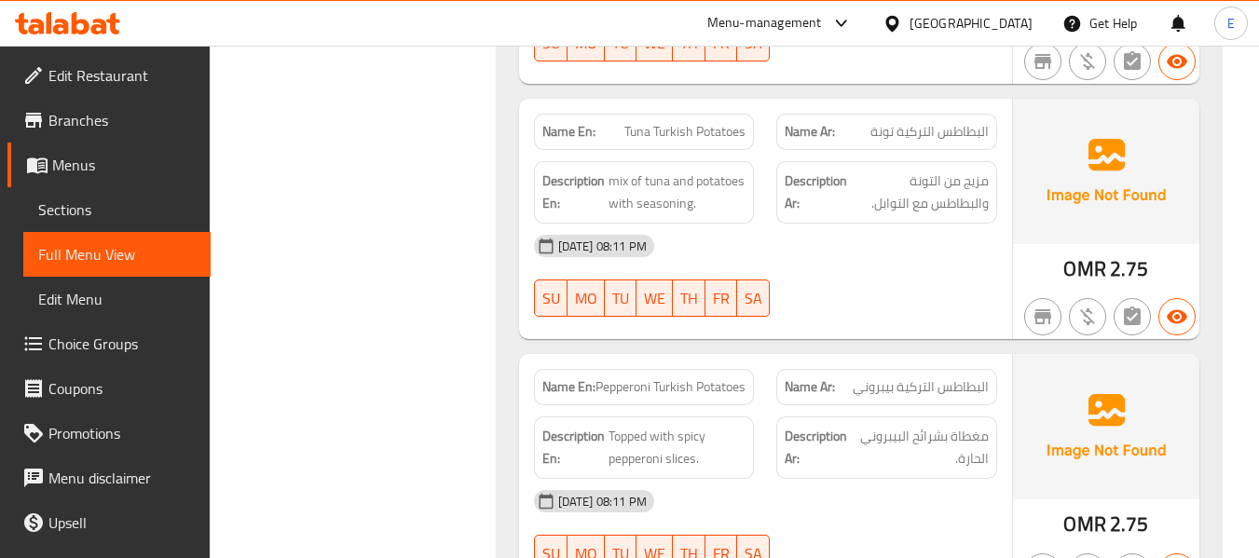
click at [899, 250] on div "10-09-2025 08:11 PM SU MO TU WE TH FR SA" at bounding box center [766, 276] width 486 height 104
click at [1101, 251] on span "OMR" at bounding box center [1085, 269] width 42 height 36
click at [935, 122] on span "البطاطس التركية تونة" at bounding box center [930, 132] width 118 height 20
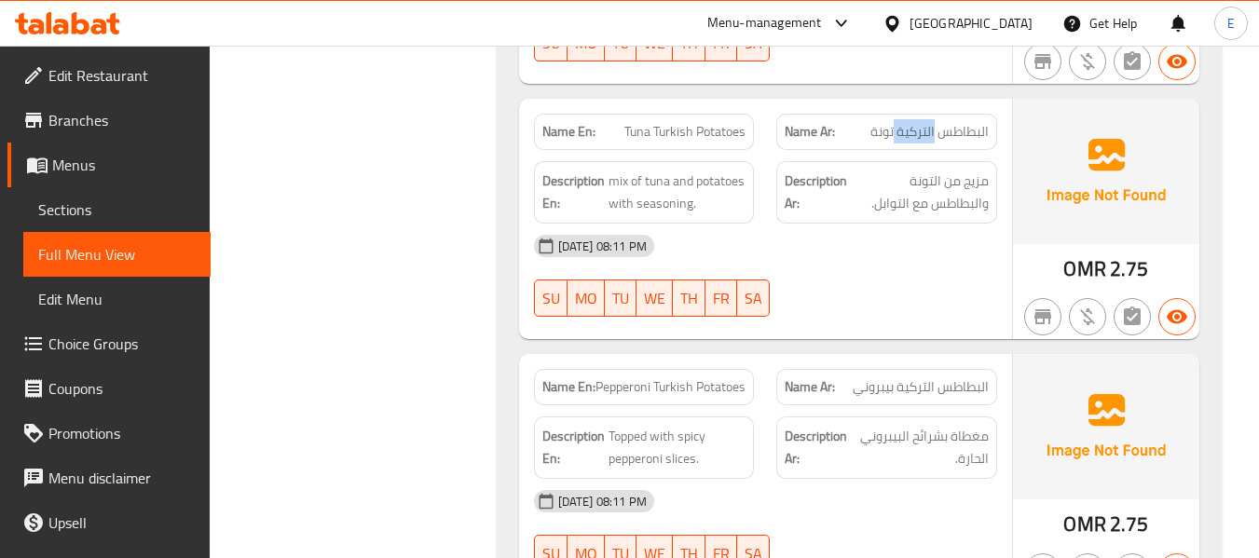
click at [935, 122] on span "البطاطس التركية تونة" at bounding box center [930, 132] width 118 height 20
click at [744, 150] on div "Description En: mix of tuna and potatoes with seasoning." at bounding box center [644, 192] width 243 height 85
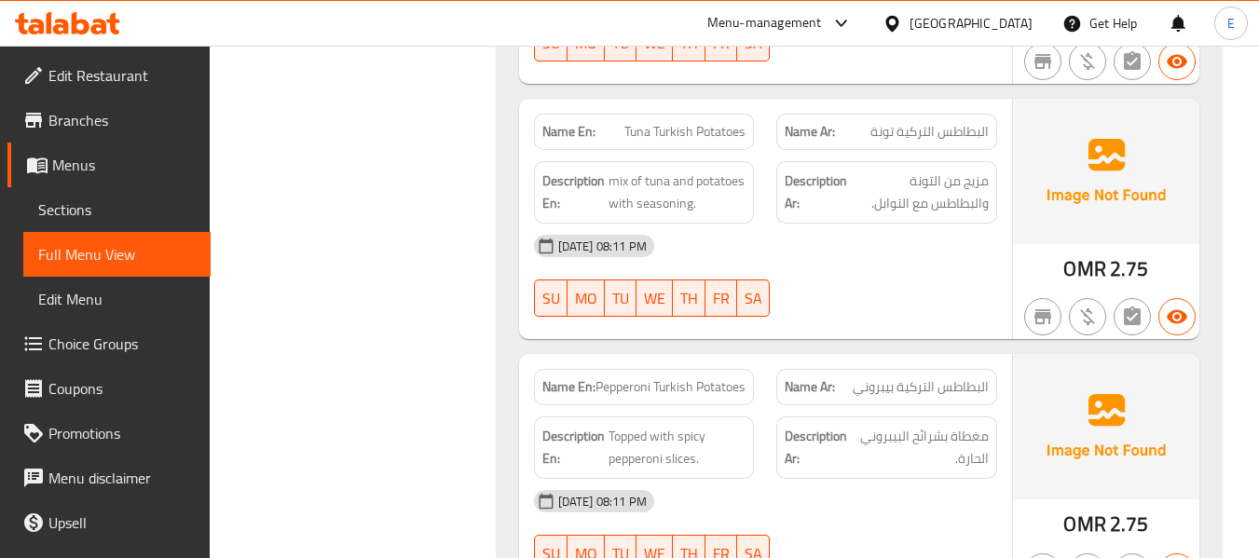
click at [882, 174] on div "Description Ar: مزيج من التونة والبطاطس مع التوابل." at bounding box center [886, 192] width 221 height 62
drag, startPoint x: 616, startPoint y: 131, endPoint x: 748, endPoint y: 151, distance: 133.8
click at [748, 161] on div "Description En: mix of tuna and potatoes with seasoning." at bounding box center [644, 192] width 221 height 62
click at [837, 224] on div "[DATE] 08:11 PM" at bounding box center [766, 246] width 486 height 45
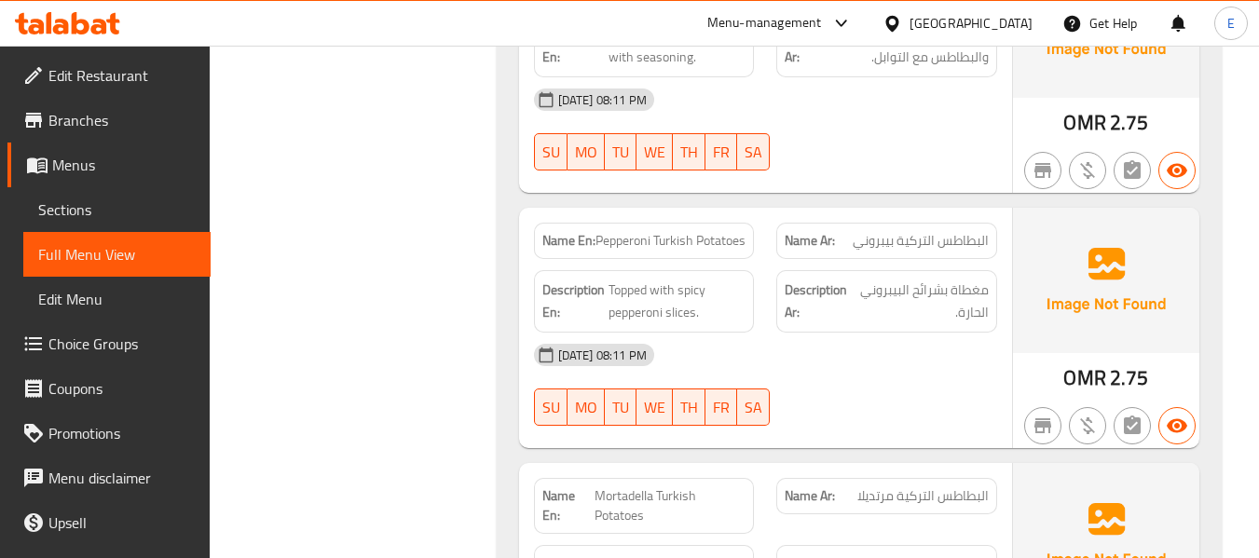
scroll to position [9495, 0]
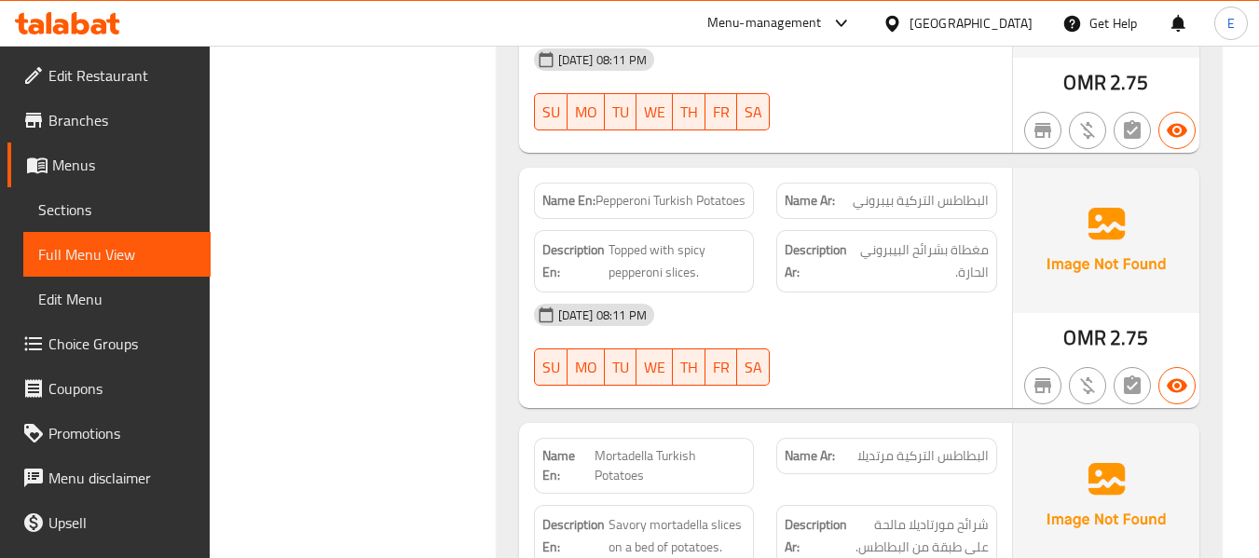
click at [1108, 324] on div "OMR 2.75" at bounding box center [1106, 338] width 85 height 28
click at [960, 183] on div "Name Ar: البطاطس التركية بيبروني" at bounding box center [886, 201] width 221 height 36
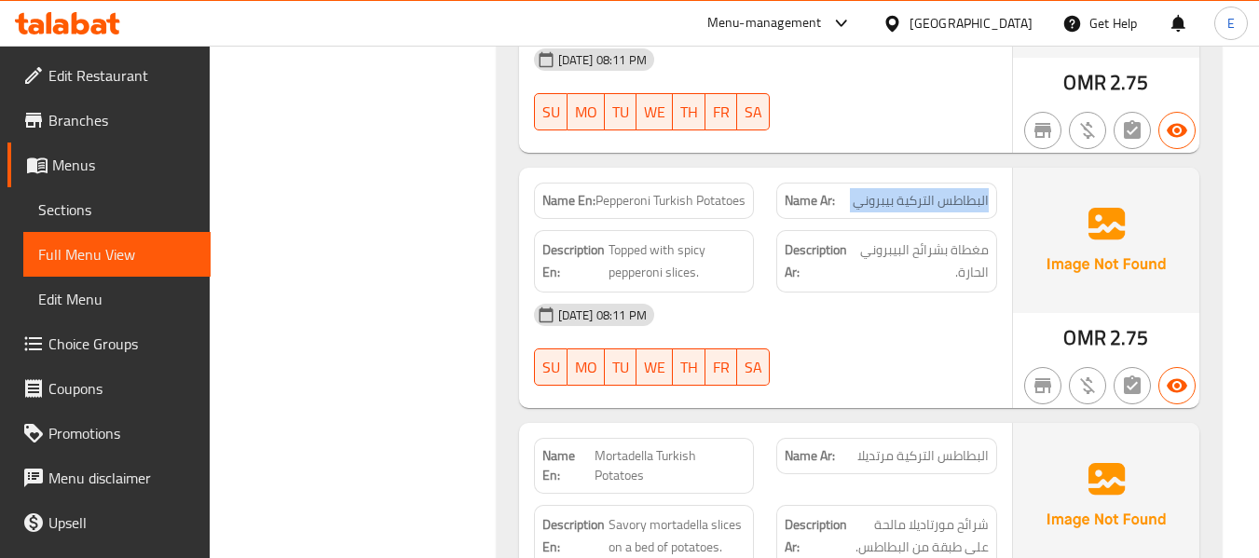
click at [960, 183] on div "Name Ar: البطاطس التركية بيبروني" at bounding box center [886, 201] width 221 height 36
click at [703, 191] on span "Pepperoni Turkish Potatoes" at bounding box center [671, 201] width 150 height 20
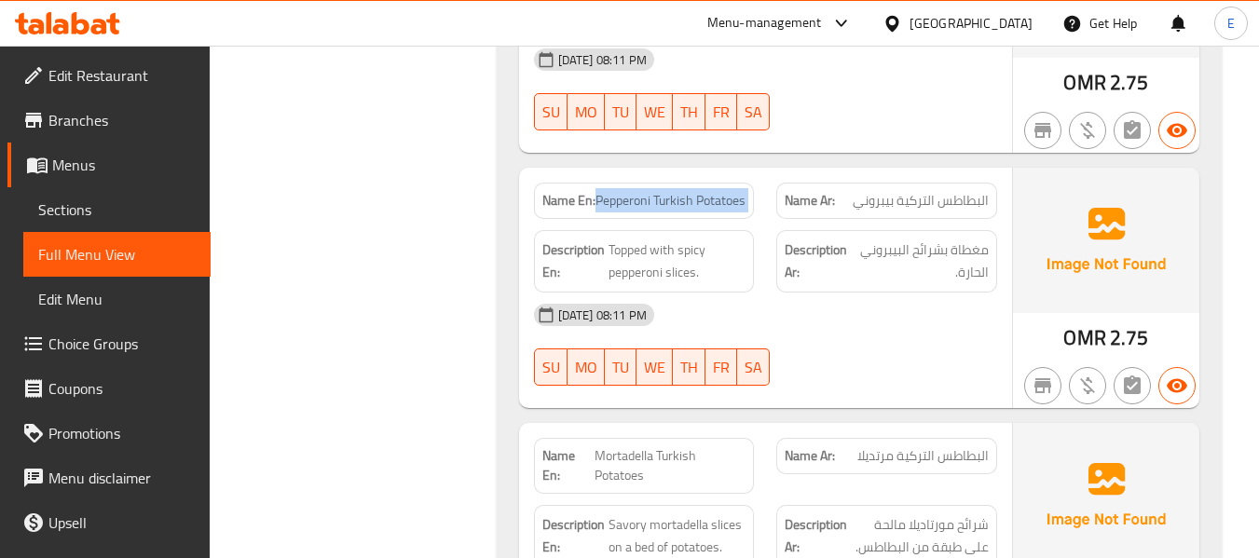
click at [703, 191] on span "Pepperoni Turkish Potatoes" at bounding box center [671, 201] width 150 height 20
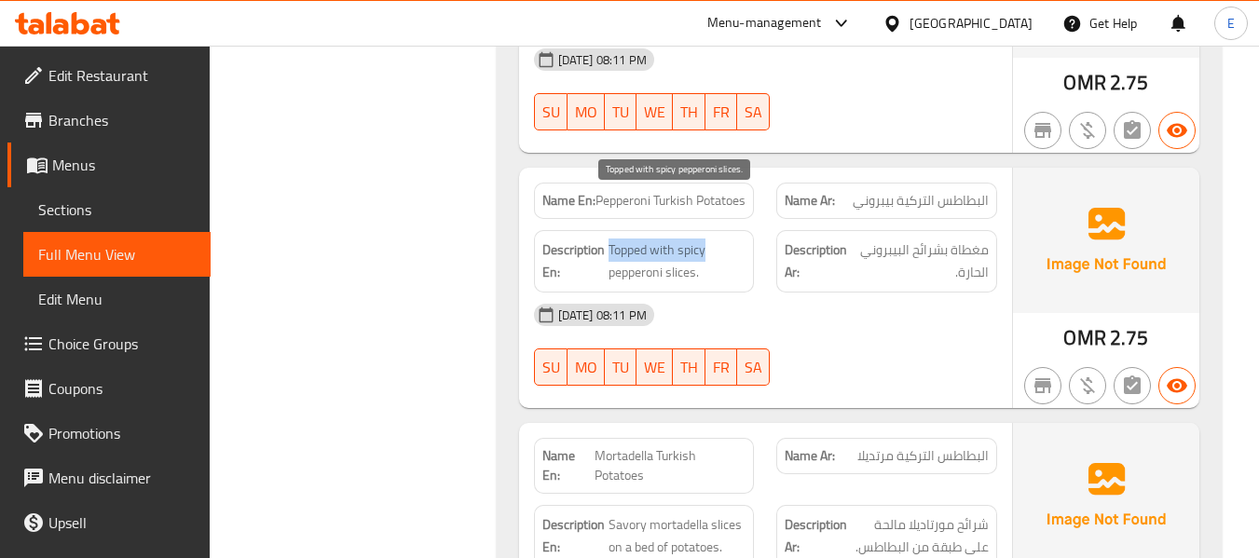
drag, startPoint x: 608, startPoint y: 198, endPoint x: 728, endPoint y: 215, distance: 121.5
click at [728, 239] on span "Topped with spicy pepperoni slices." at bounding box center [678, 262] width 138 height 46
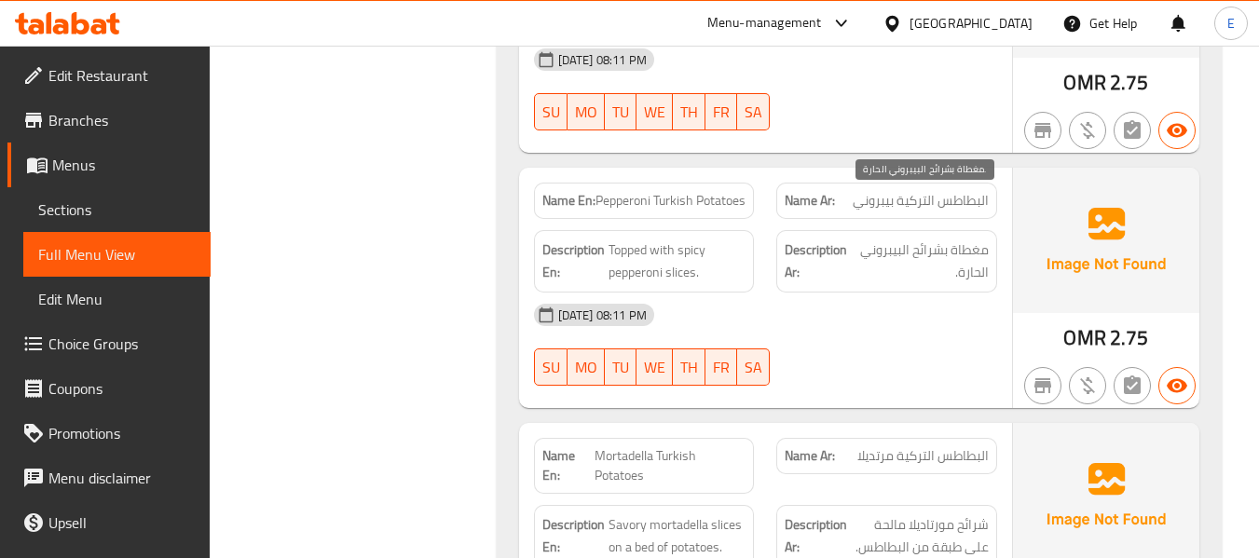
click at [884, 239] on span "مغطاة بشرائح البيبروني الحارة." at bounding box center [921, 262] width 134 height 46
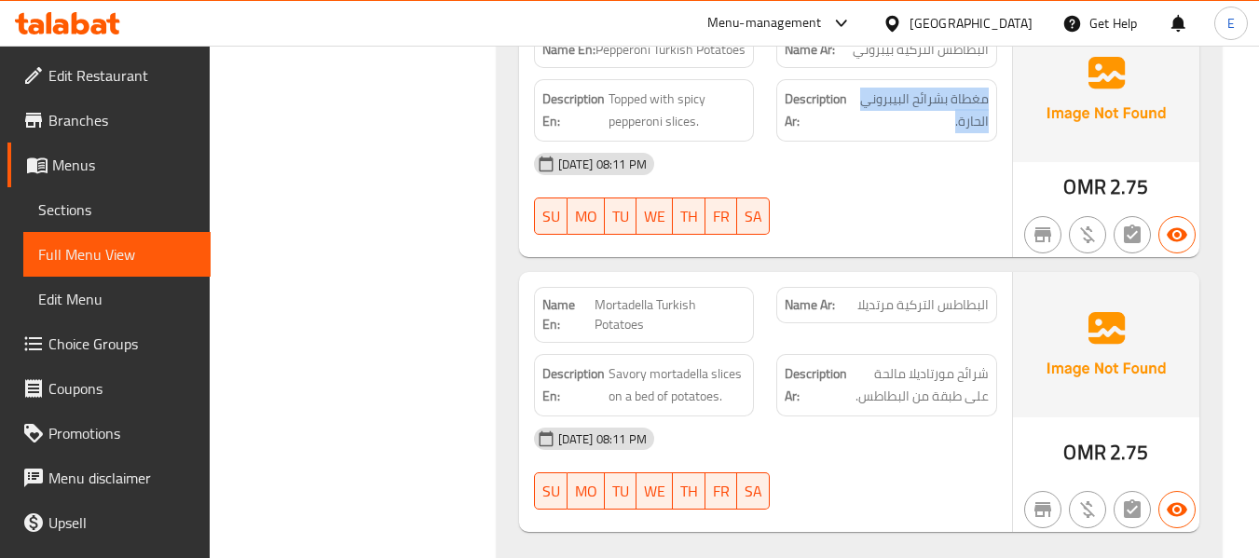
scroll to position [9648, 0]
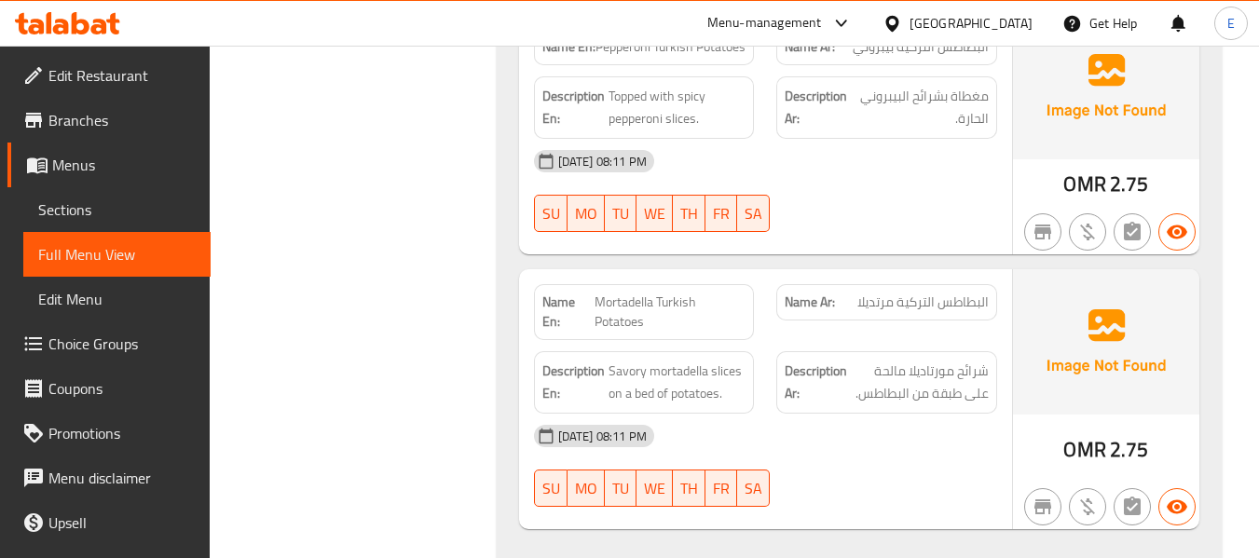
click at [1058, 405] on div "OMR 2.75" at bounding box center [1106, 399] width 186 height 260
click at [944, 360] on span "شرائح مورتاديلا مالحة على طبقة من البطاطس." at bounding box center [920, 383] width 138 height 46
click at [905, 284] on div "Name Ar: البطاطس التركية مرتديلا" at bounding box center [886, 302] width 221 height 36
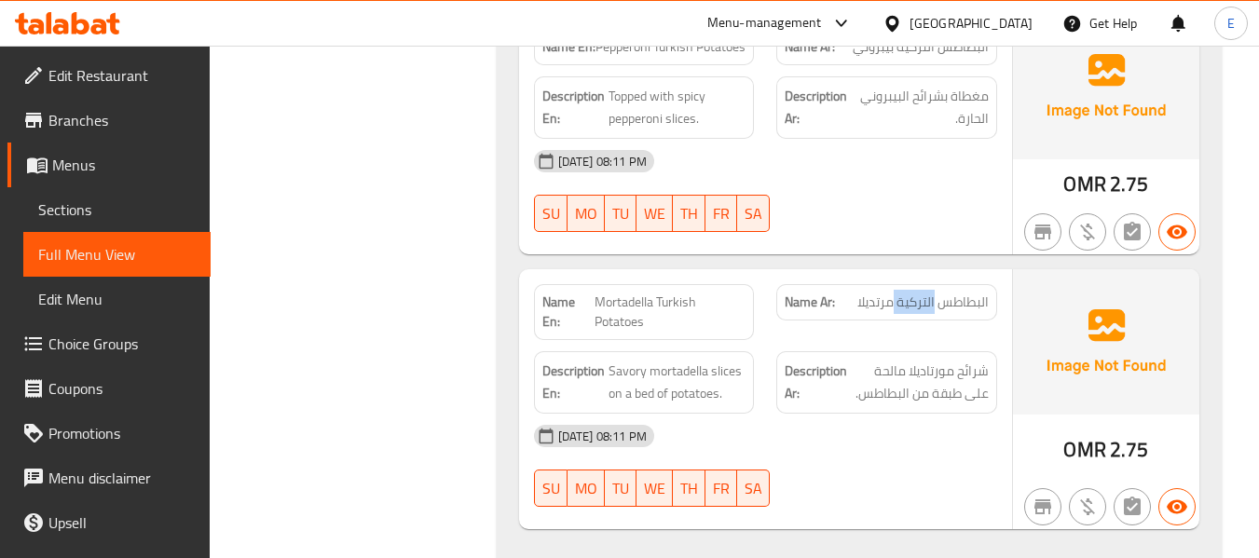
click at [905, 284] on div "Name Ar: البطاطس التركية مرتديلا" at bounding box center [886, 302] width 221 height 36
click at [732, 273] on div "Name En: Mortadella Turkish Potatoes" at bounding box center [644, 312] width 243 height 78
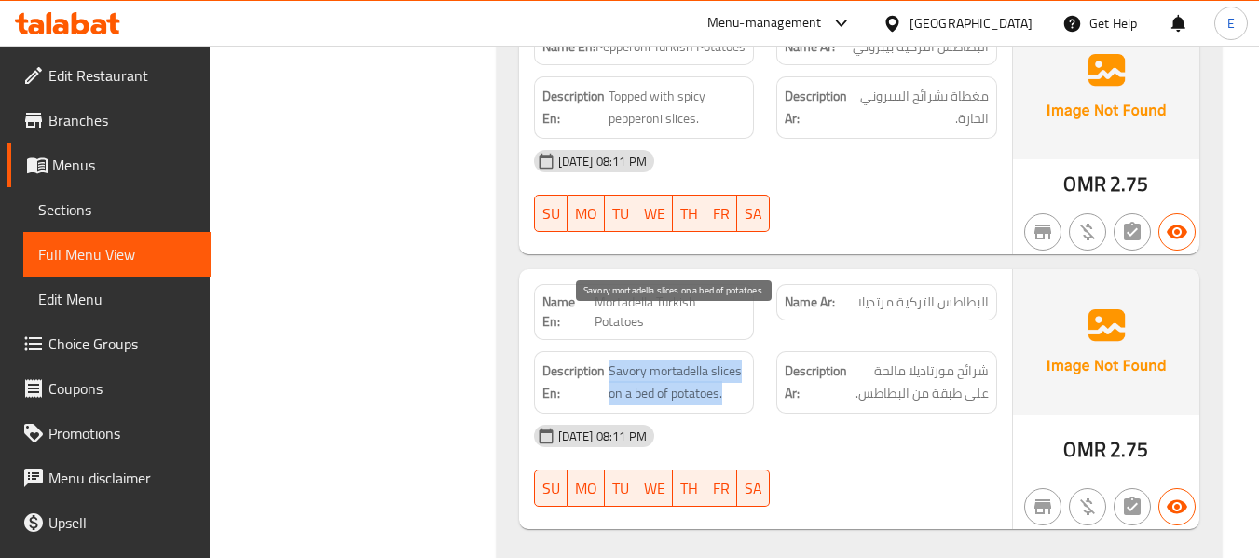
drag, startPoint x: 610, startPoint y: 326, endPoint x: 746, endPoint y: 350, distance: 138.2
click at [746, 360] on span "Savory mortadella slices on a bed of potatoes." at bounding box center [678, 383] width 138 height 46
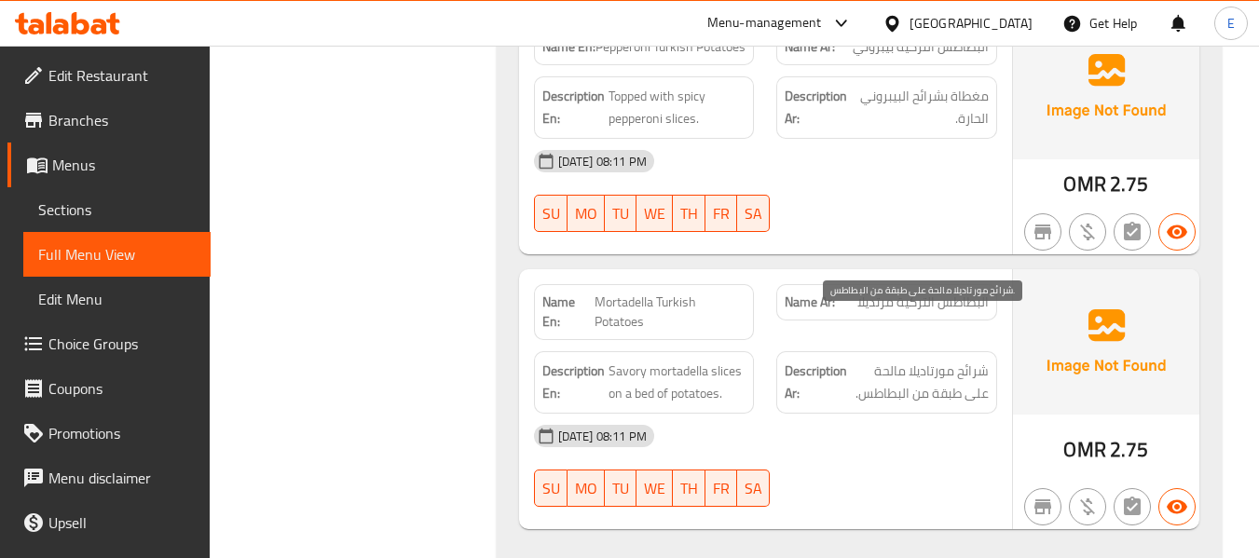
click at [881, 360] on span "شرائح مورتاديلا مالحة على طبقة من البطاطس." at bounding box center [920, 383] width 138 height 46
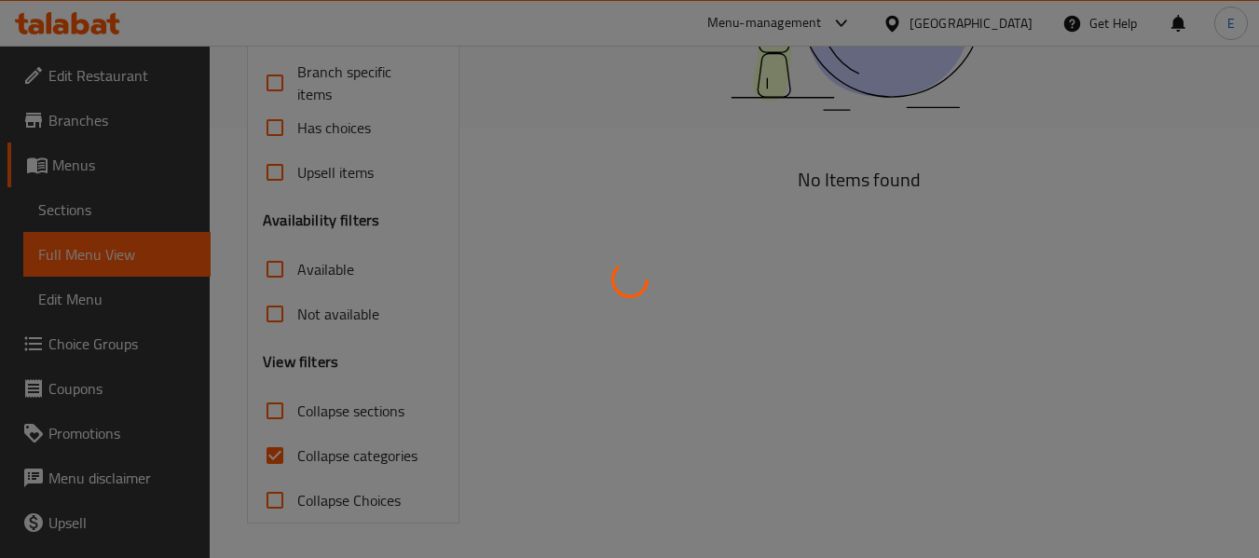
scroll to position [433, 0]
click at [289, 446] on div at bounding box center [629, 279] width 1259 height 558
click at [280, 449] on div at bounding box center [629, 279] width 1259 height 558
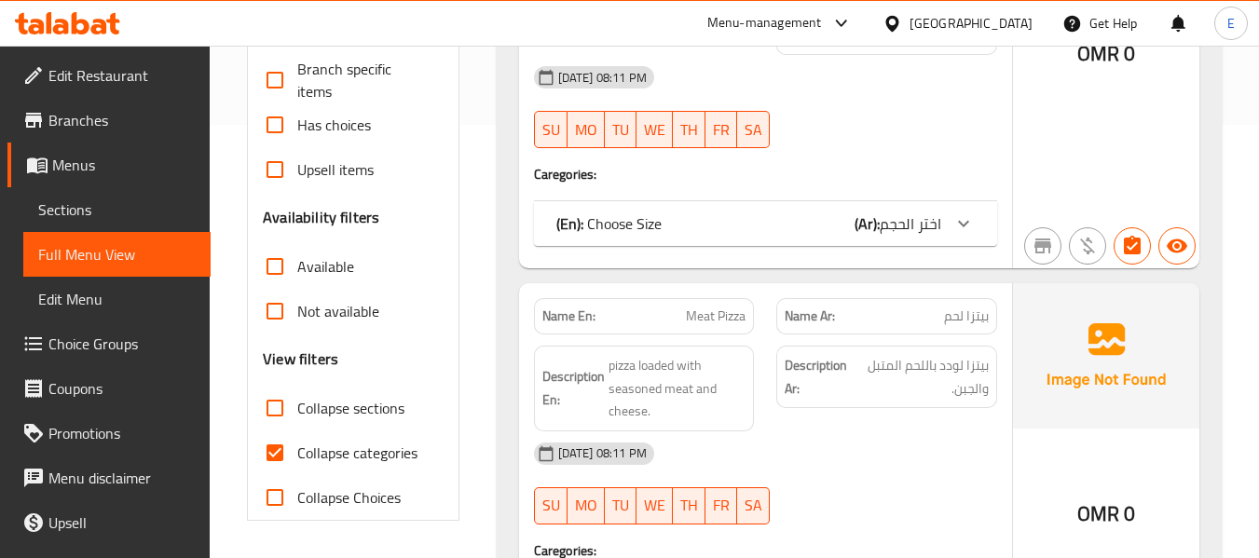
click at [280, 450] on input "Collapse categories" at bounding box center [275, 453] width 45 height 45
checkbox input "false"
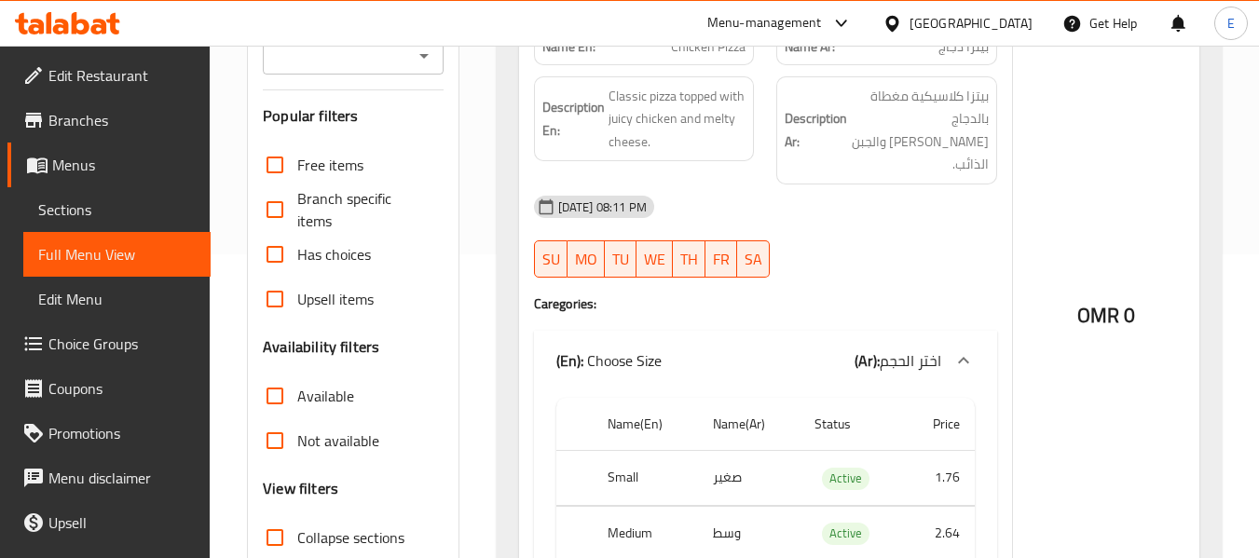
scroll to position [0, 0]
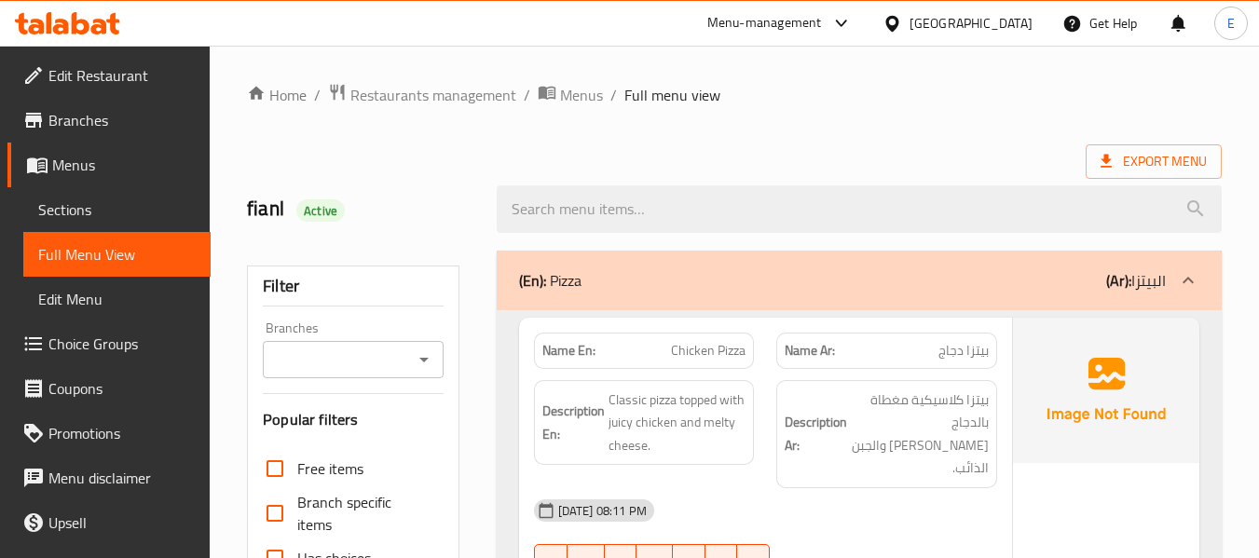
click at [896, 145] on div "Export Menu" at bounding box center [734, 161] width 975 height 34
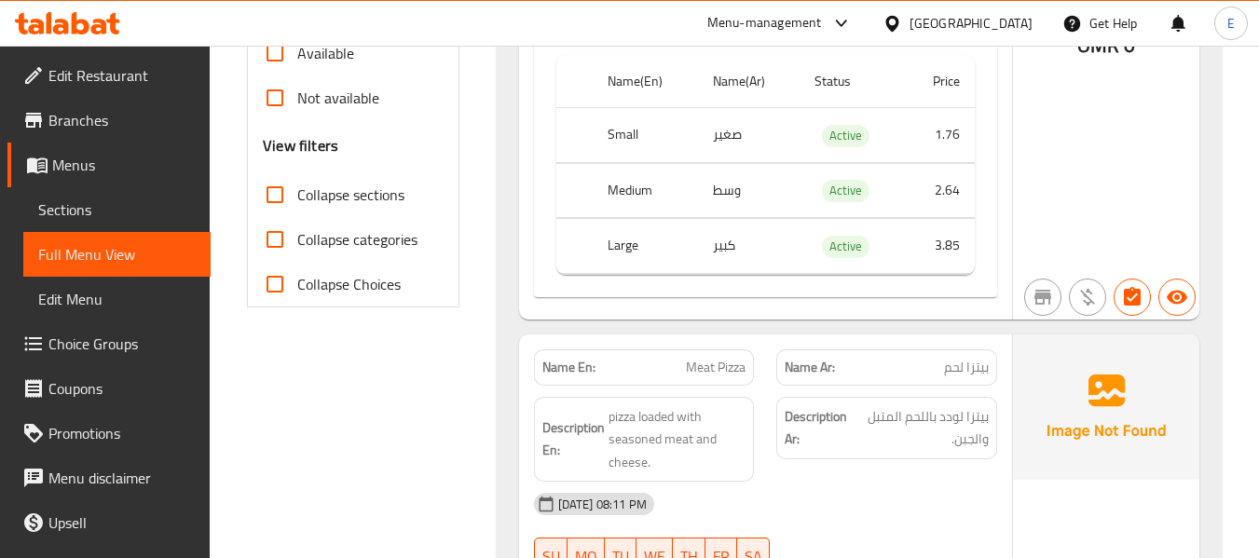
scroll to position [652, 0]
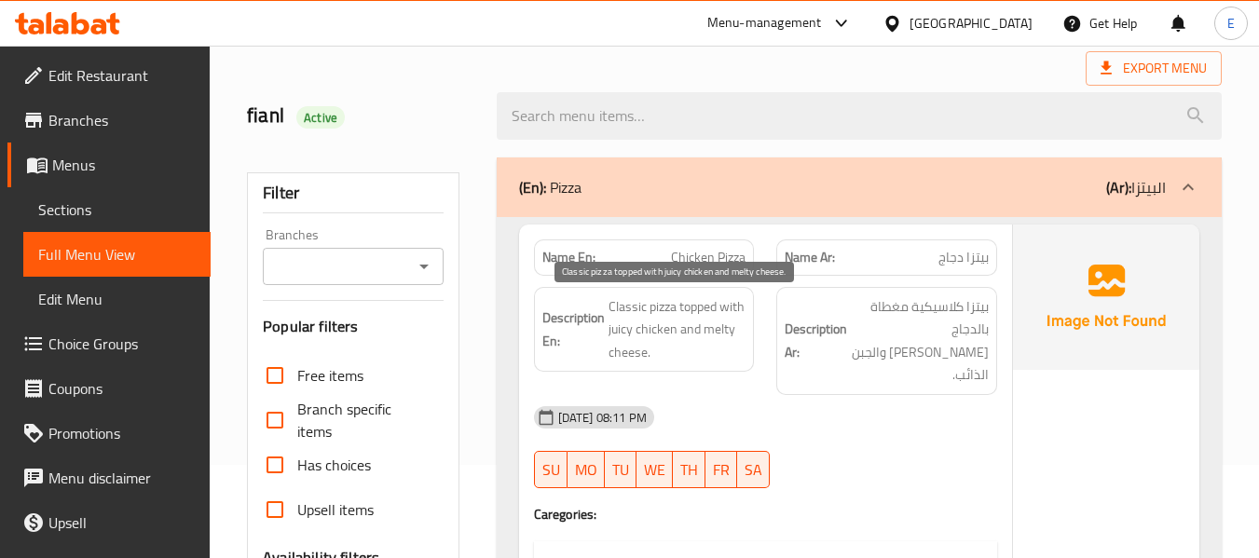
scroll to position [0, 0]
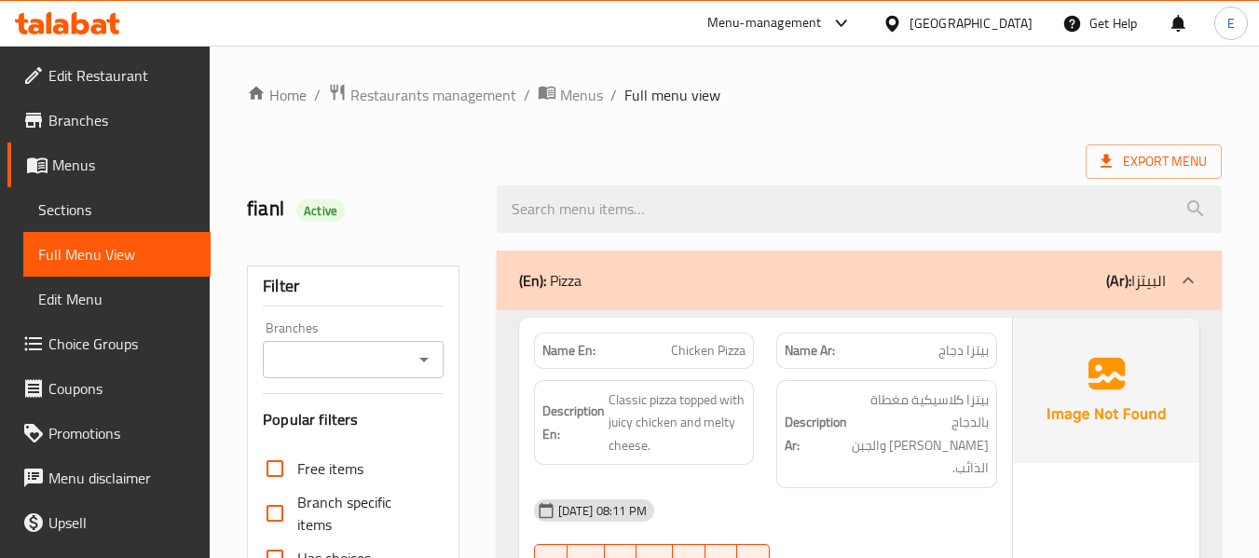
click at [871, 144] on div "Export Menu" at bounding box center [734, 161] width 975 height 34
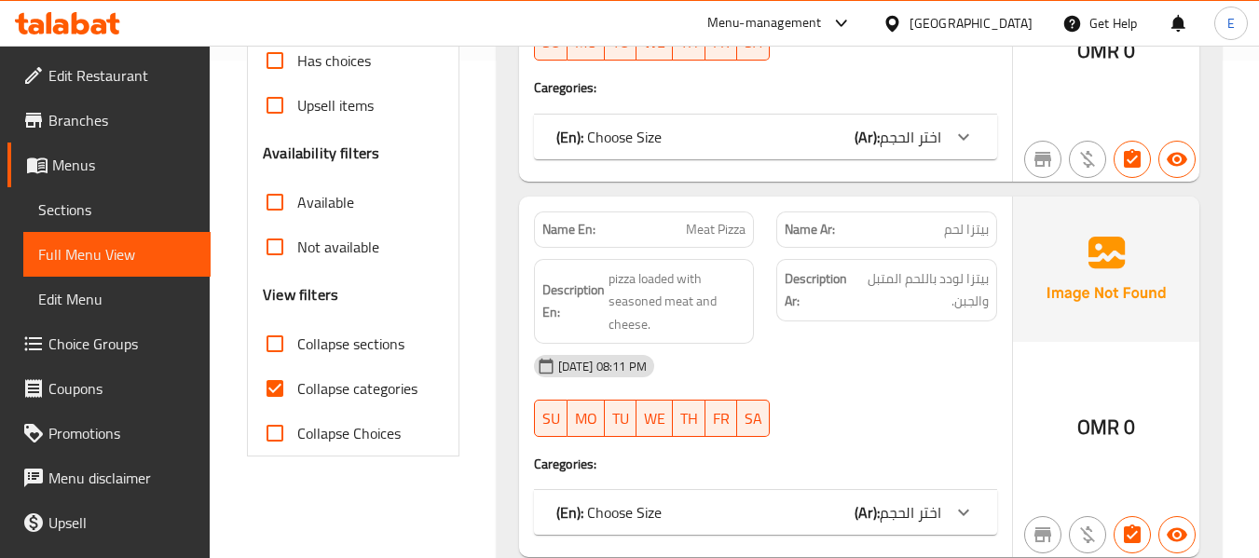
scroll to position [559, 0]
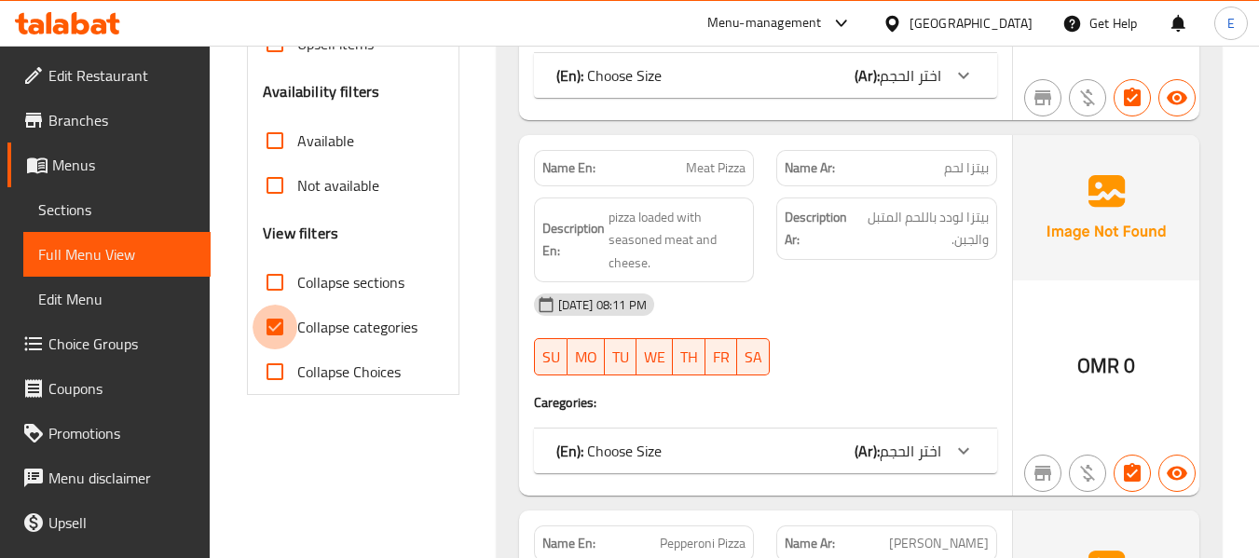
click at [268, 325] on input "Collapse categories" at bounding box center [275, 327] width 45 height 45
checkbox input "false"
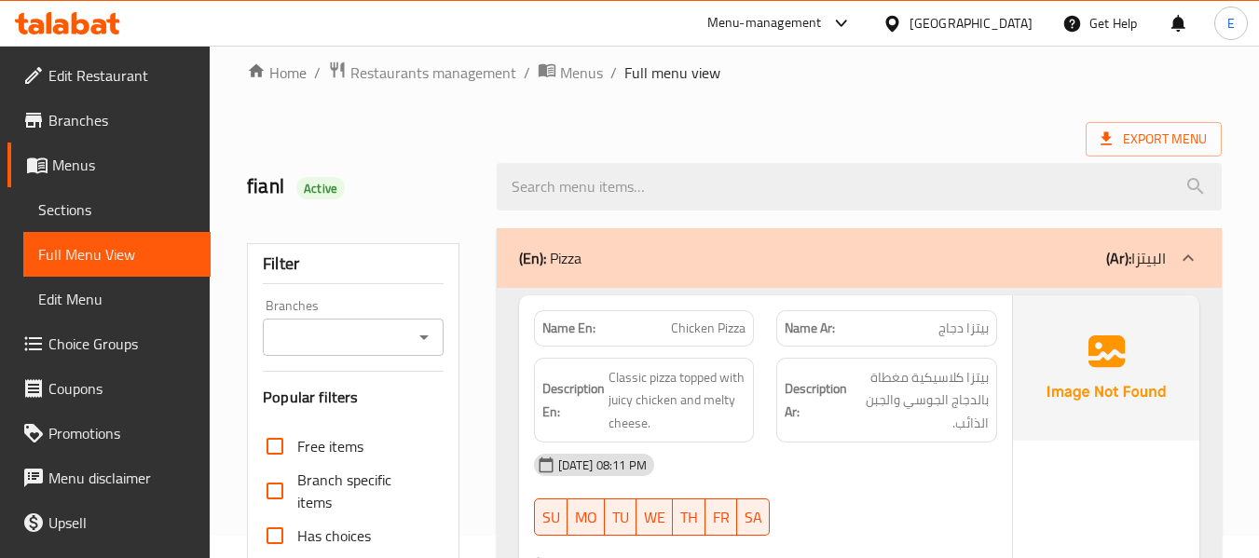
scroll to position [0, 0]
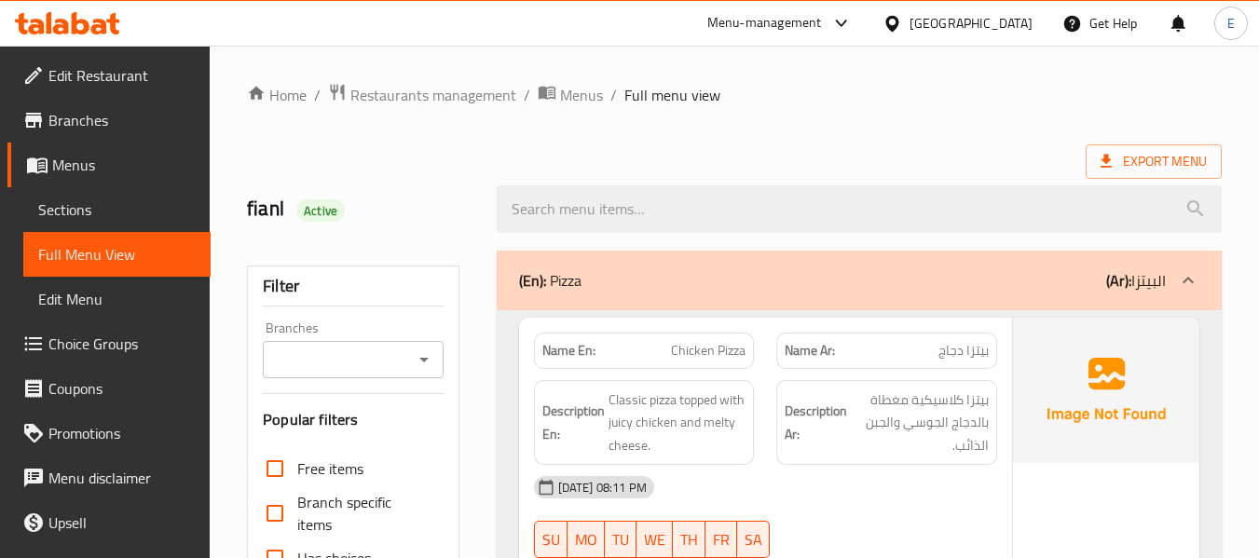
click at [950, 89] on ol "Home / Restaurants management / Menus / Full menu view" at bounding box center [734, 95] width 975 height 24
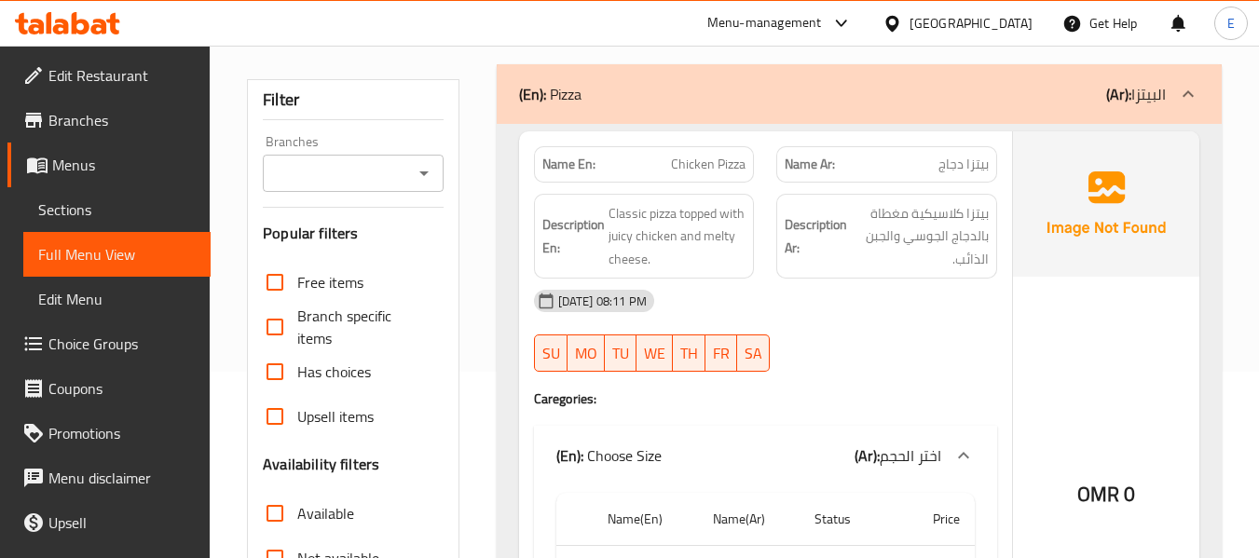
scroll to position [3996, 0]
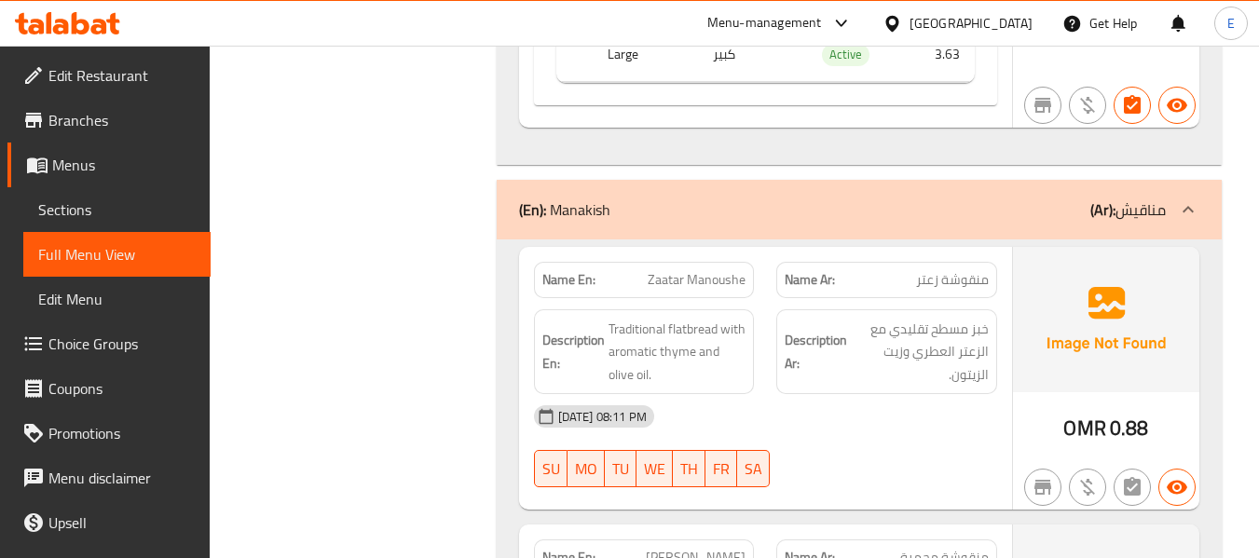
click at [711, 282] on span "Zaatar Manoushe" at bounding box center [697, 280] width 98 height 20
copy span "Manoushe"
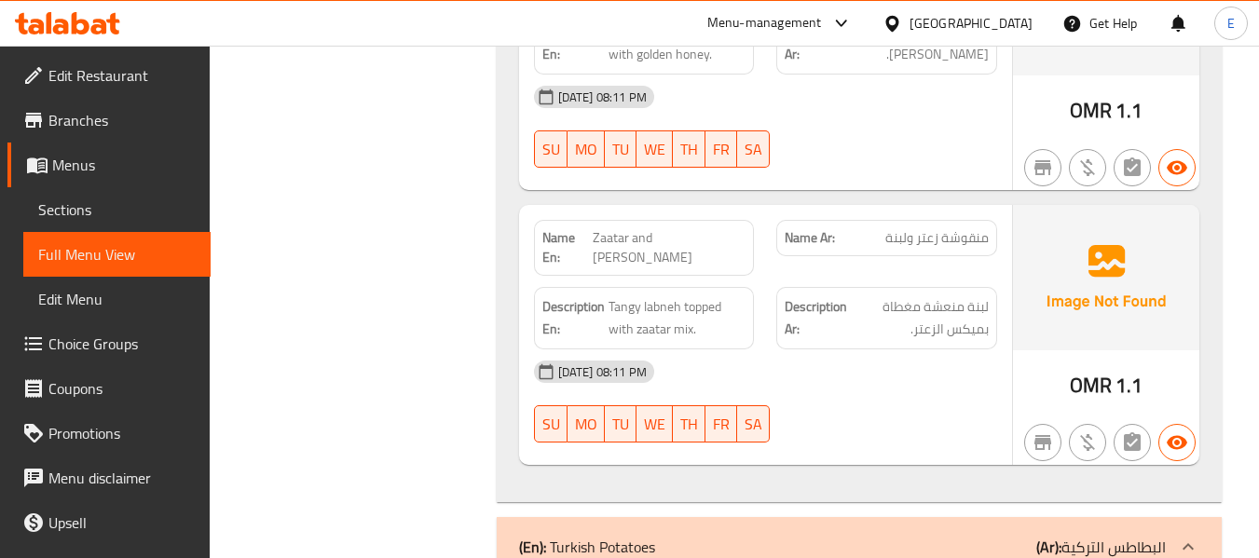
scroll to position [7830, 0]
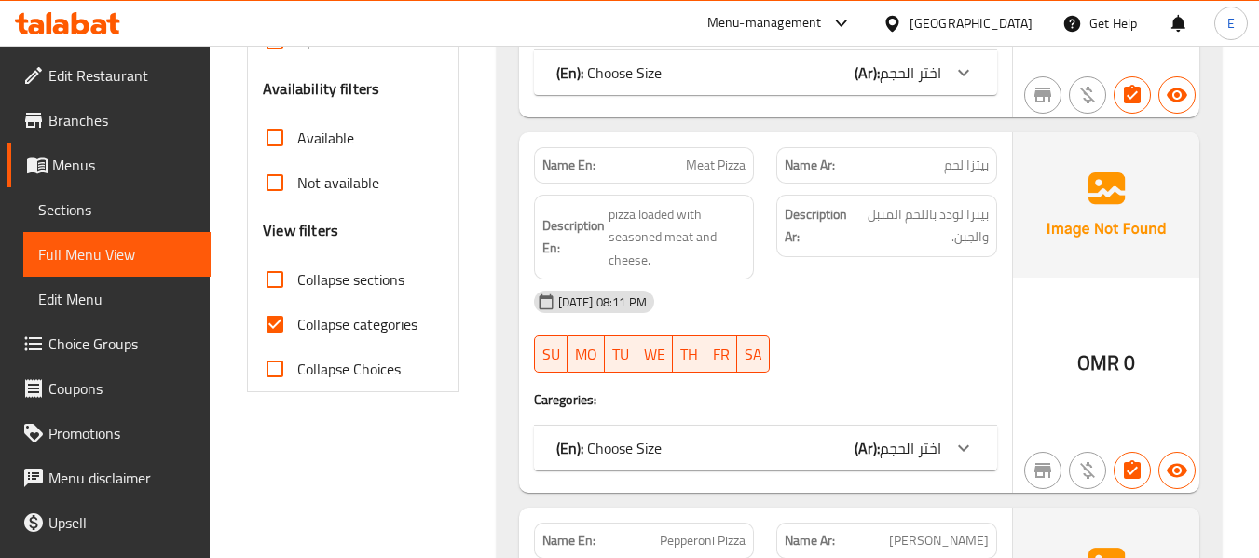
scroll to position [652, 0]
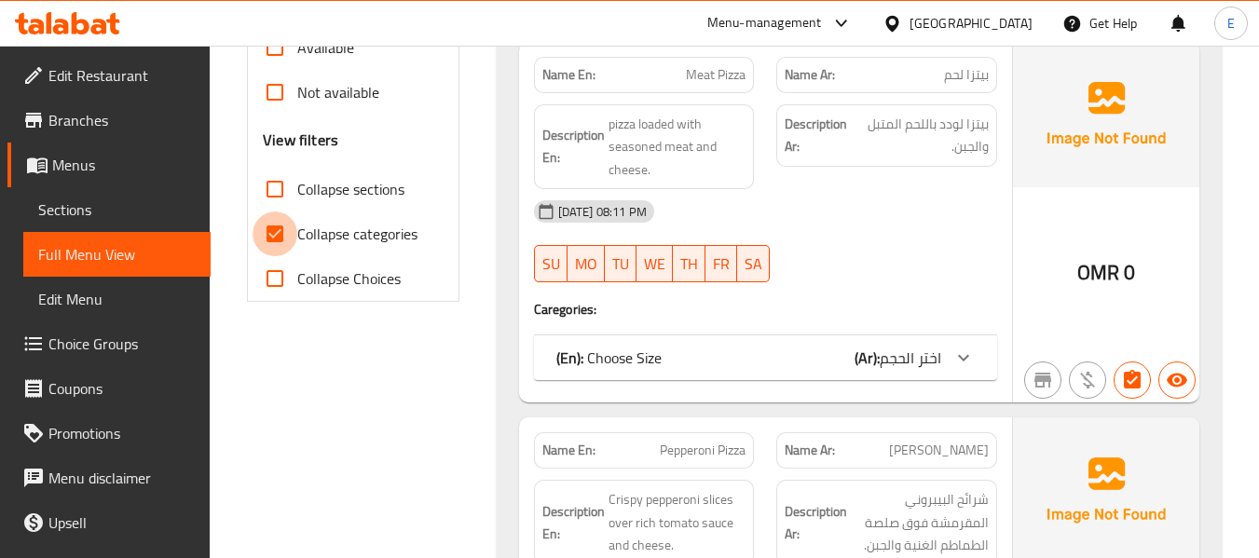
click at [287, 225] on input "Collapse categories" at bounding box center [275, 234] width 45 height 45
checkbox input "false"
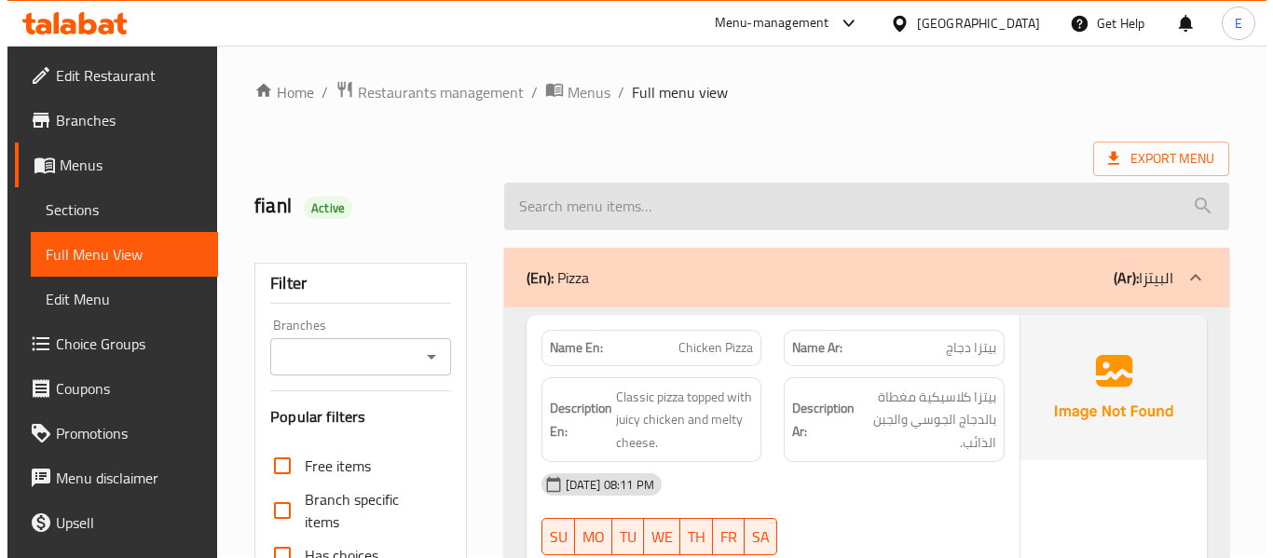
scroll to position [0, 0]
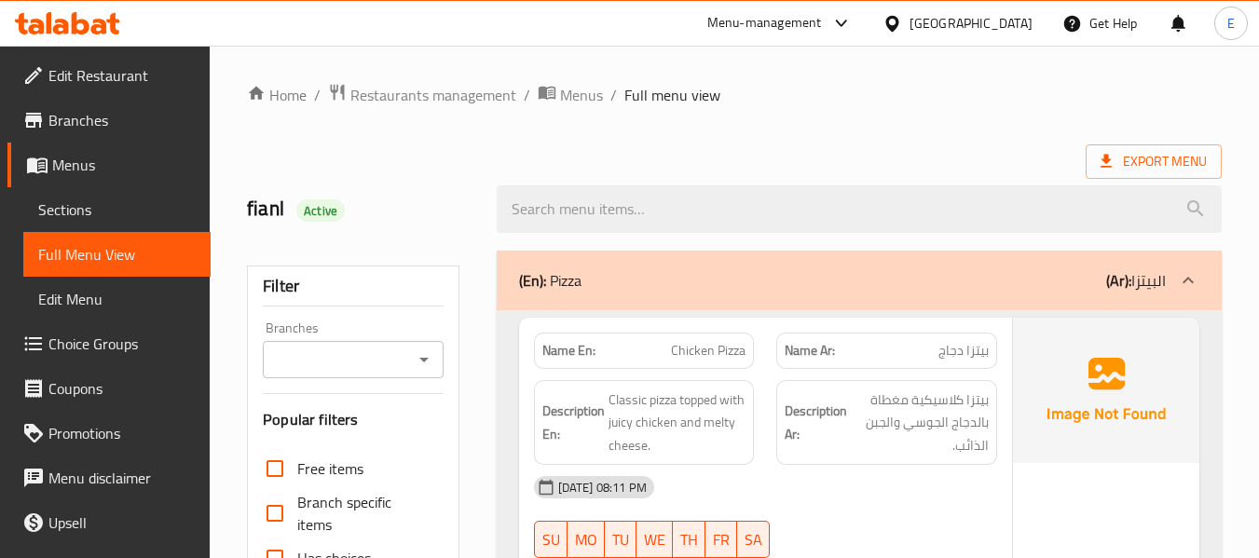
click at [982, 145] on div "Export Menu" at bounding box center [734, 161] width 975 height 34
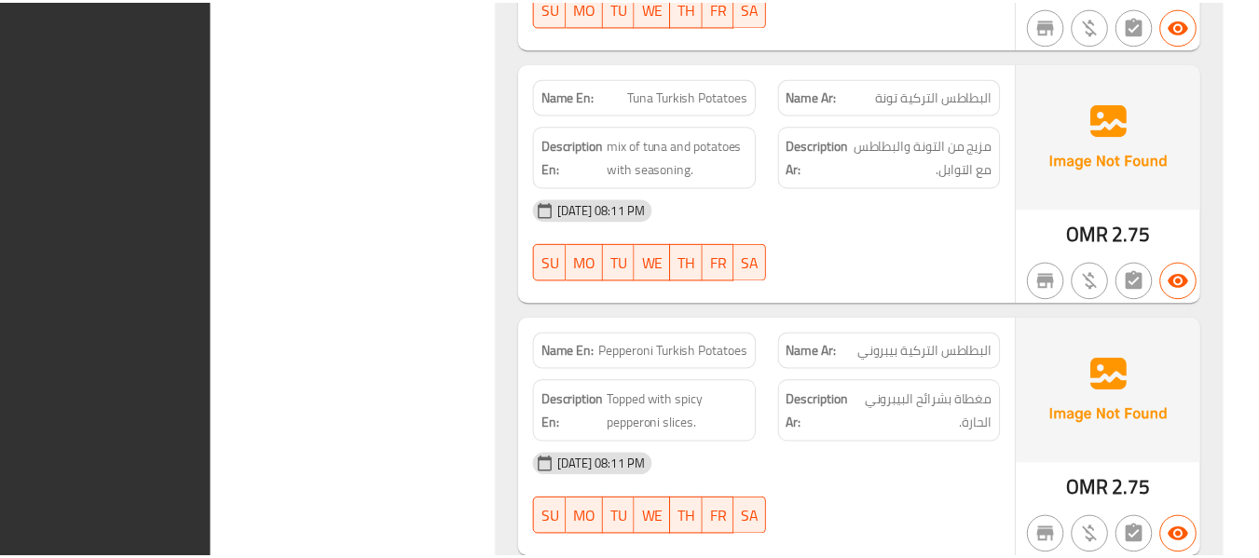
scroll to position [9586, 0]
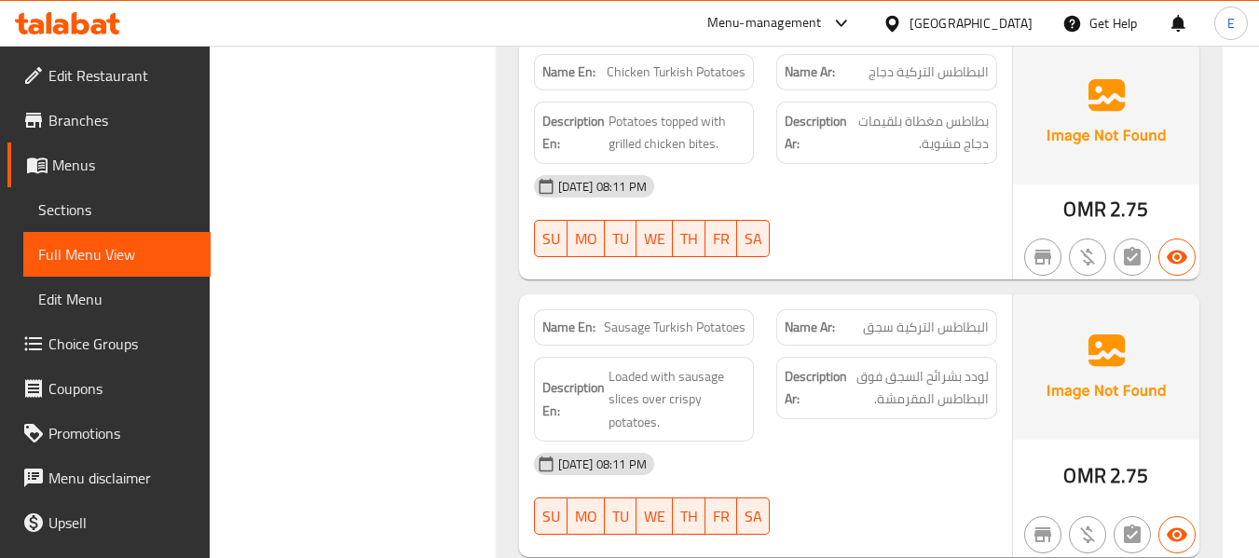
scroll to position [8810, 0]
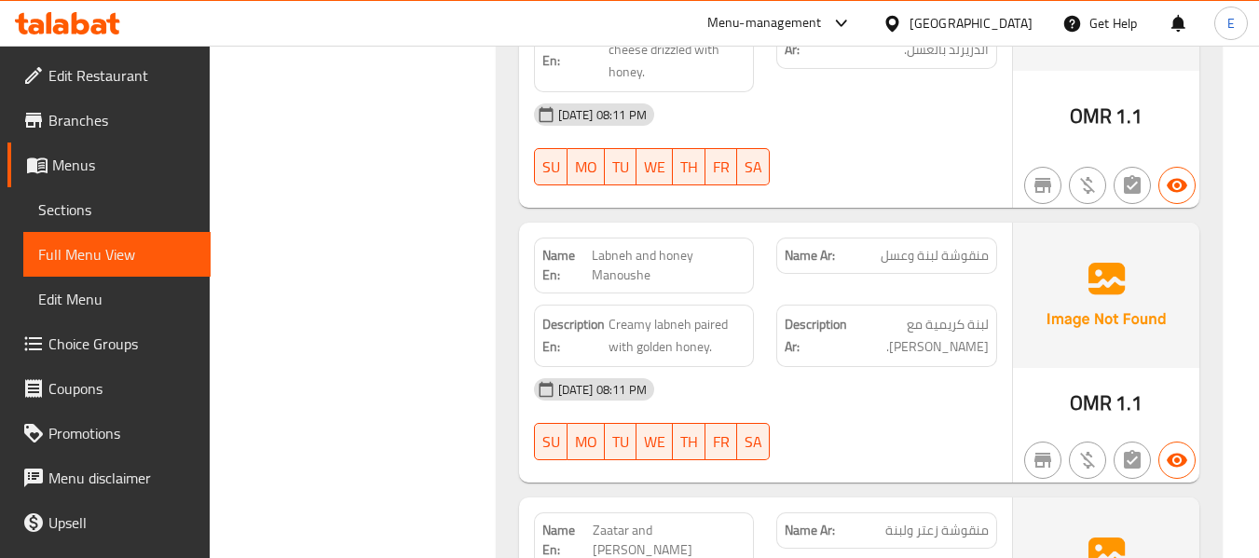
scroll to position [7598, 0]
